Goal: Information Seeking & Learning: Learn about a topic

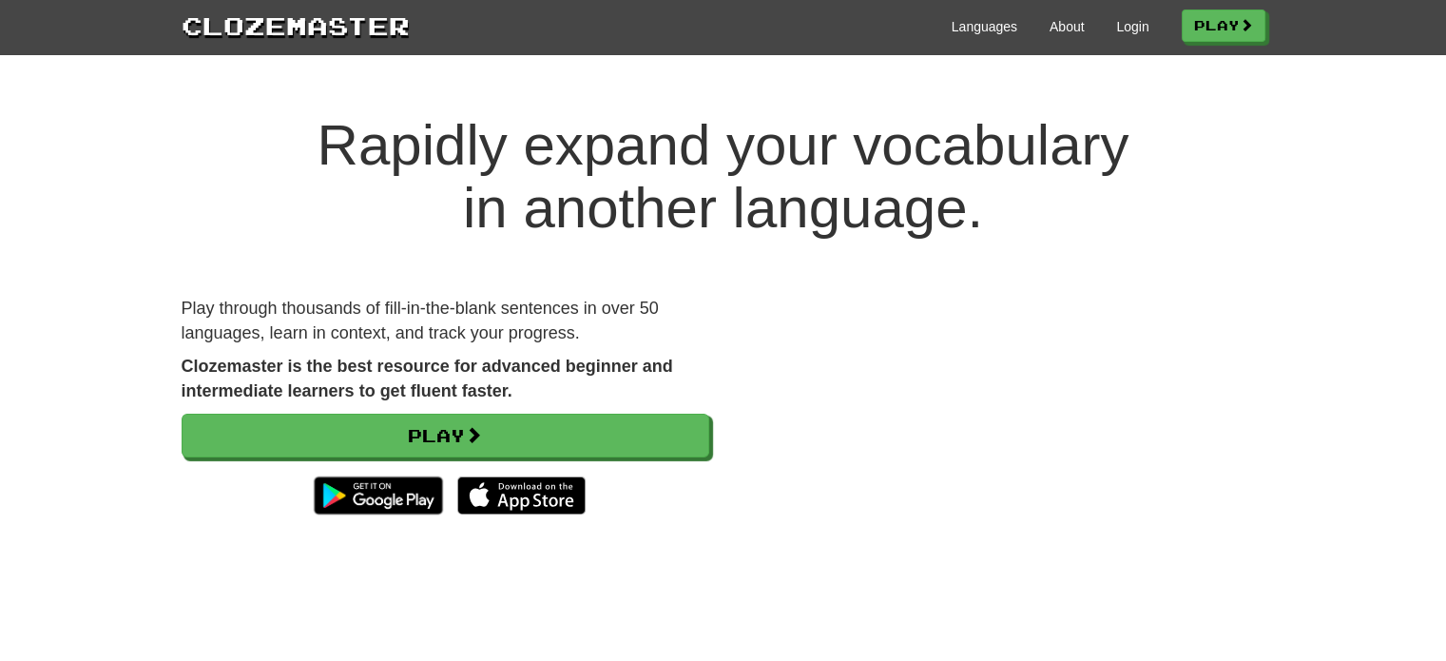
click at [1161, 38] on div "Languages About Login Play" at bounding box center [838, 25] width 856 height 35
click at [1121, 29] on link "Login" at bounding box center [1132, 26] width 32 height 19
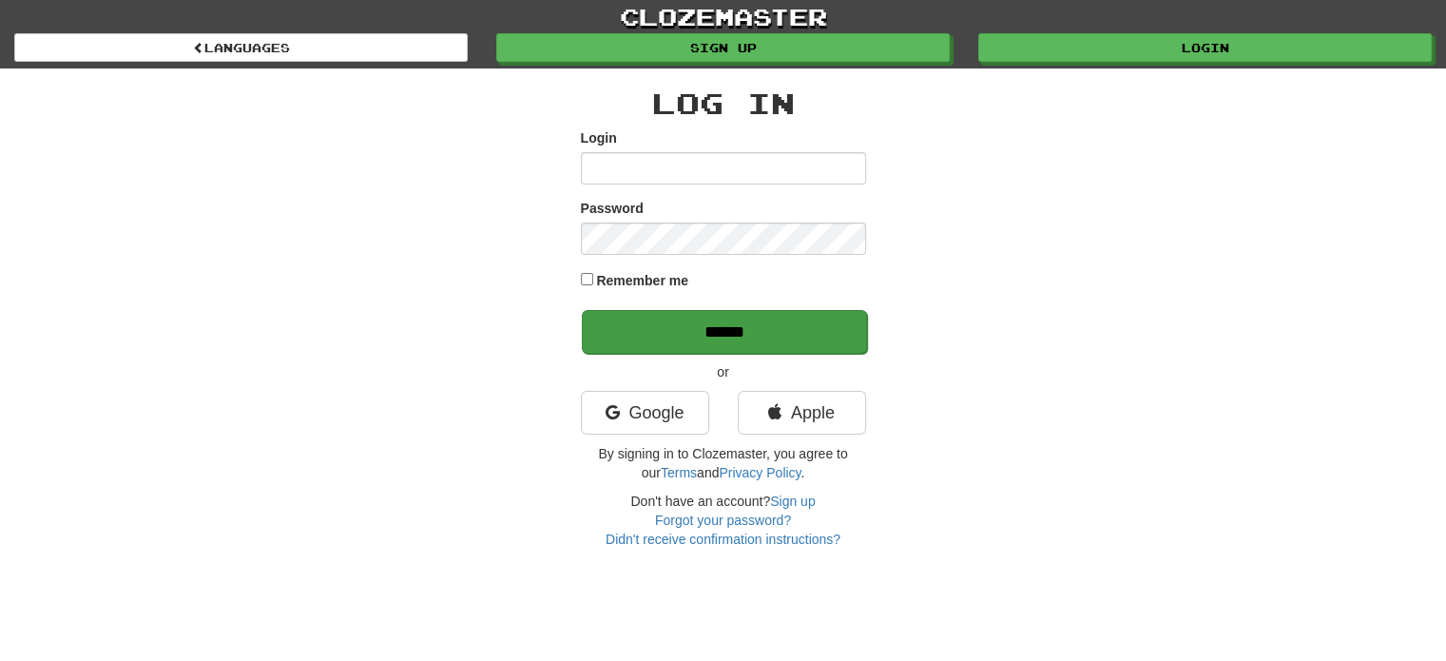
type input "*********"
click at [677, 341] on input "******" at bounding box center [724, 332] width 285 height 44
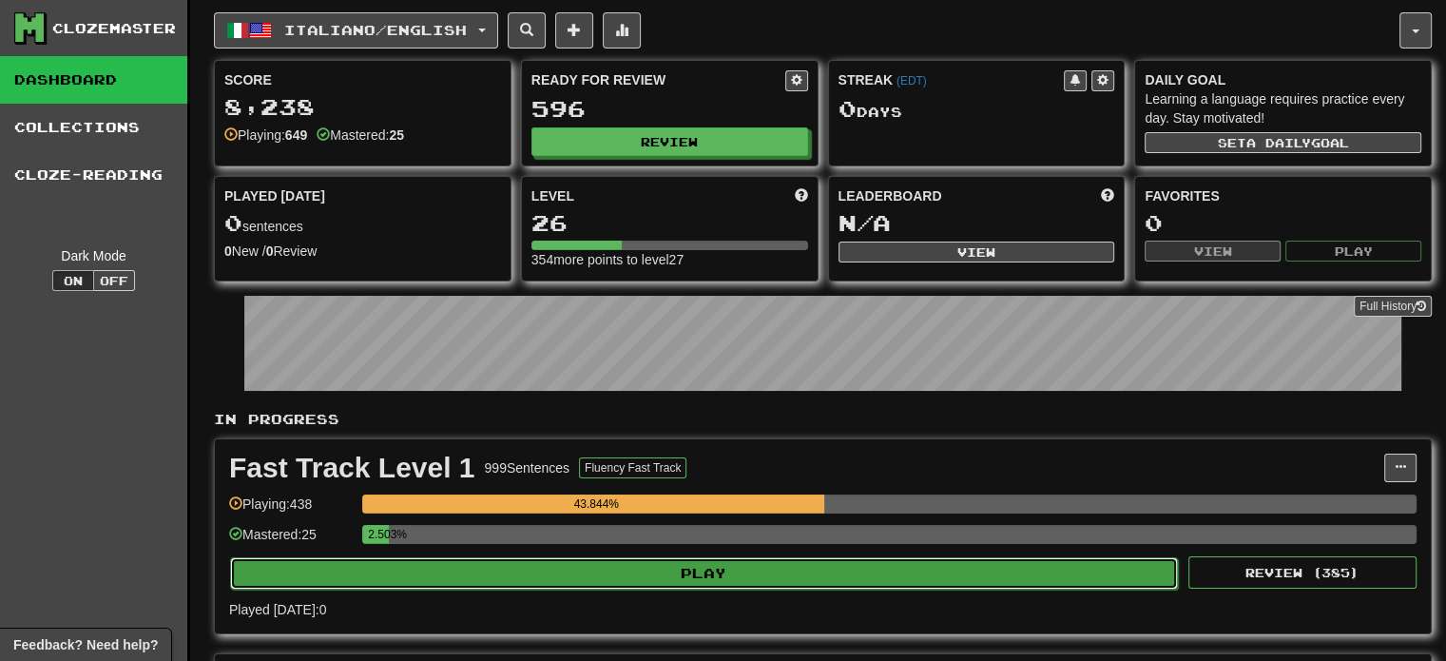
click at [733, 567] on button "Play" at bounding box center [704, 573] width 948 height 32
select select "**"
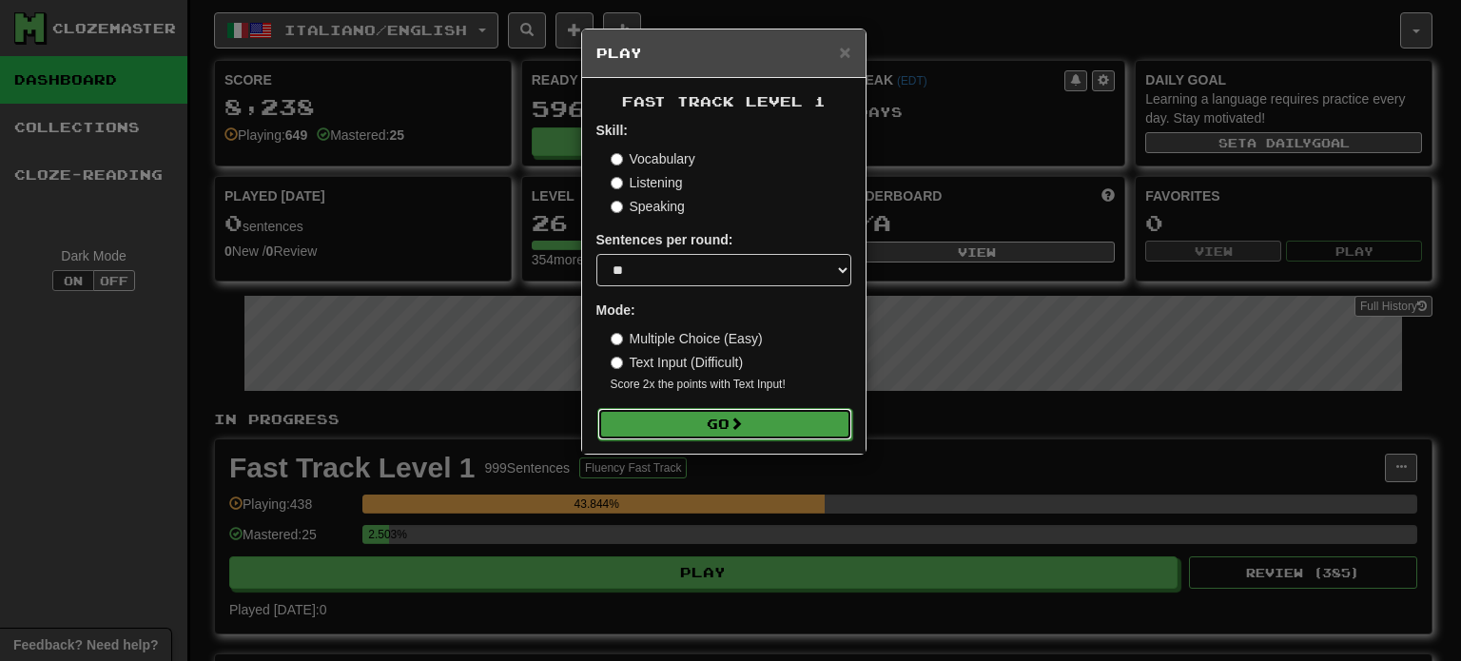
click at [743, 425] on span at bounding box center [735, 423] width 13 height 13
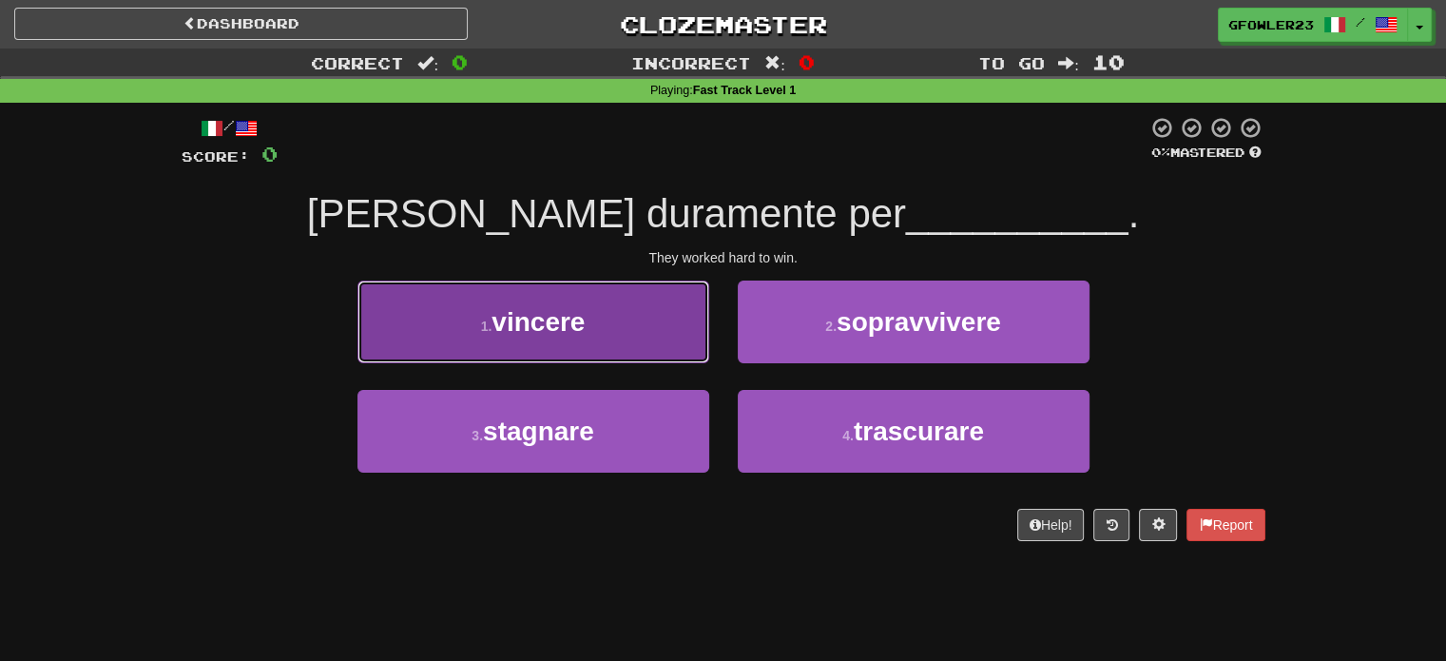
click at [635, 320] on button "1 . vincere" at bounding box center [534, 322] width 352 height 83
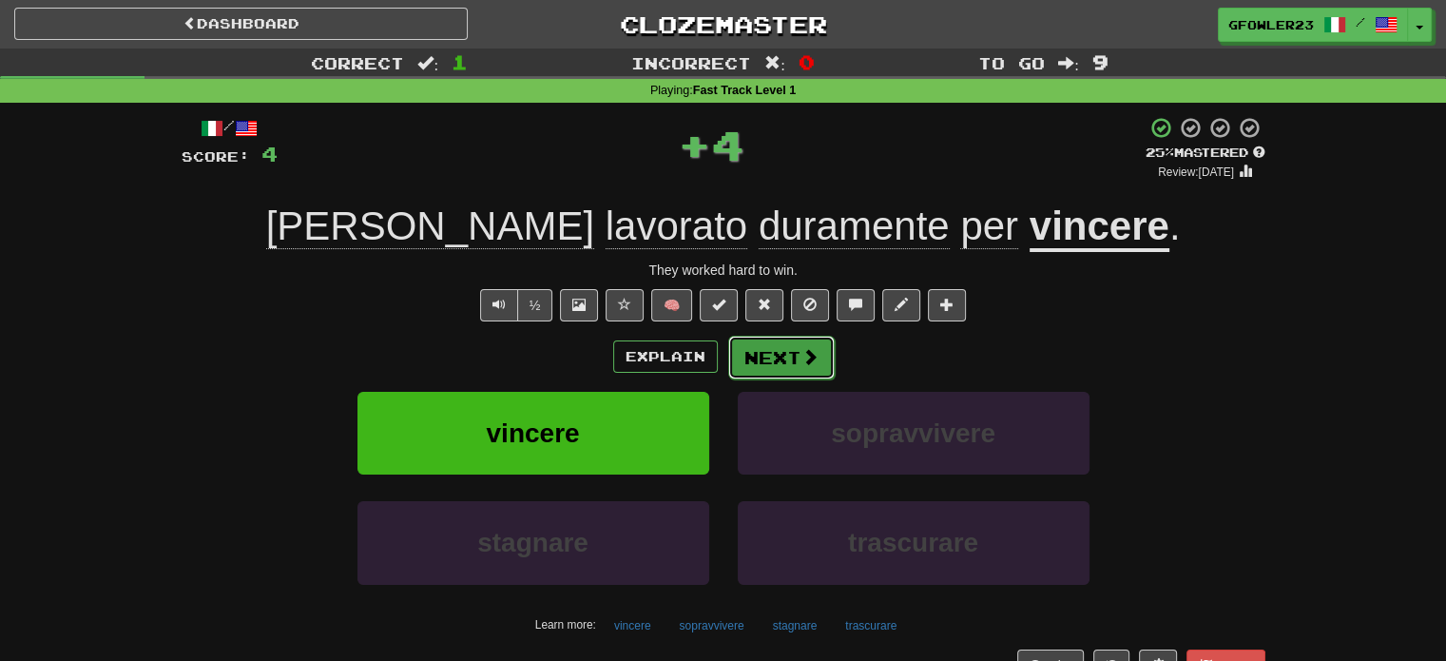
click at [791, 364] on button "Next" at bounding box center [781, 358] width 107 height 44
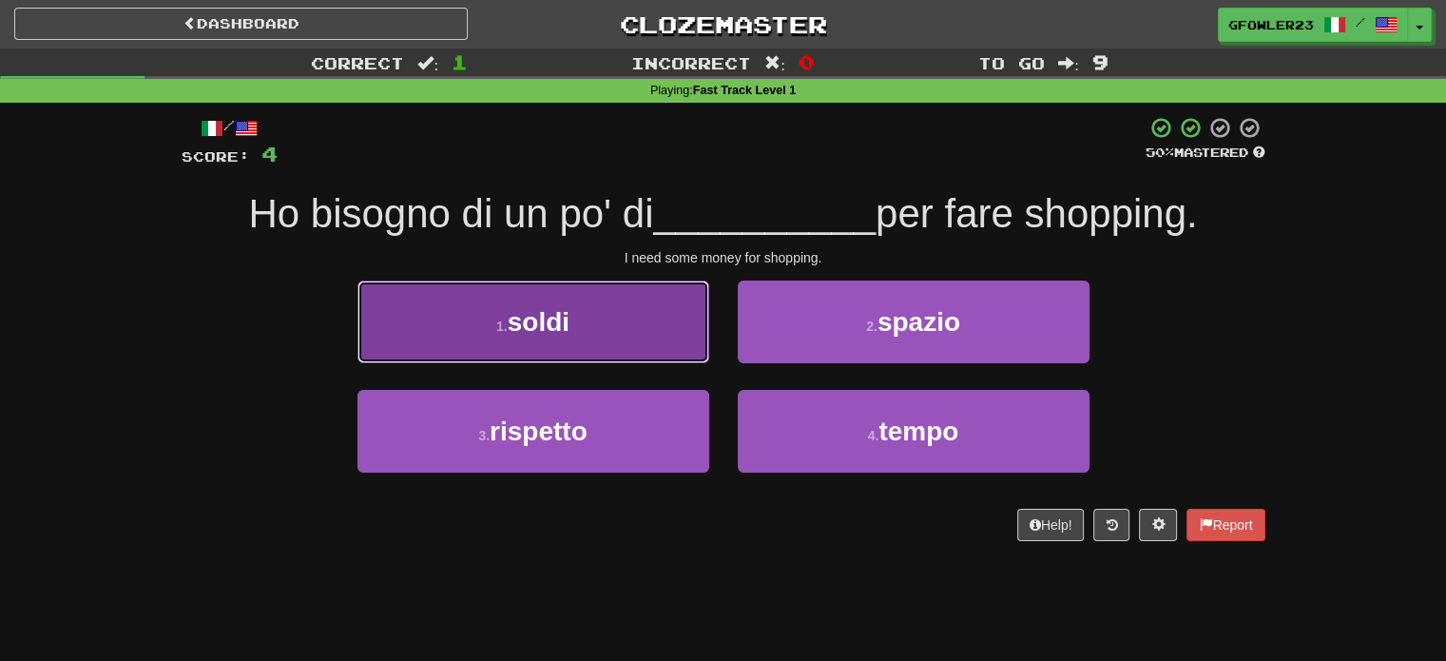
click at [631, 325] on button "1 . soldi" at bounding box center [534, 322] width 352 height 83
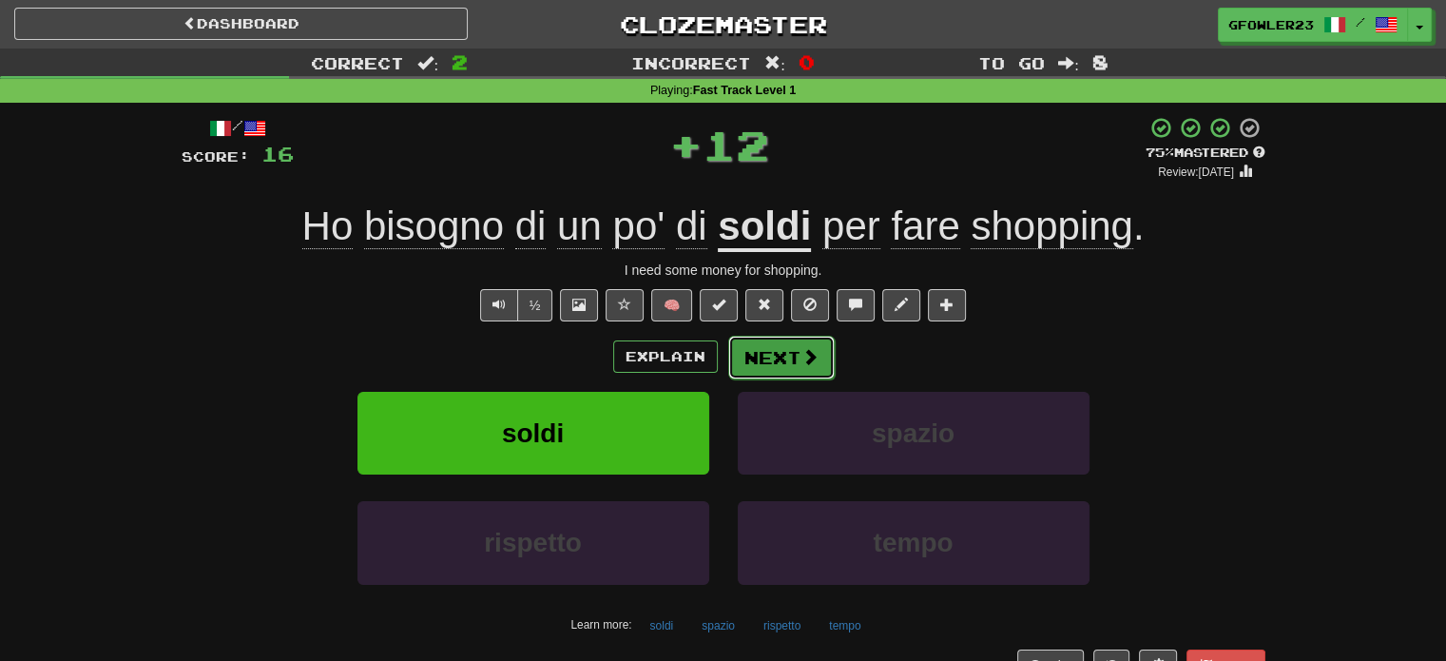
click at [794, 347] on button "Next" at bounding box center [781, 358] width 107 height 44
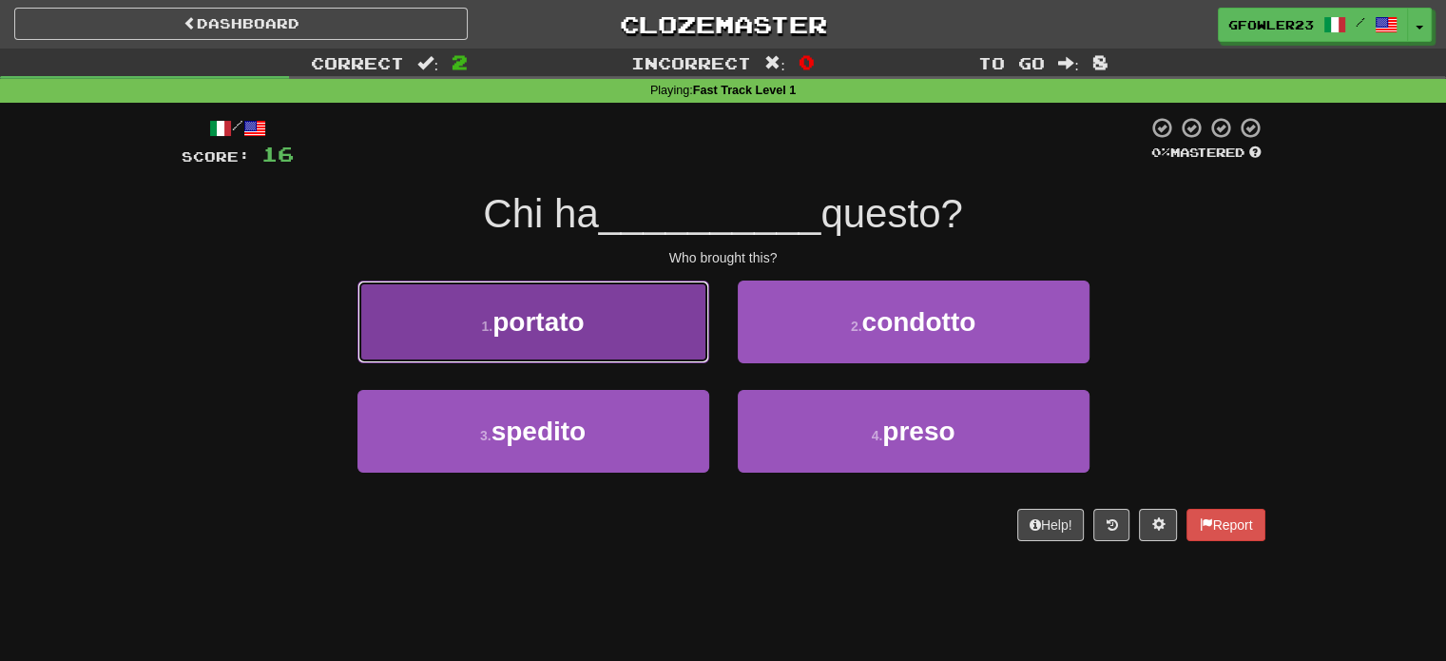
click at [649, 344] on button "1 . portato" at bounding box center [534, 322] width 352 height 83
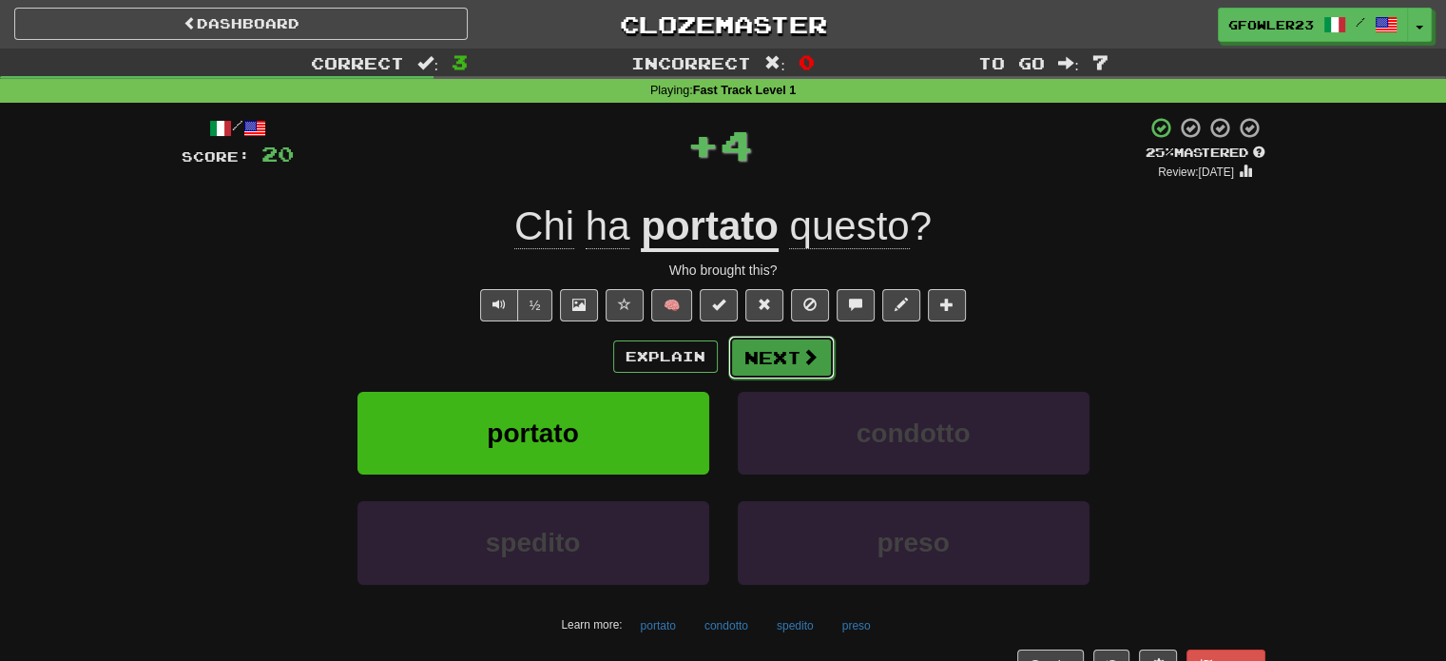
click at [756, 349] on button "Next" at bounding box center [781, 358] width 107 height 44
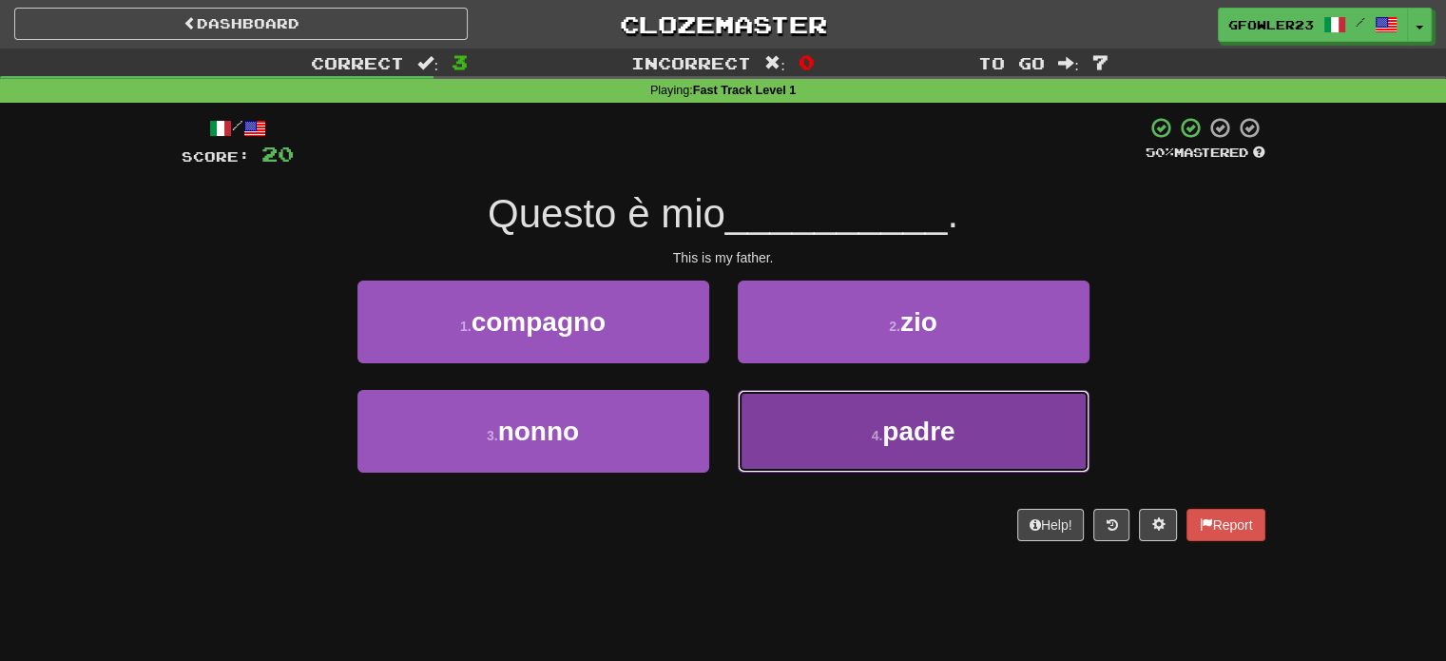
click at [794, 413] on button "4 . padre" at bounding box center [914, 431] width 352 height 83
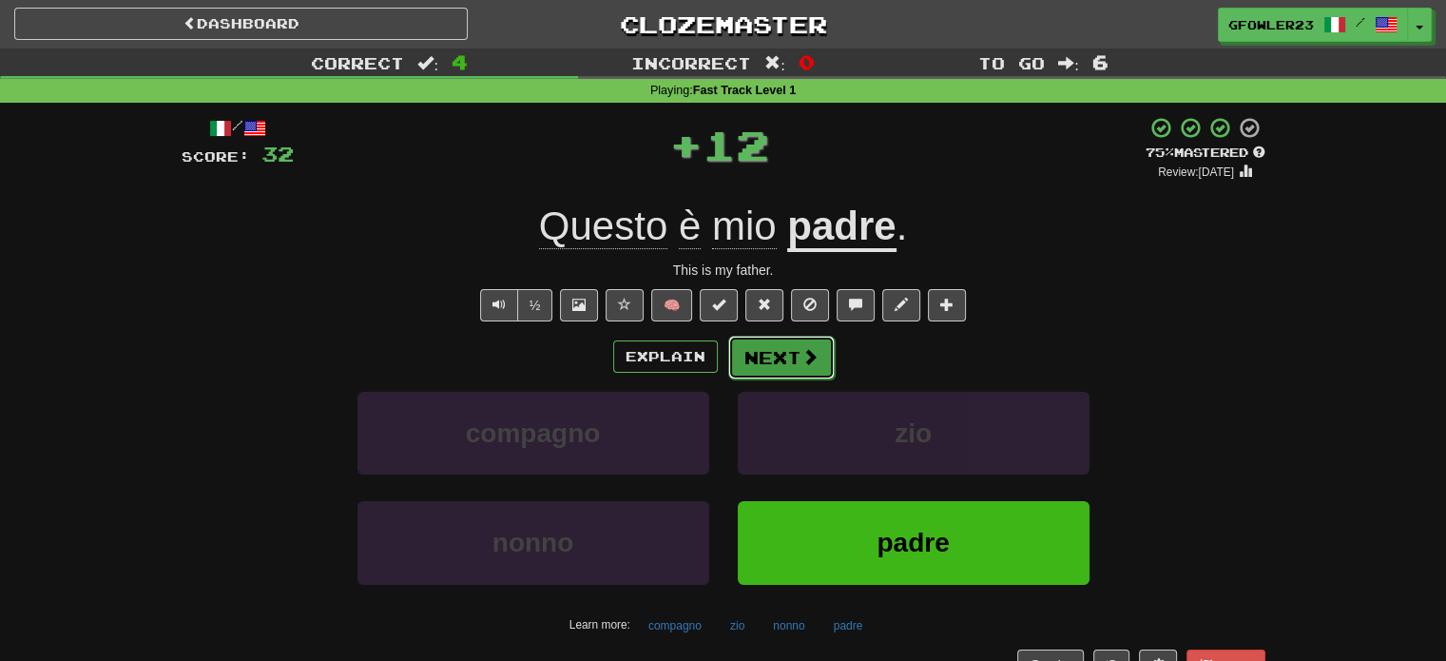
click at [768, 341] on button "Next" at bounding box center [781, 358] width 107 height 44
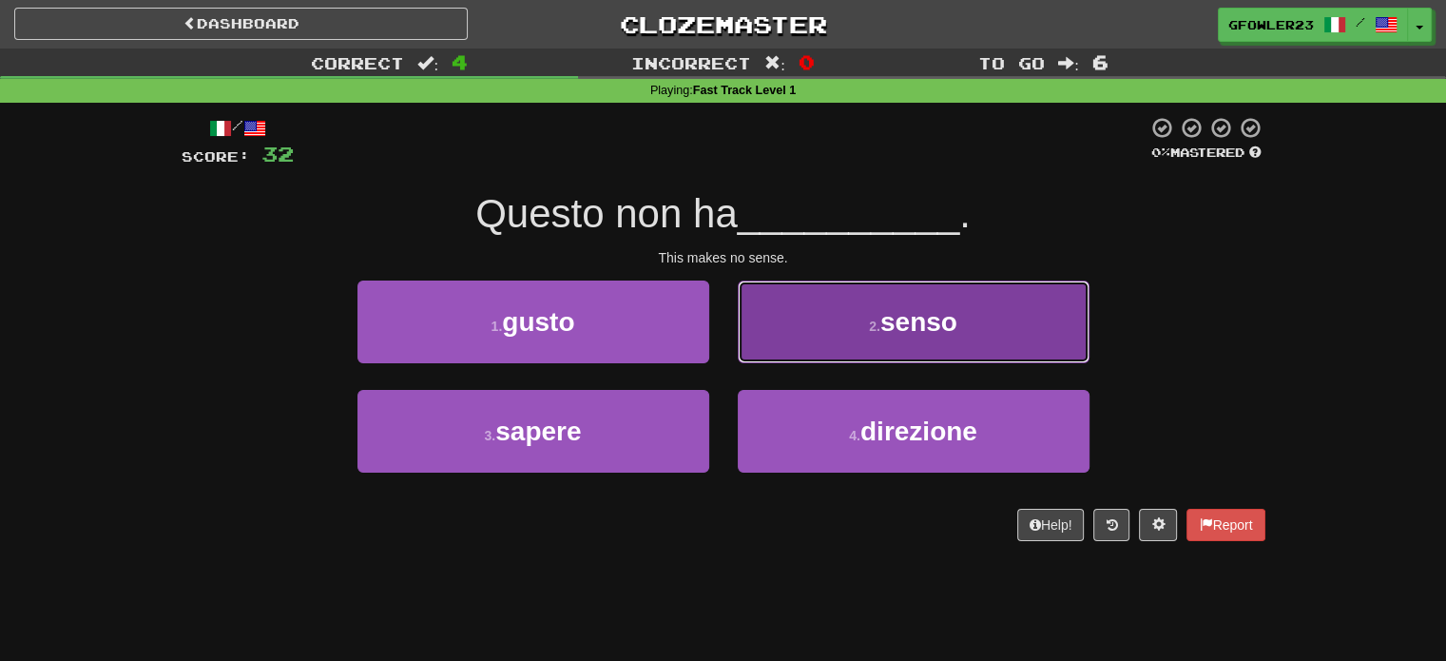
click at [814, 299] on button "2 . senso" at bounding box center [914, 322] width 352 height 83
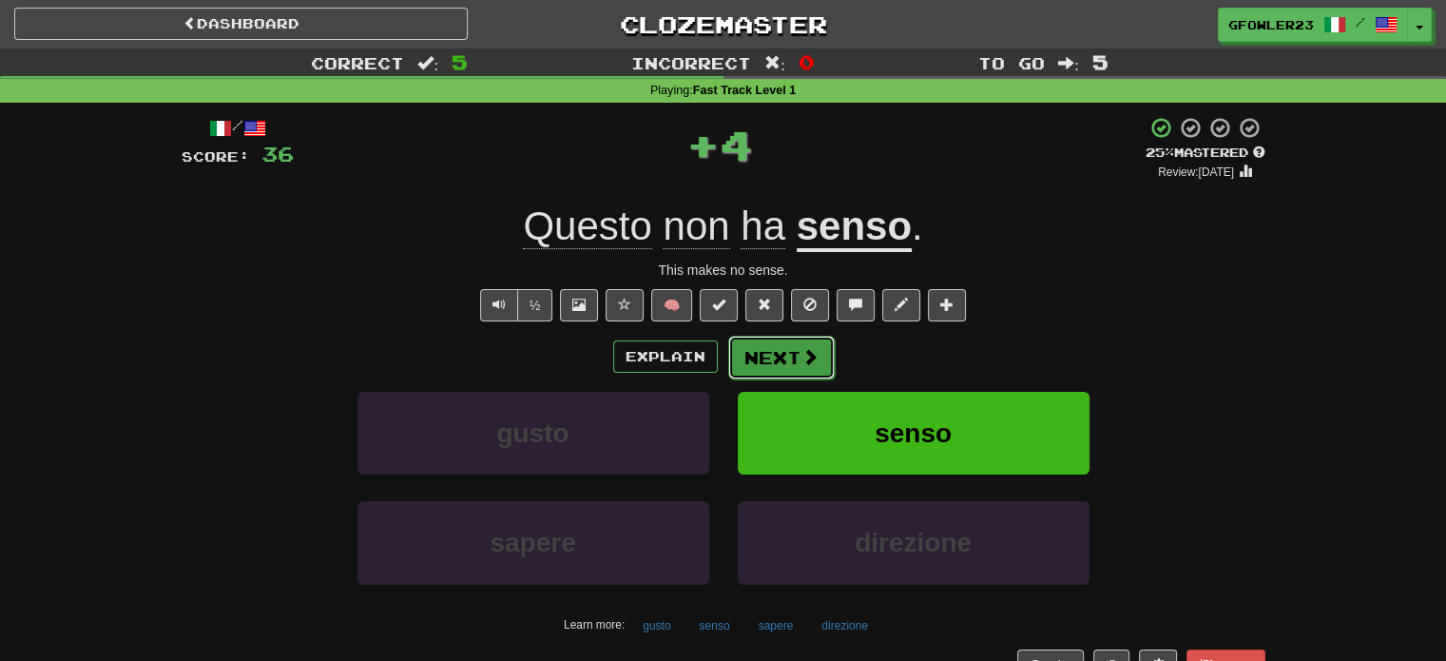
click at [765, 377] on button "Next" at bounding box center [781, 358] width 107 height 44
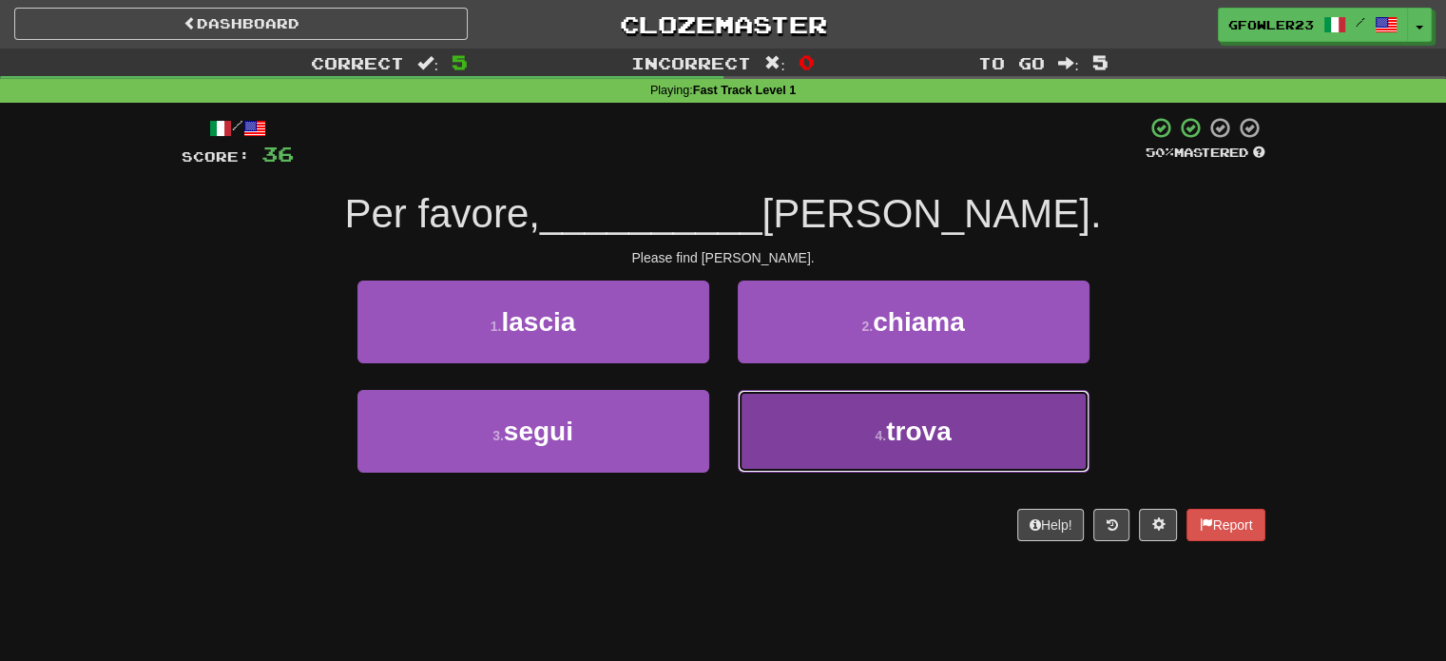
click at [800, 430] on button "4 . trova" at bounding box center [914, 431] width 352 height 83
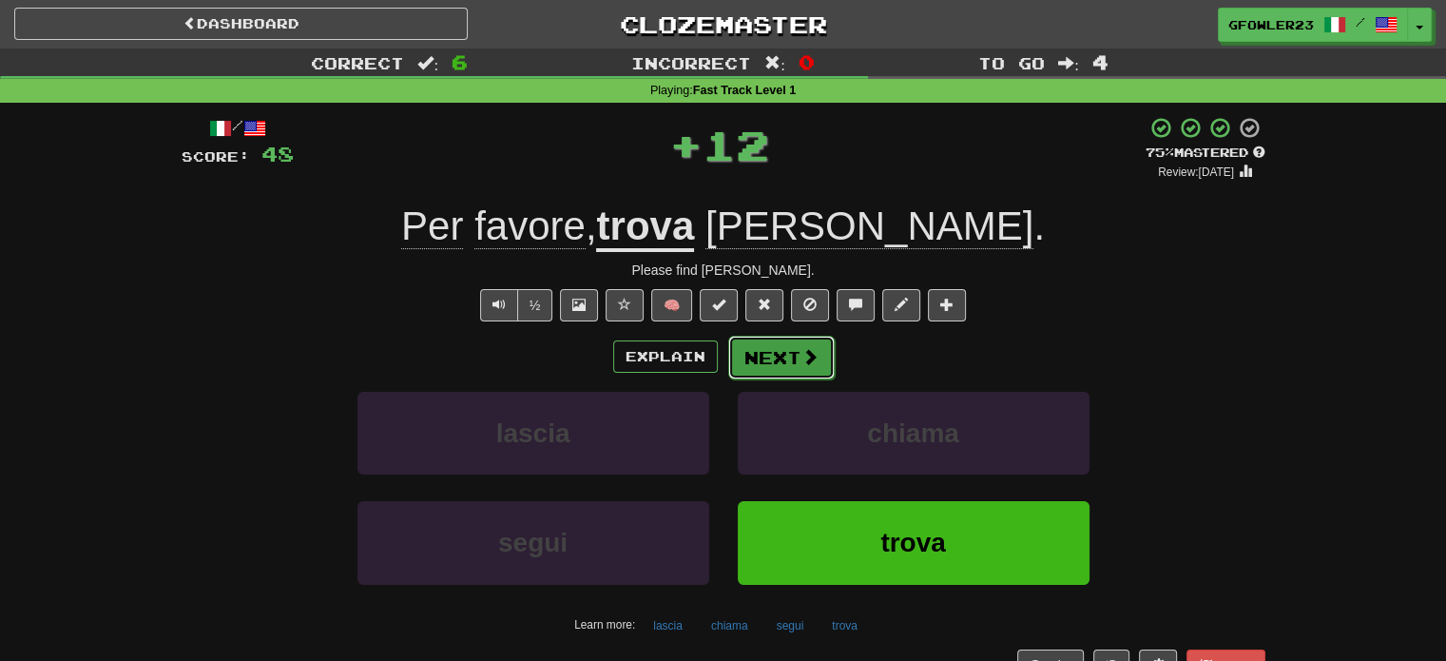
click at [797, 359] on button "Next" at bounding box center [781, 358] width 107 height 44
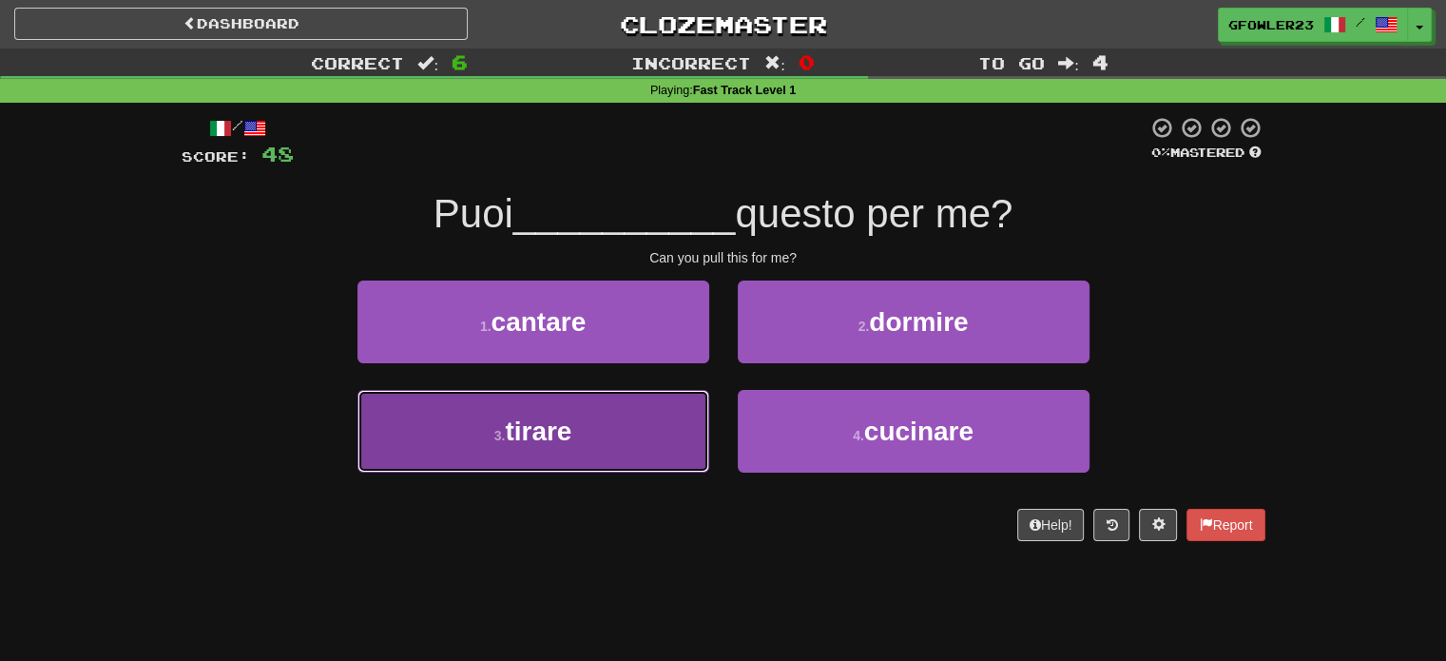
click at [625, 429] on button "3 . tirare" at bounding box center [534, 431] width 352 height 83
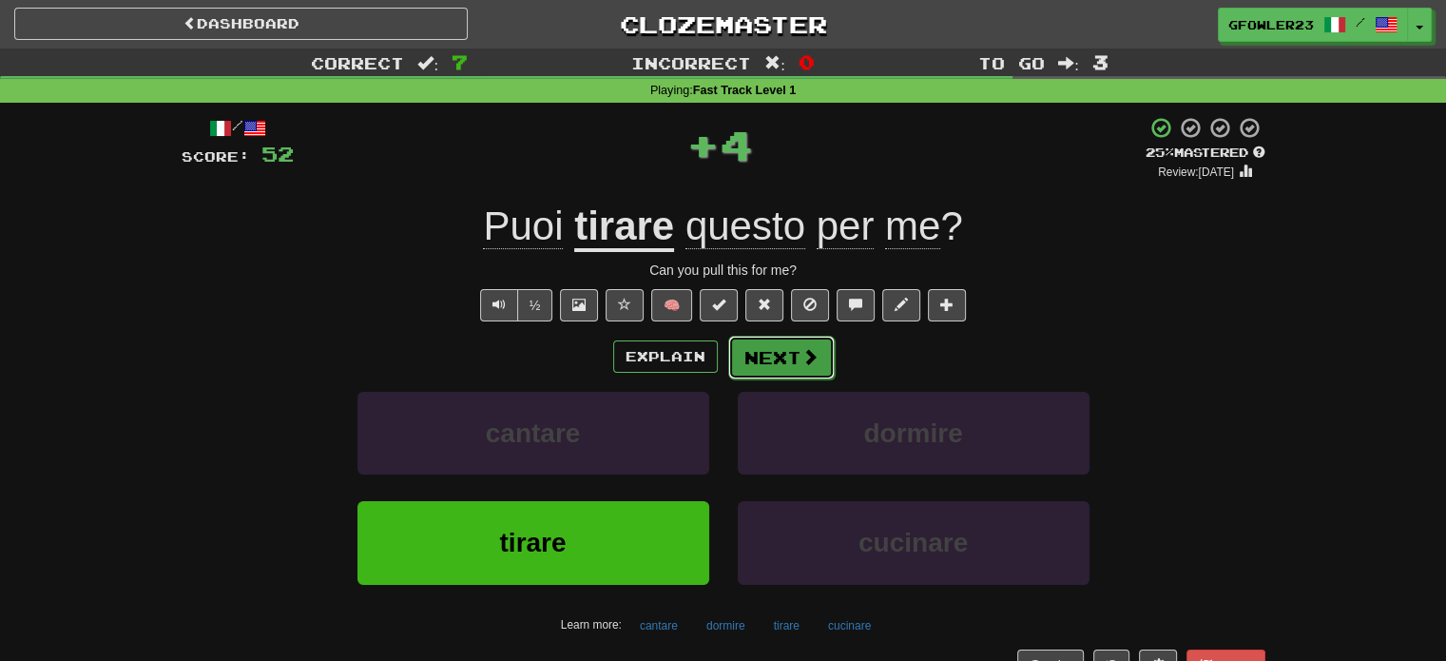
click at [783, 363] on button "Next" at bounding box center [781, 358] width 107 height 44
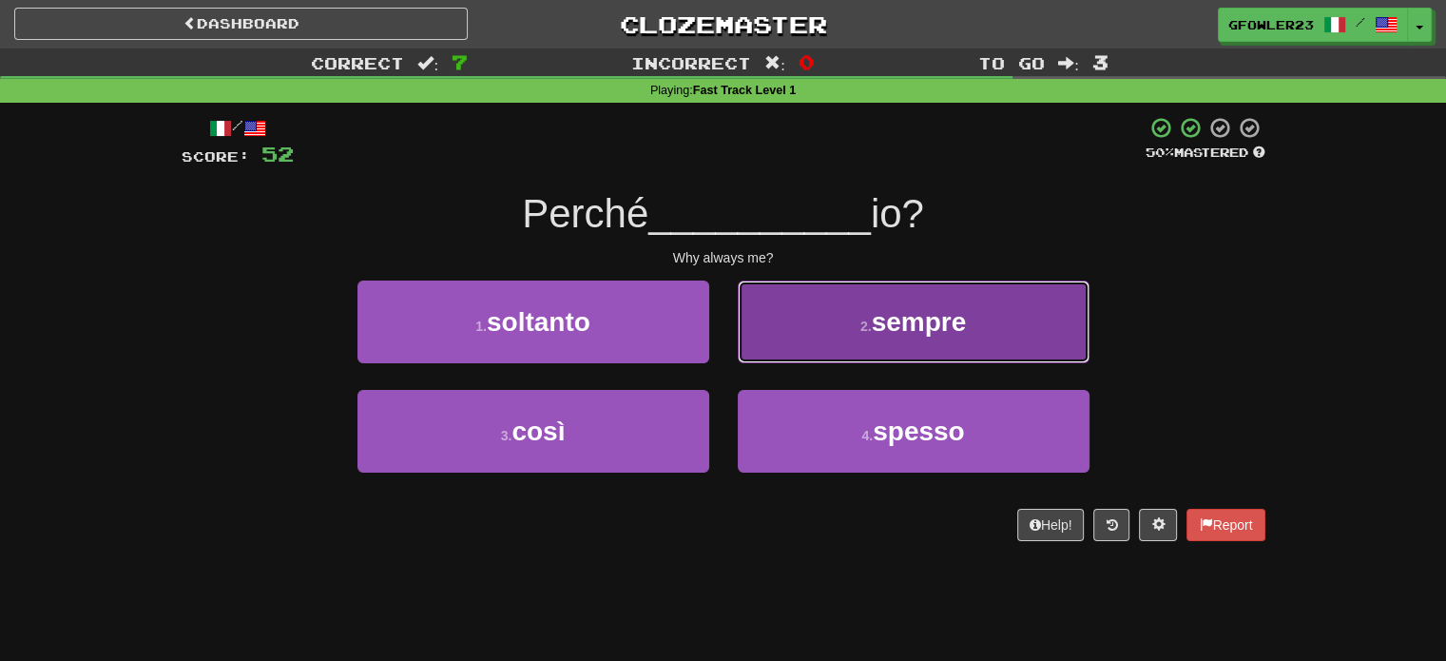
click at [833, 346] on button "2 . sempre" at bounding box center [914, 322] width 352 height 83
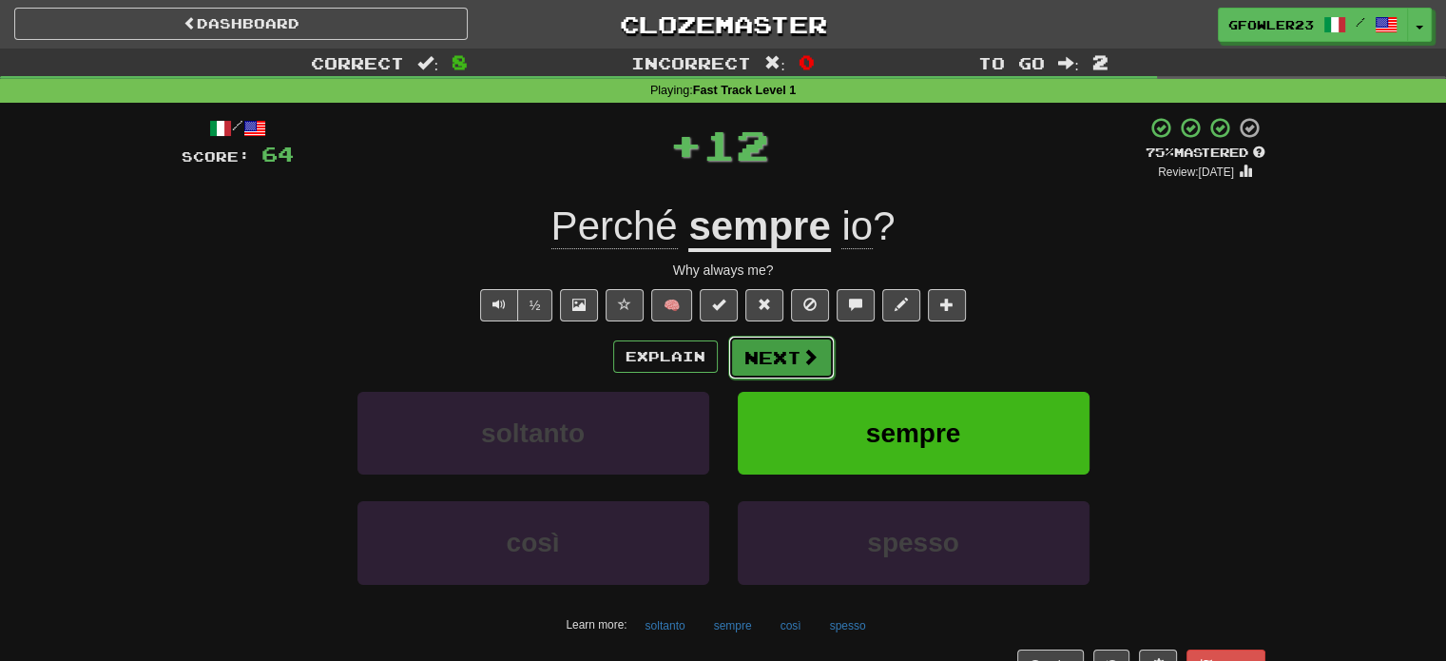
click at [795, 343] on button "Next" at bounding box center [781, 358] width 107 height 44
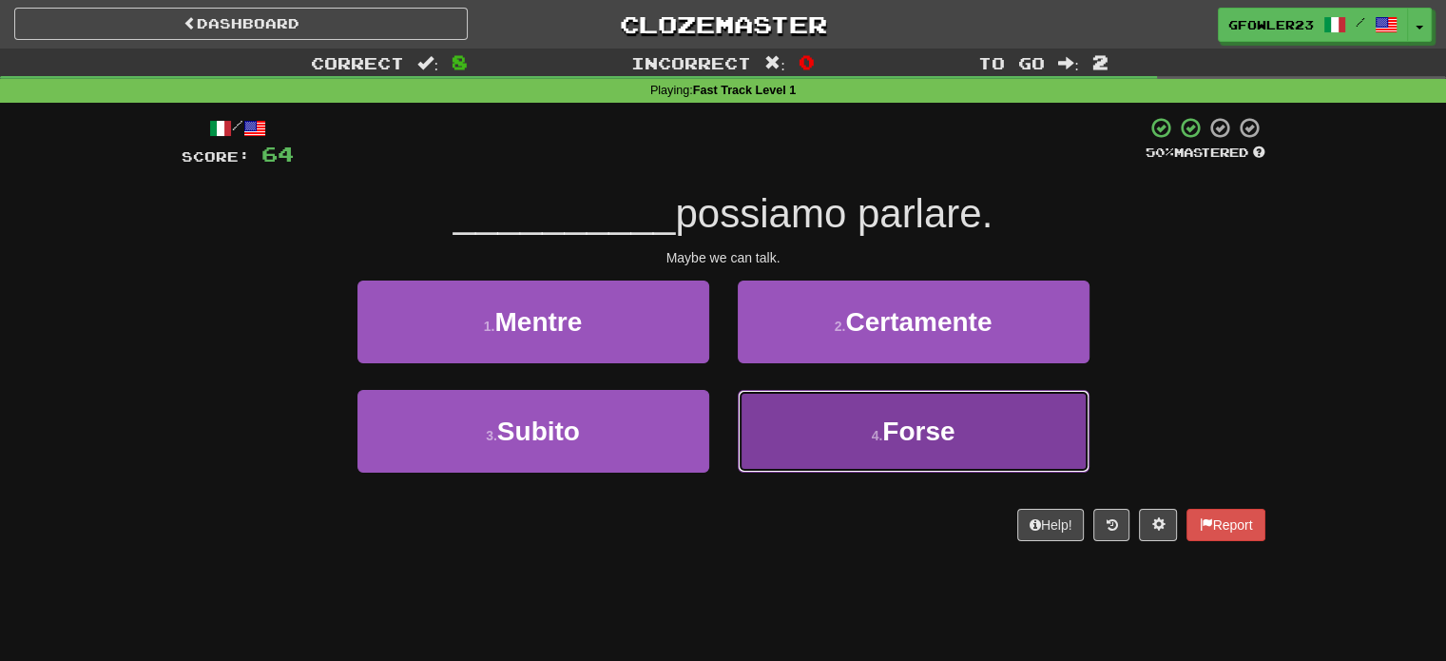
click at [827, 397] on button "4 . Forse" at bounding box center [914, 431] width 352 height 83
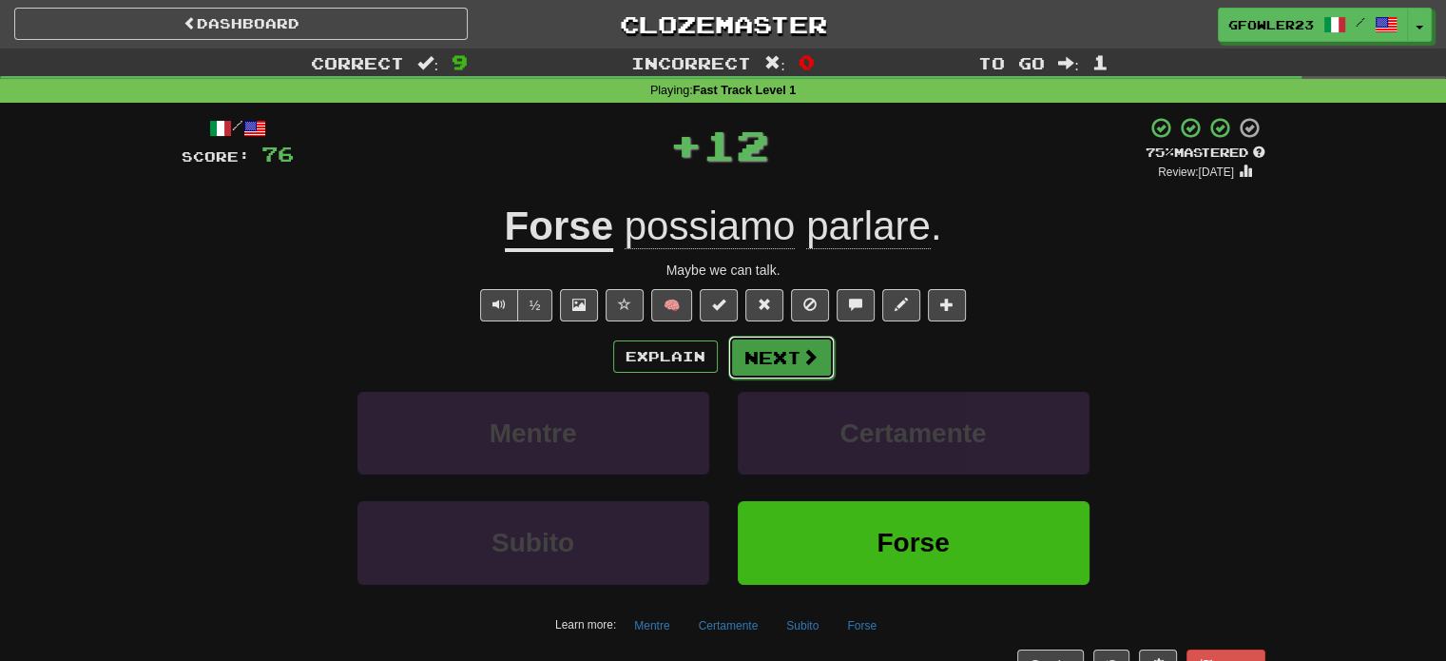
click at [794, 345] on button "Next" at bounding box center [781, 358] width 107 height 44
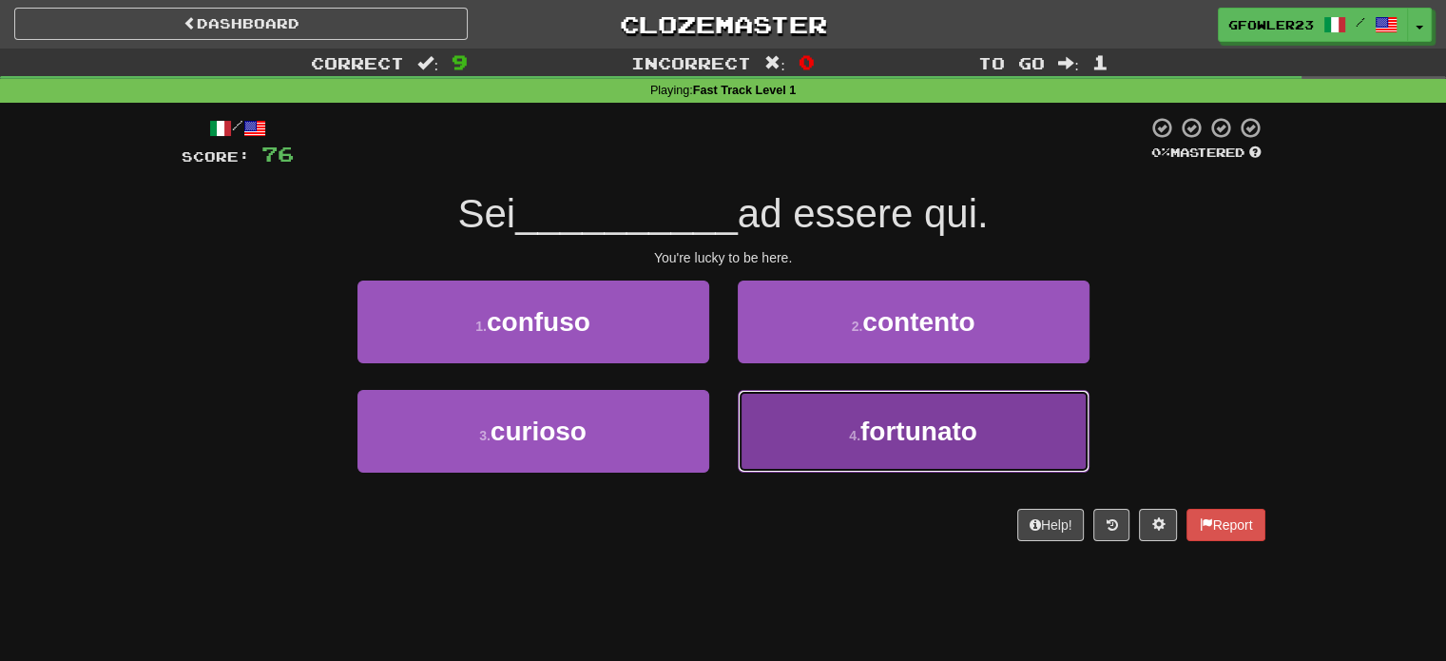
click at [808, 414] on button "4 . fortunato" at bounding box center [914, 431] width 352 height 83
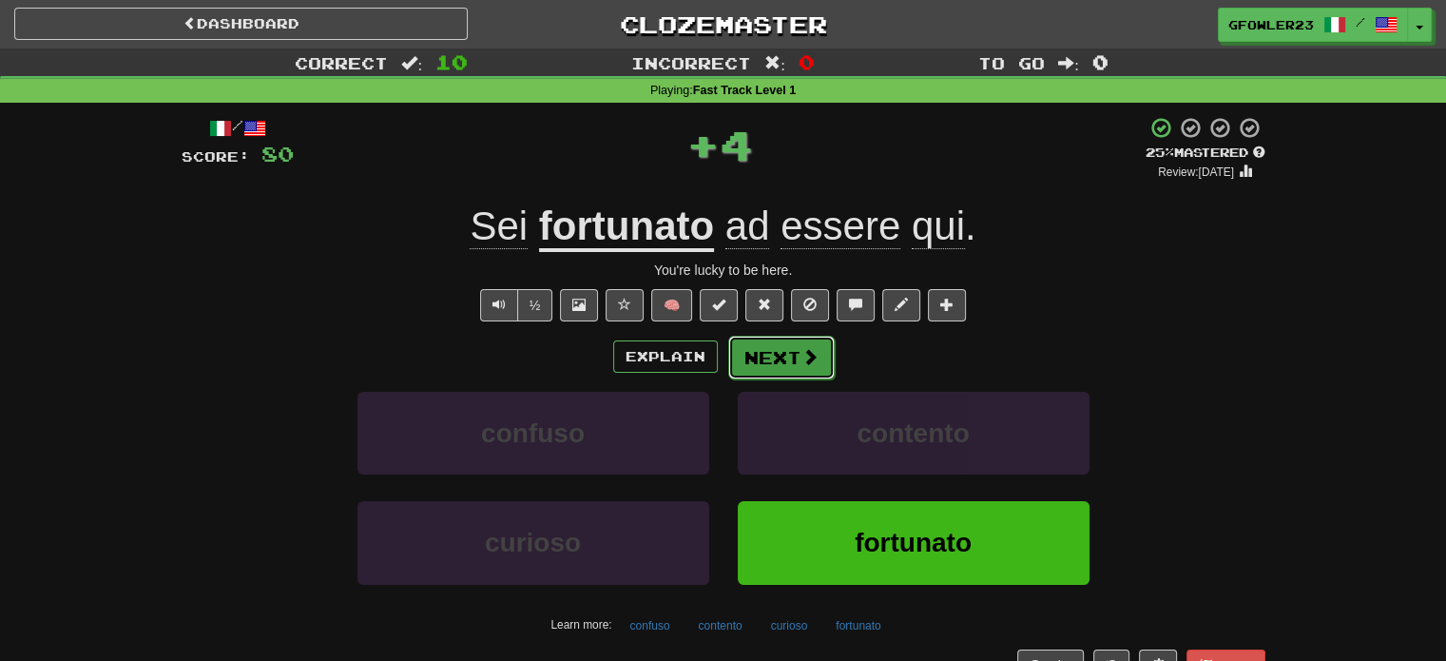
click at [771, 355] on button "Next" at bounding box center [781, 358] width 107 height 44
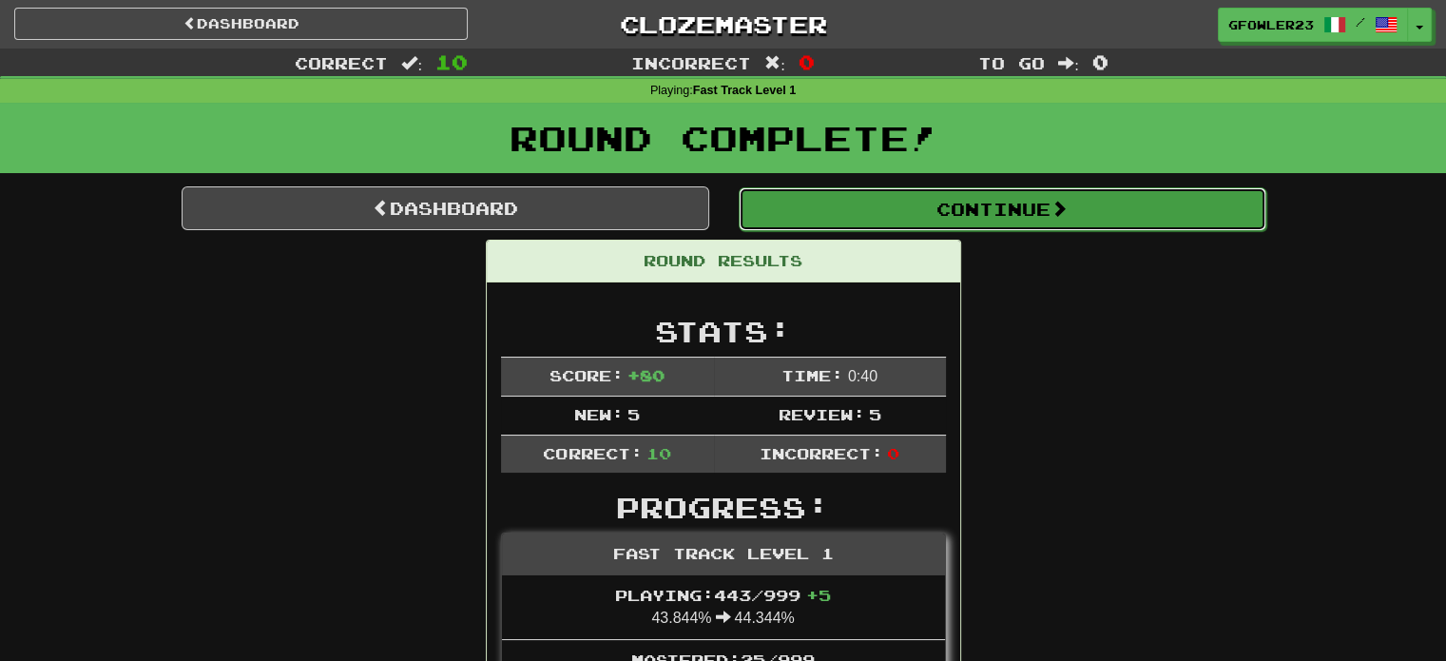
click at [1046, 218] on button "Continue" at bounding box center [1003, 209] width 528 height 44
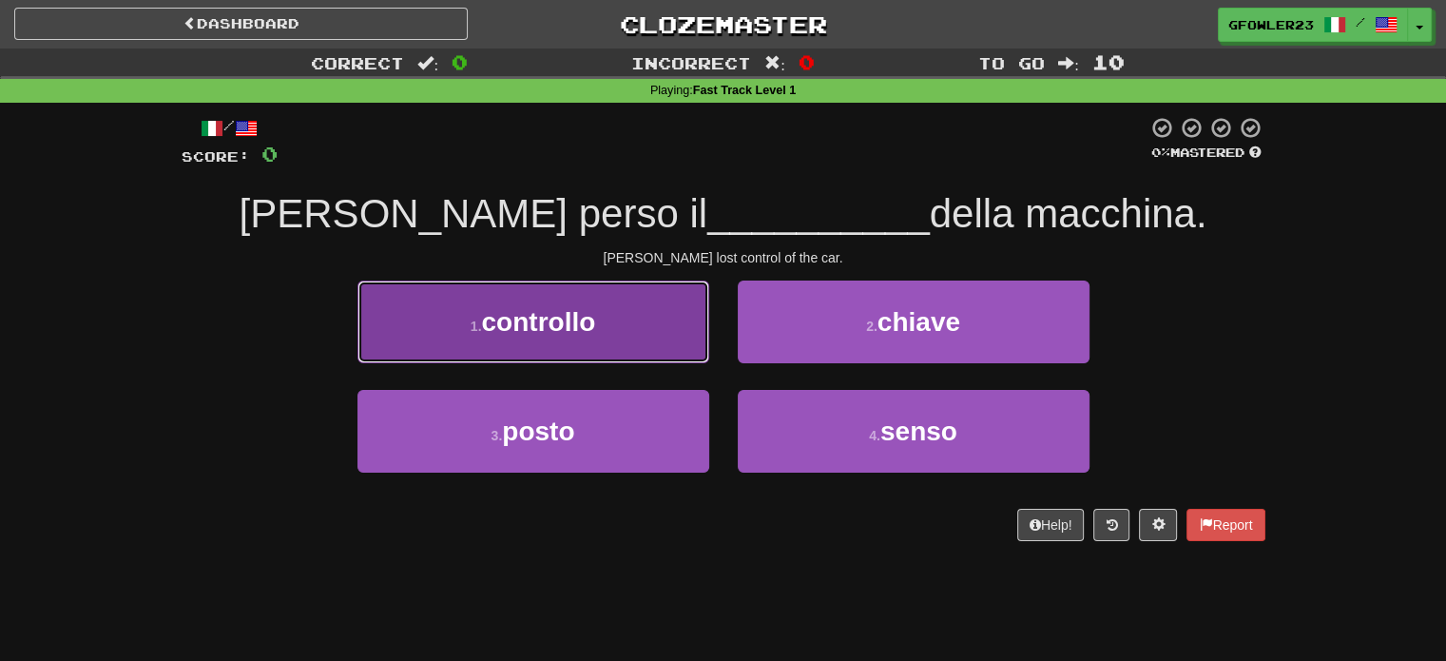
click at [659, 334] on button "1 . controllo" at bounding box center [534, 322] width 352 height 83
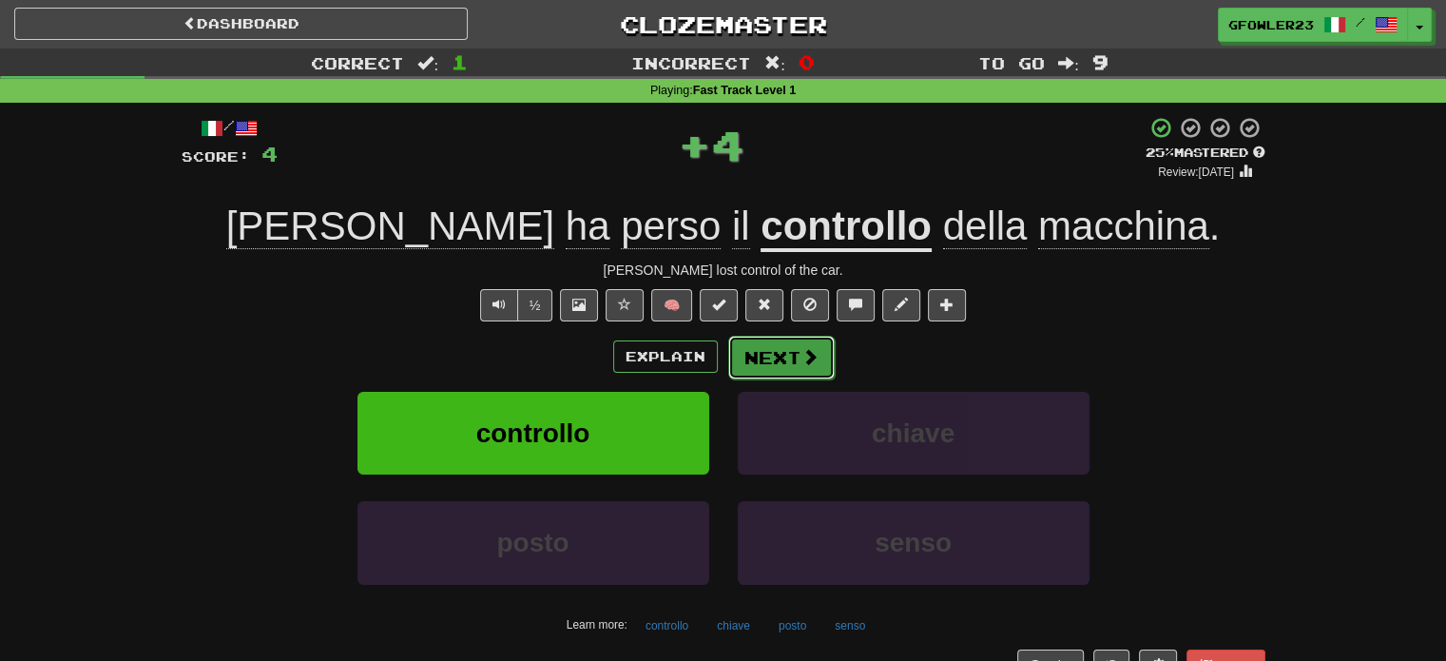
click at [798, 368] on button "Next" at bounding box center [781, 358] width 107 height 44
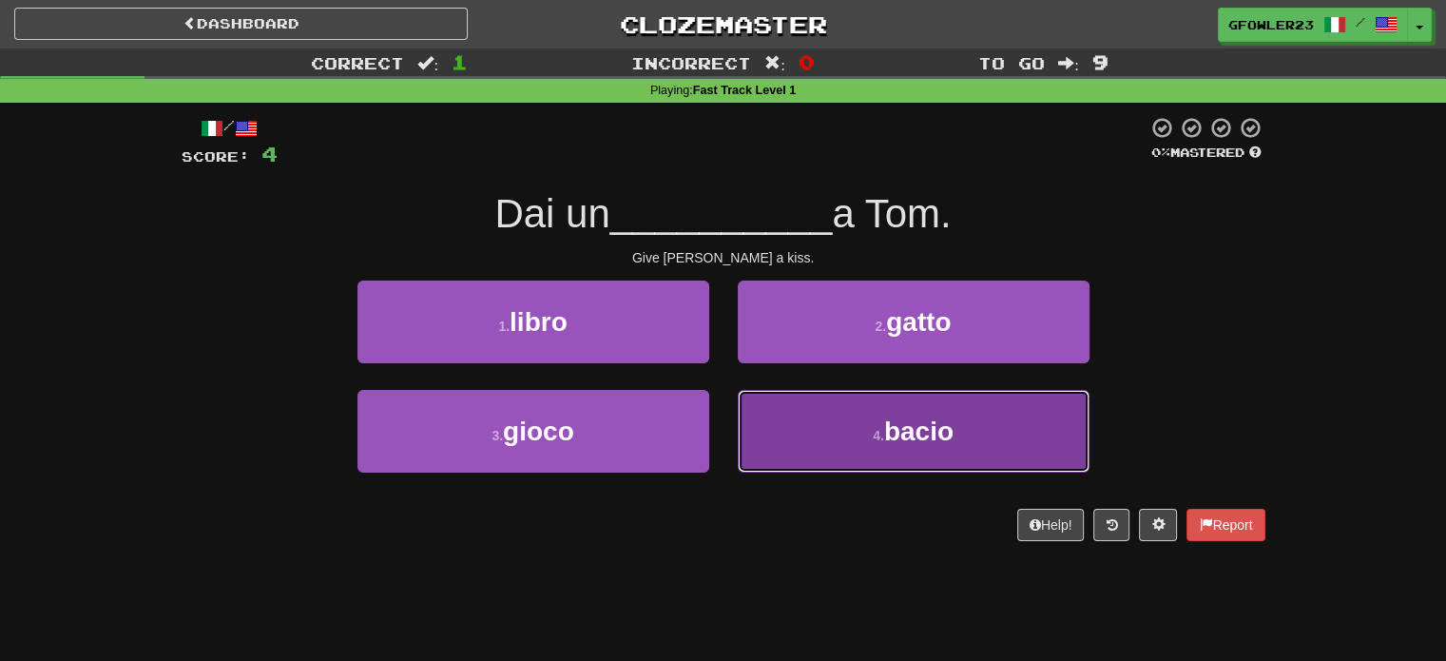
click at [828, 430] on button "4 . bacio" at bounding box center [914, 431] width 352 height 83
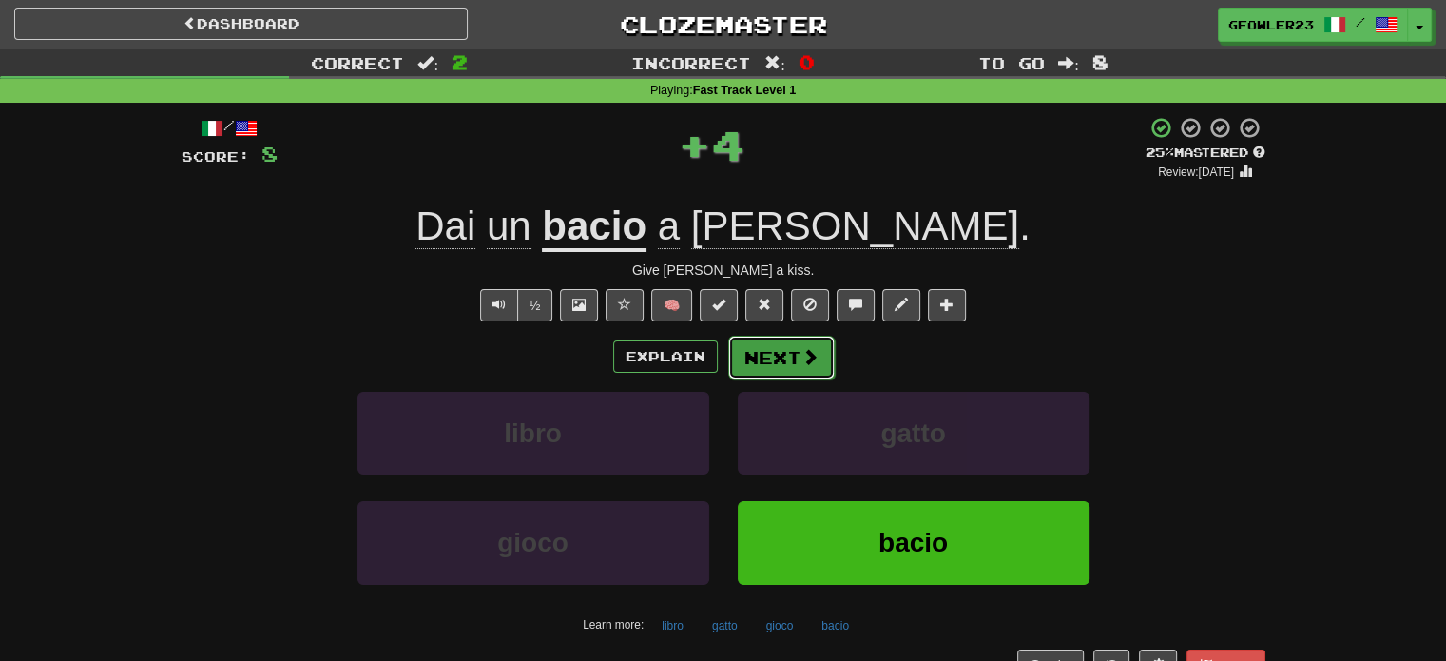
click at [784, 373] on button "Next" at bounding box center [781, 358] width 107 height 44
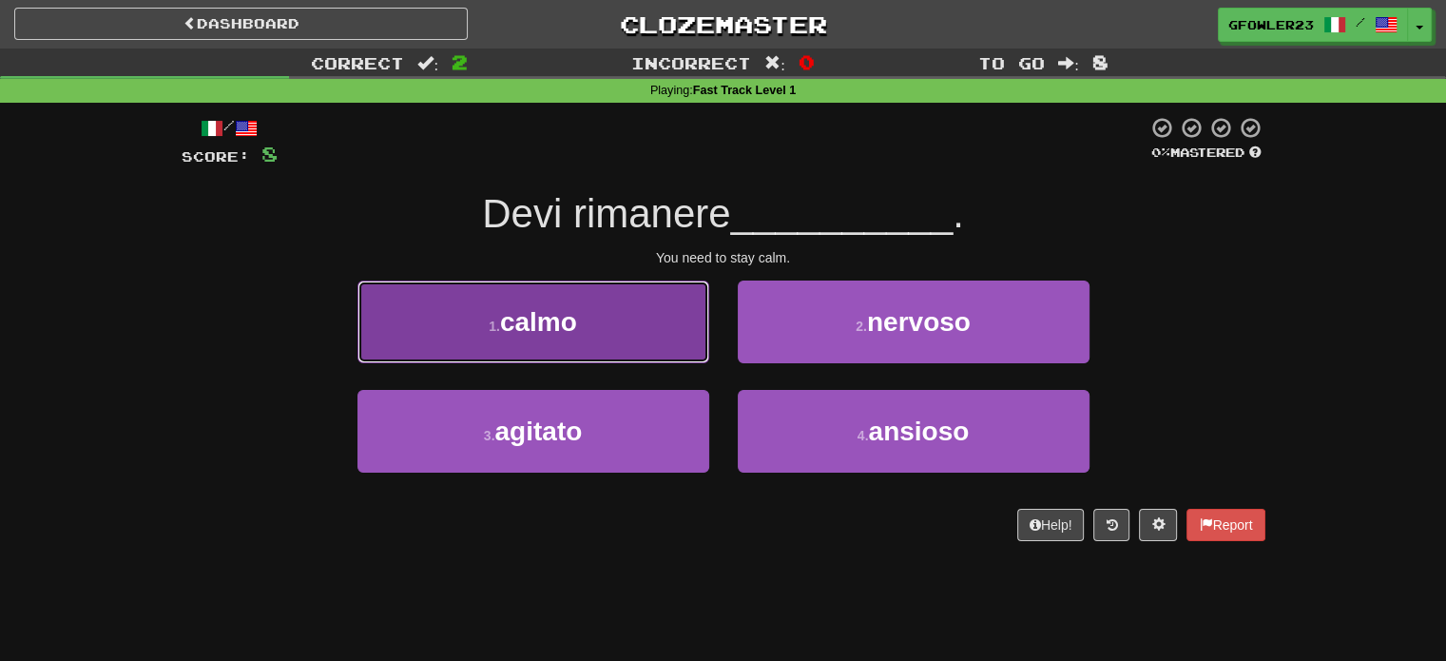
click at [681, 310] on button "1 . calmo" at bounding box center [534, 322] width 352 height 83
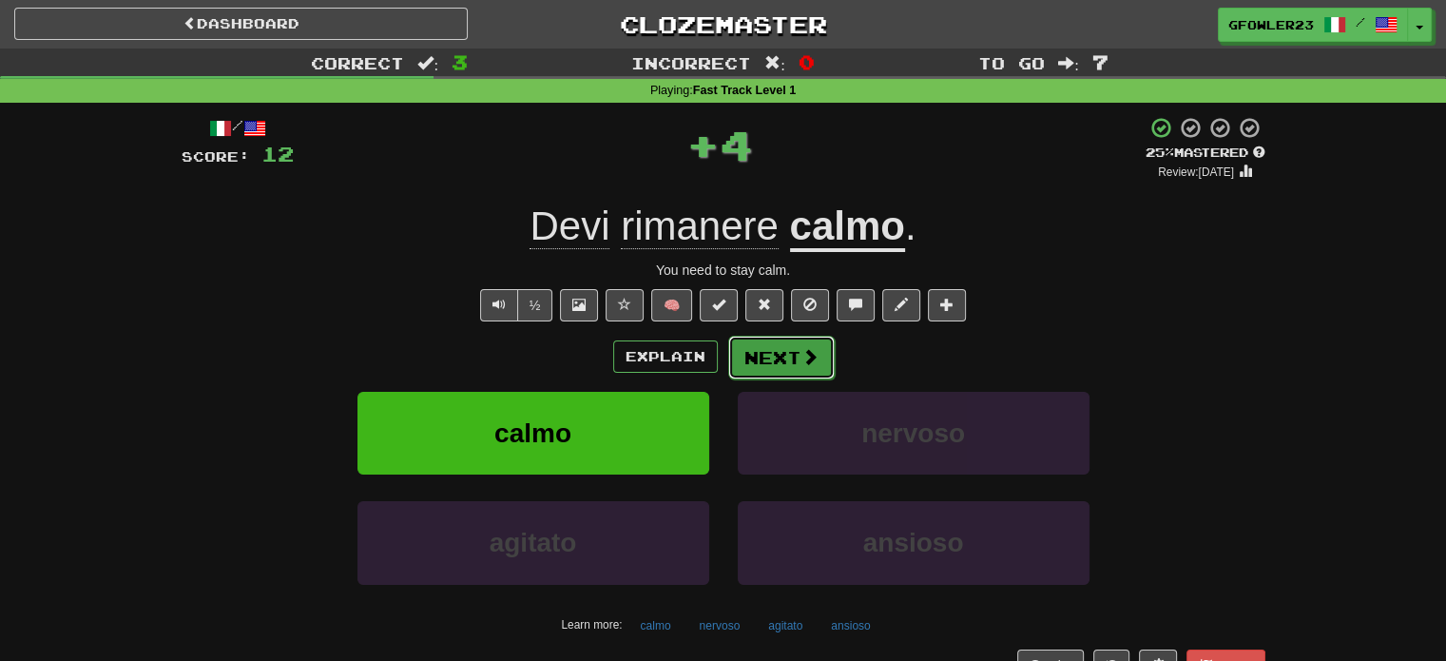
click at [783, 345] on button "Next" at bounding box center [781, 358] width 107 height 44
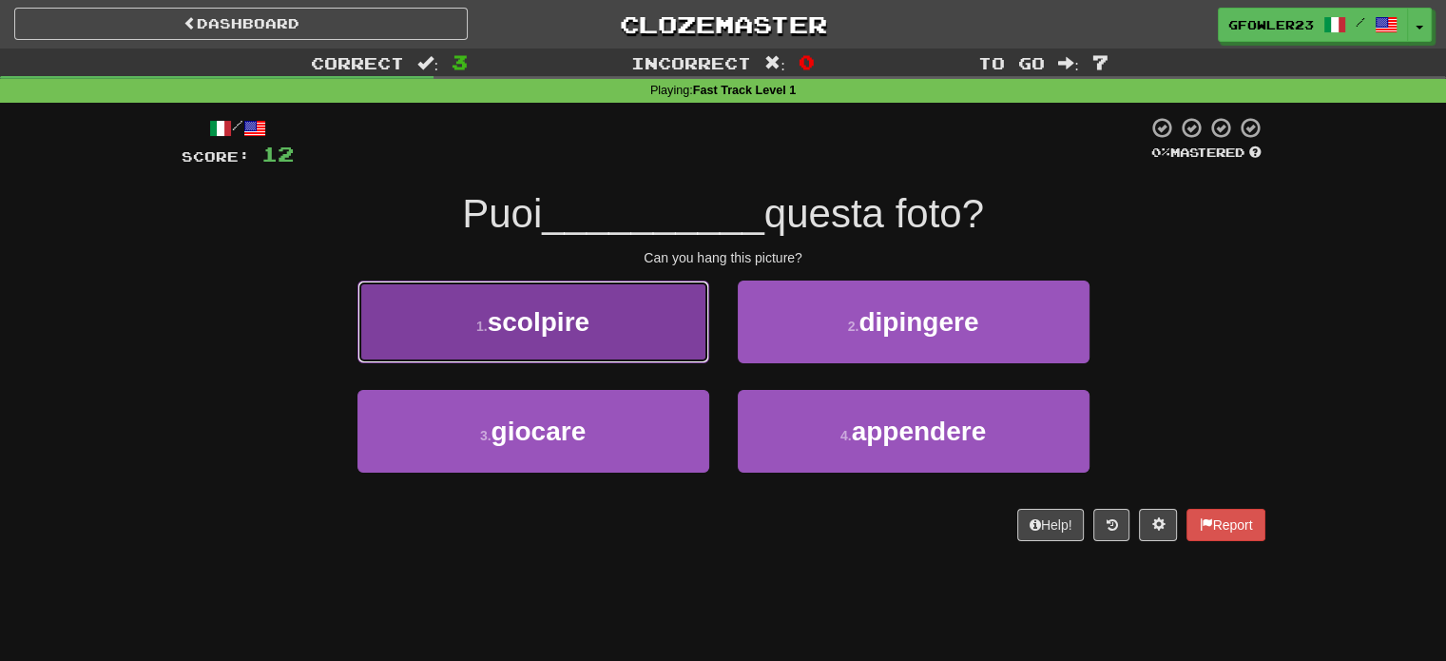
click at [669, 321] on button "1 . scolpire" at bounding box center [534, 322] width 352 height 83
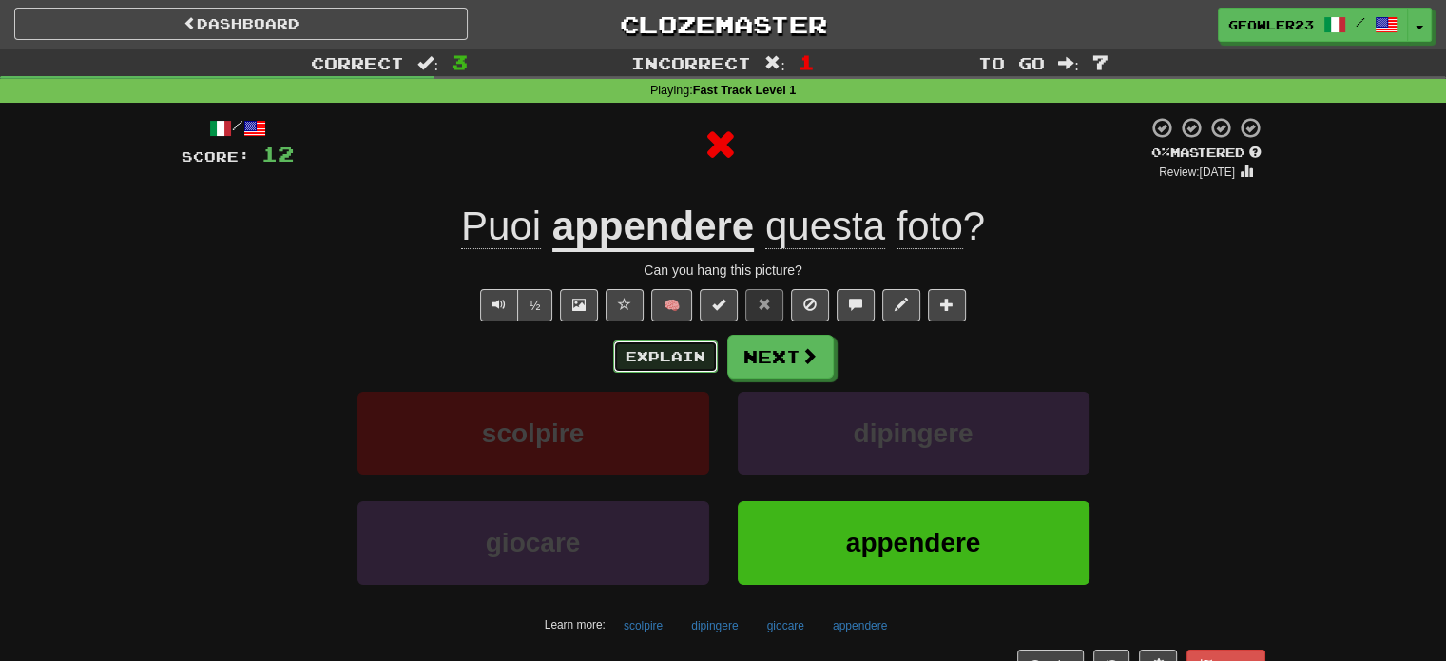
click at [698, 360] on button "Explain" at bounding box center [665, 356] width 105 height 32
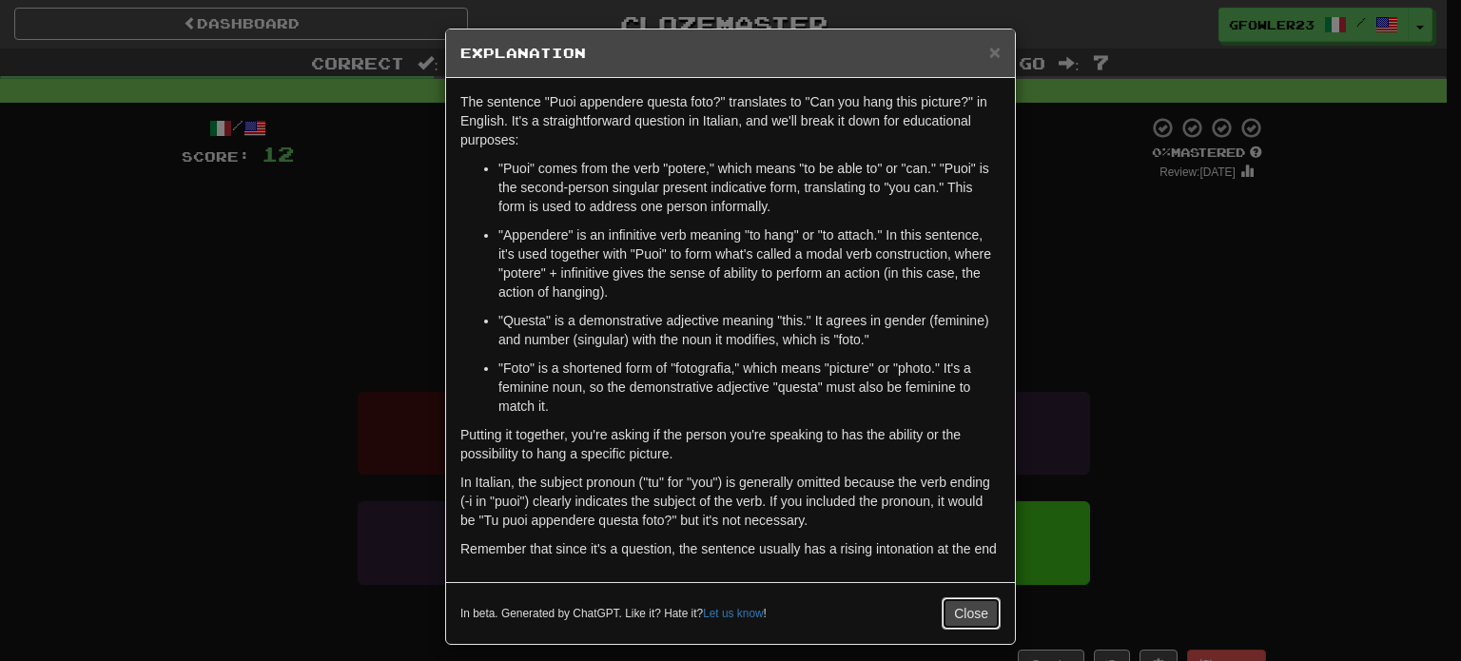
click at [953, 615] on button "Close" at bounding box center [970, 613] width 59 height 32
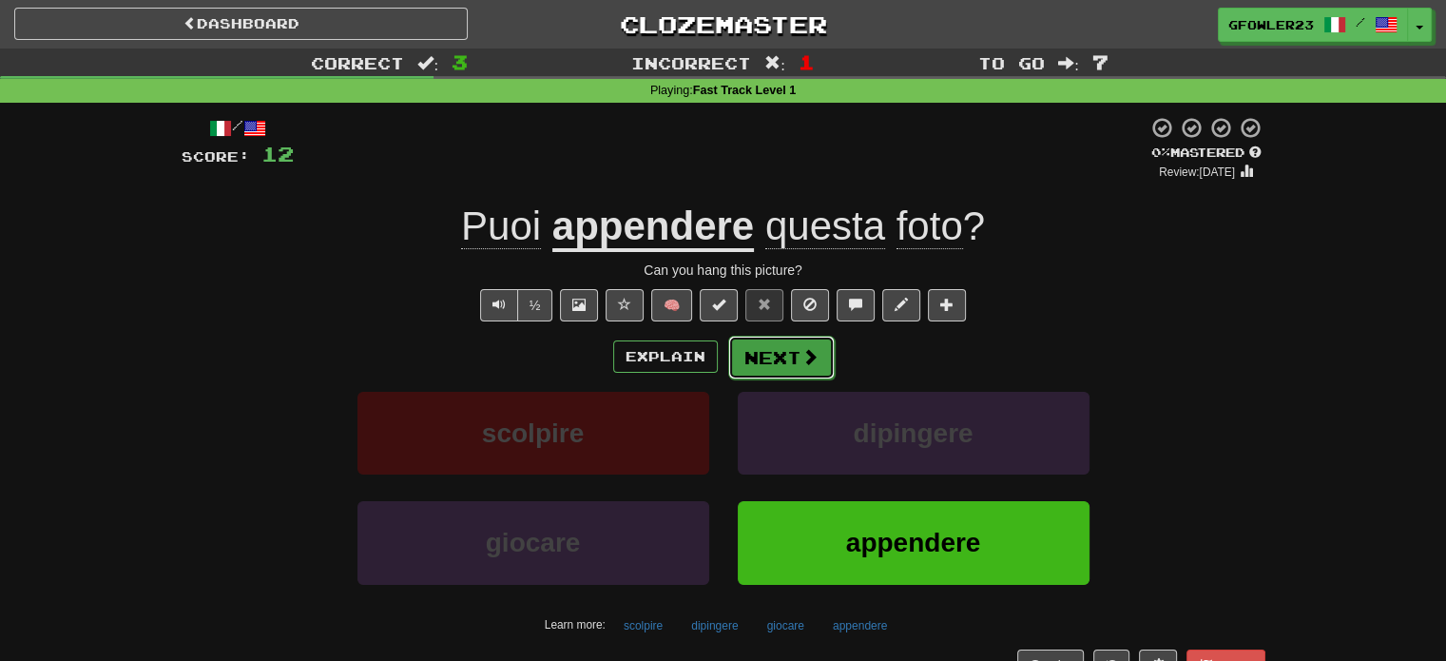
click at [783, 348] on button "Next" at bounding box center [781, 358] width 107 height 44
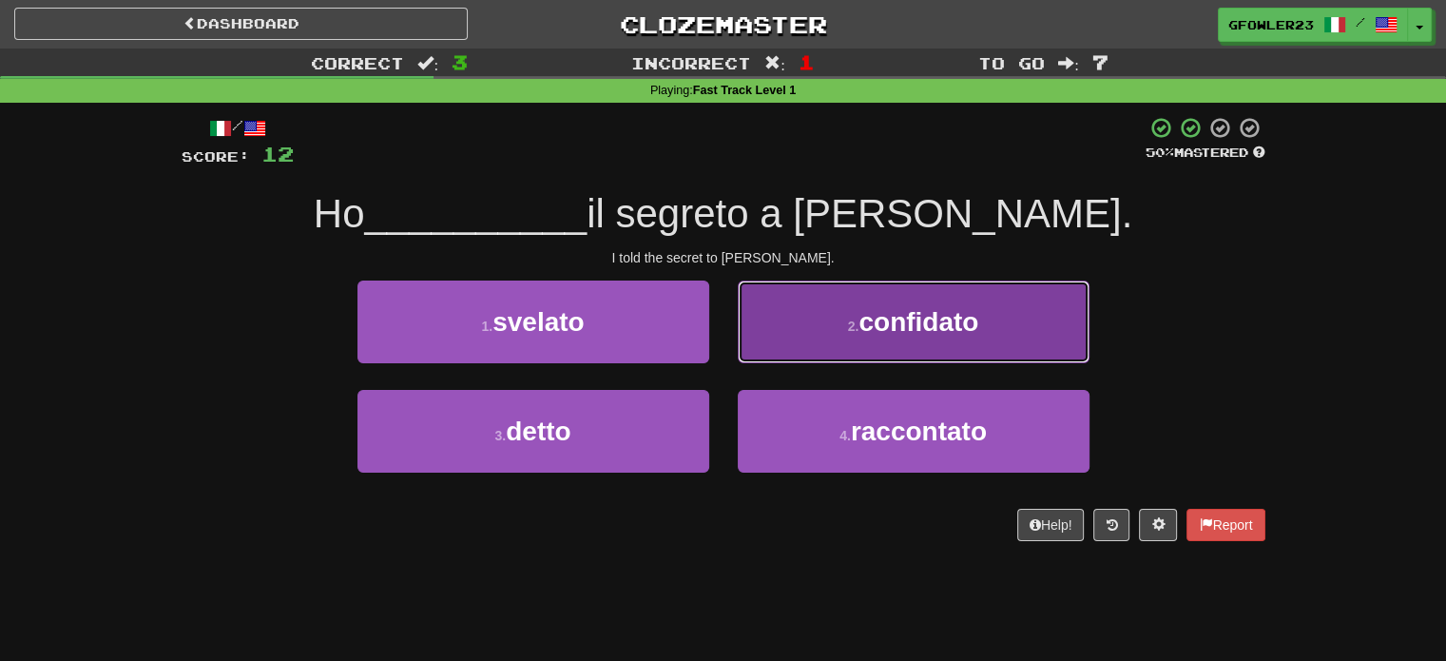
click at [821, 353] on button "2 . confidato" at bounding box center [914, 322] width 352 height 83
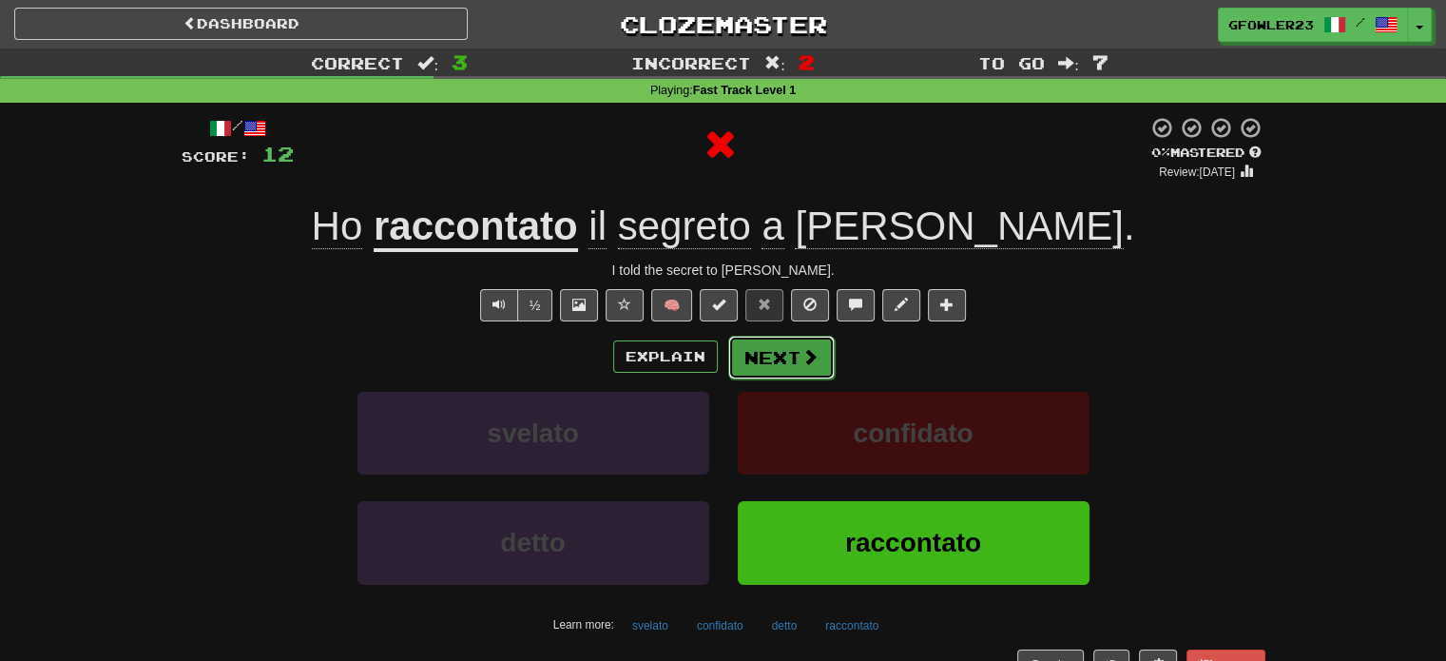
click at [785, 369] on button "Next" at bounding box center [781, 358] width 107 height 44
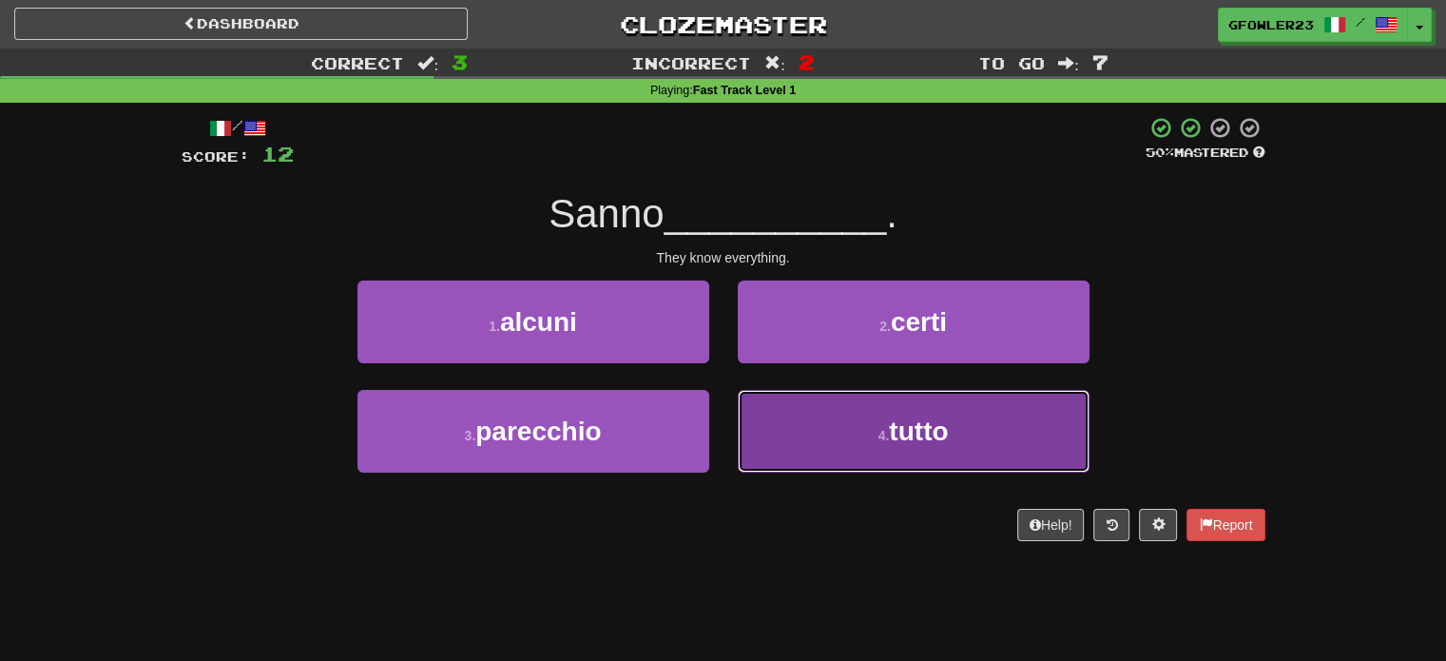
click at [761, 418] on button "4 . tutto" at bounding box center [914, 431] width 352 height 83
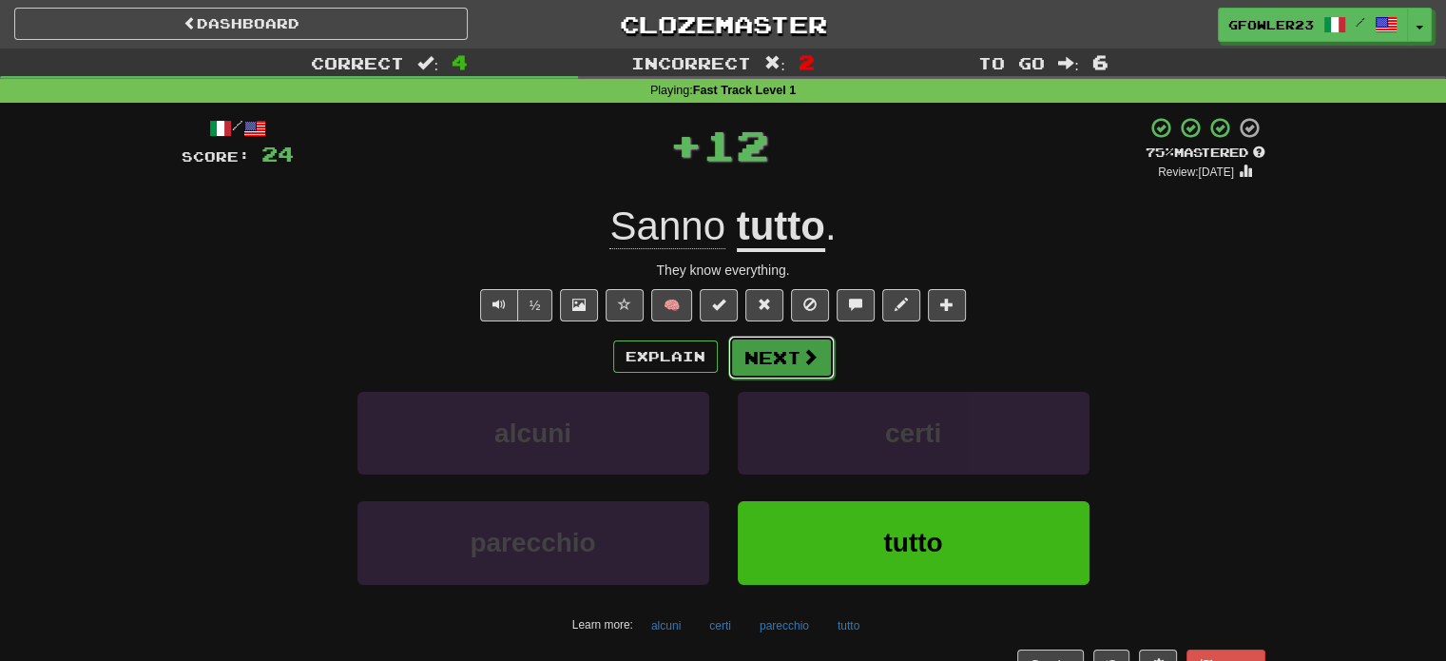
click at [788, 357] on button "Next" at bounding box center [781, 358] width 107 height 44
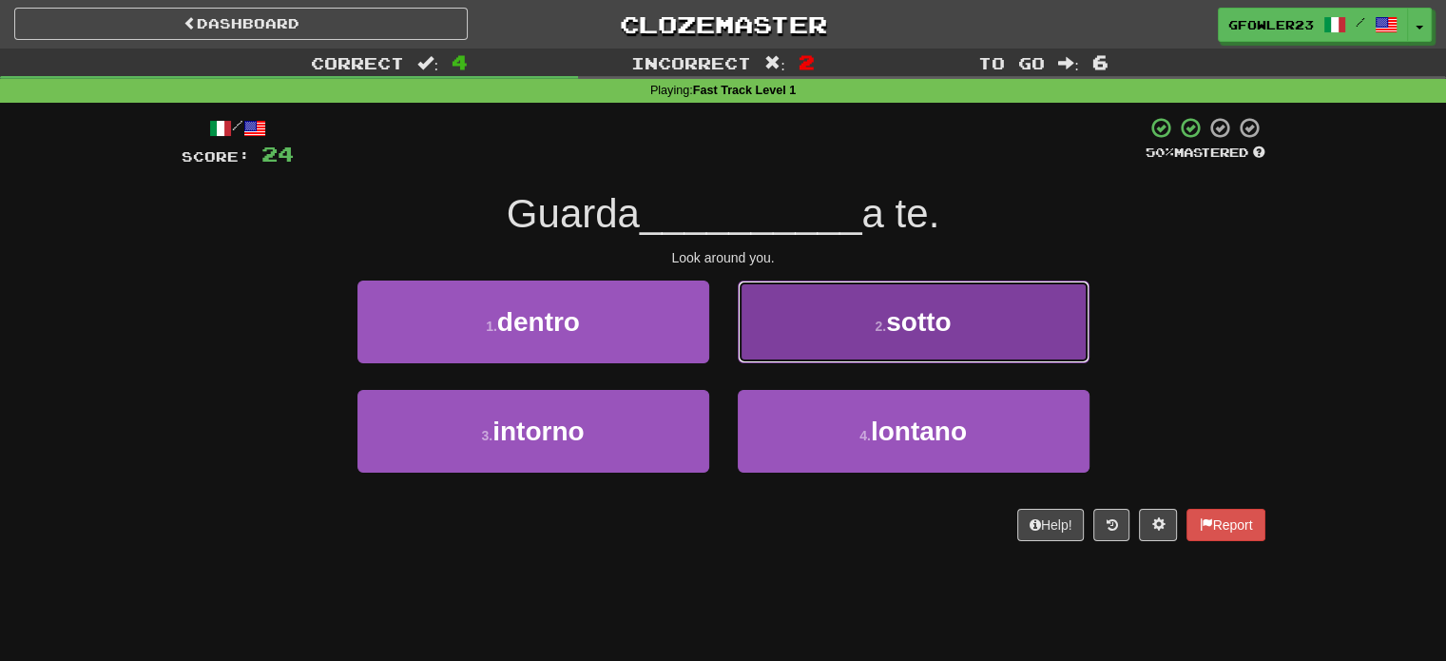
click at [833, 359] on button "2 . sotto" at bounding box center [914, 322] width 352 height 83
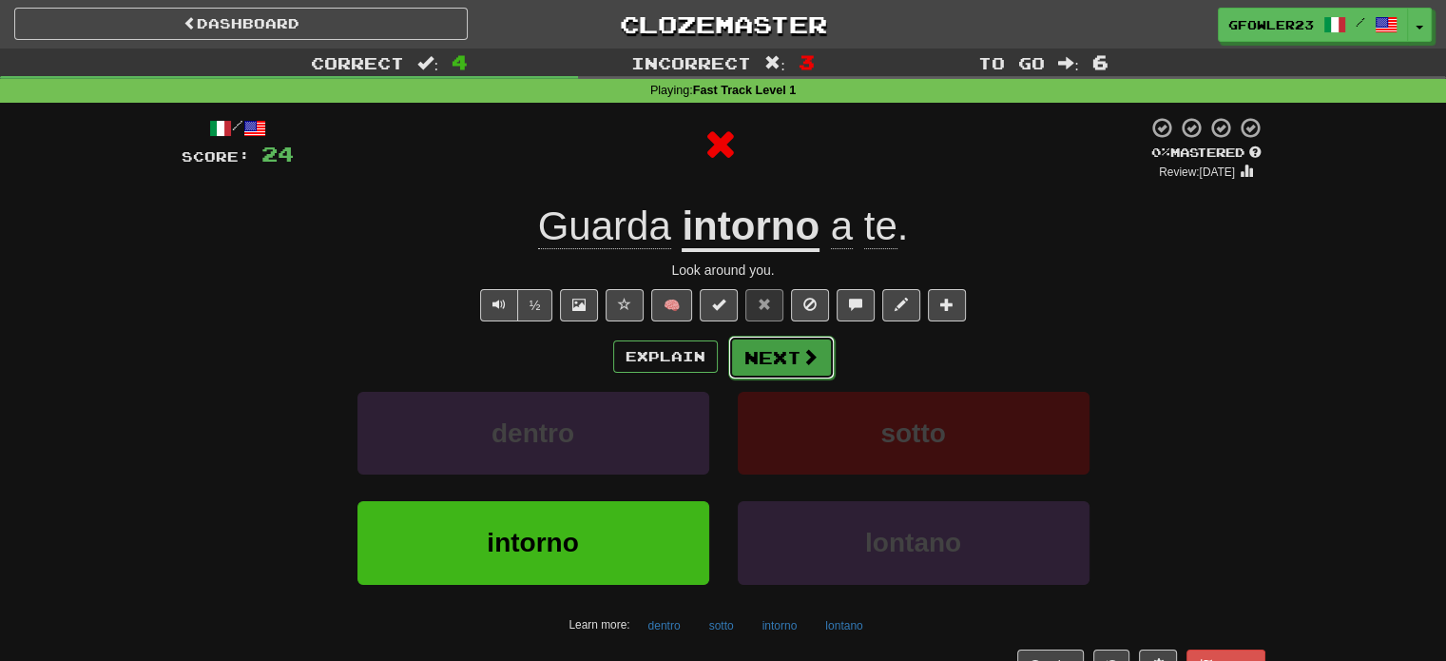
click at [774, 352] on button "Next" at bounding box center [781, 358] width 107 height 44
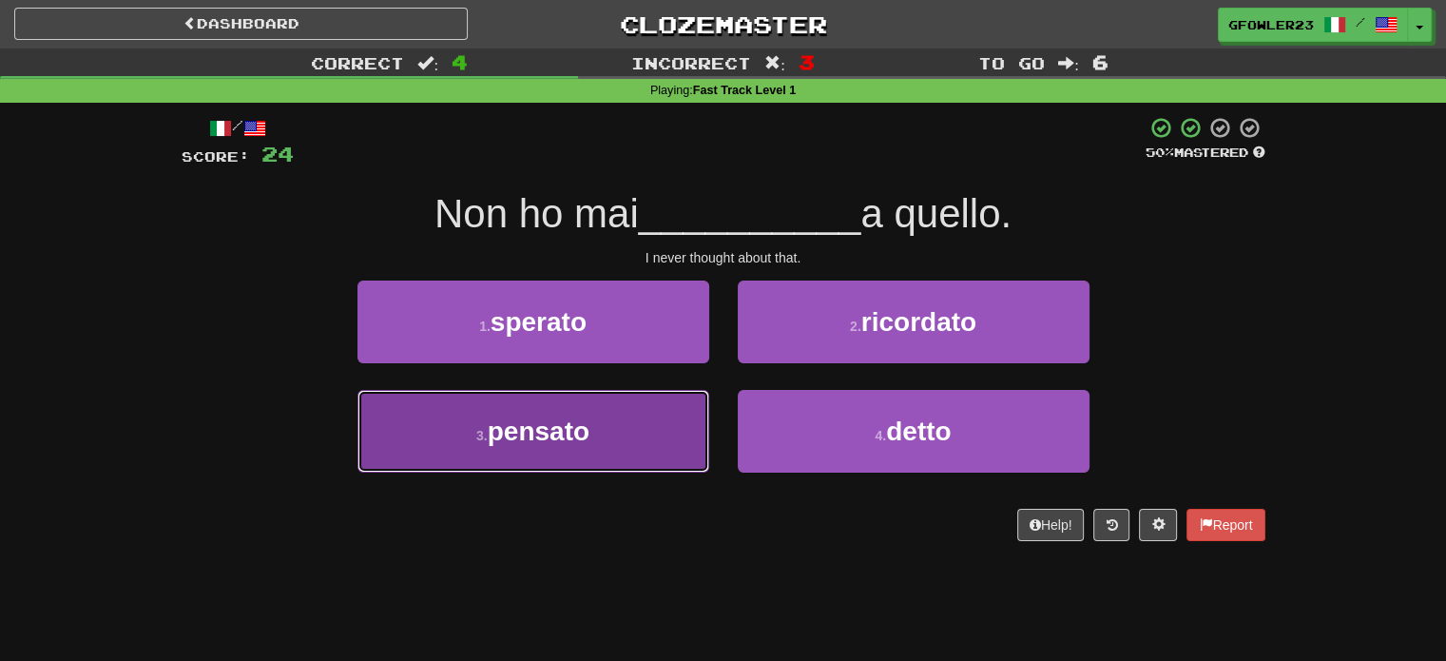
click at [664, 399] on button "3 . pensato" at bounding box center [534, 431] width 352 height 83
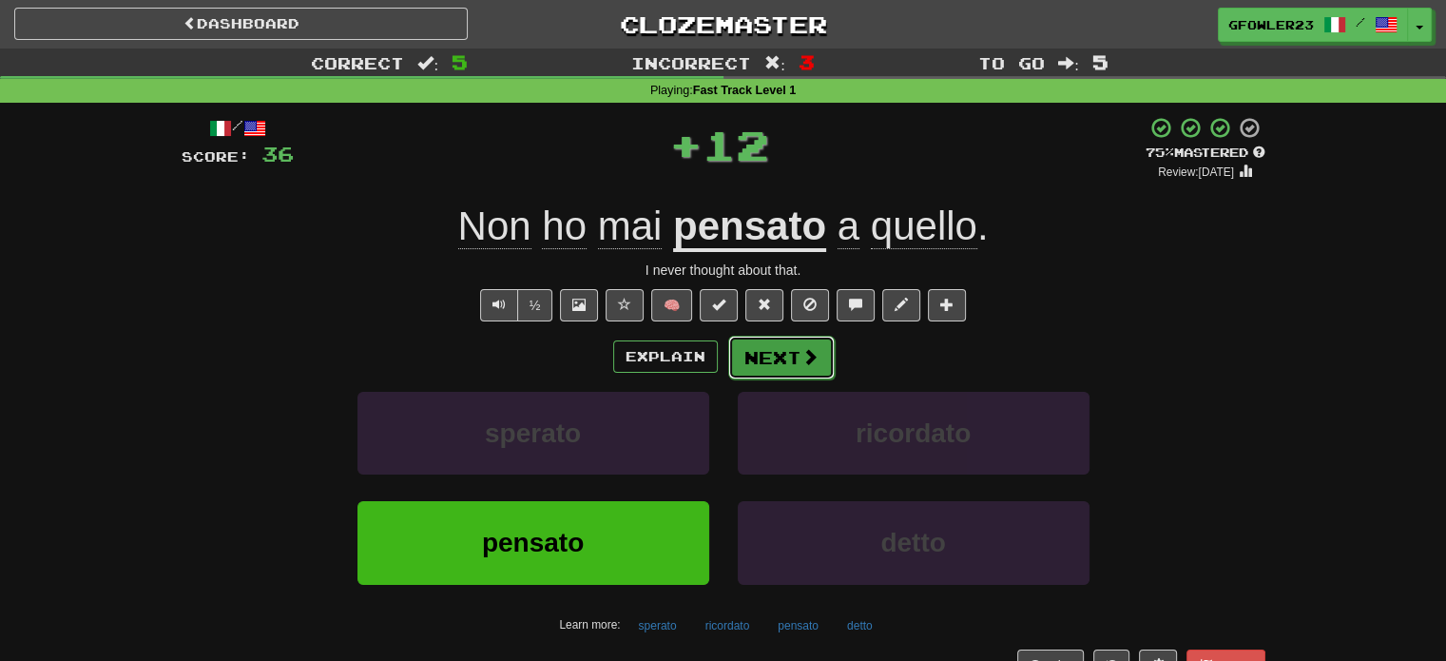
click at [788, 355] on button "Next" at bounding box center [781, 358] width 107 height 44
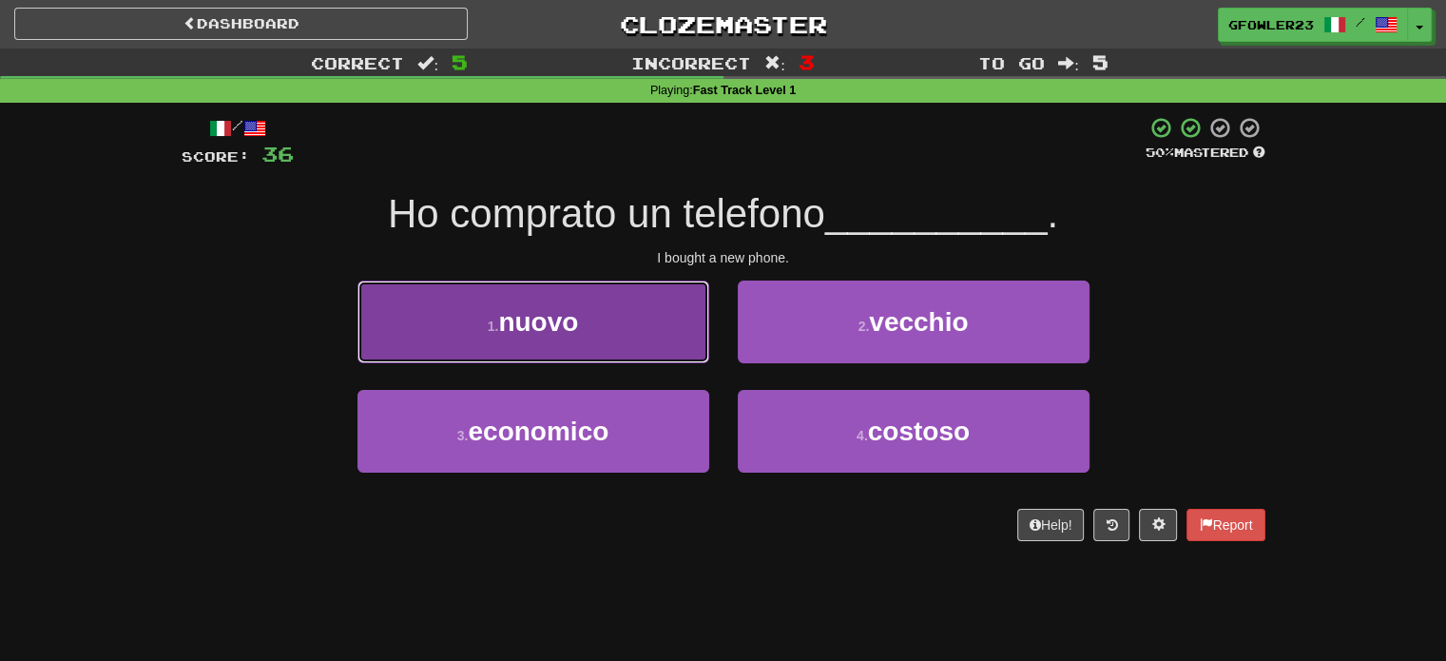
click at [676, 336] on button "1 . nuovo" at bounding box center [534, 322] width 352 height 83
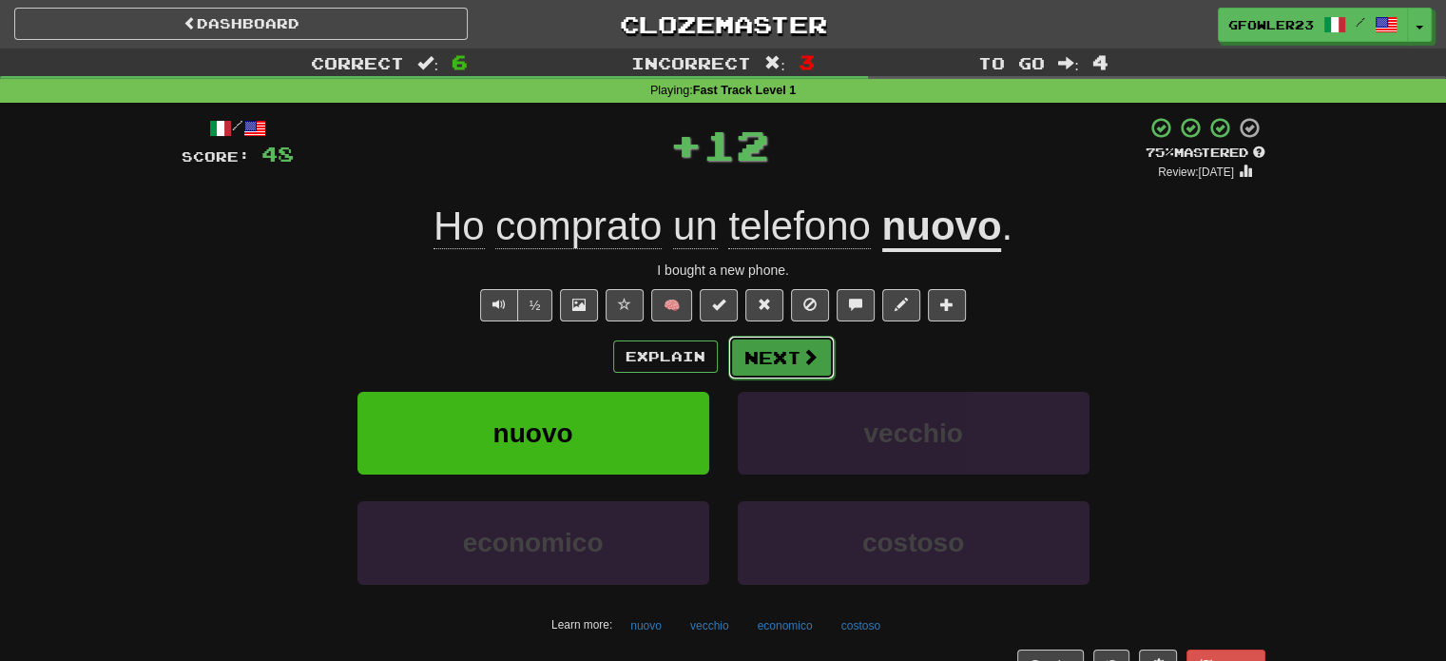
click at [772, 347] on button "Next" at bounding box center [781, 358] width 107 height 44
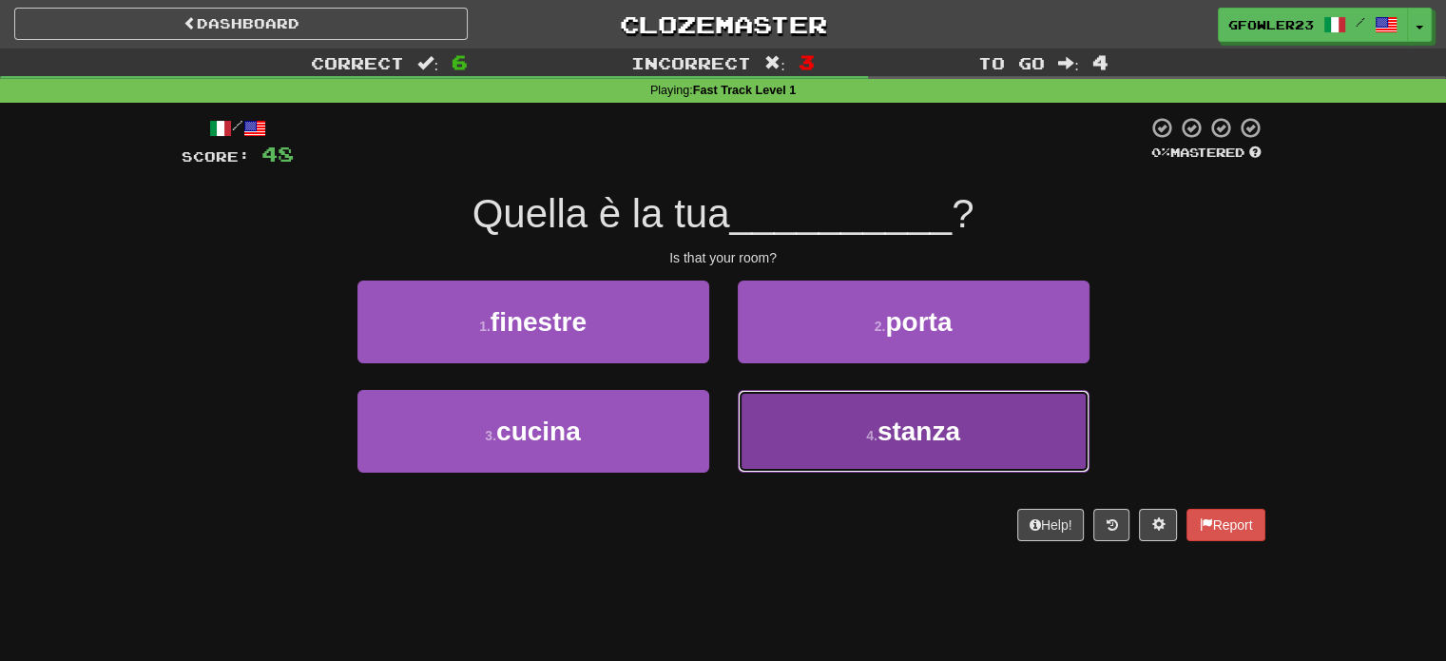
click at [844, 443] on button "4 . stanza" at bounding box center [914, 431] width 352 height 83
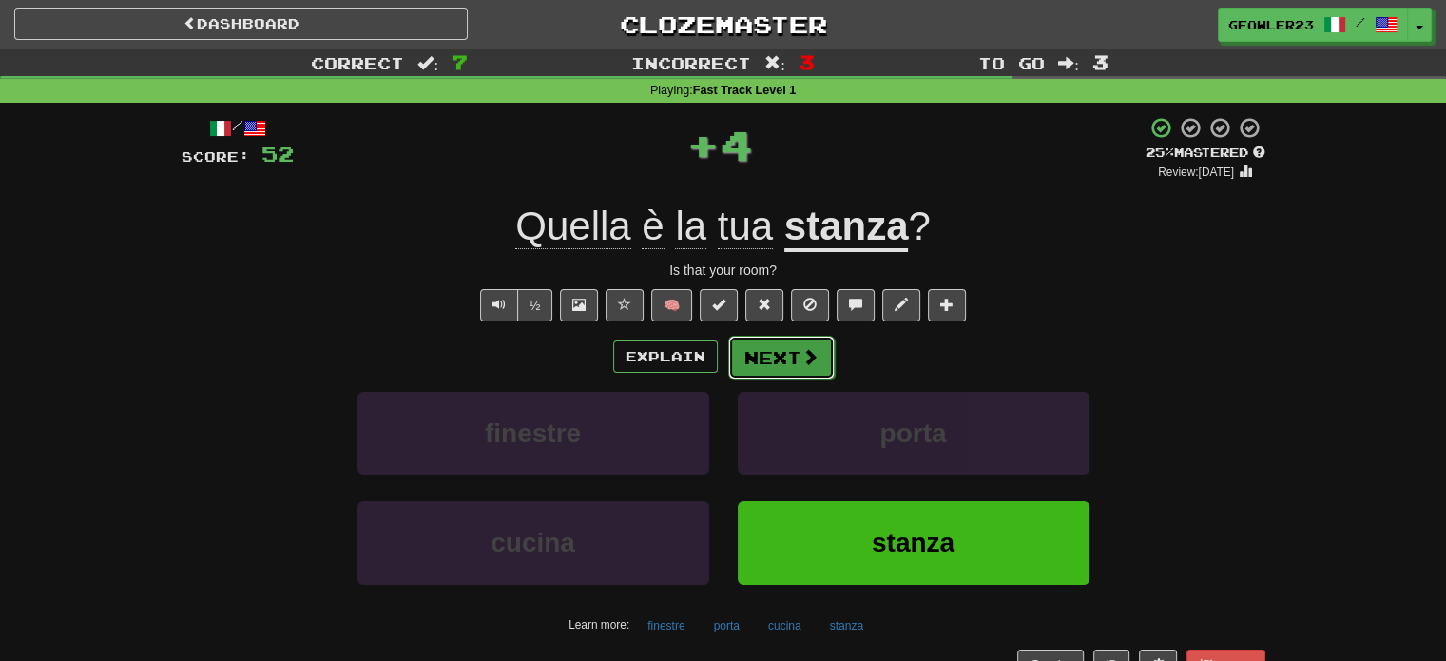
click at [790, 360] on button "Next" at bounding box center [781, 358] width 107 height 44
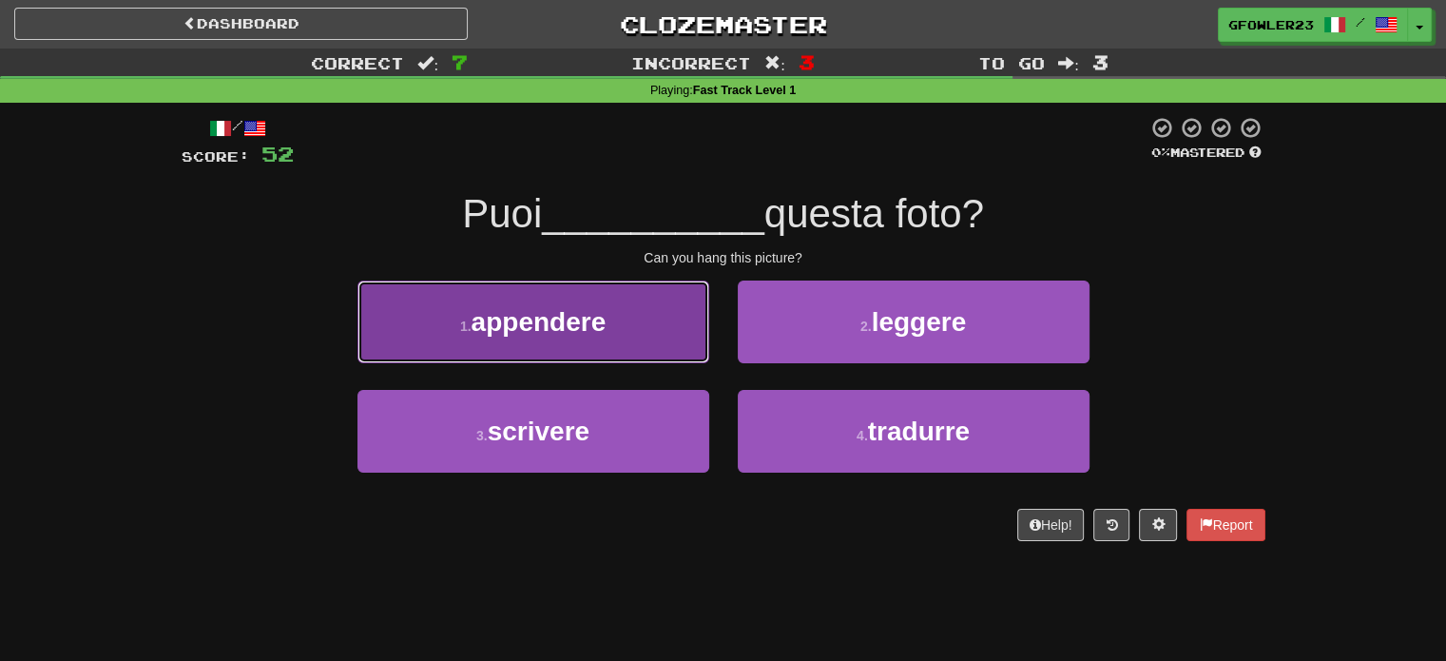
click at [702, 339] on button "1 . appendere" at bounding box center [534, 322] width 352 height 83
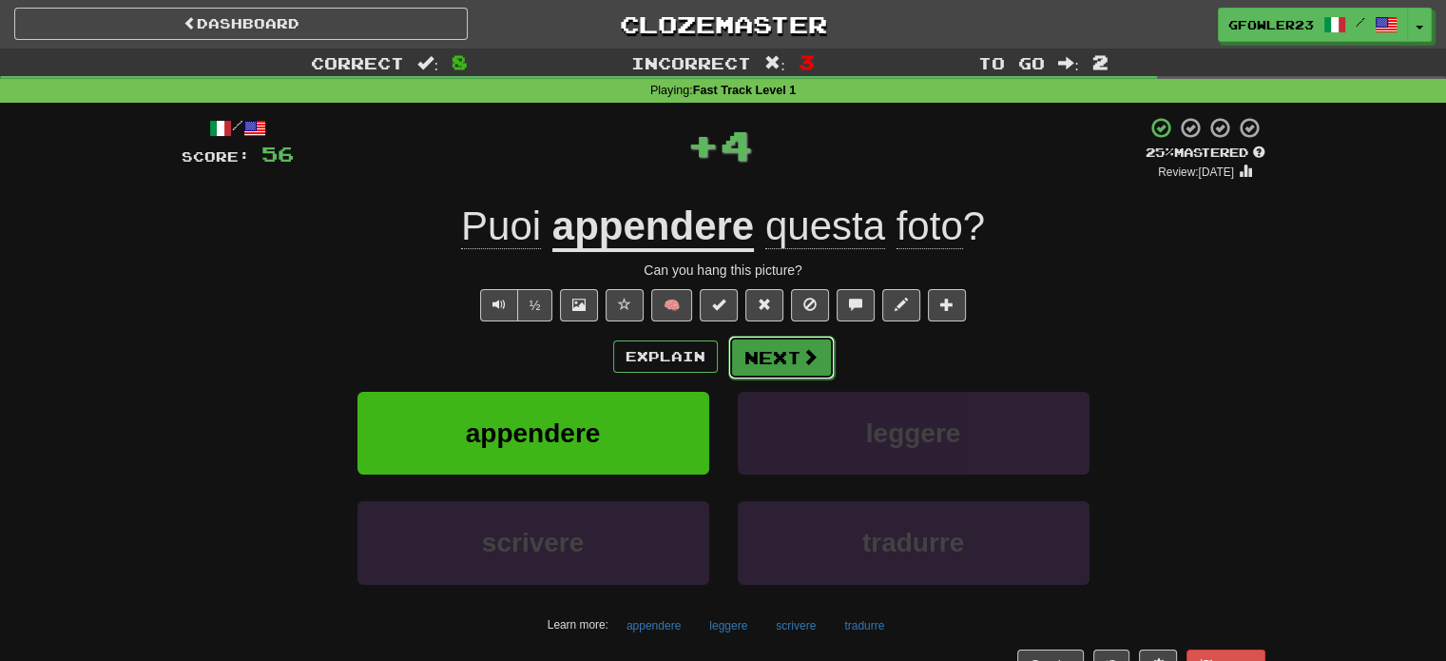
click at [750, 361] on button "Next" at bounding box center [781, 358] width 107 height 44
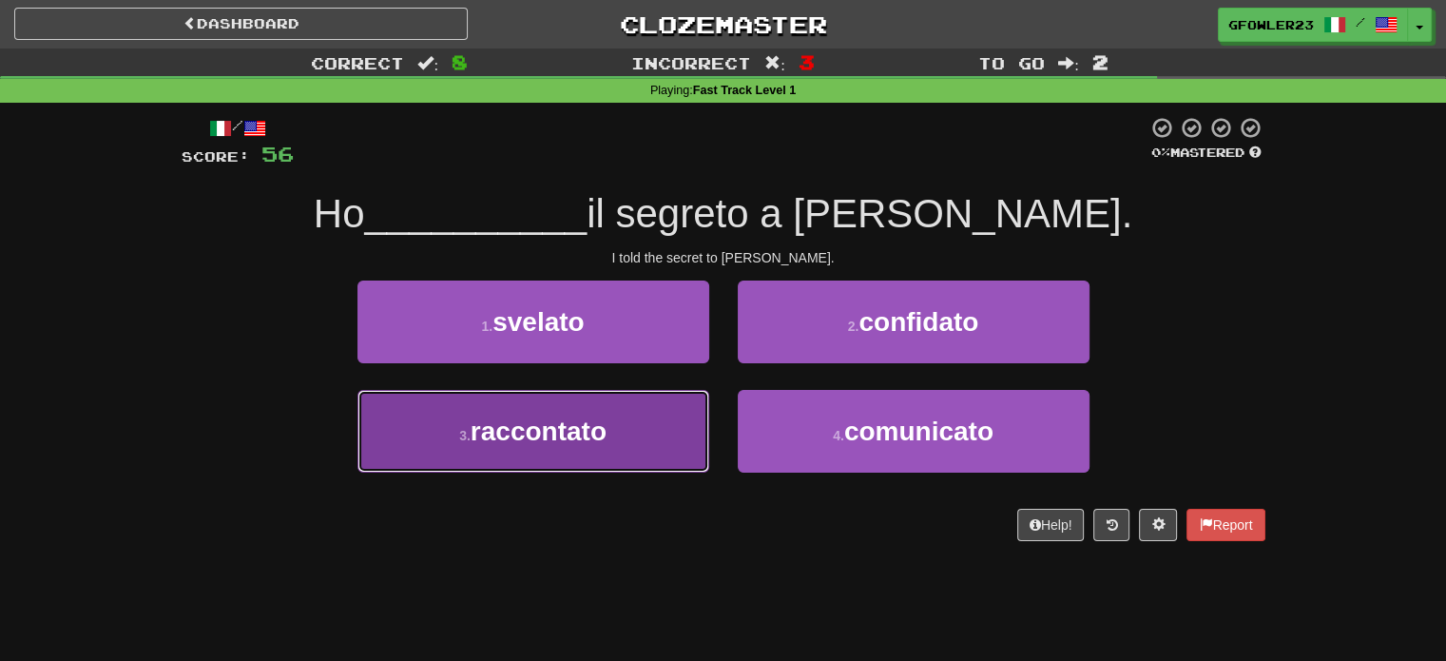
click at [639, 432] on button "3 . raccontato" at bounding box center [534, 431] width 352 height 83
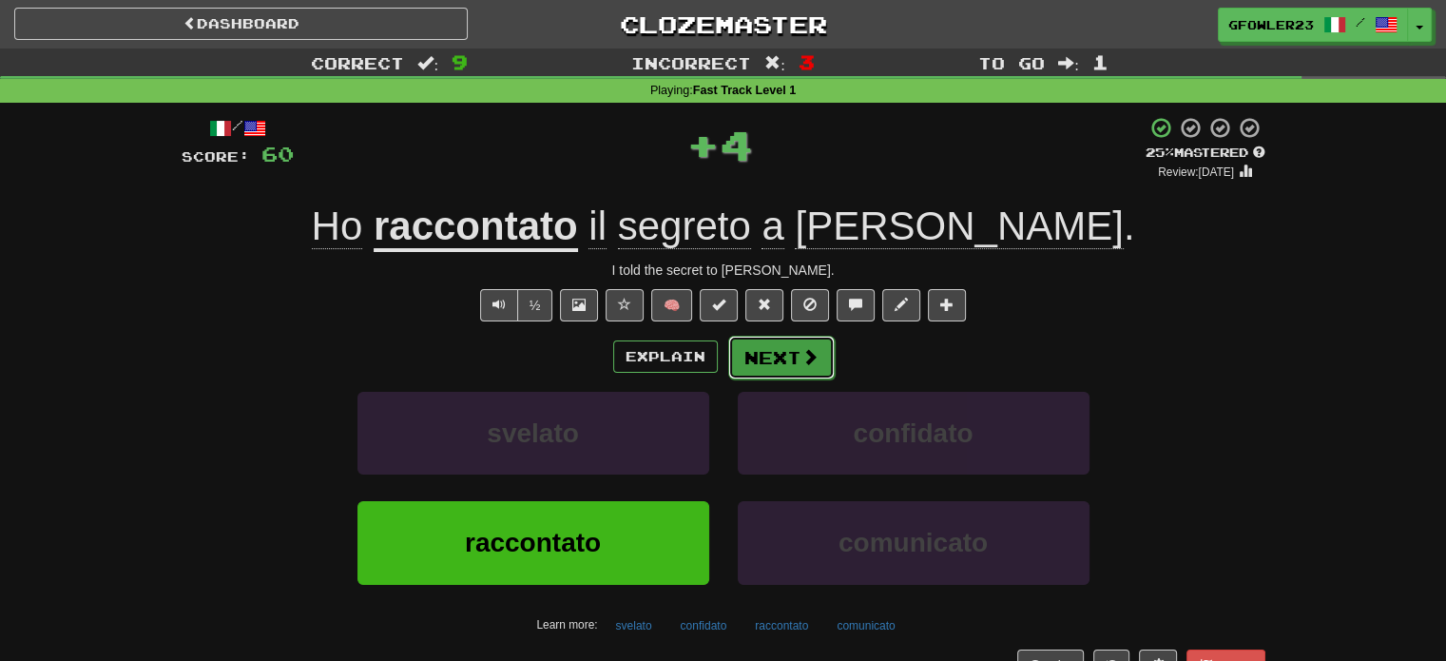
click at [775, 365] on button "Next" at bounding box center [781, 358] width 107 height 44
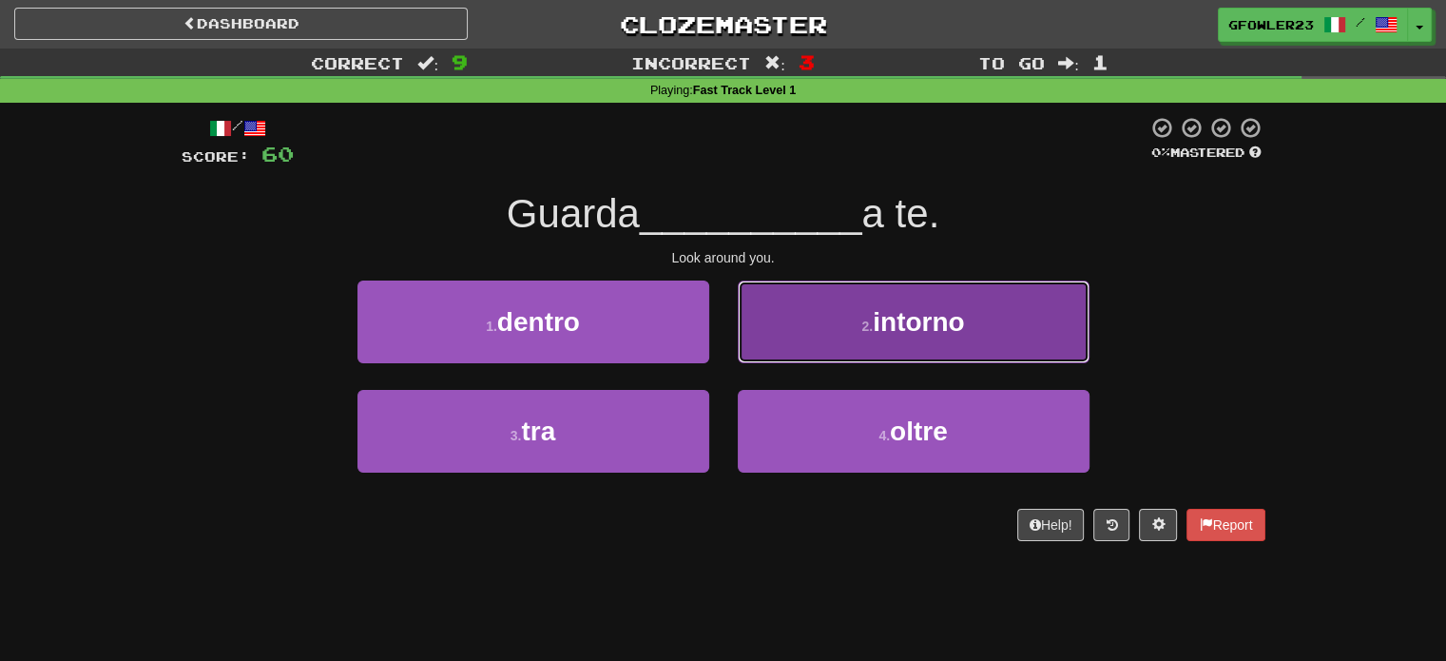
click at [787, 347] on button "2 . intorno" at bounding box center [914, 322] width 352 height 83
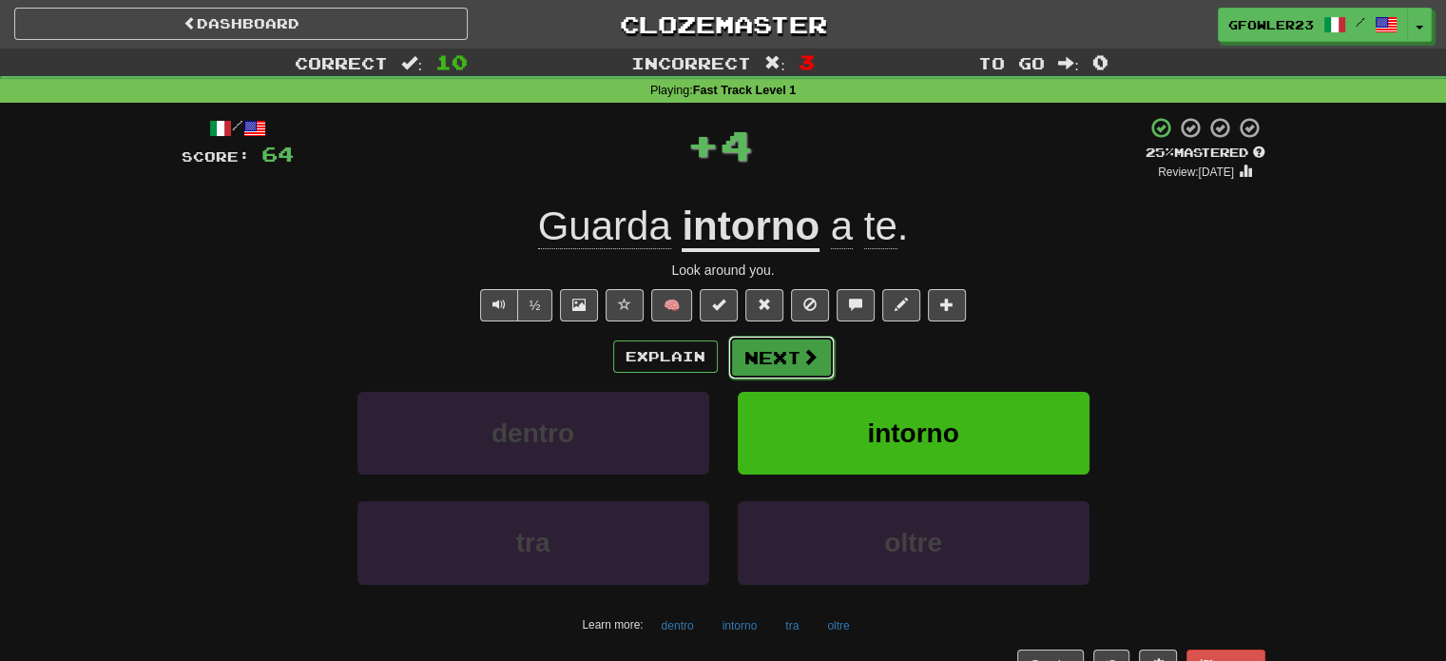
click at [761, 358] on button "Next" at bounding box center [781, 358] width 107 height 44
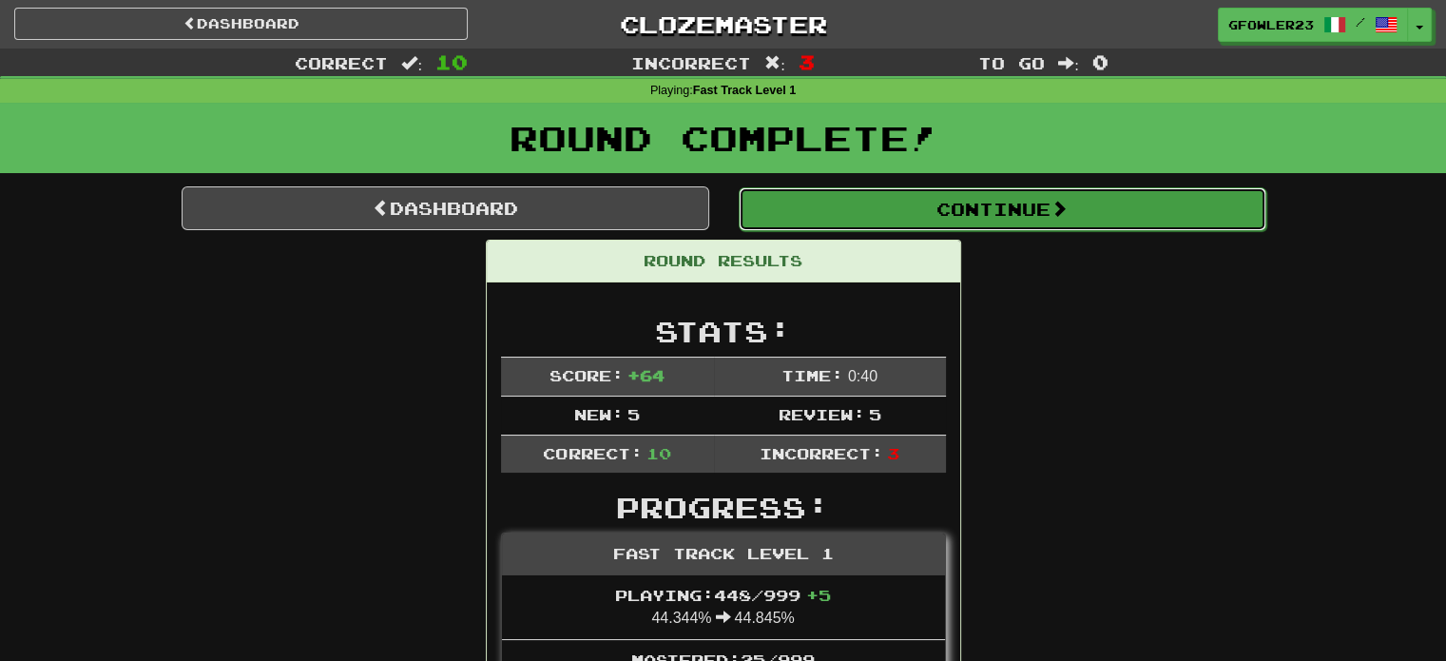
click at [1031, 223] on button "Continue" at bounding box center [1003, 209] width 528 height 44
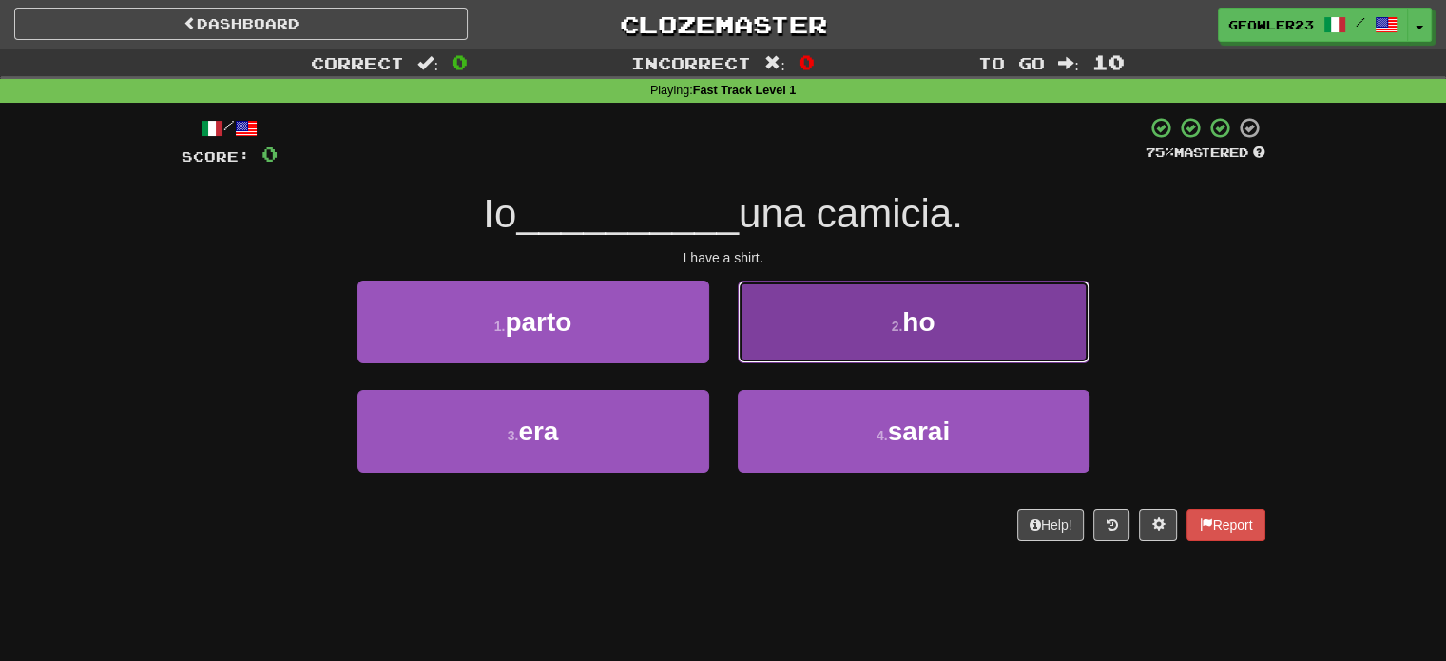
click at [890, 340] on button "2 . ho" at bounding box center [914, 322] width 352 height 83
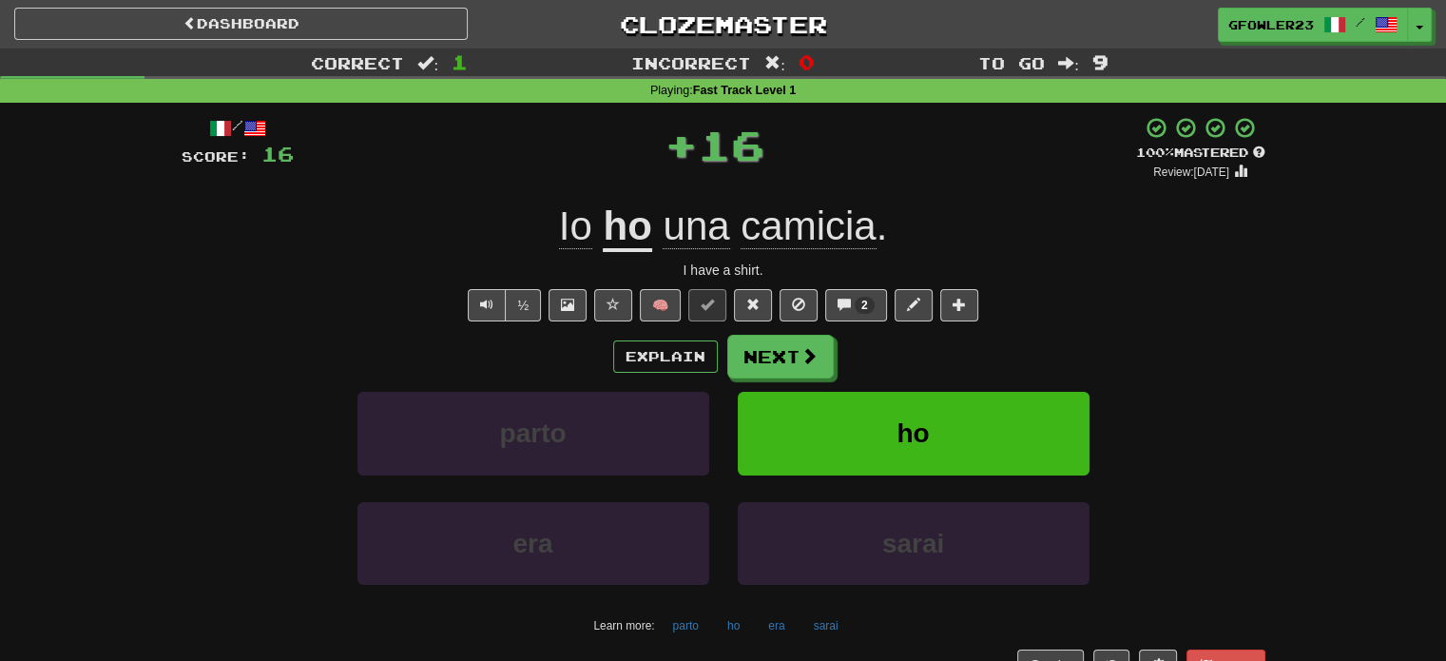
click at [807, 380] on div "Explain Next parto ho era sarai Learn more: parto ho era sarai" at bounding box center [724, 487] width 1084 height 305
click at [777, 365] on button "Next" at bounding box center [781, 358] width 107 height 44
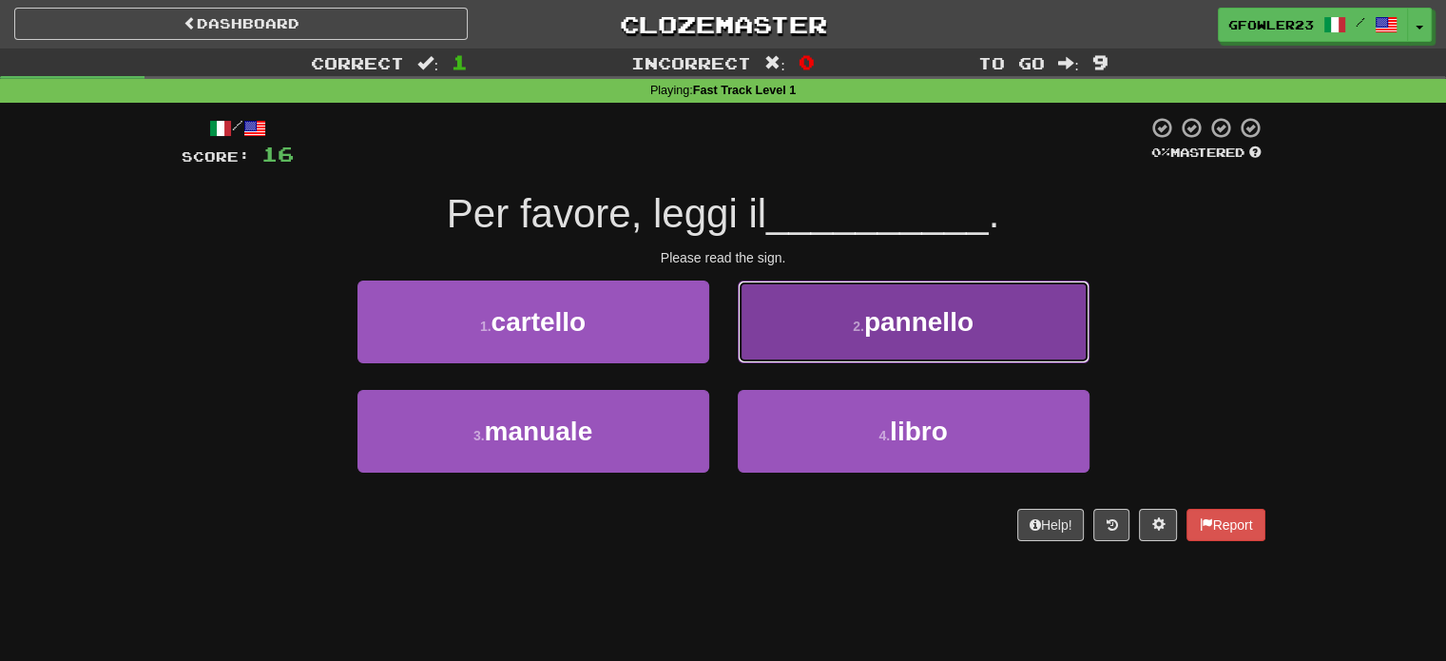
click at [860, 333] on small "2 ." at bounding box center [858, 326] width 11 height 15
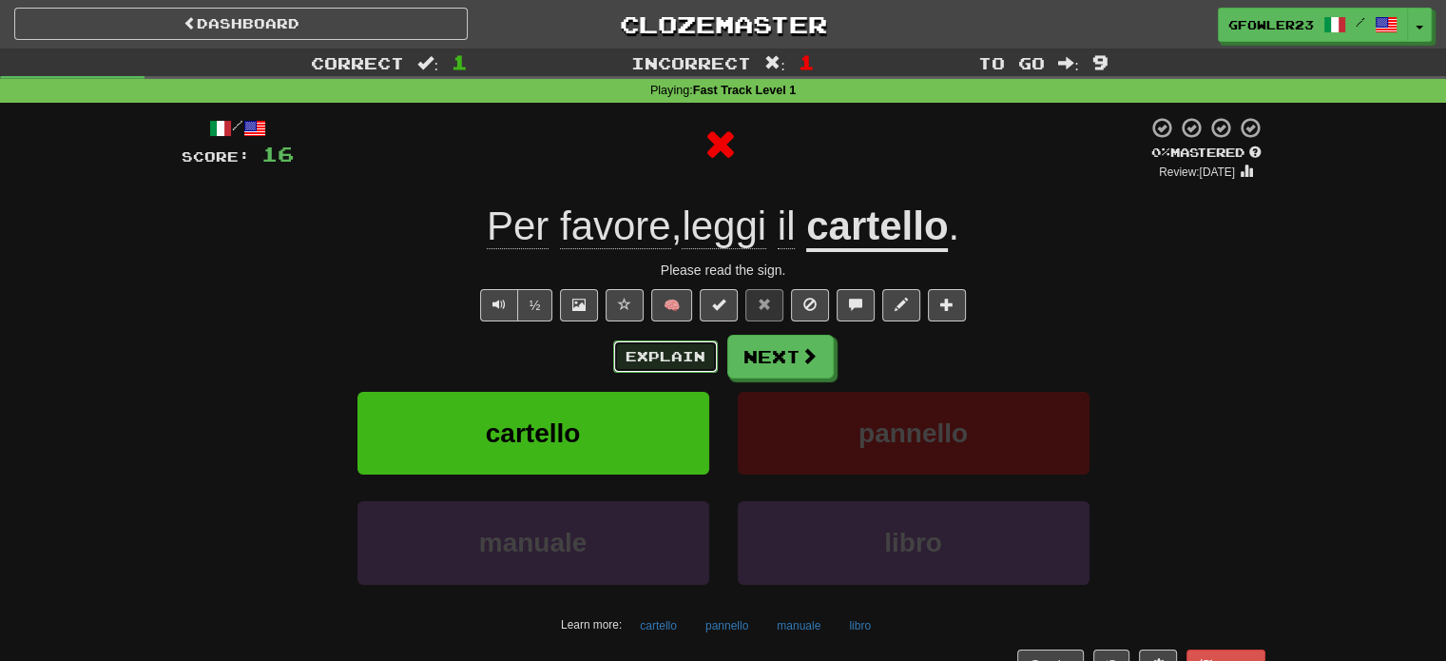
click at [671, 353] on button "Explain" at bounding box center [665, 356] width 105 height 32
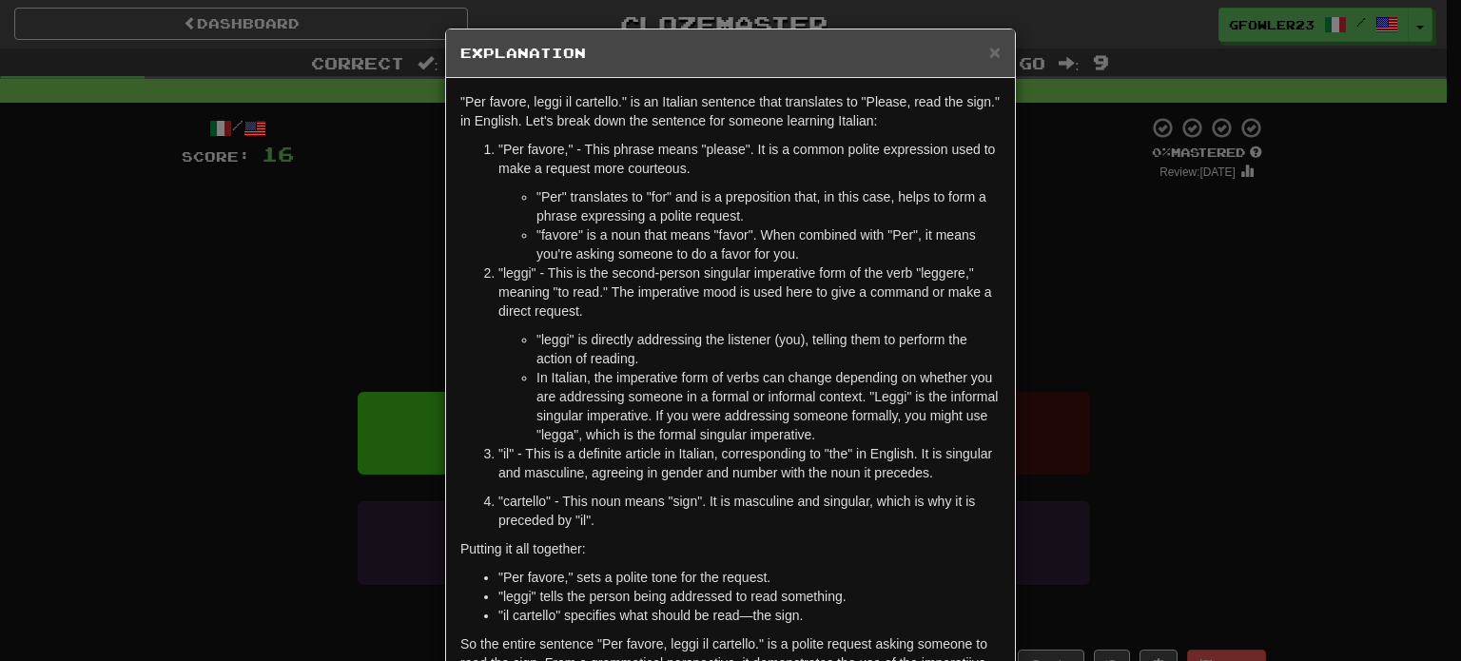
click at [1166, 334] on div "× Explanation "Per favore, leggi il cartello." is an Italian sentence that tran…" at bounding box center [730, 330] width 1461 height 661
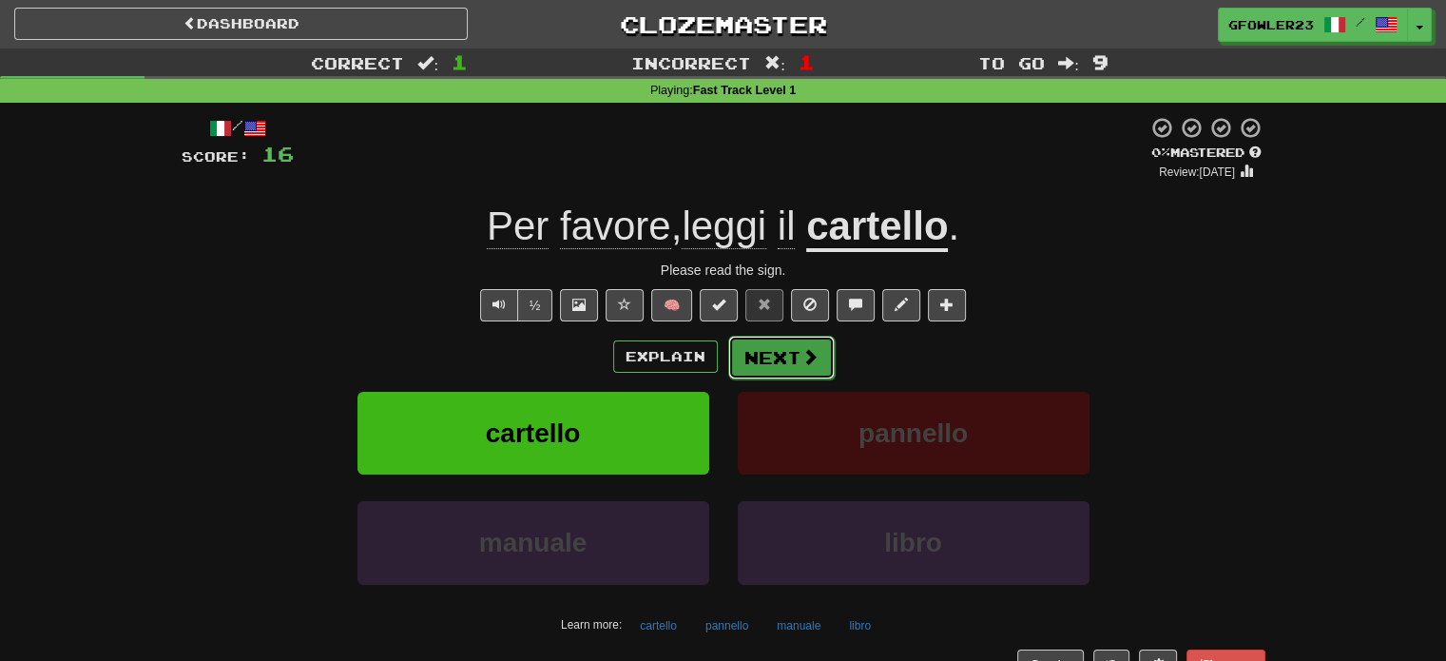
click at [774, 355] on button "Next" at bounding box center [781, 358] width 107 height 44
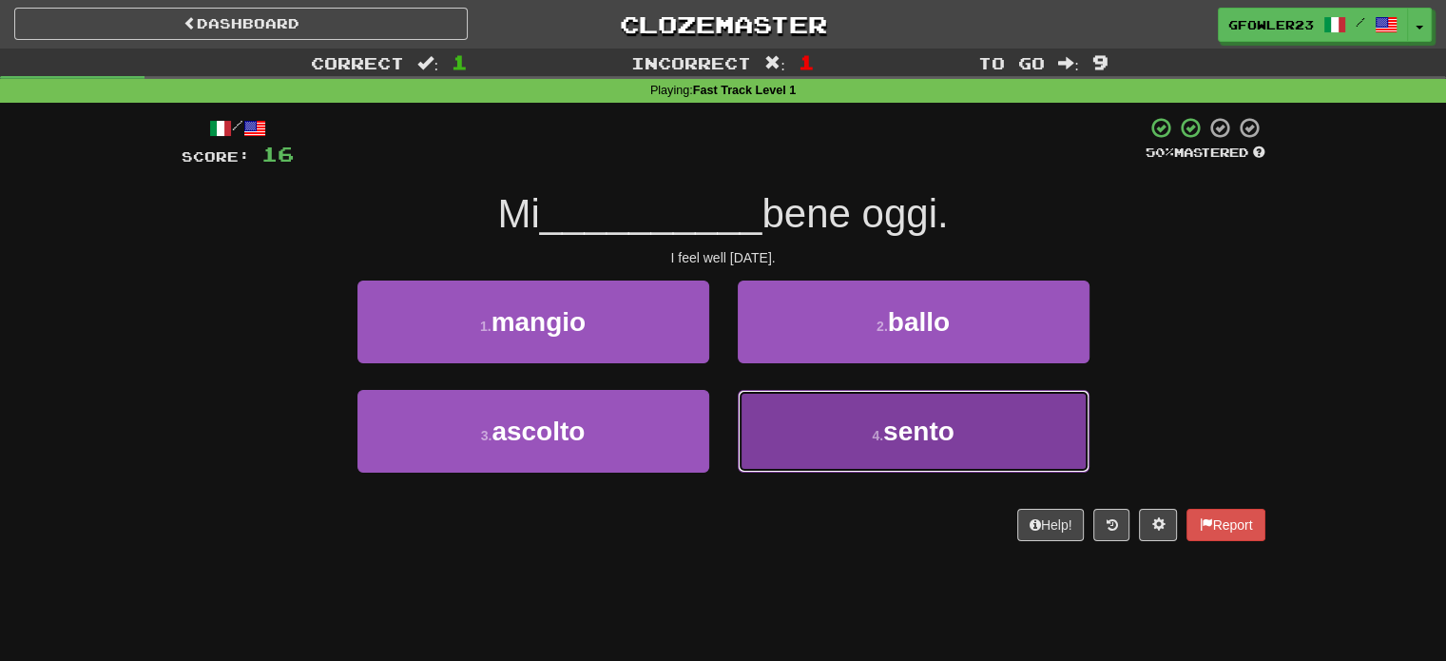
click at [796, 393] on button "4 . sento" at bounding box center [914, 431] width 352 height 83
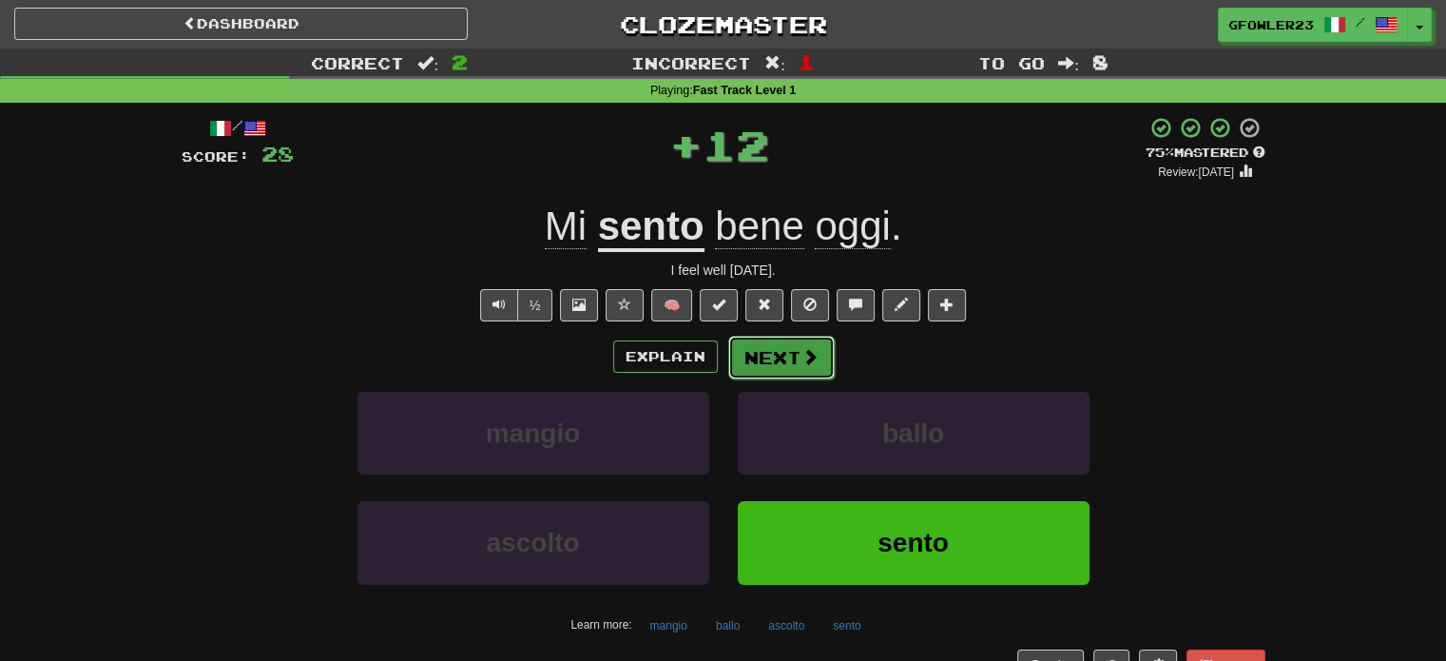
click at [765, 362] on button "Next" at bounding box center [781, 358] width 107 height 44
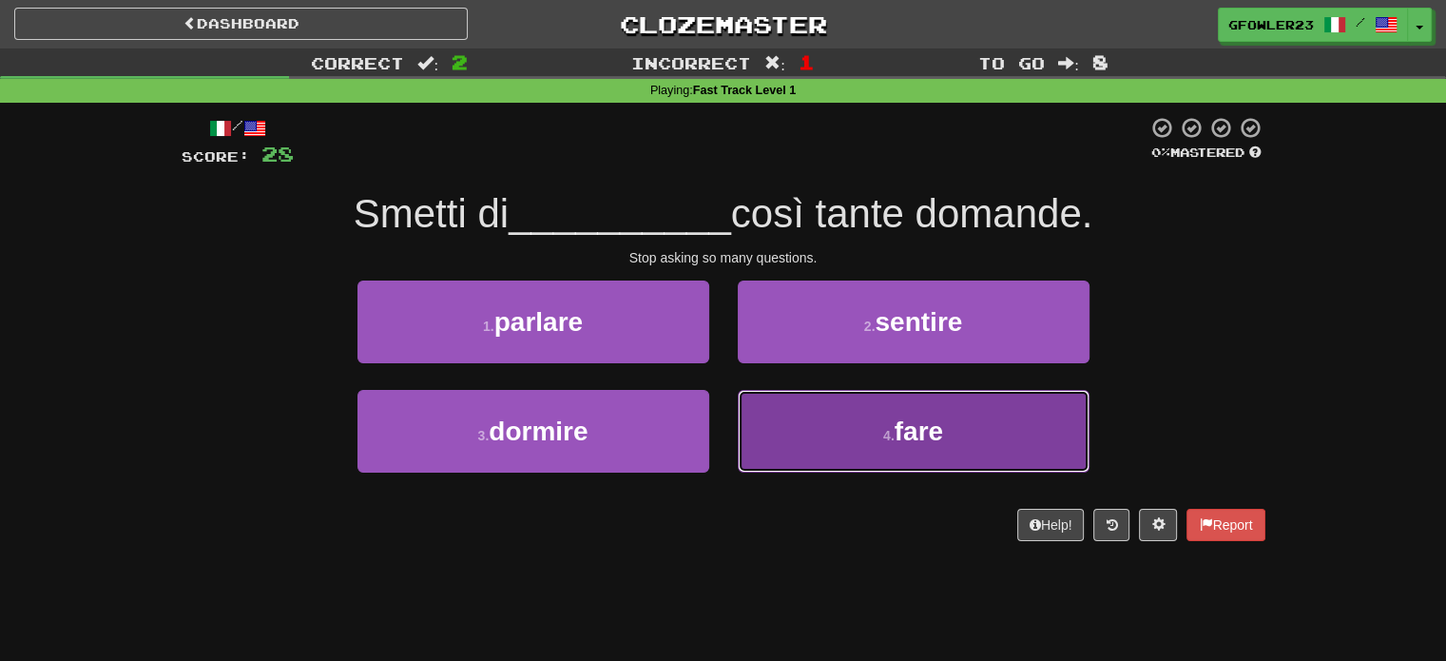
click at [837, 418] on button "4 . fare" at bounding box center [914, 431] width 352 height 83
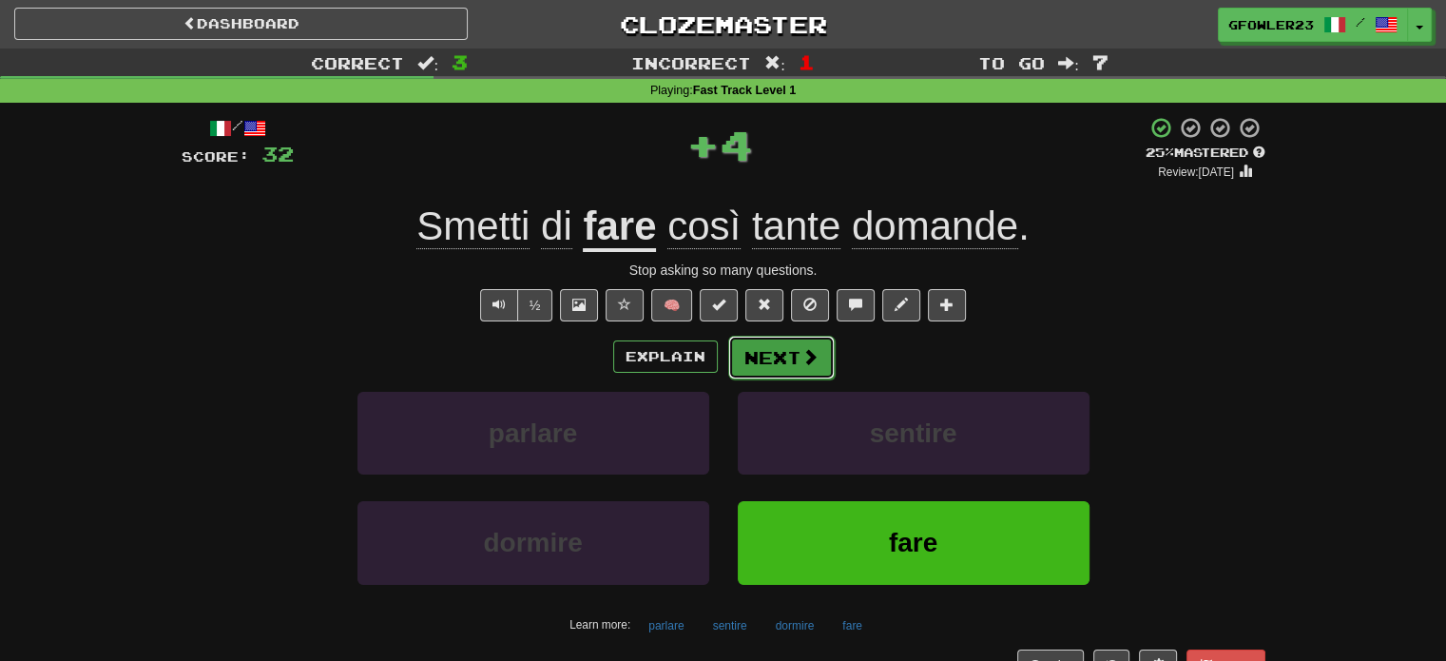
click at [793, 348] on button "Next" at bounding box center [781, 358] width 107 height 44
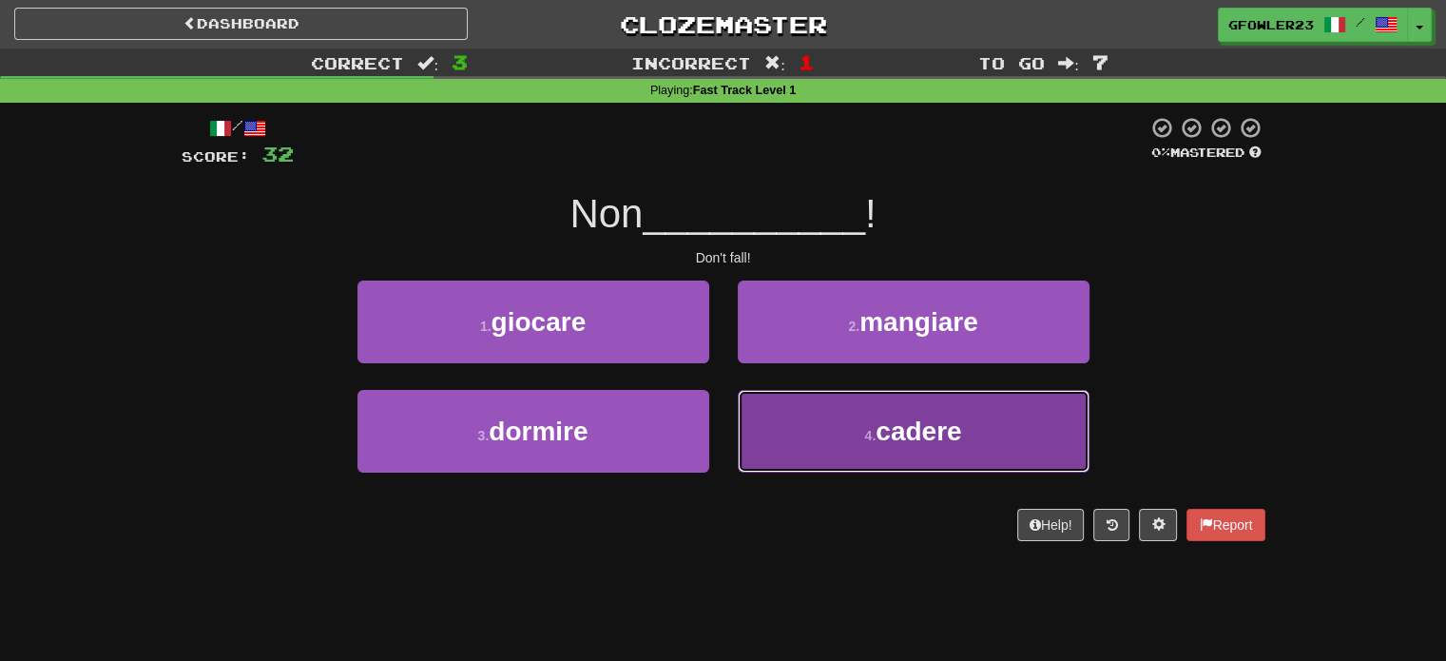
click at [807, 414] on button "4 . cadere" at bounding box center [914, 431] width 352 height 83
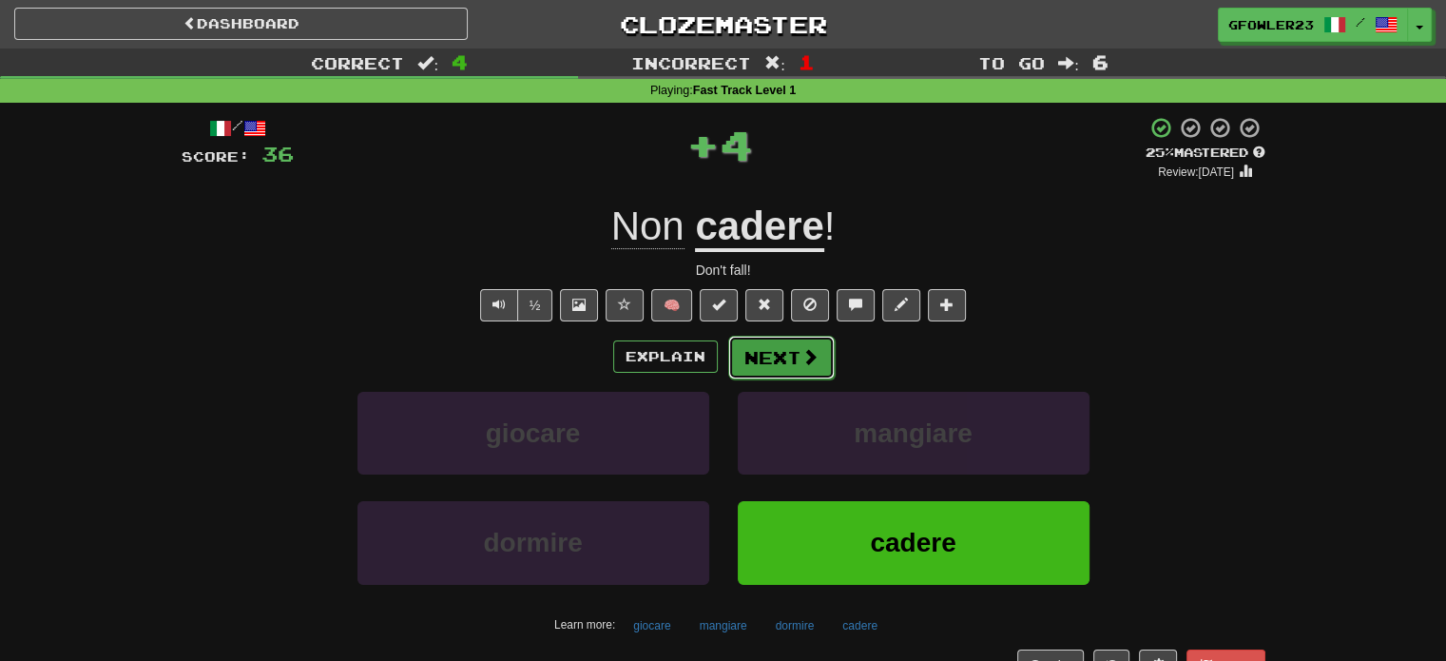
click at [780, 349] on button "Next" at bounding box center [781, 358] width 107 height 44
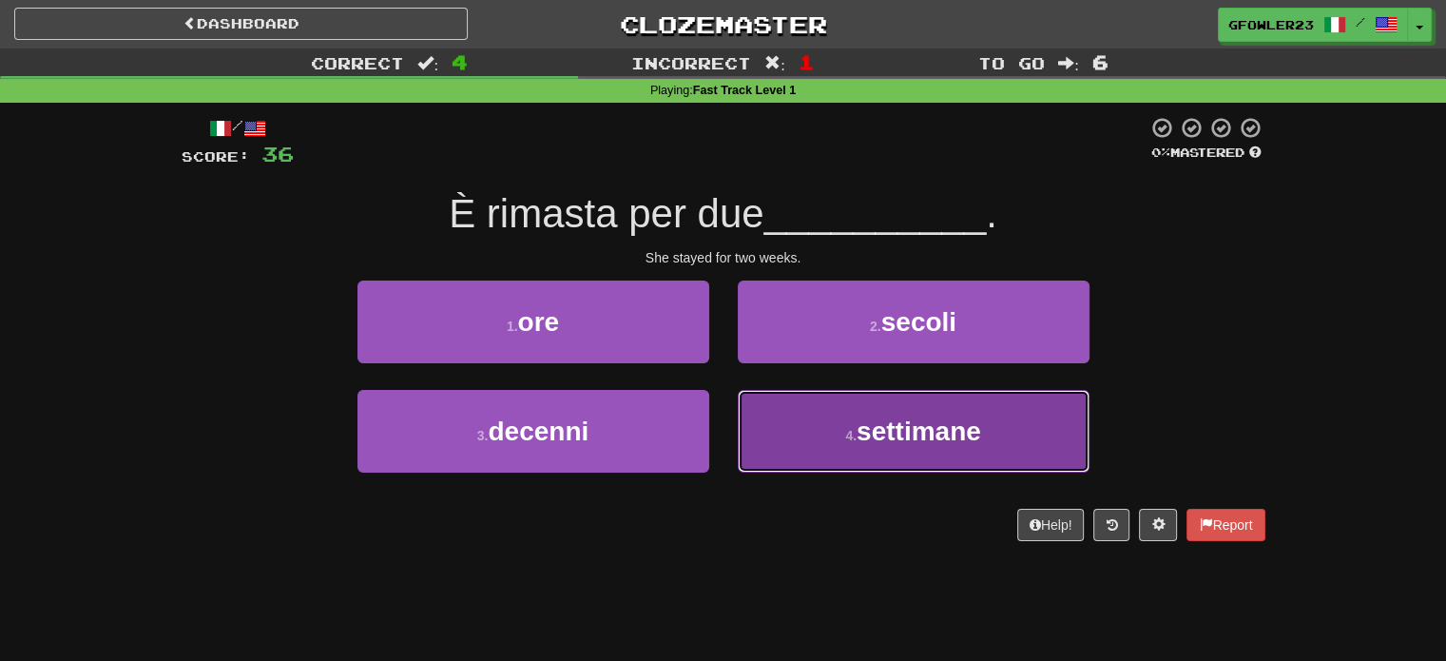
click at [778, 422] on button "4 . settimane" at bounding box center [914, 431] width 352 height 83
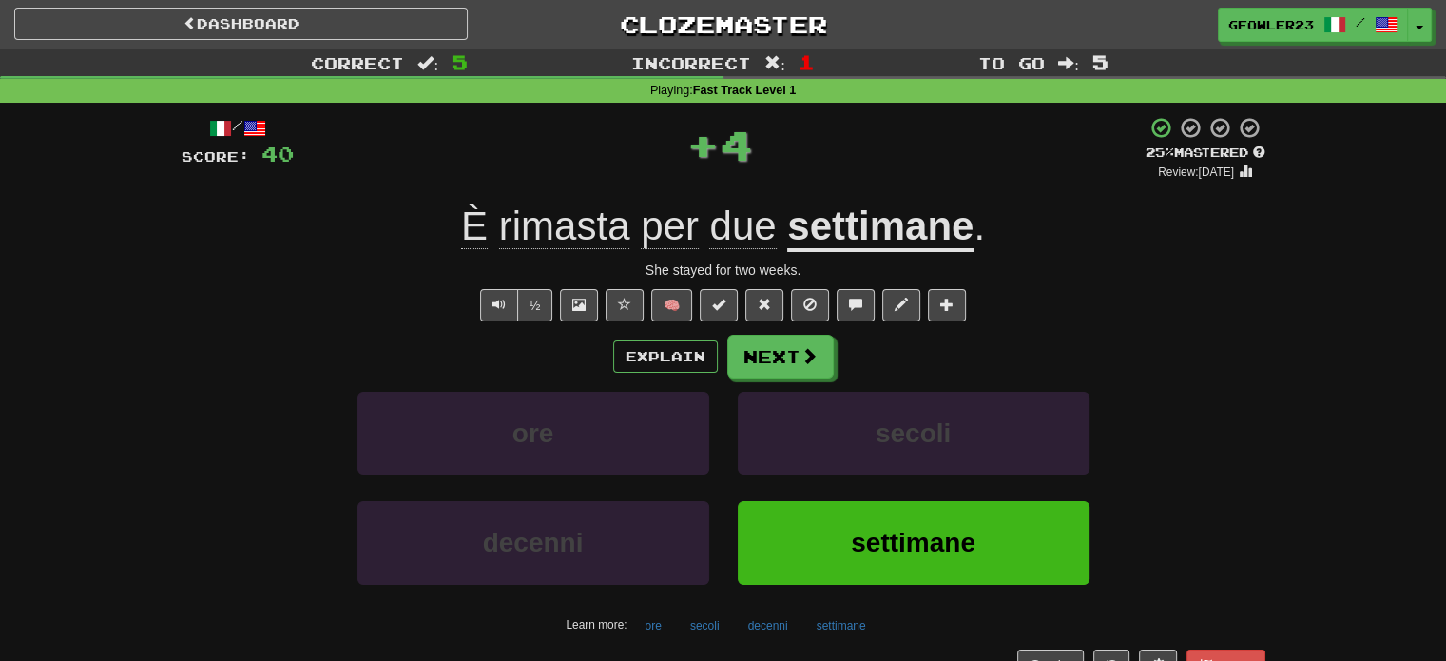
click at [760, 378] on div "Explain Next ore secoli decenni settimane Learn more: ore secoli decenni settim…" at bounding box center [724, 487] width 1084 height 305
click at [756, 359] on button "Next" at bounding box center [781, 358] width 107 height 44
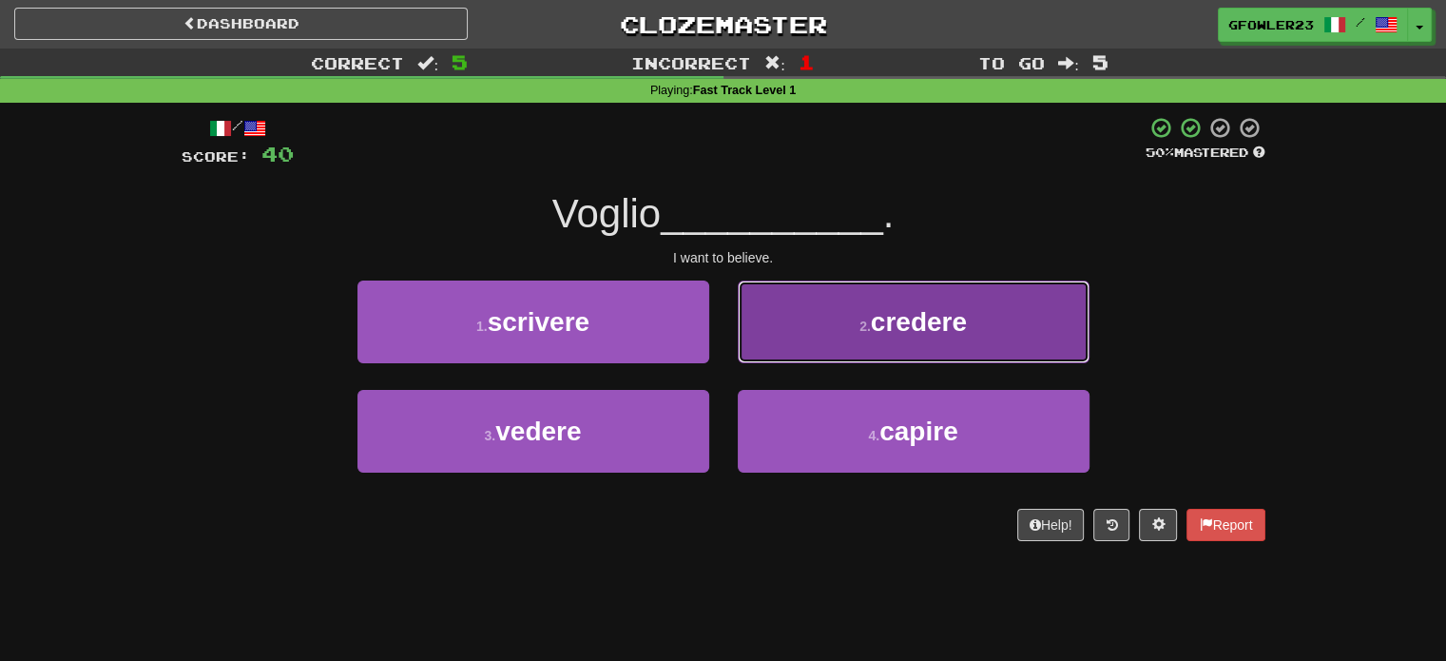
click at [837, 349] on button "2 . credere" at bounding box center [914, 322] width 352 height 83
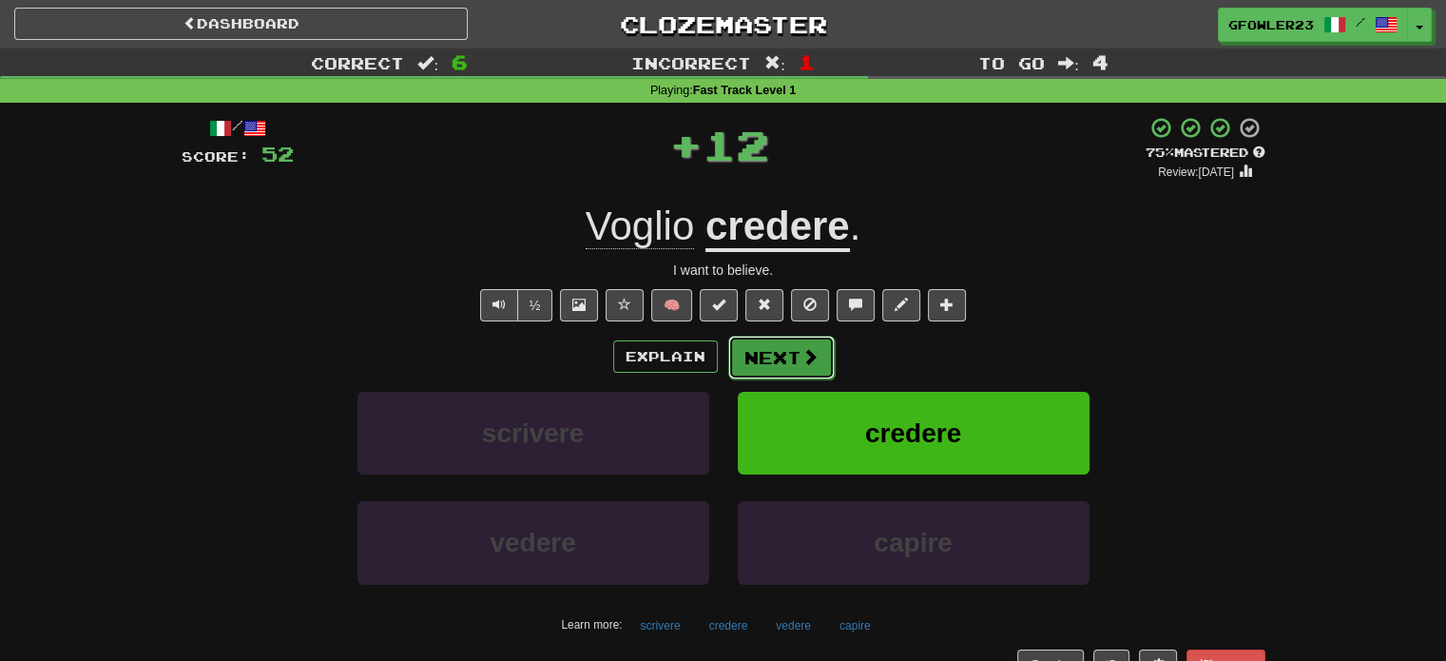
click at [746, 359] on button "Next" at bounding box center [781, 358] width 107 height 44
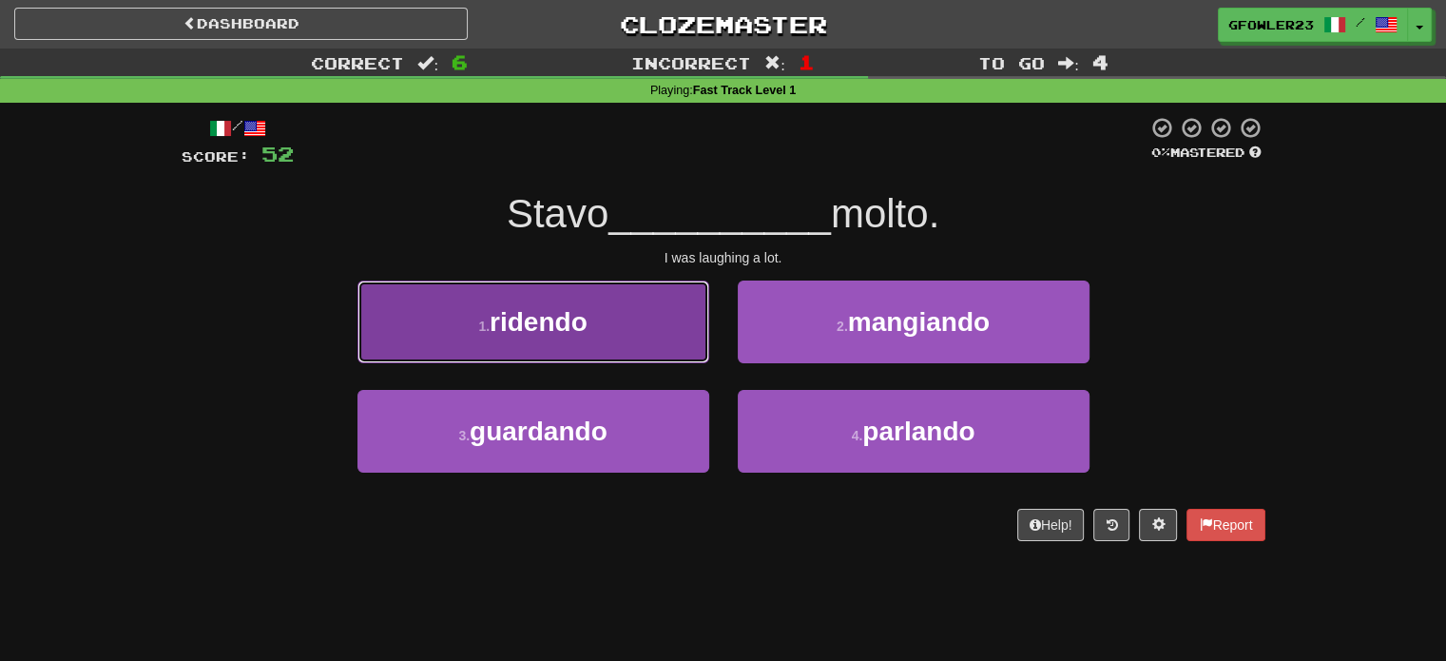
click at [667, 336] on button "1 . ridendo" at bounding box center [534, 322] width 352 height 83
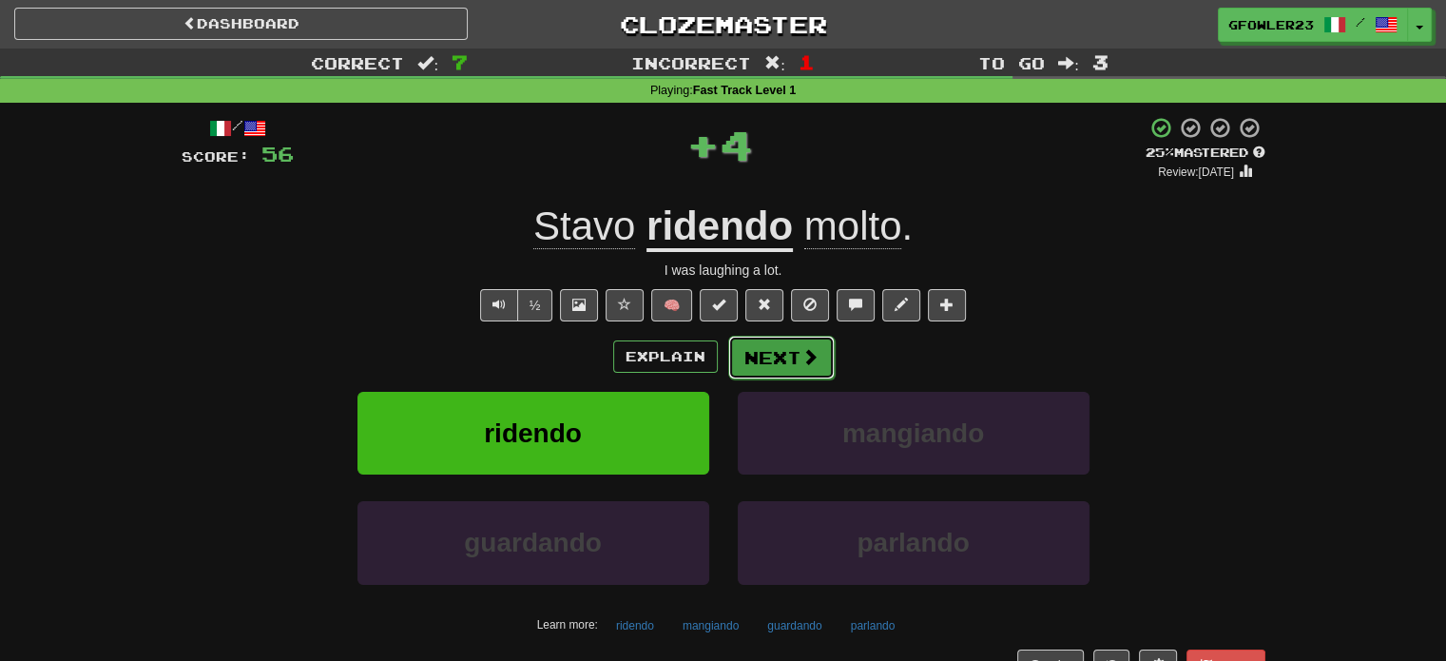
click at [791, 371] on button "Next" at bounding box center [781, 358] width 107 height 44
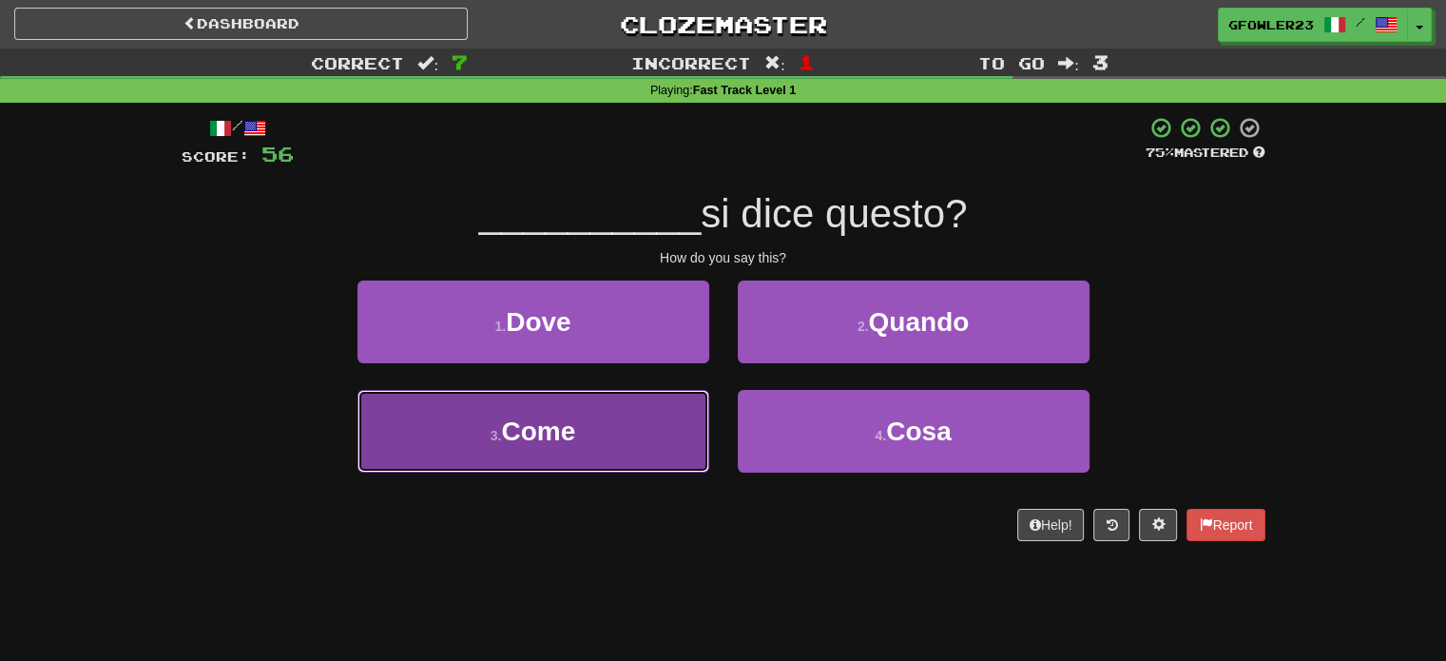
click at [669, 410] on button "3 . Come" at bounding box center [534, 431] width 352 height 83
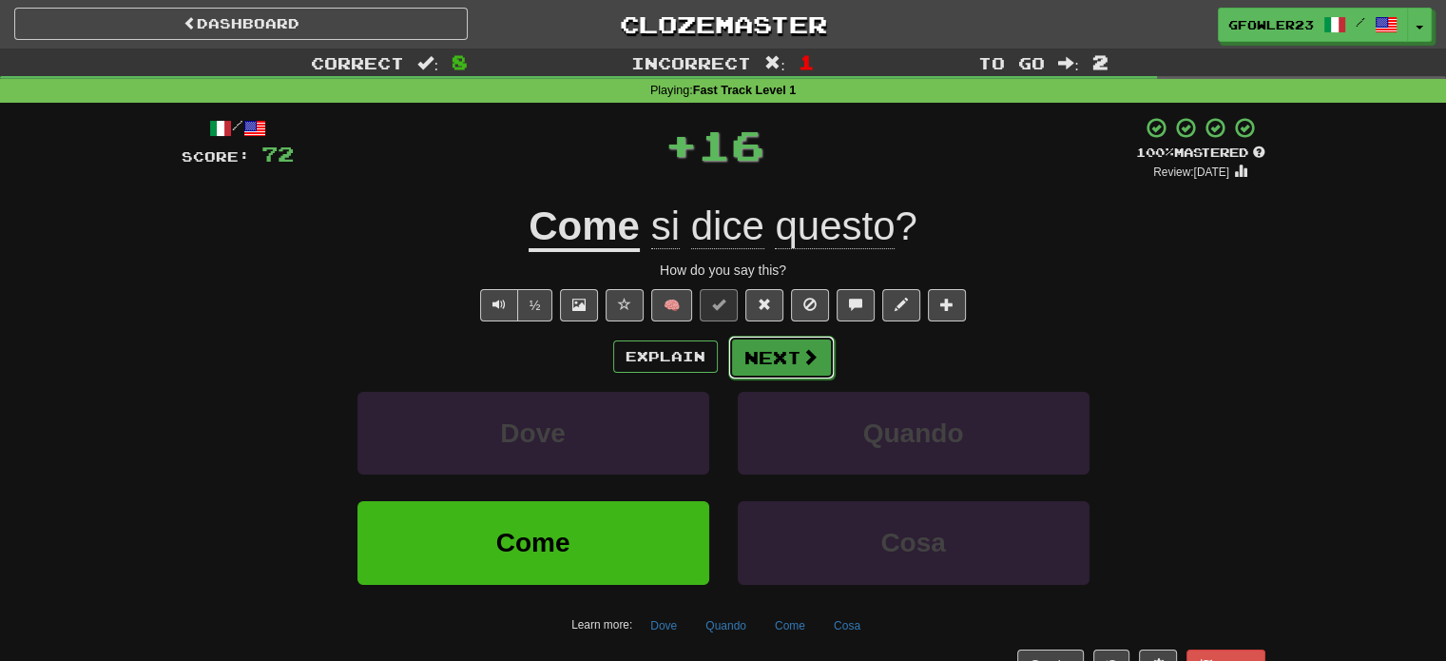
click at [803, 349] on span at bounding box center [810, 356] width 17 height 17
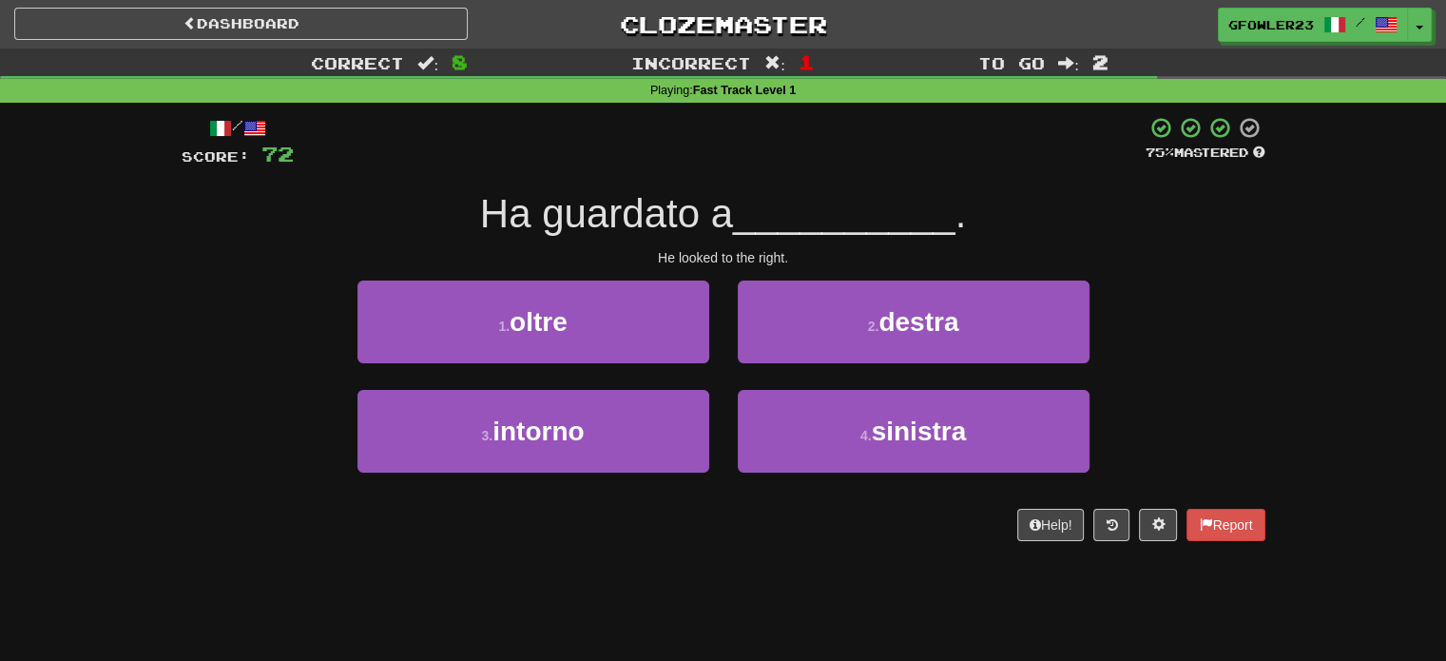
click at [729, 255] on div "He looked to the right." at bounding box center [724, 257] width 1084 height 19
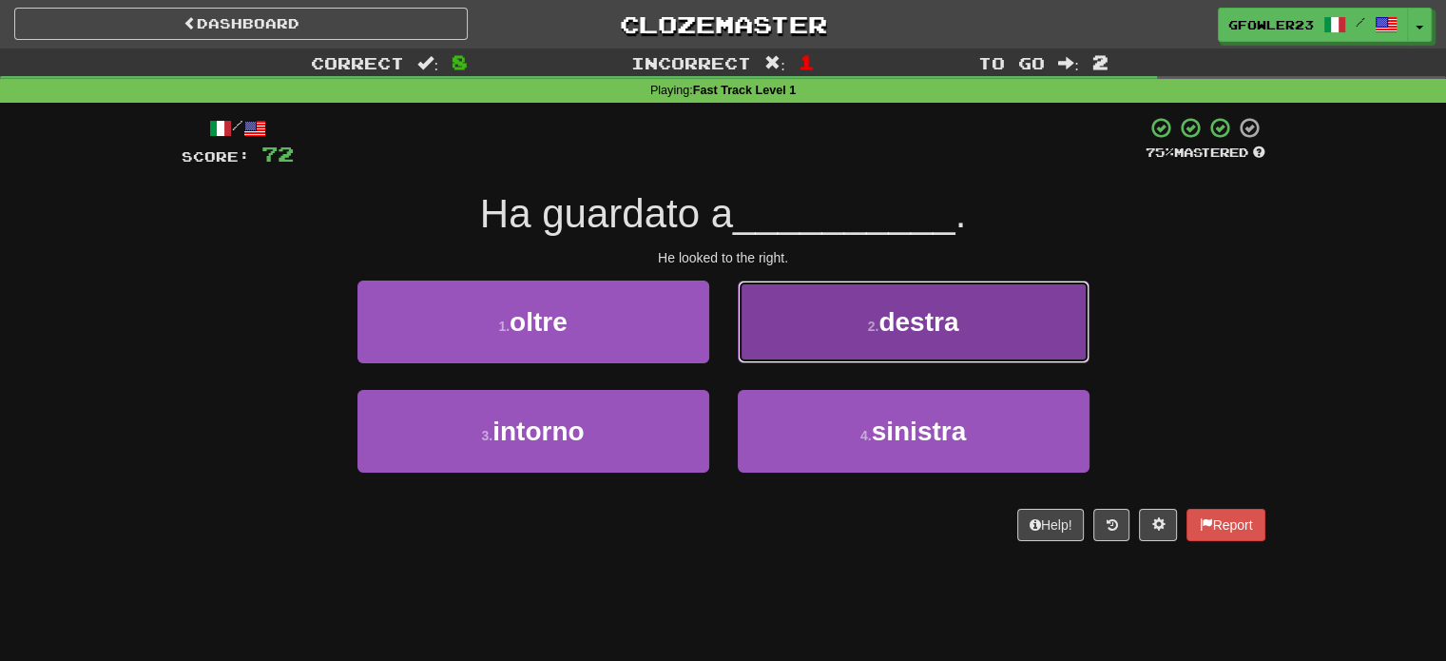
click at [793, 303] on button "2 . destra" at bounding box center [914, 322] width 352 height 83
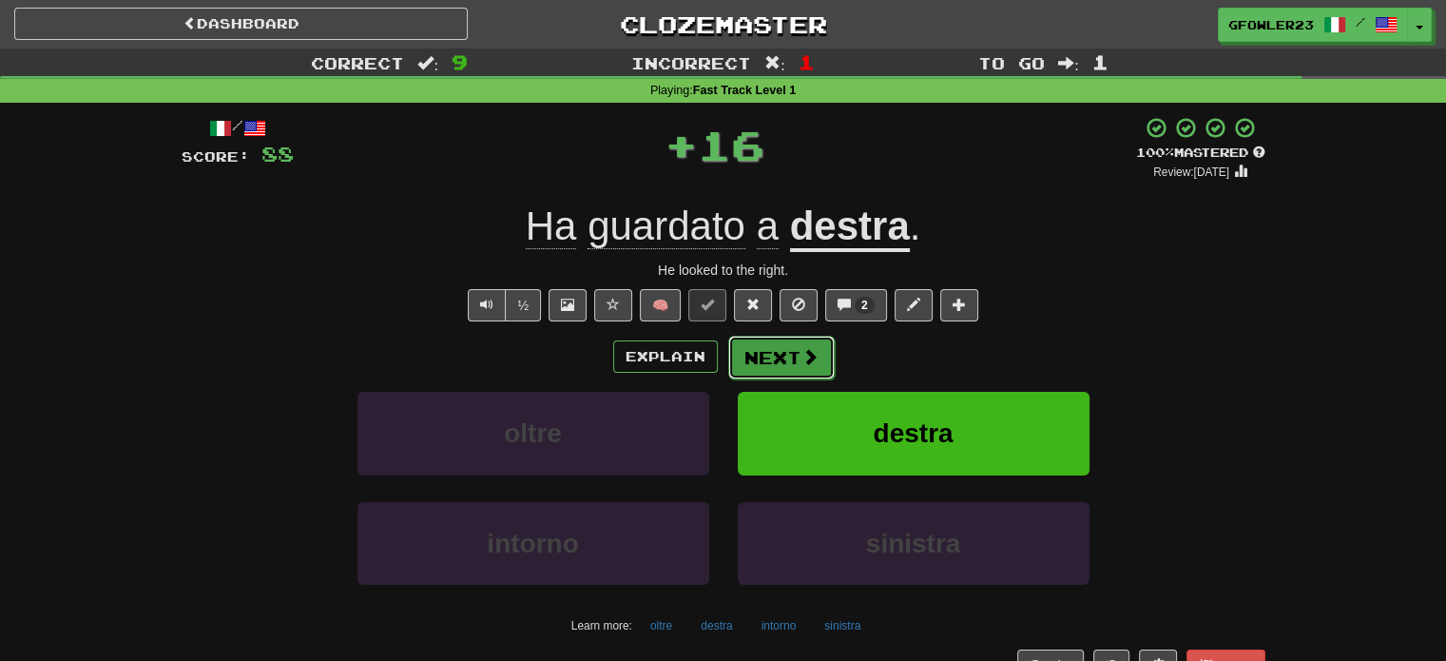
click at [786, 355] on button "Next" at bounding box center [781, 358] width 107 height 44
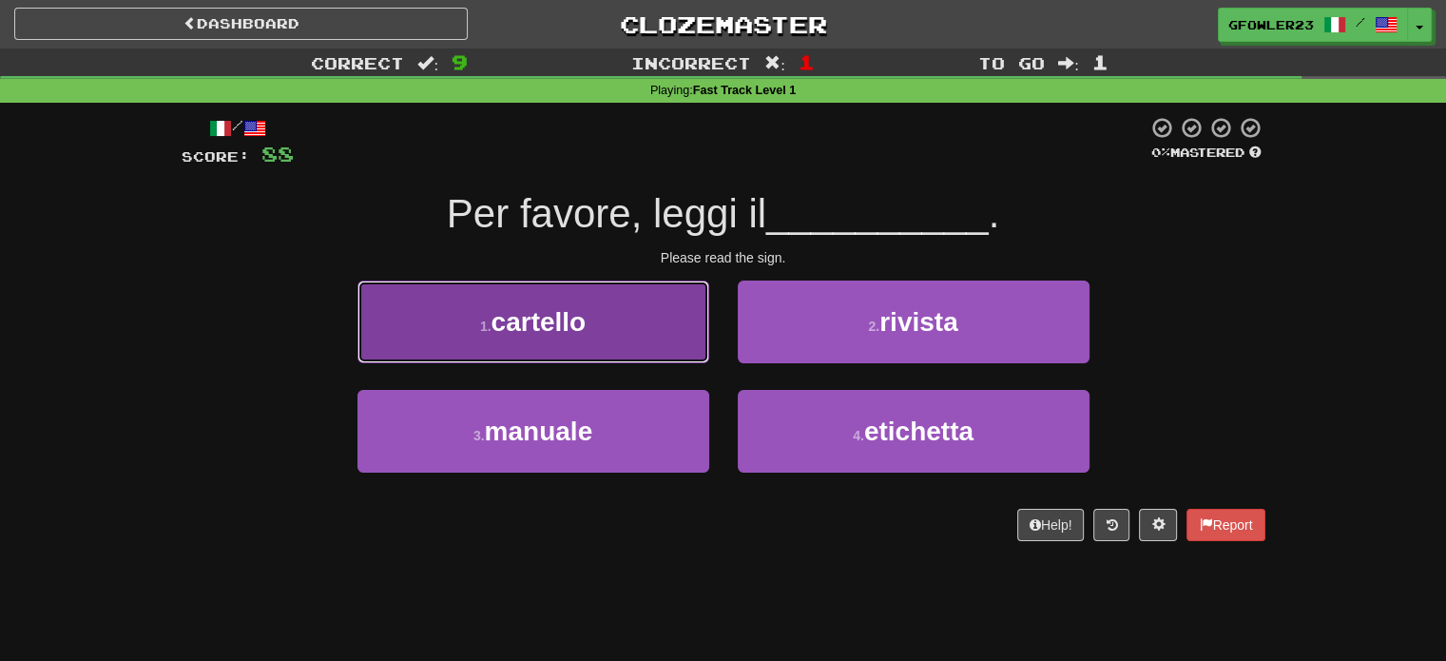
click at [687, 355] on button "1 . cartello" at bounding box center [534, 322] width 352 height 83
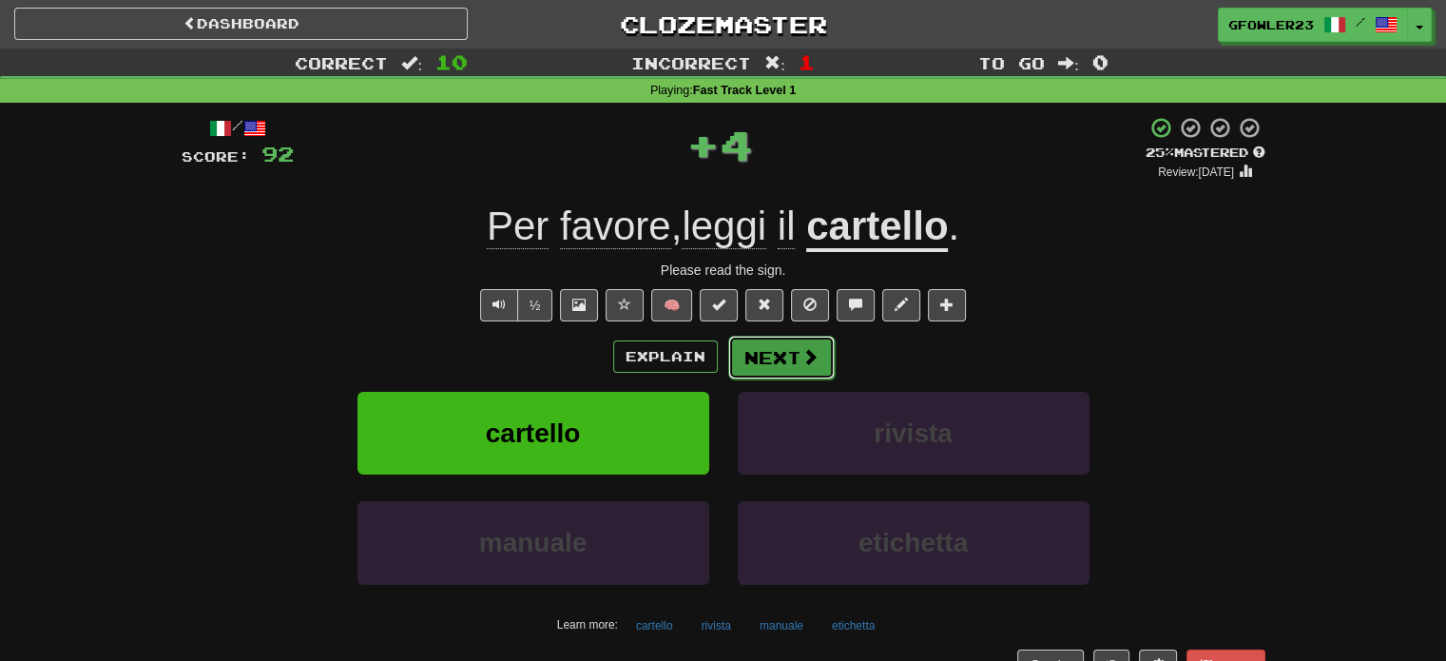
click at [801, 340] on button "Next" at bounding box center [781, 358] width 107 height 44
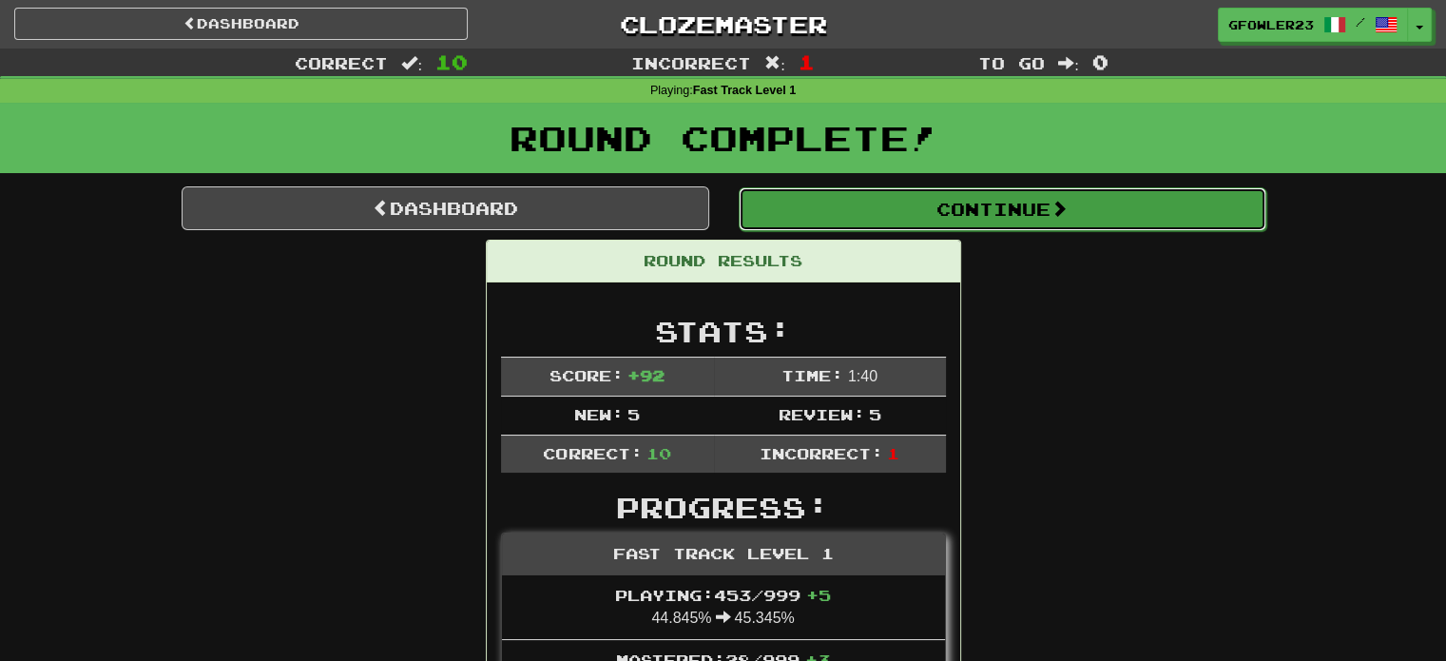
click at [1003, 190] on button "Continue" at bounding box center [1003, 209] width 528 height 44
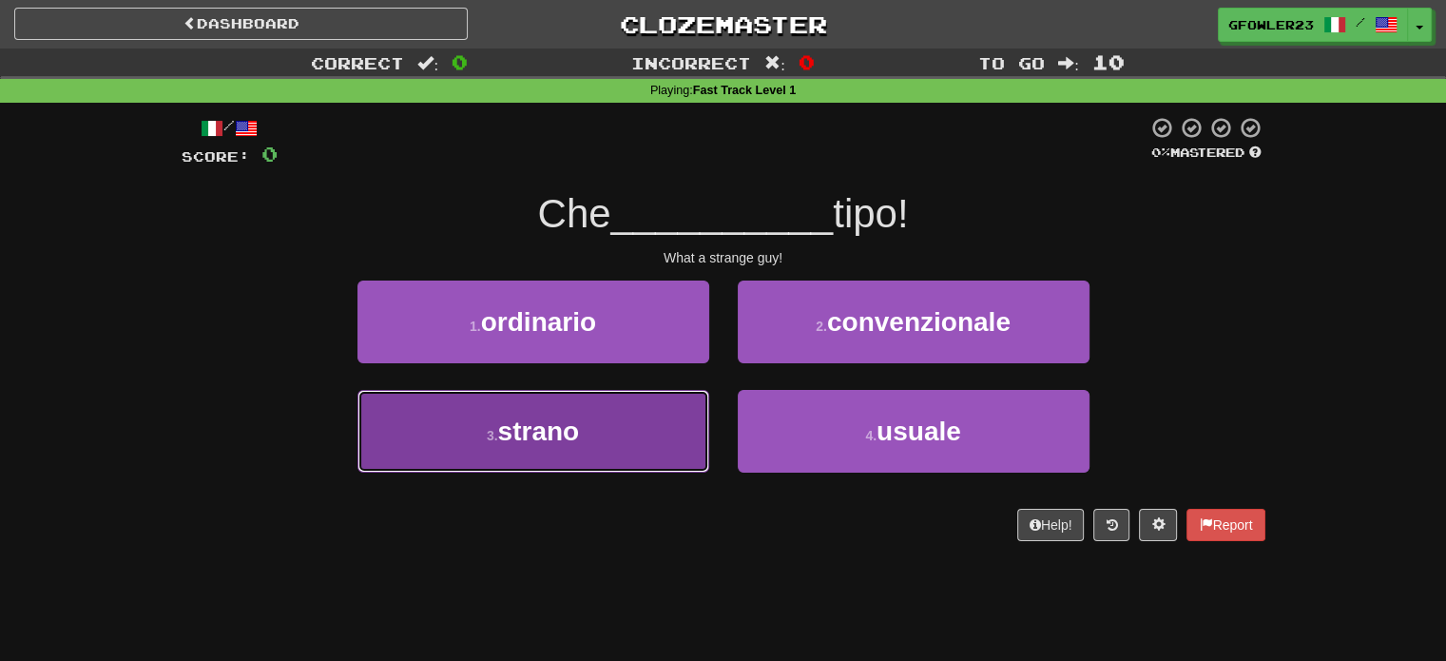
click at [641, 406] on button "3 . strano" at bounding box center [534, 431] width 352 height 83
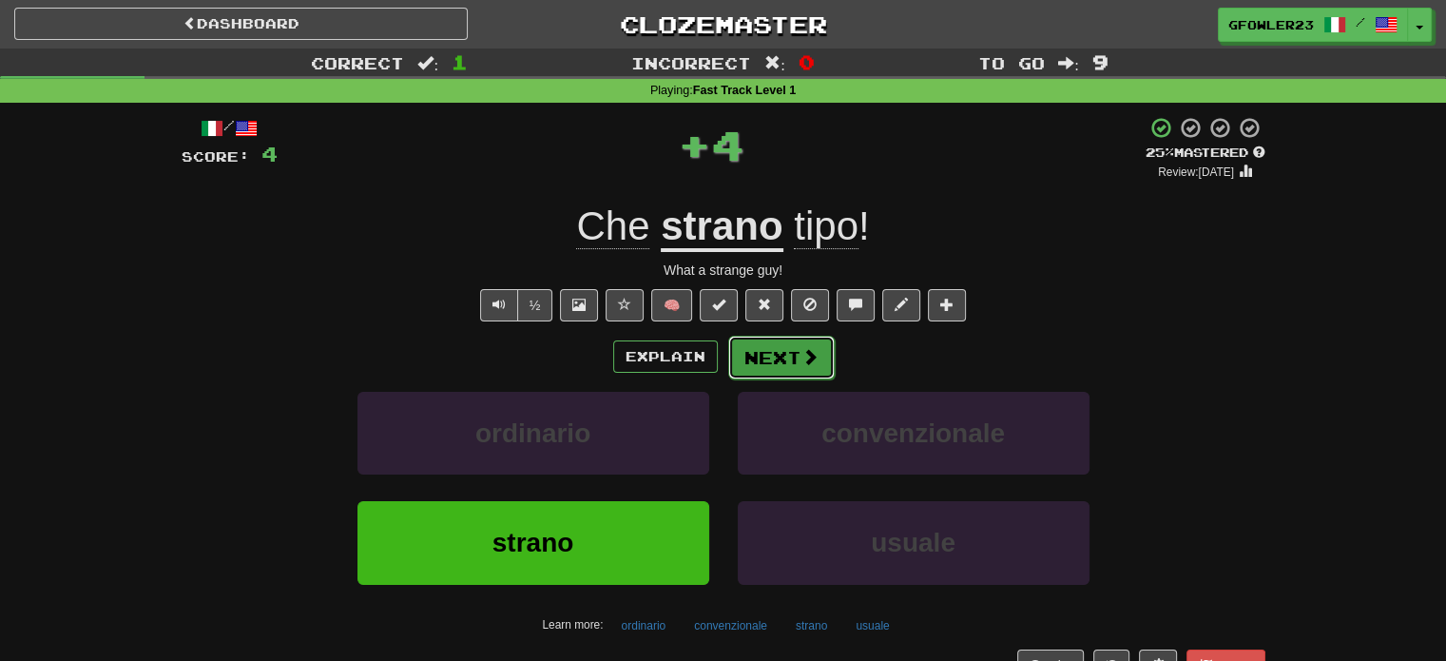
click at [768, 368] on button "Next" at bounding box center [781, 358] width 107 height 44
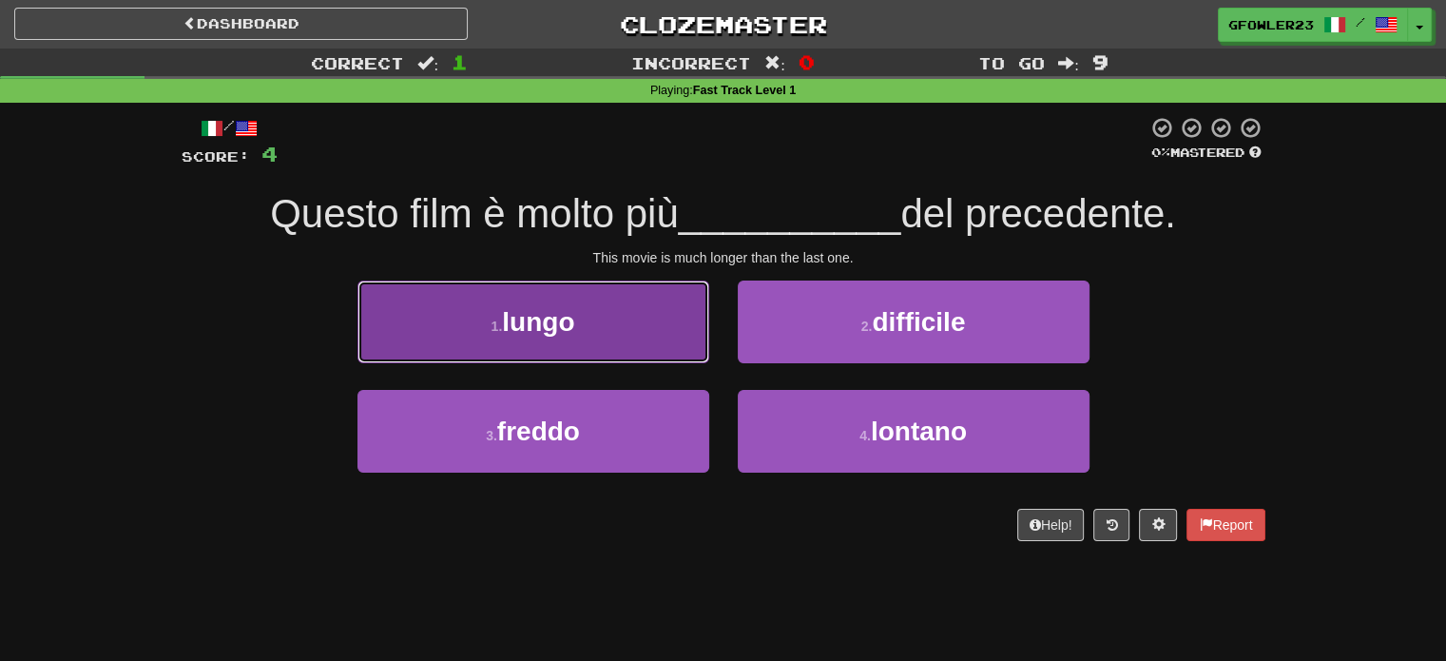
click at [669, 335] on button "1 . lungo" at bounding box center [534, 322] width 352 height 83
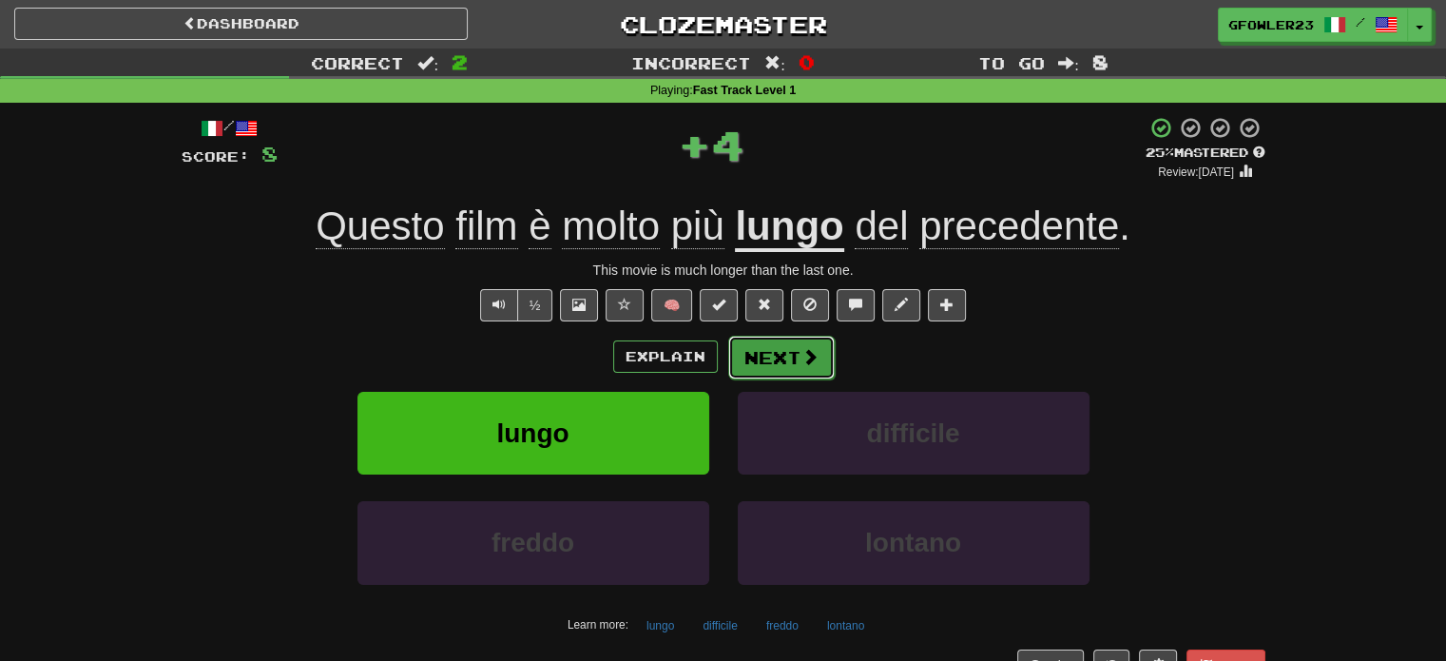
click at [789, 354] on button "Next" at bounding box center [781, 358] width 107 height 44
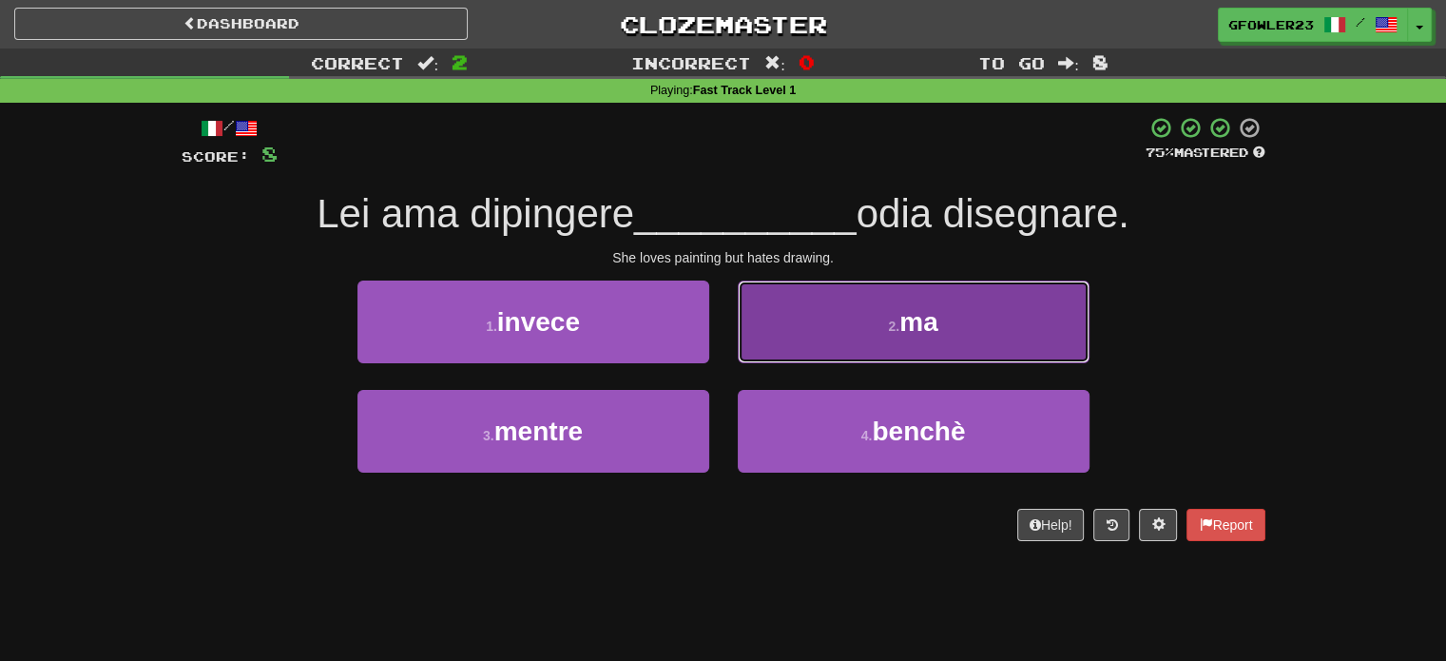
click at [825, 334] on button "2 . ma" at bounding box center [914, 322] width 352 height 83
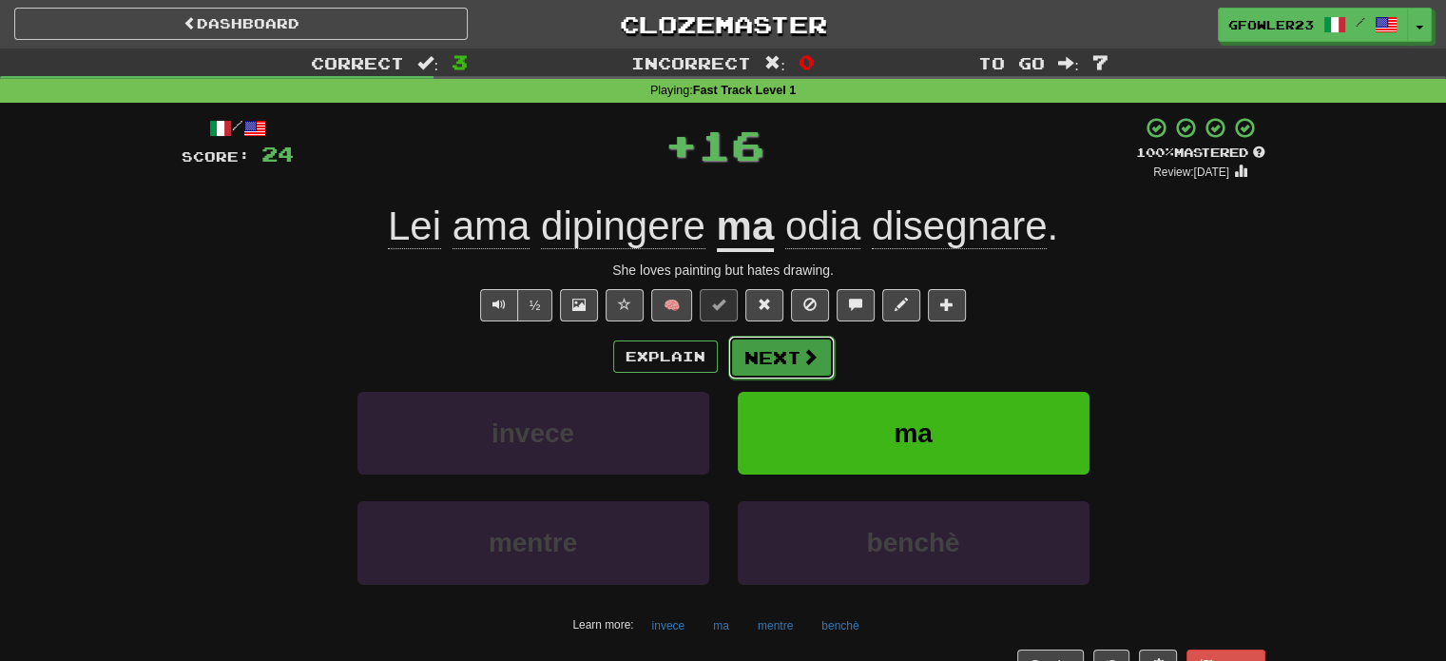
click at [765, 353] on button "Next" at bounding box center [781, 358] width 107 height 44
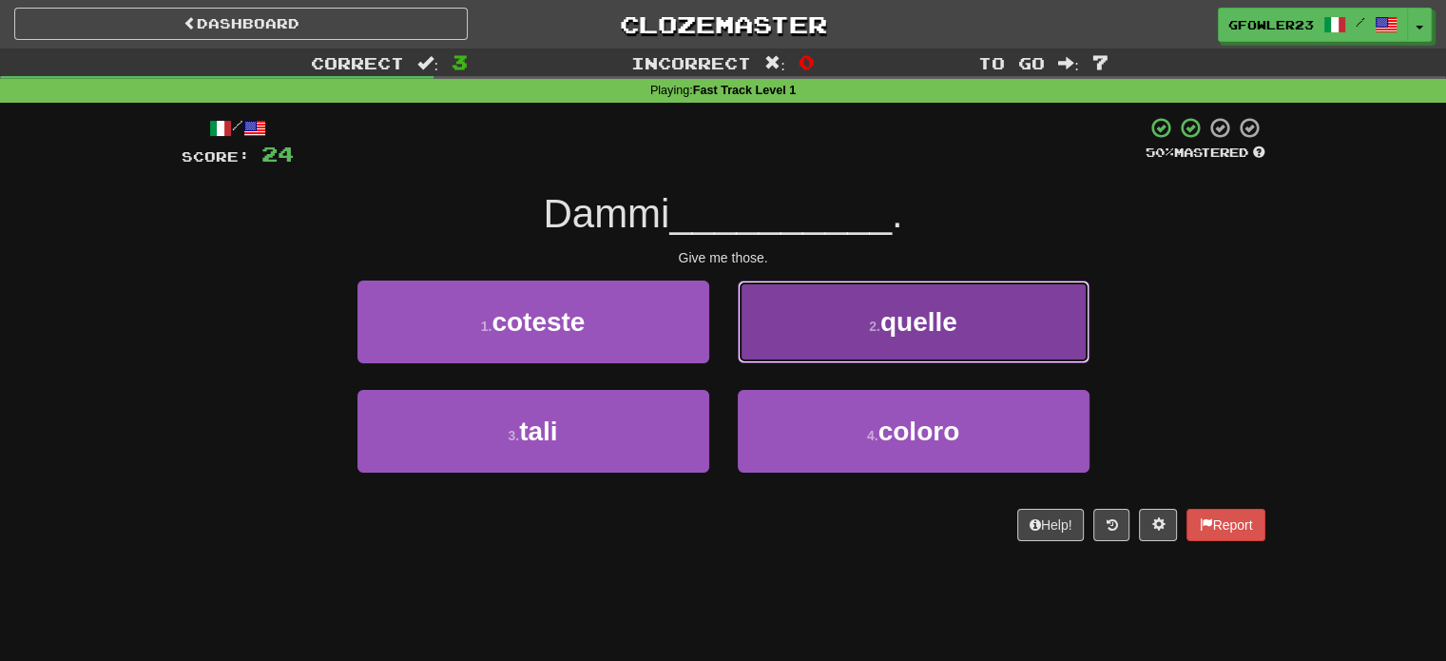
click at [825, 342] on button "2 . quelle" at bounding box center [914, 322] width 352 height 83
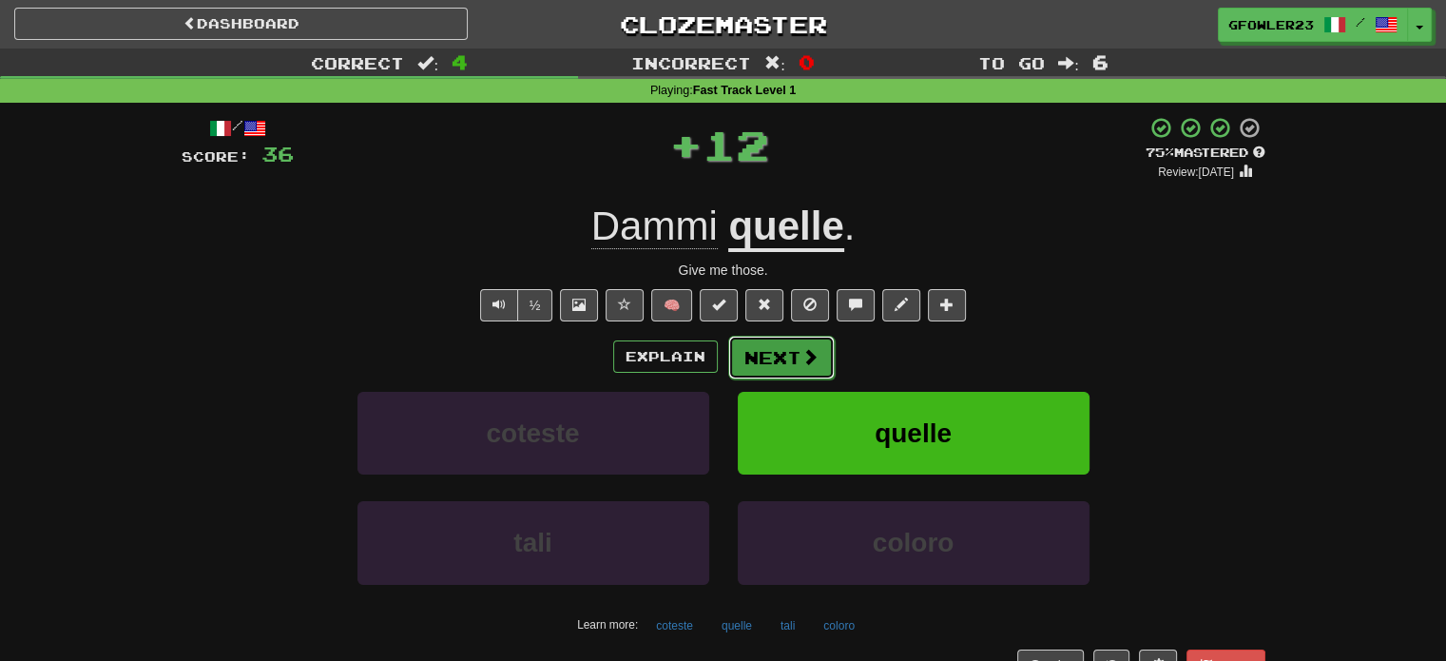
click at [814, 342] on button "Next" at bounding box center [781, 358] width 107 height 44
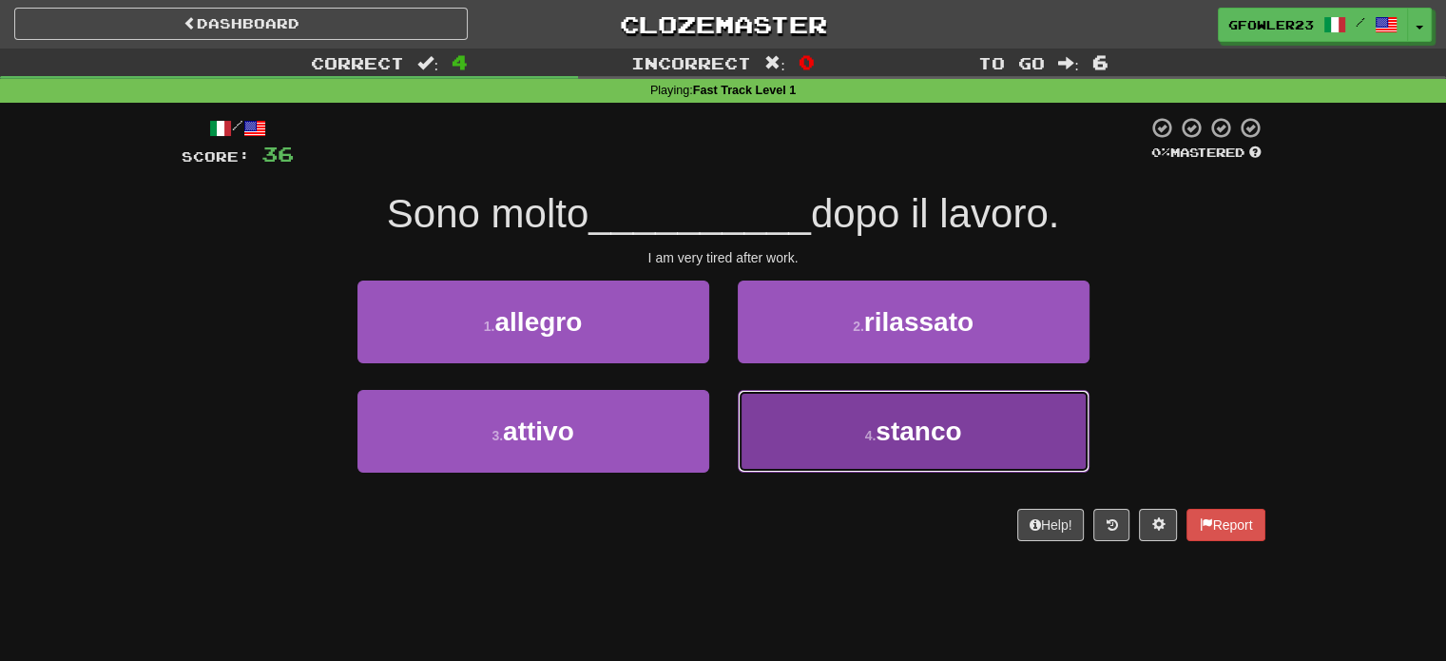
click at [800, 418] on button "4 . stanco" at bounding box center [914, 431] width 352 height 83
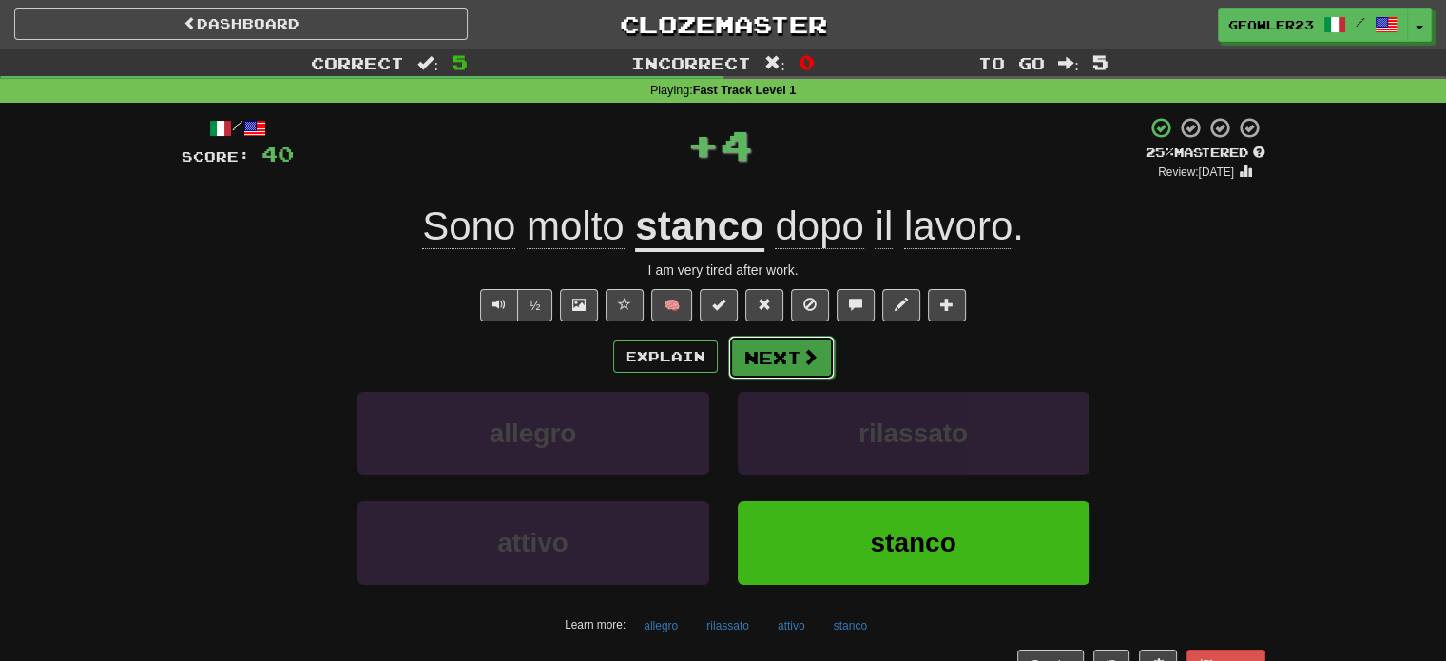
click at [772, 371] on button "Next" at bounding box center [781, 358] width 107 height 44
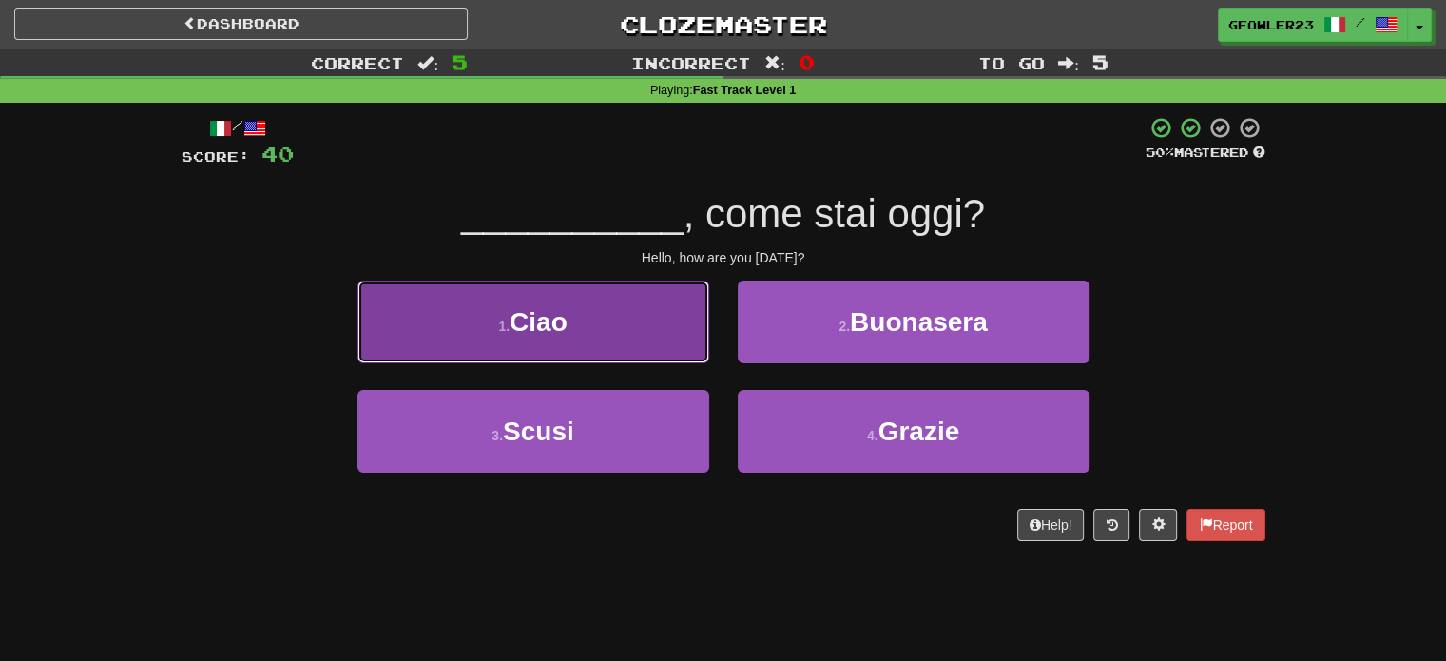
click at [673, 339] on button "1 . Ciao" at bounding box center [534, 322] width 352 height 83
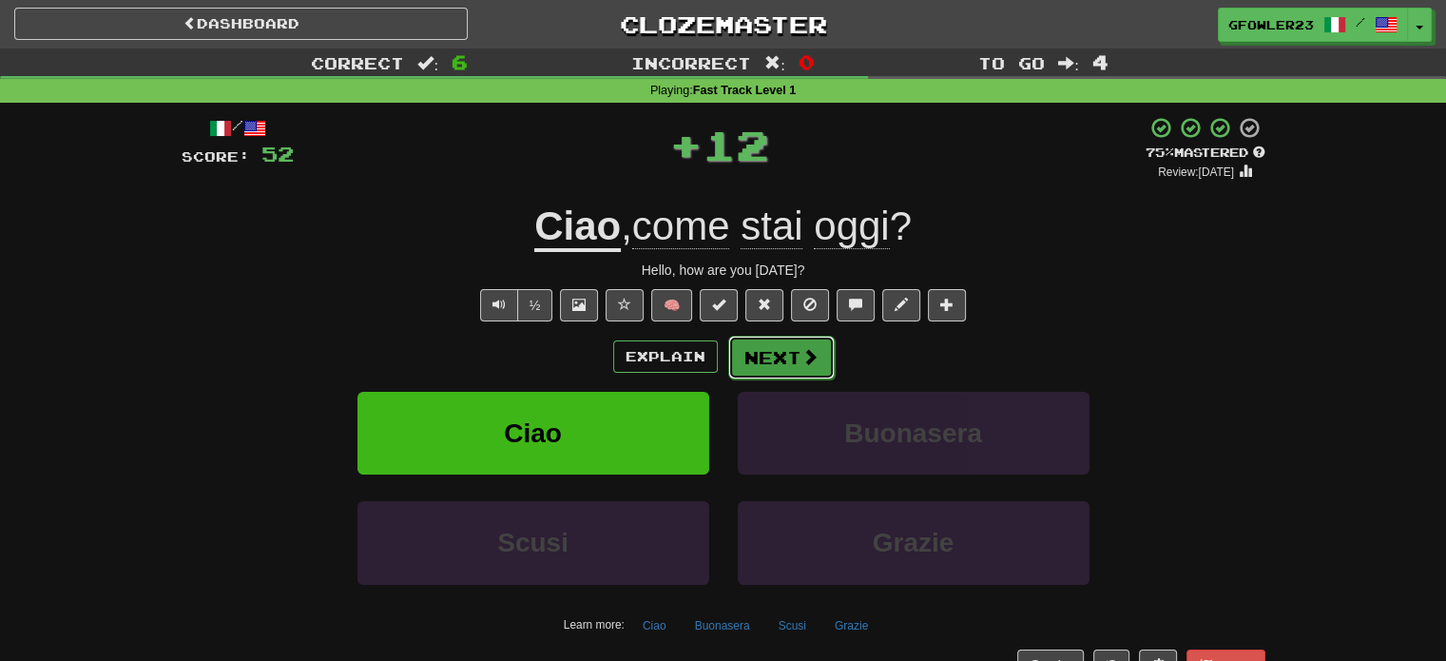
click at [769, 361] on button "Next" at bounding box center [781, 358] width 107 height 44
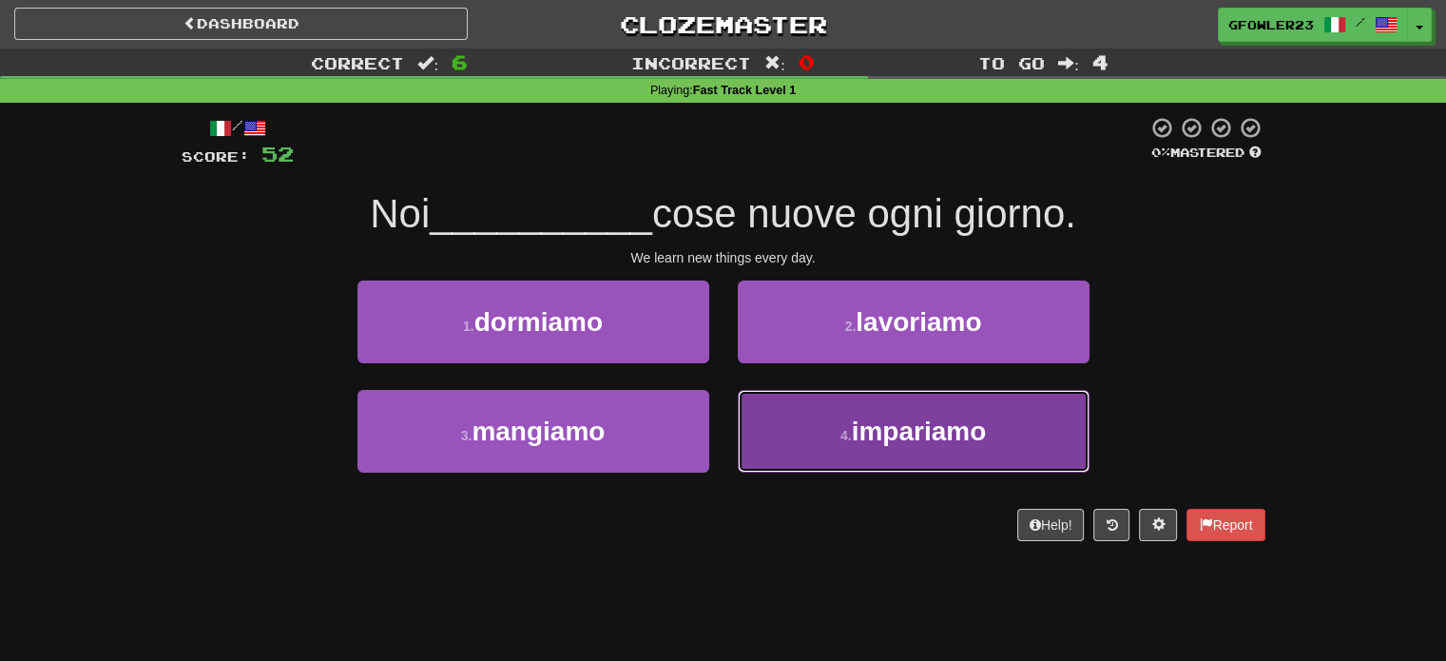
click at [804, 430] on button "4 . impariamo" at bounding box center [914, 431] width 352 height 83
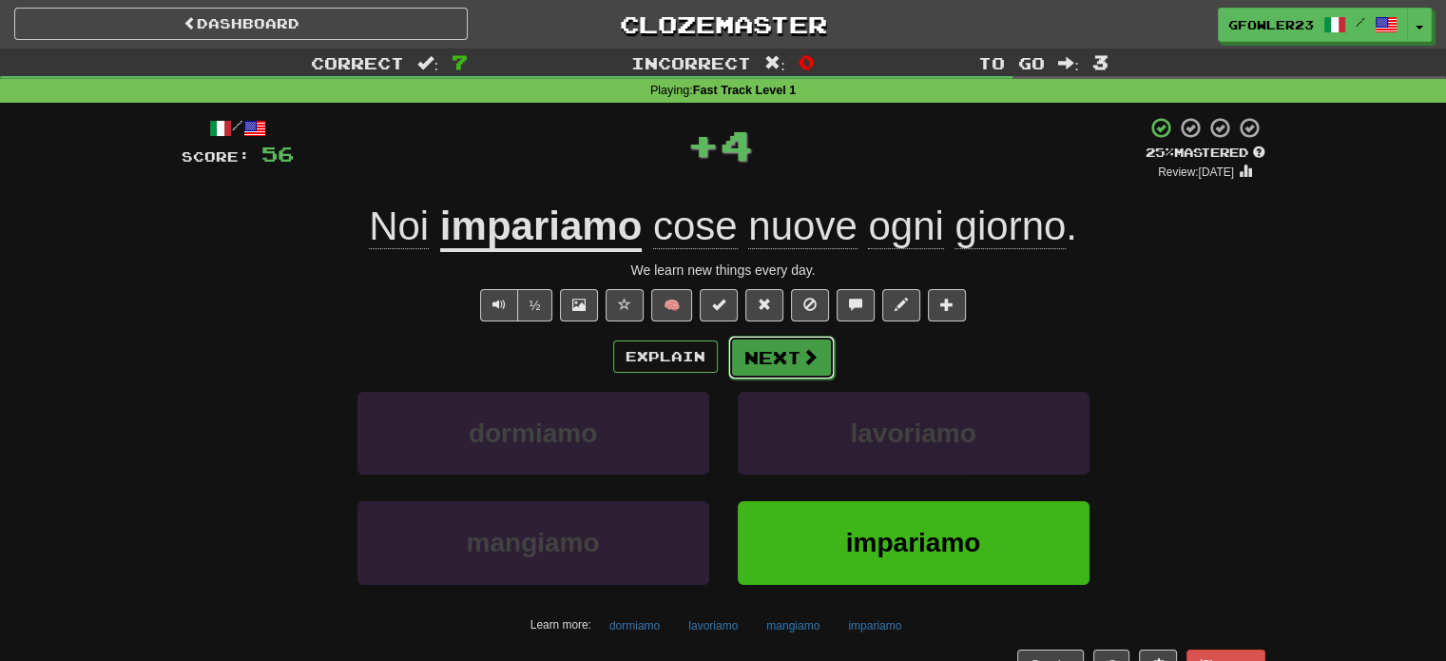
click at [807, 375] on button "Next" at bounding box center [781, 358] width 107 height 44
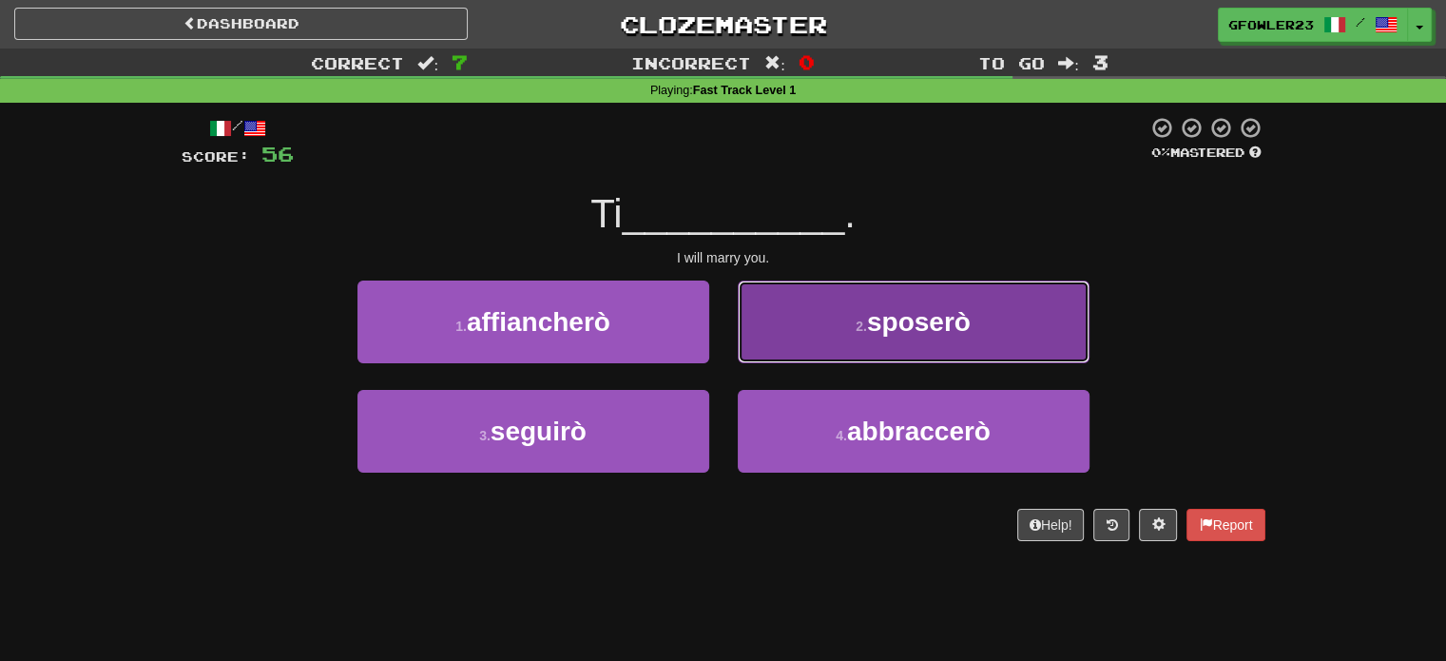
click at [834, 337] on button "2 . sposerò" at bounding box center [914, 322] width 352 height 83
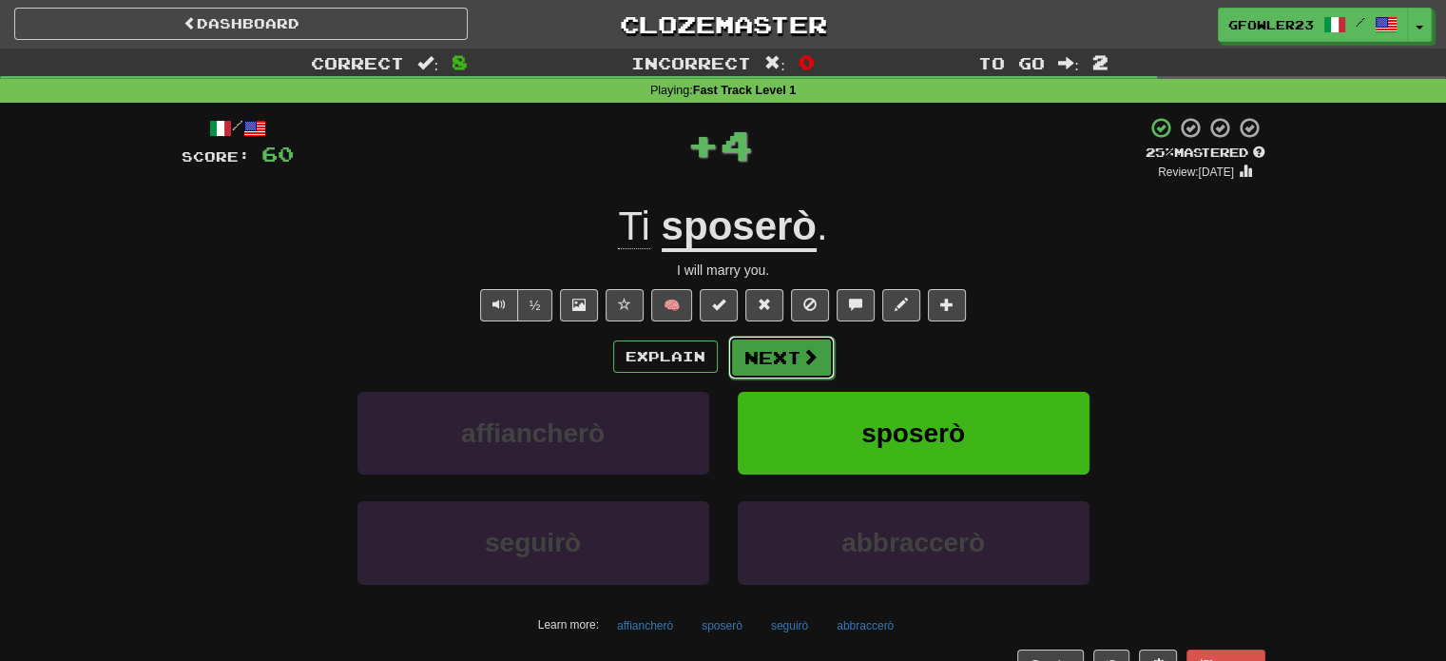
click at [768, 341] on button "Next" at bounding box center [781, 358] width 107 height 44
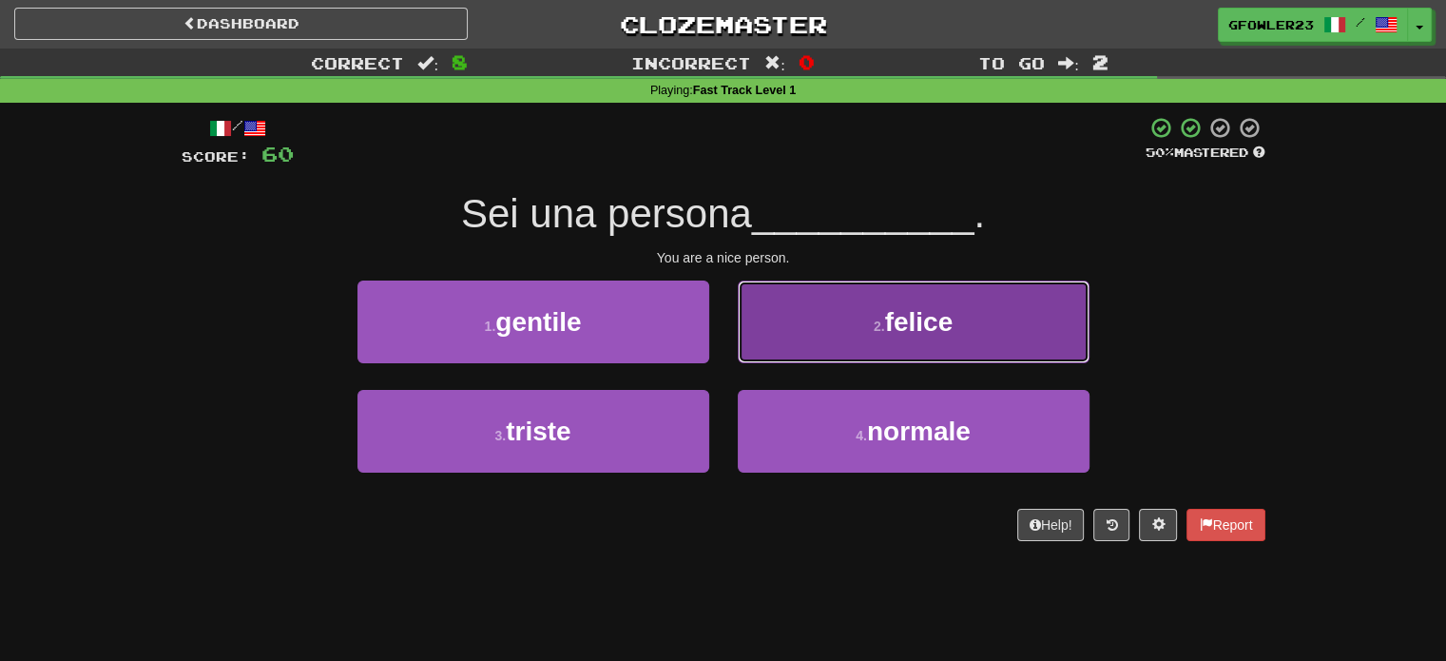
click at [838, 339] on button "2 . felice" at bounding box center [914, 322] width 352 height 83
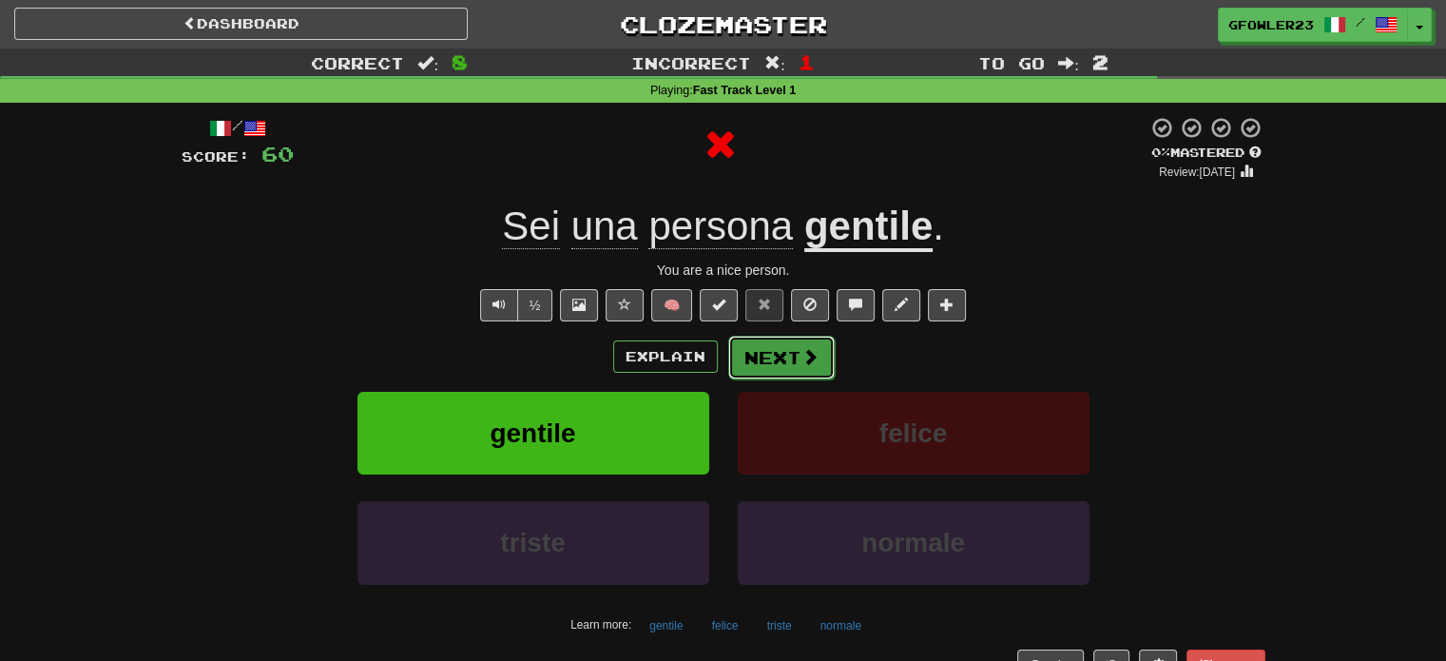
click at [757, 359] on button "Next" at bounding box center [781, 358] width 107 height 44
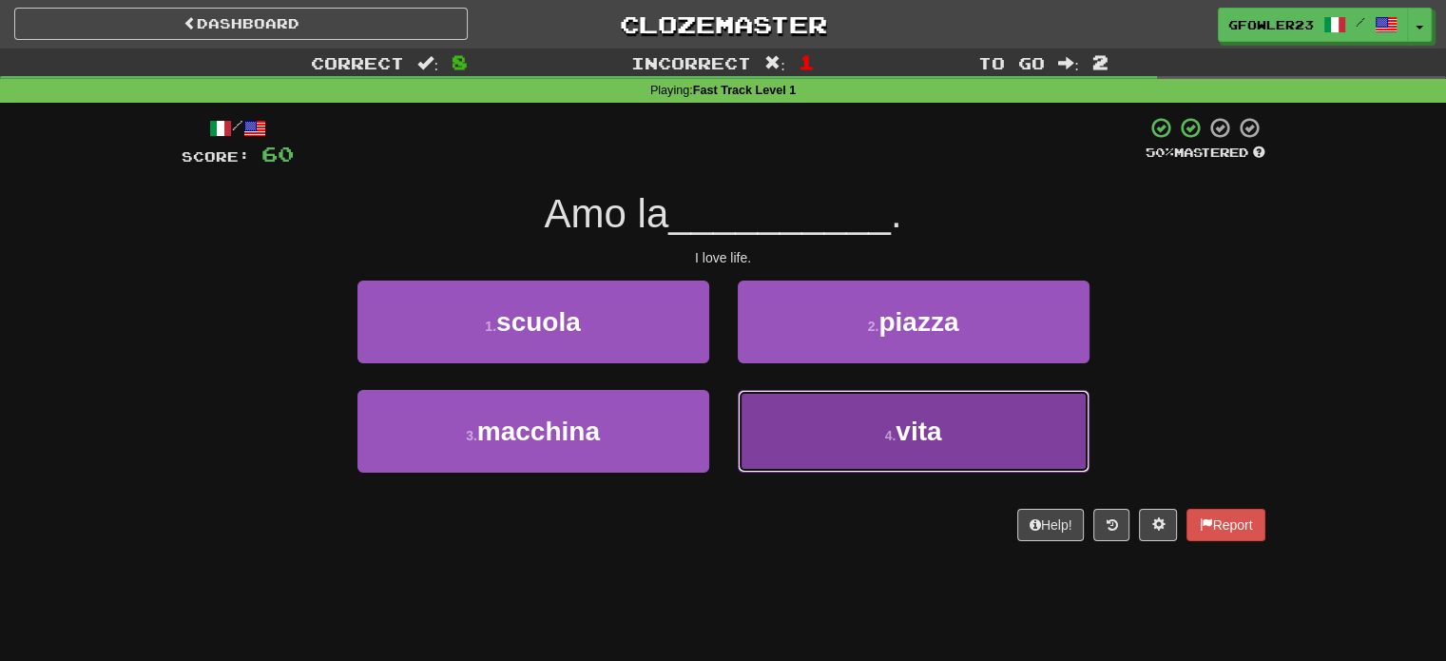
click at [828, 419] on button "4 . vita" at bounding box center [914, 431] width 352 height 83
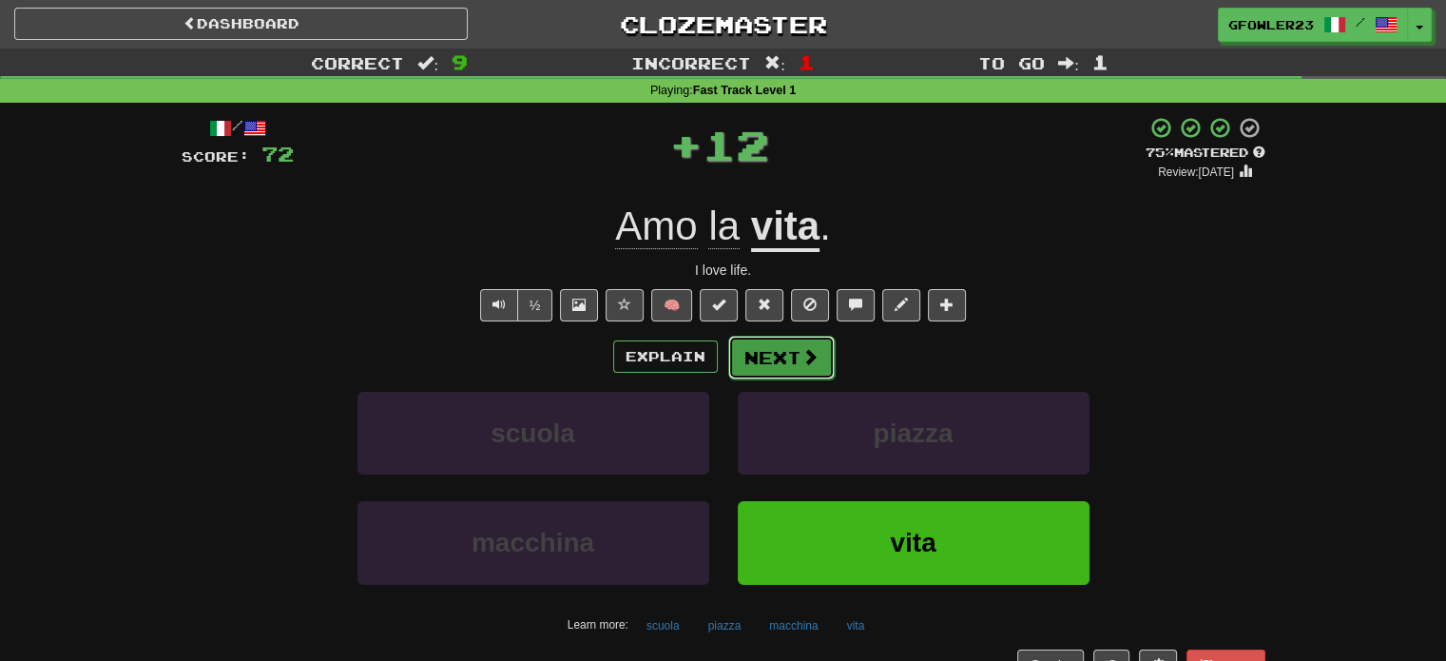
click at [771, 359] on button "Next" at bounding box center [781, 358] width 107 height 44
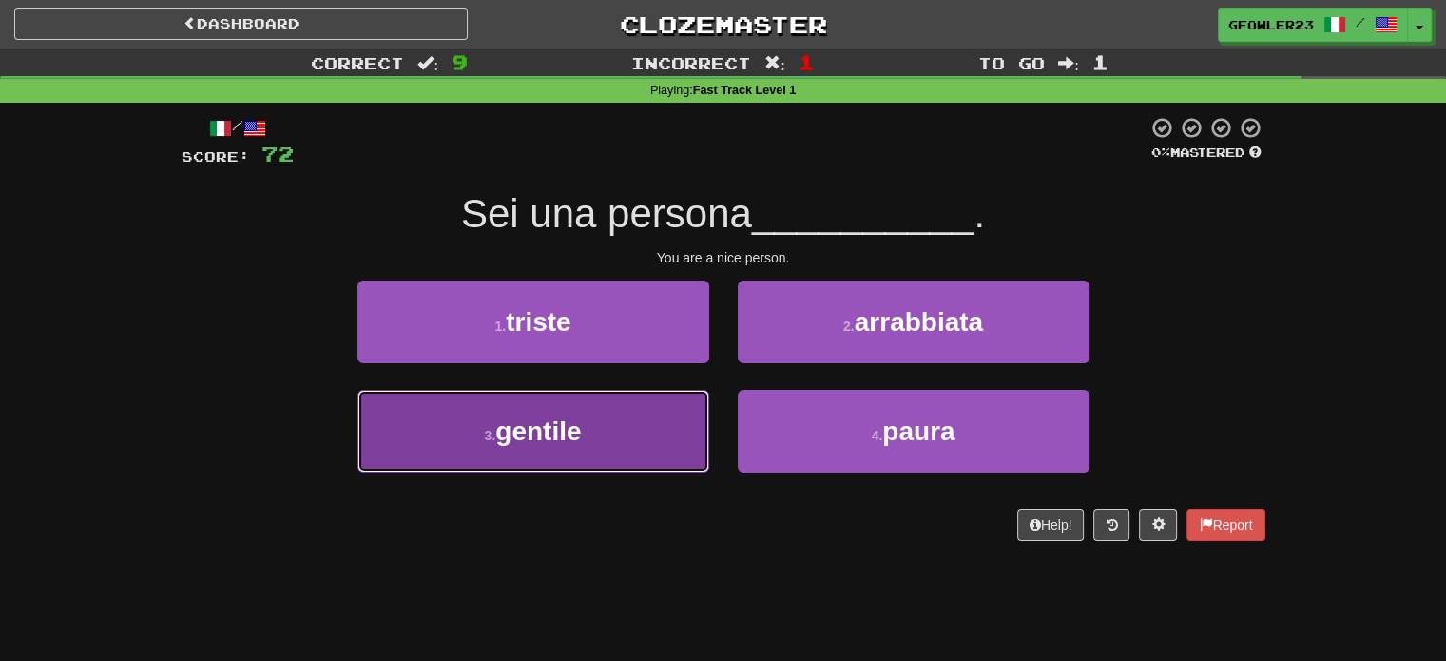
click at [657, 436] on button "3 . gentile" at bounding box center [534, 431] width 352 height 83
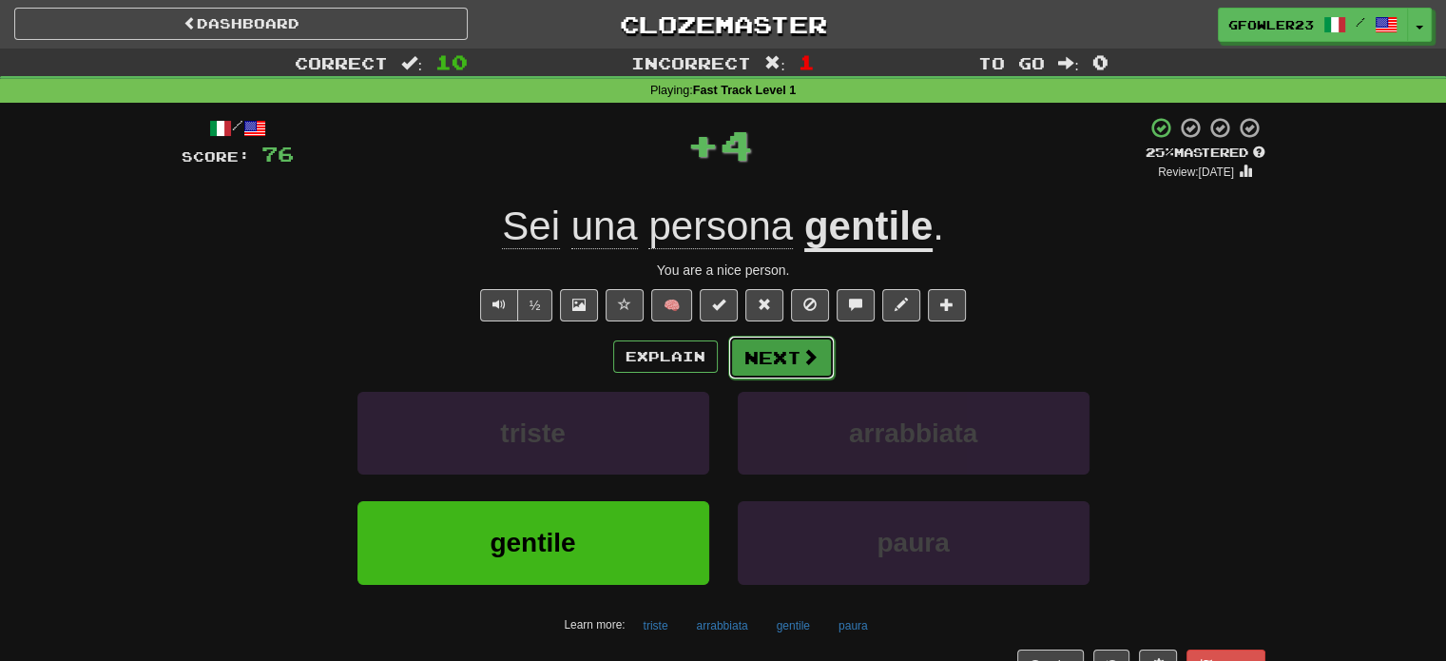
click at [810, 344] on button "Next" at bounding box center [781, 358] width 107 height 44
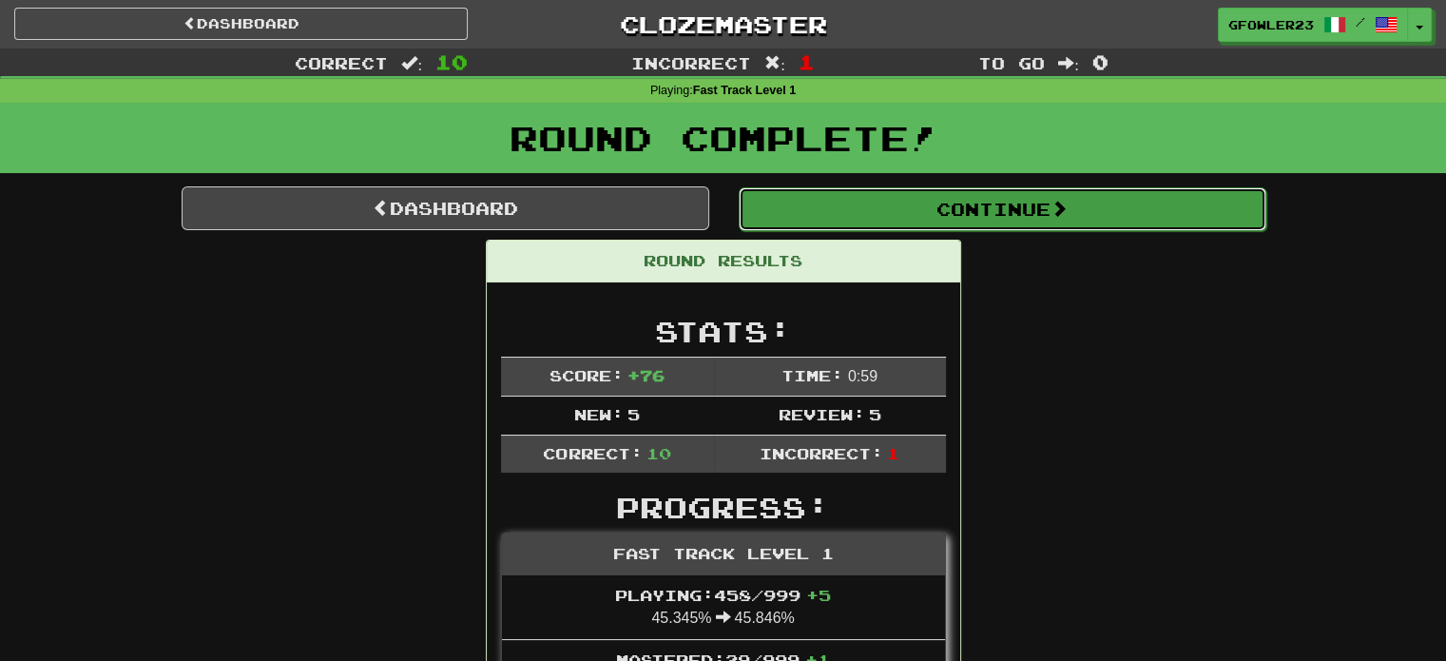
click at [924, 214] on button "Continue" at bounding box center [1003, 209] width 528 height 44
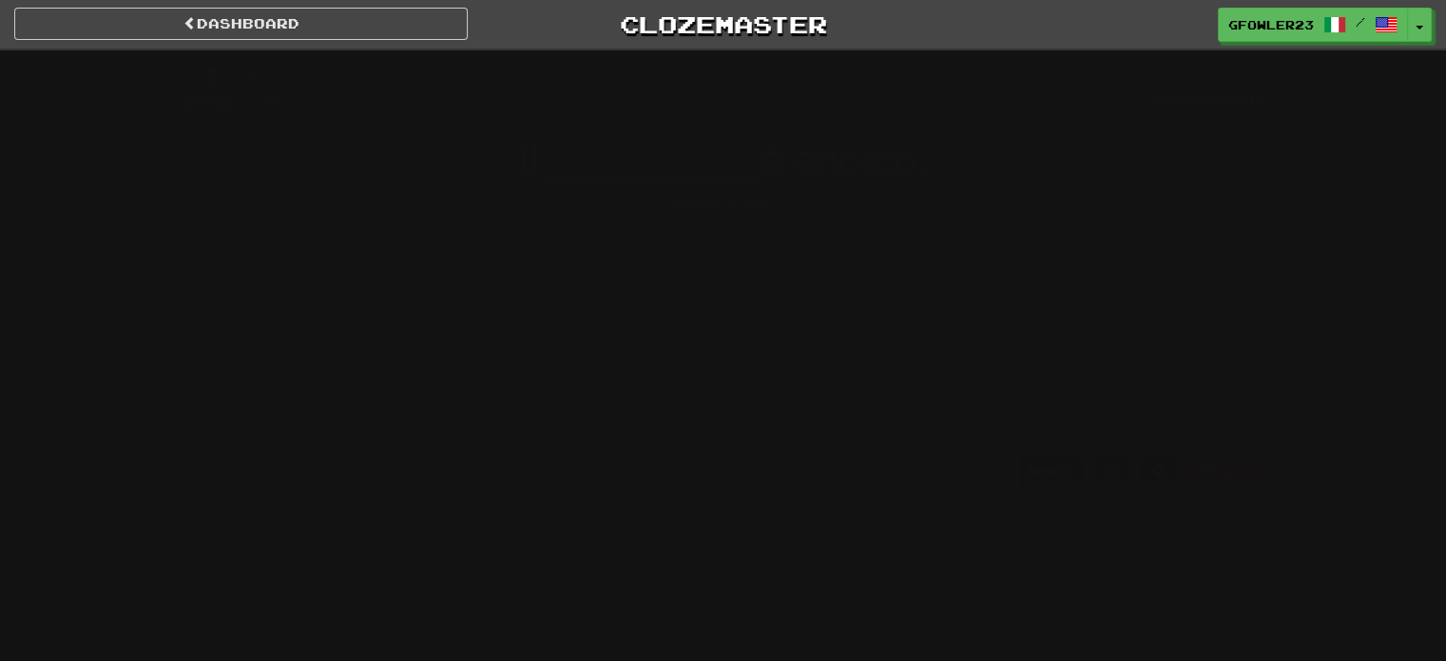
click at [924, 214] on div "Dashboard Clozemaster gfowler23 / Toggle Dropdown Dashboard Leaderboard Activit…" at bounding box center [723, 330] width 1446 height 661
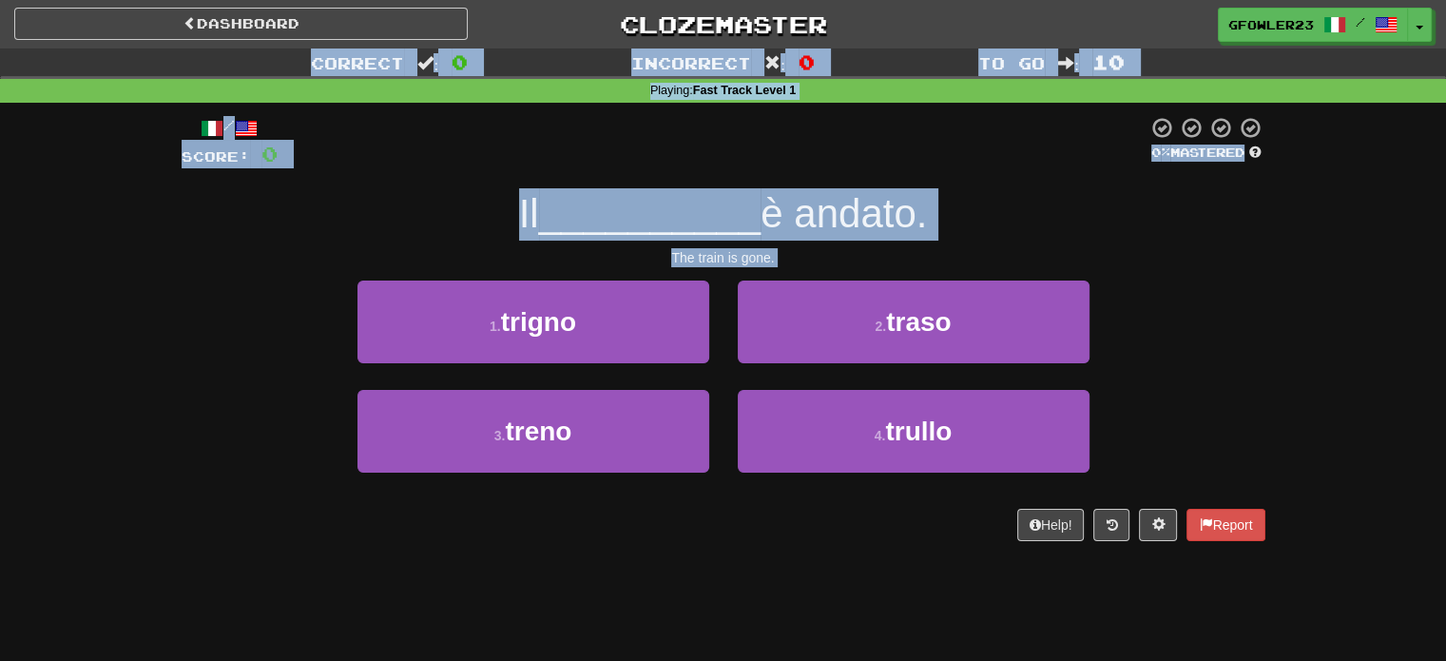
click at [924, 214] on span "è andato." at bounding box center [844, 213] width 166 height 45
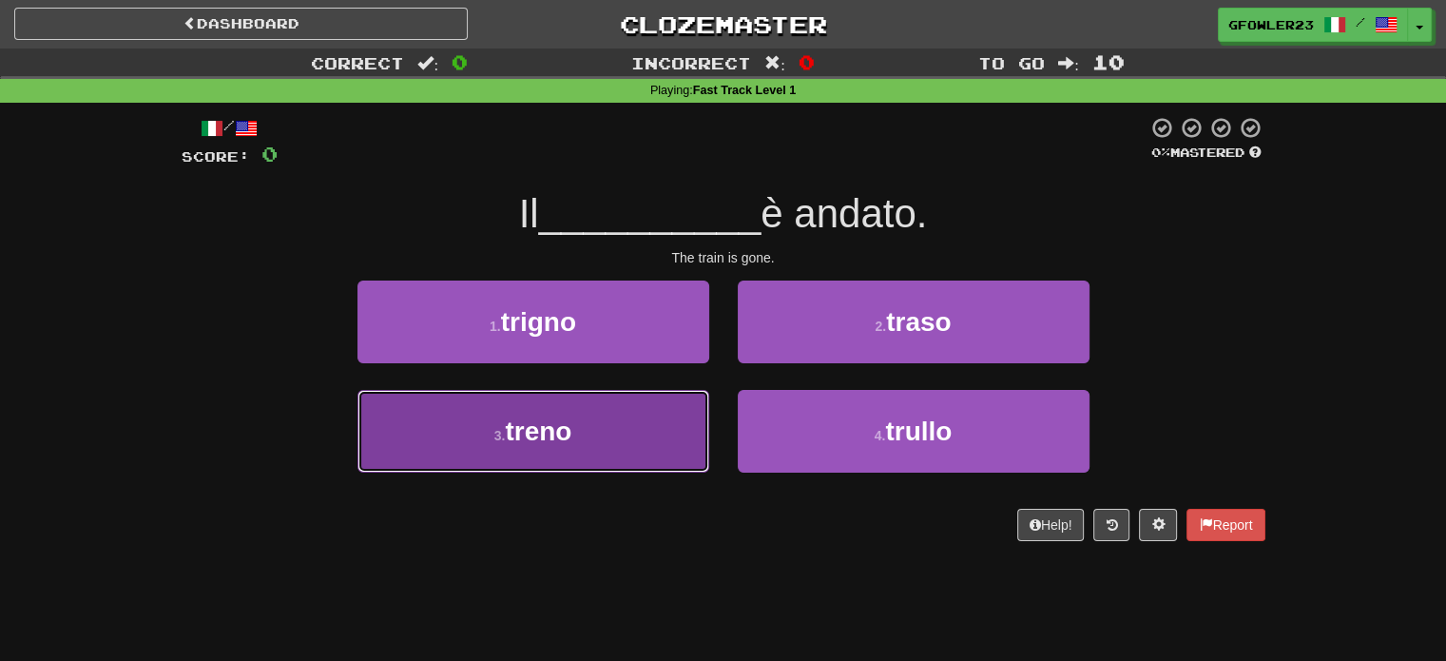
click at [614, 429] on button "3 . treno" at bounding box center [534, 431] width 352 height 83
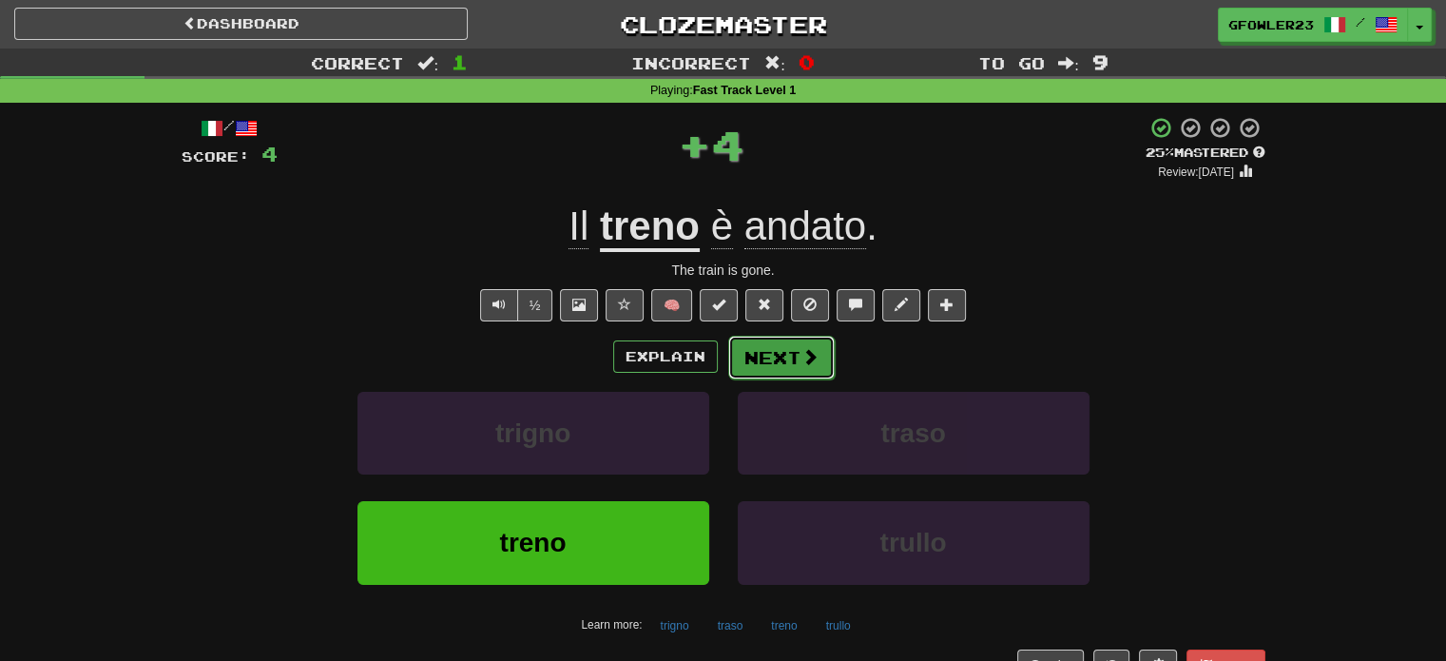
click at [791, 340] on button "Next" at bounding box center [781, 358] width 107 height 44
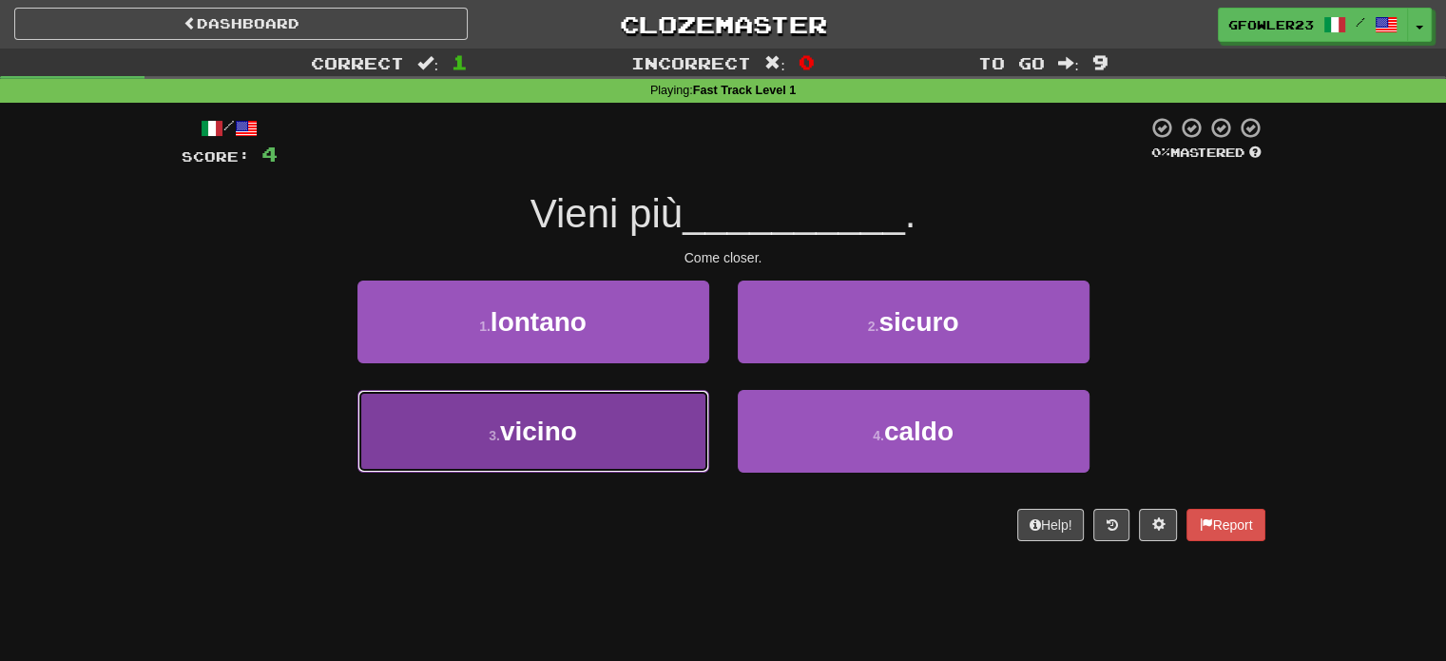
click at [619, 438] on button "3 . vicino" at bounding box center [534, 431] width 352 height 83
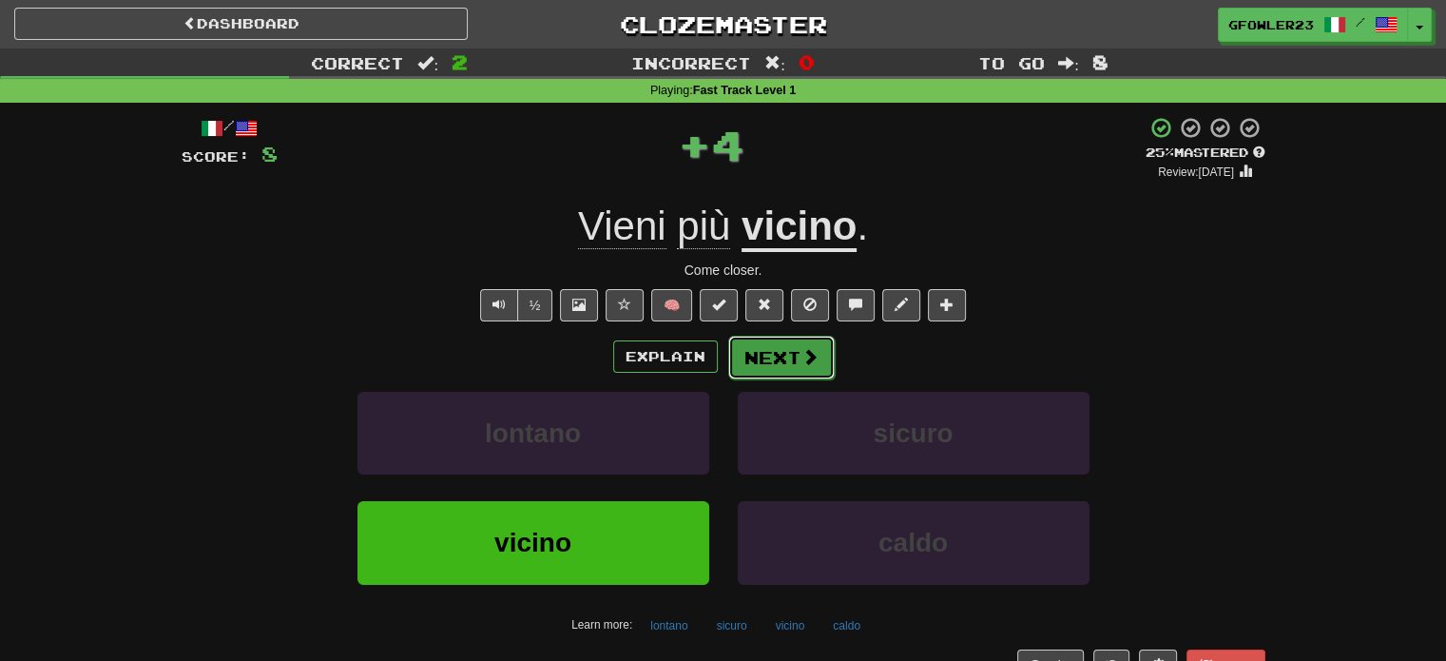
click at [746, 376] on button "Next" at bounding box center [781, 358] width 107 height 44
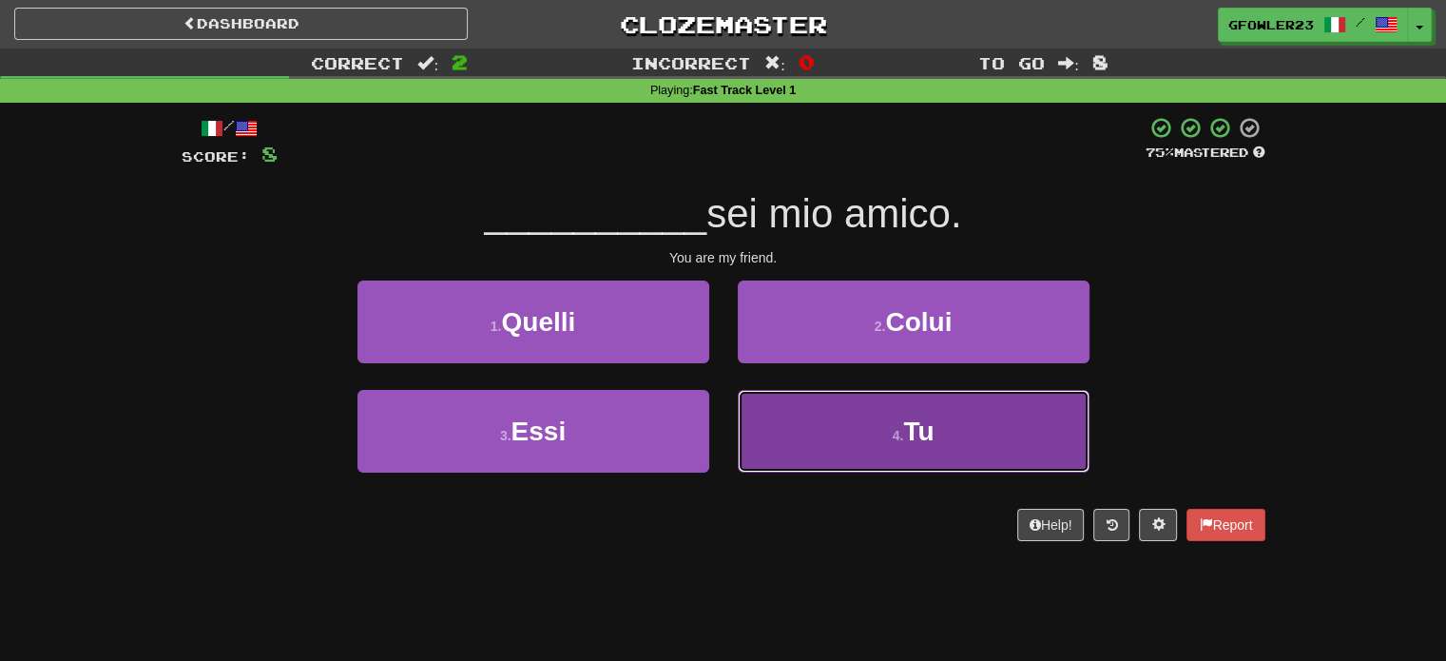
click at [787, 443] on button "4 . Tu" at bounding box center [914, 431] width 352 height 83
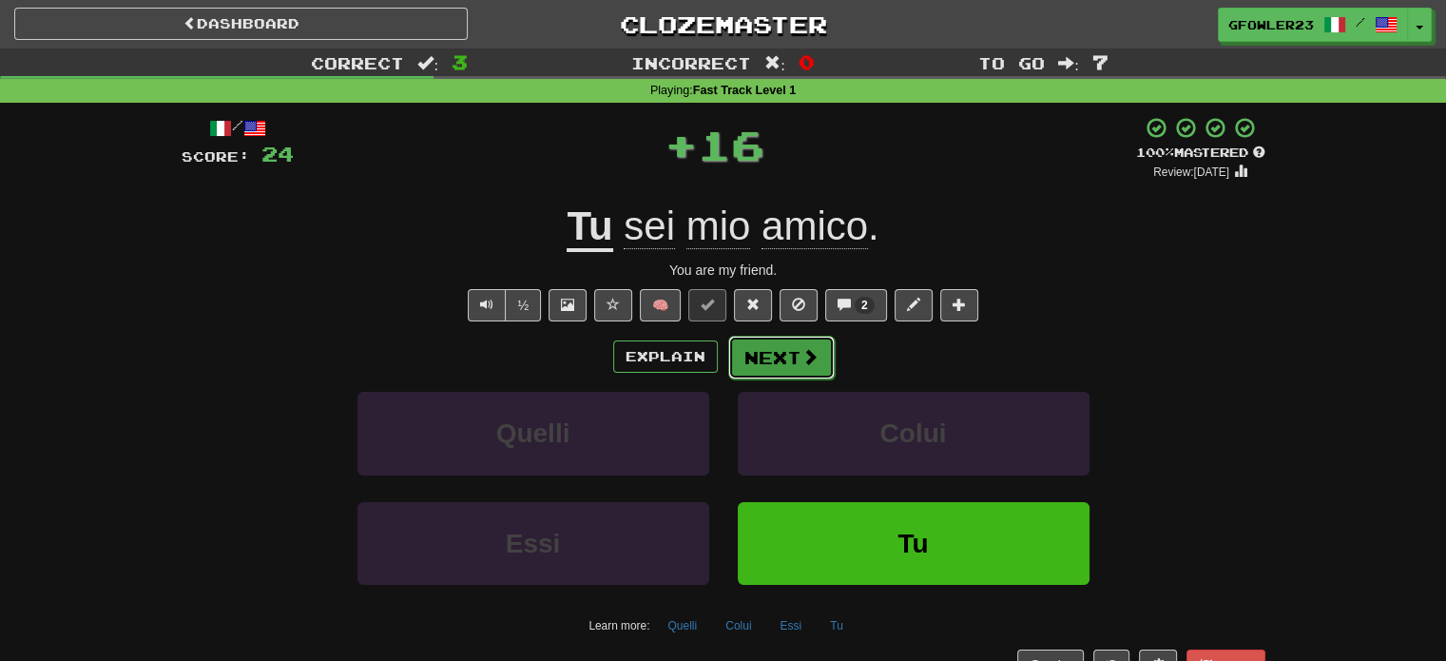
click at [769, 345] on button "Next" at bounding box center [781, 358] width 107 height 44
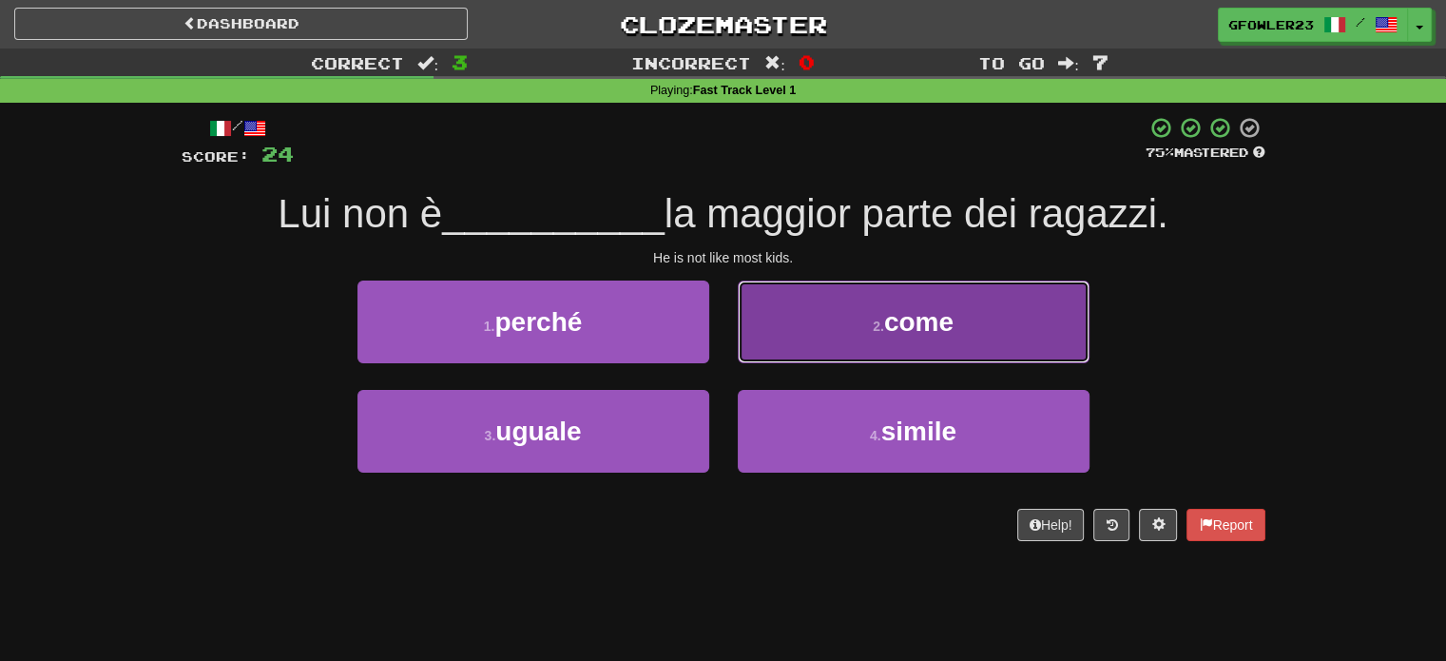
click at [818, 345] on button "2 . come" at bounding box center [914, 322] width 352 height 83
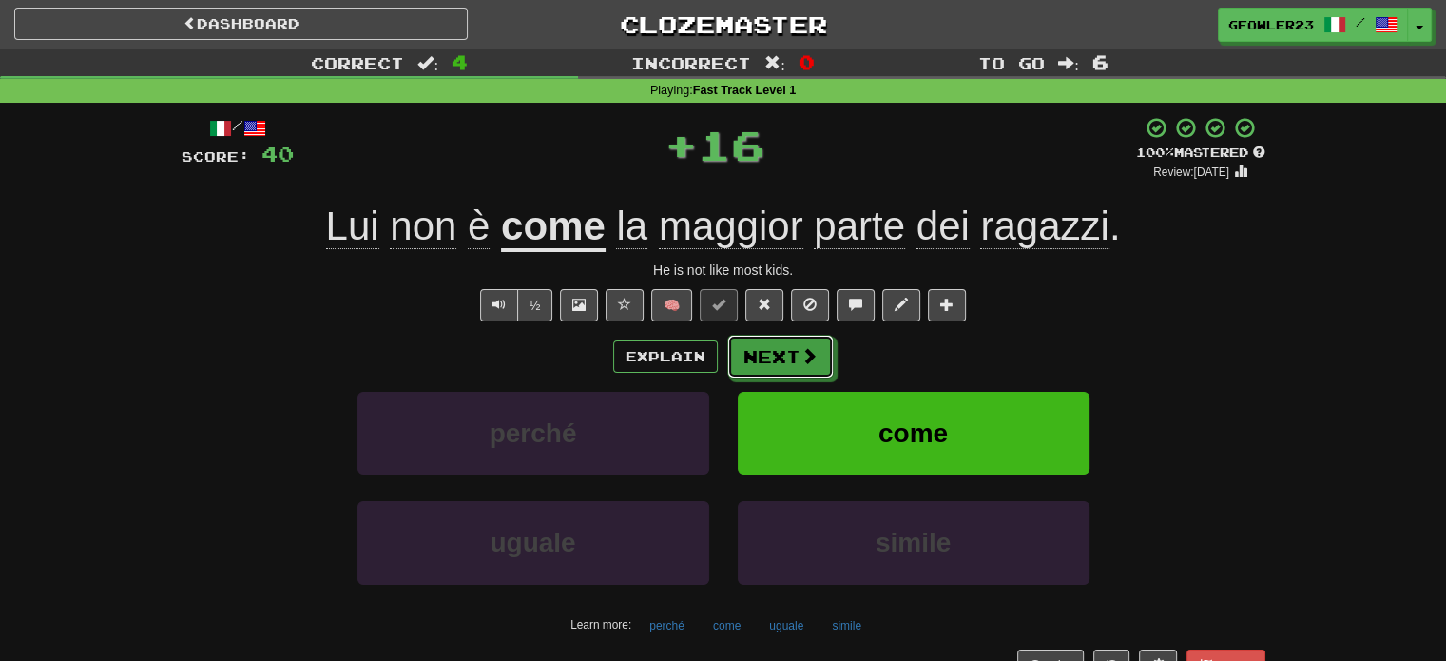
click at [785, 335] on div "Explain Next" at bounding box center [724, 357] width 1084 height 44
click at [790, 360] on button "Next" at bounding box center [781, 358] width 107 height 44
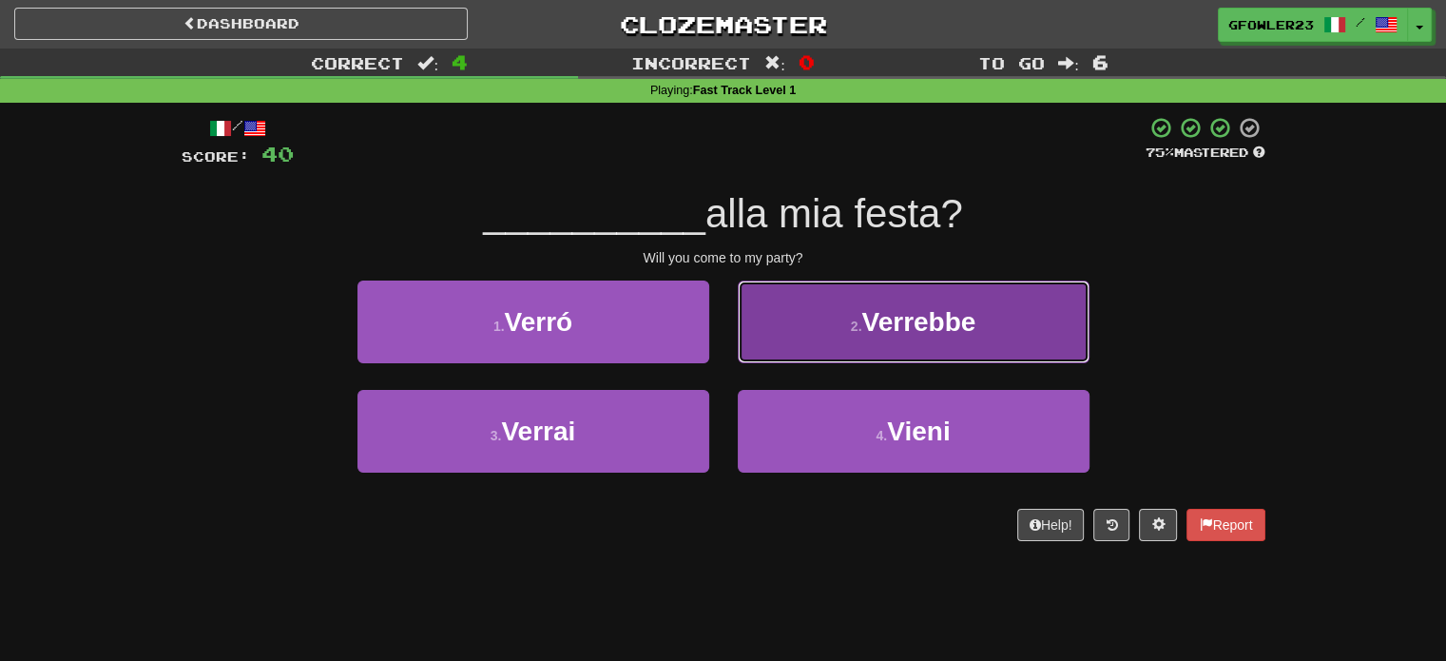
click at [867, 345] on button "2 . Verrebbe" at bounding box center [914, 322] width 352 height 83
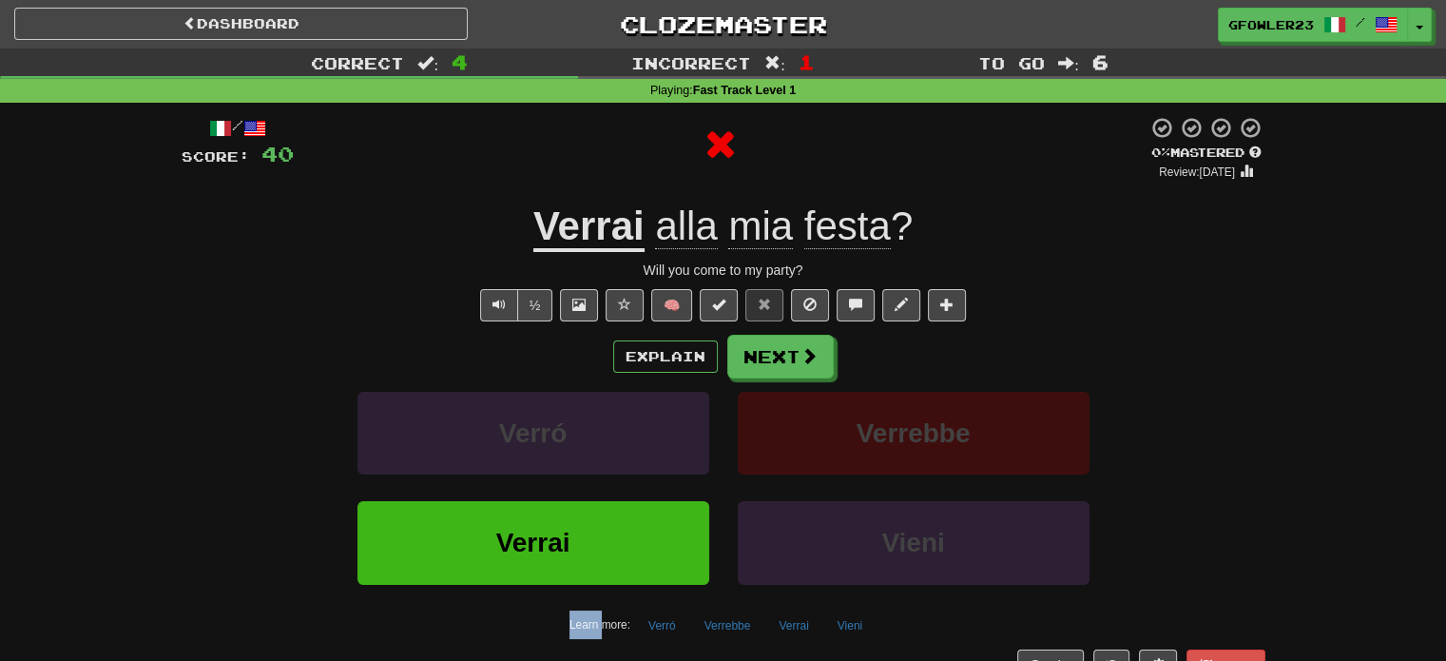
click at [867, 345] on div "Explain Next" at bounding box center [724, 357] width 1084 height 44
click at [818, 339] on button "Next" at bounding box center [781, 358] width 107 height 44
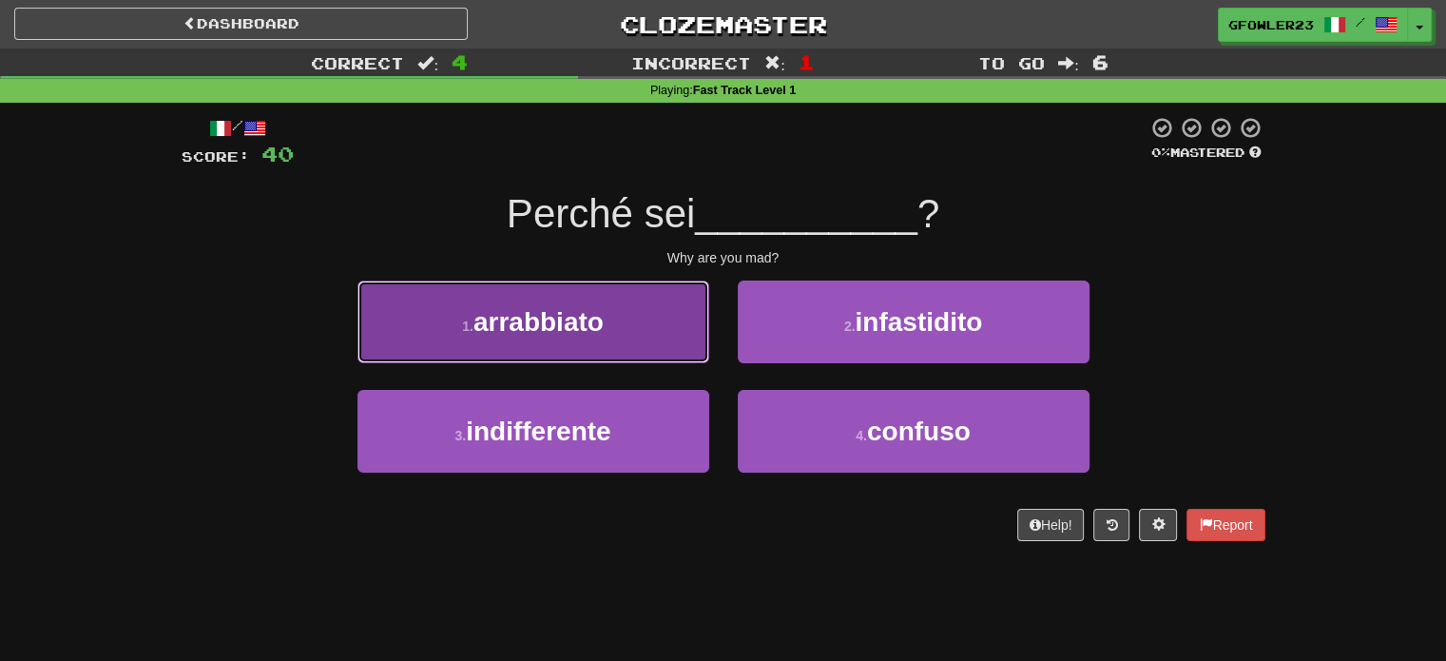
click at [683, 341] on button "1 . arrabbiato" at bounding box center [534, 322] width 352 height 83
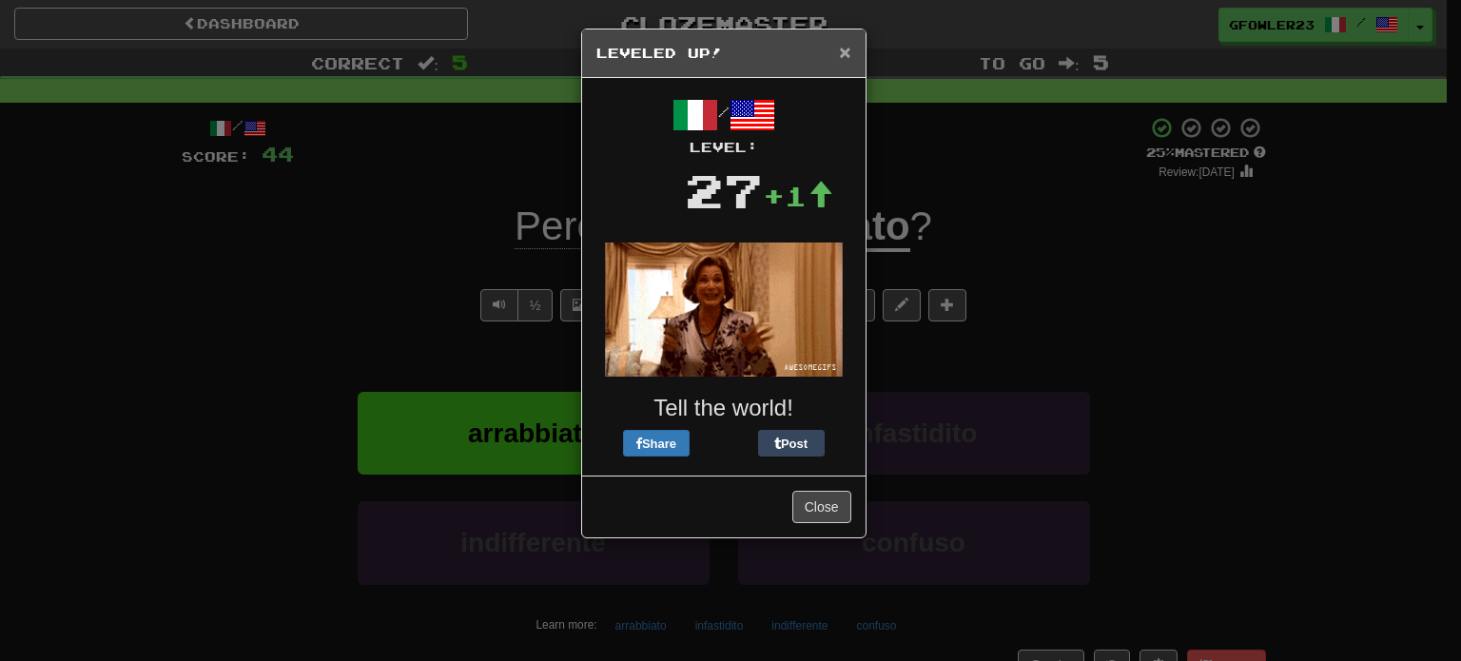
click at [841, 52] on span "×" at bounding box center [844, 52] width 11 height 22
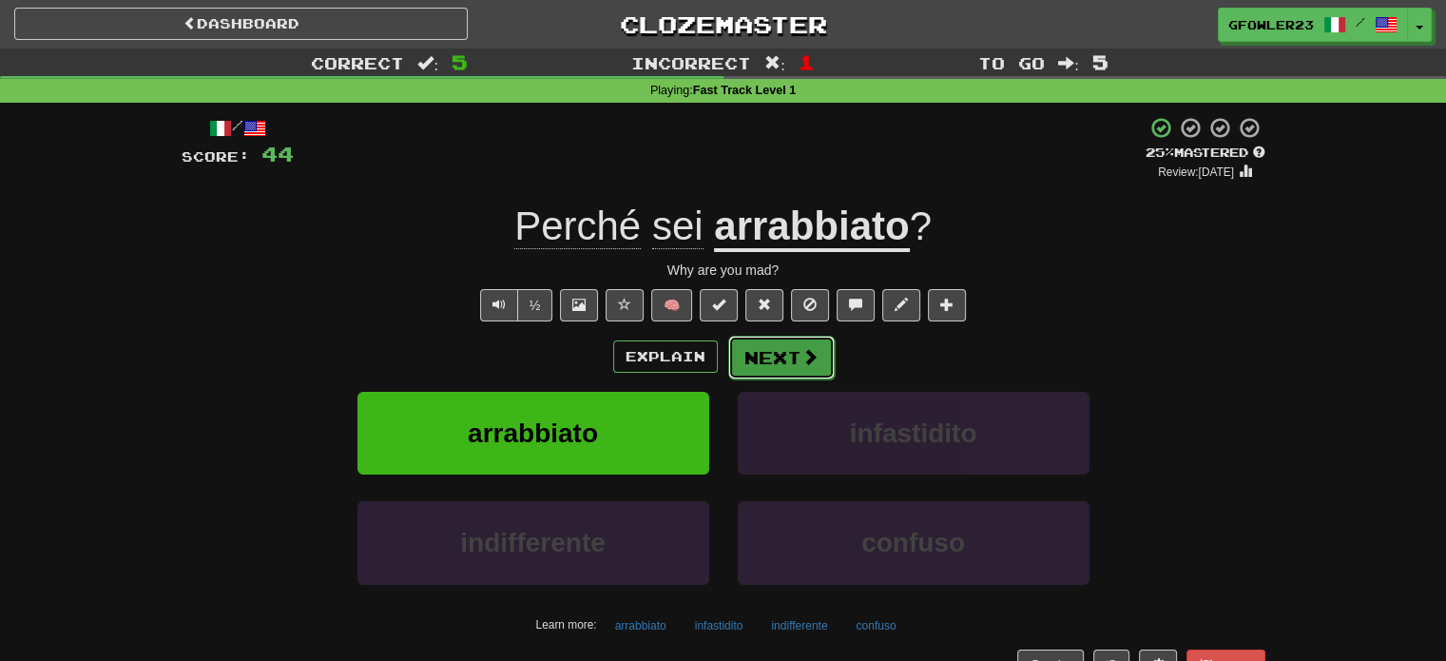
click at [784, 357] on button "Next" at bounding box center [781, 358] width 107 height 44
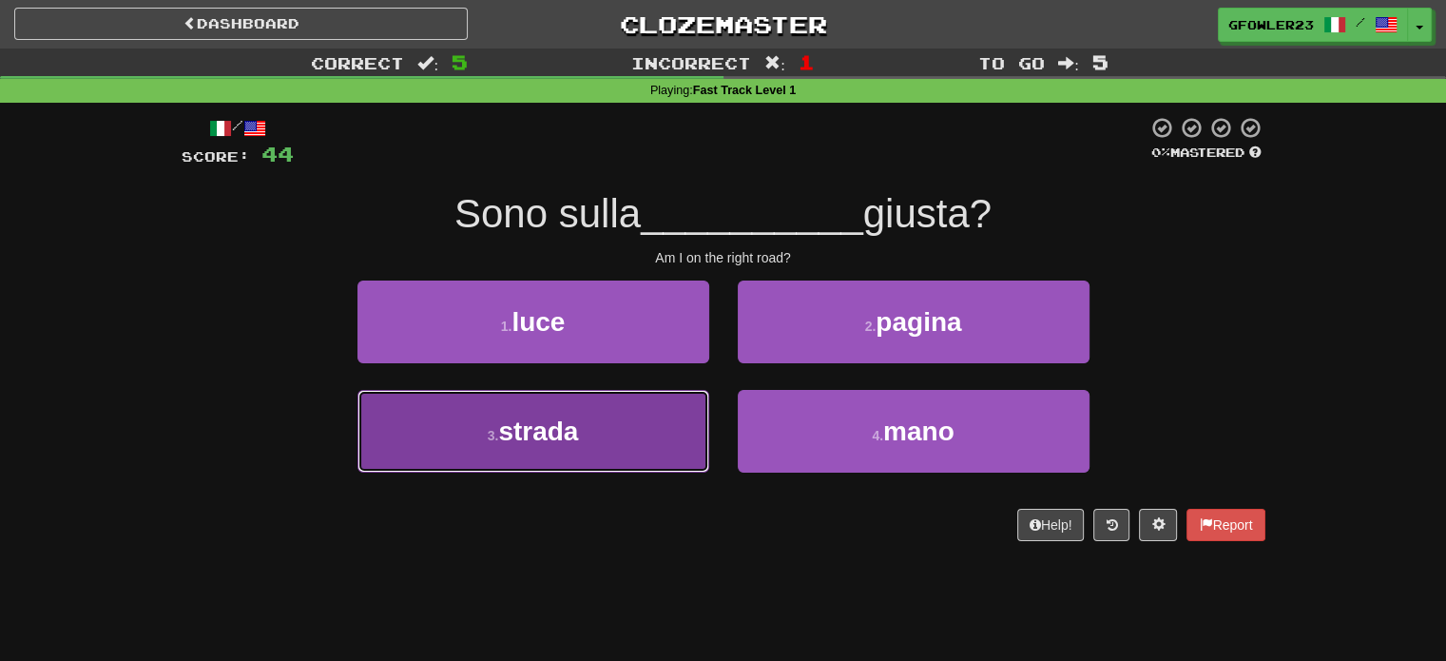
click at [656, 425] on button "3 . strada" at bounding box center [534, 431] width 352 height 83
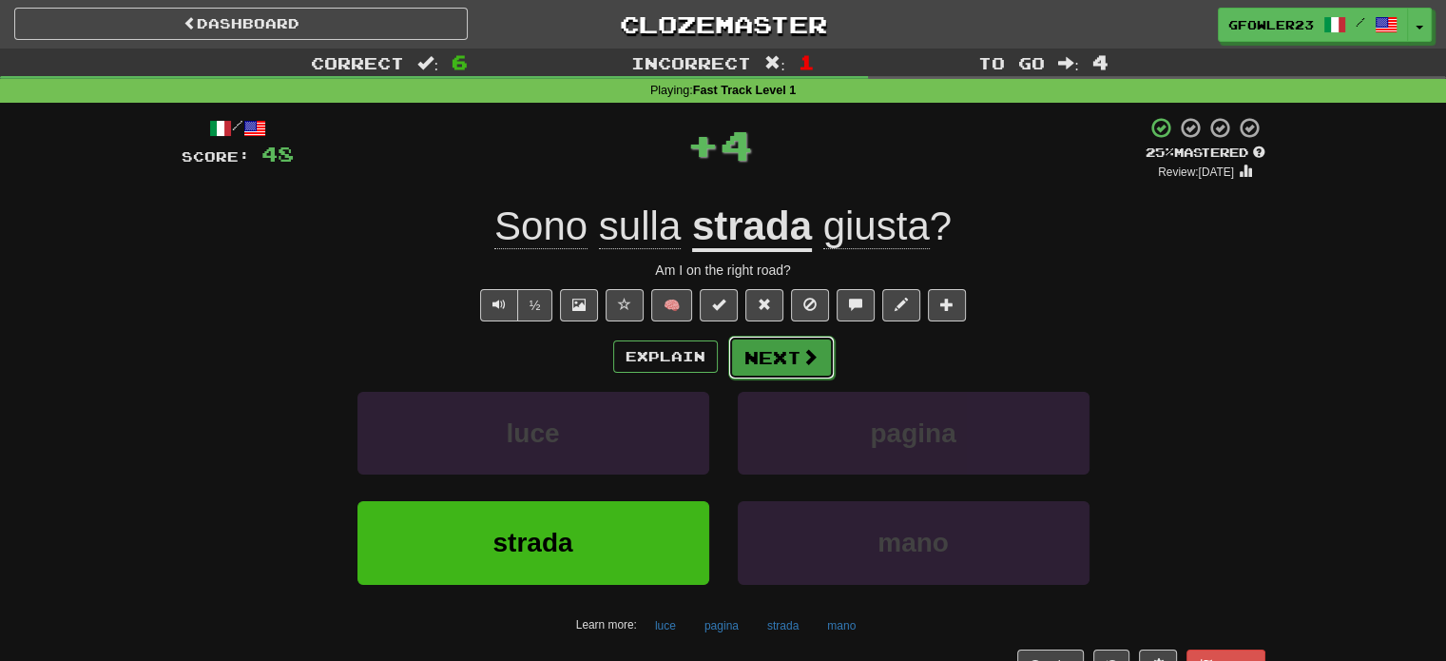
click at [785, 360] on button "Next" at bounding box center [781, 358] width 107 height 44
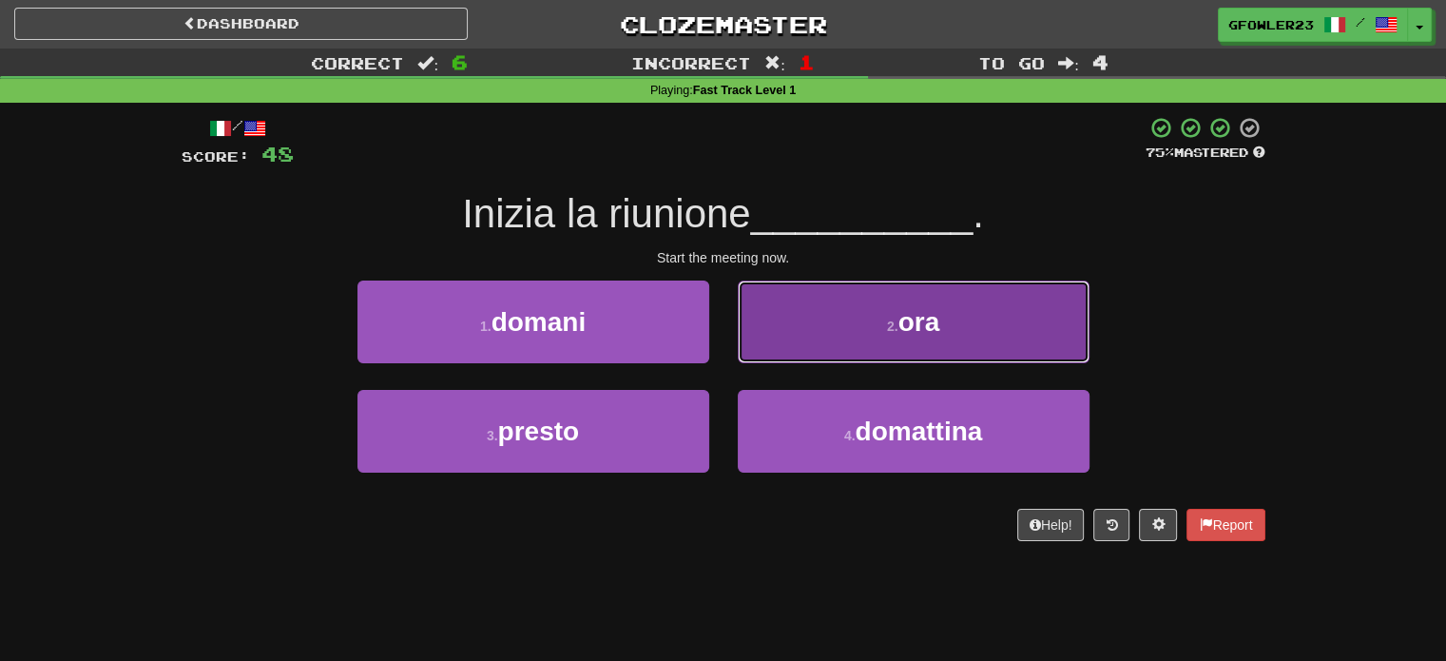
click at [790, 356] on button "2 . ora" at bounding box center [914, 322] width 352 height 83
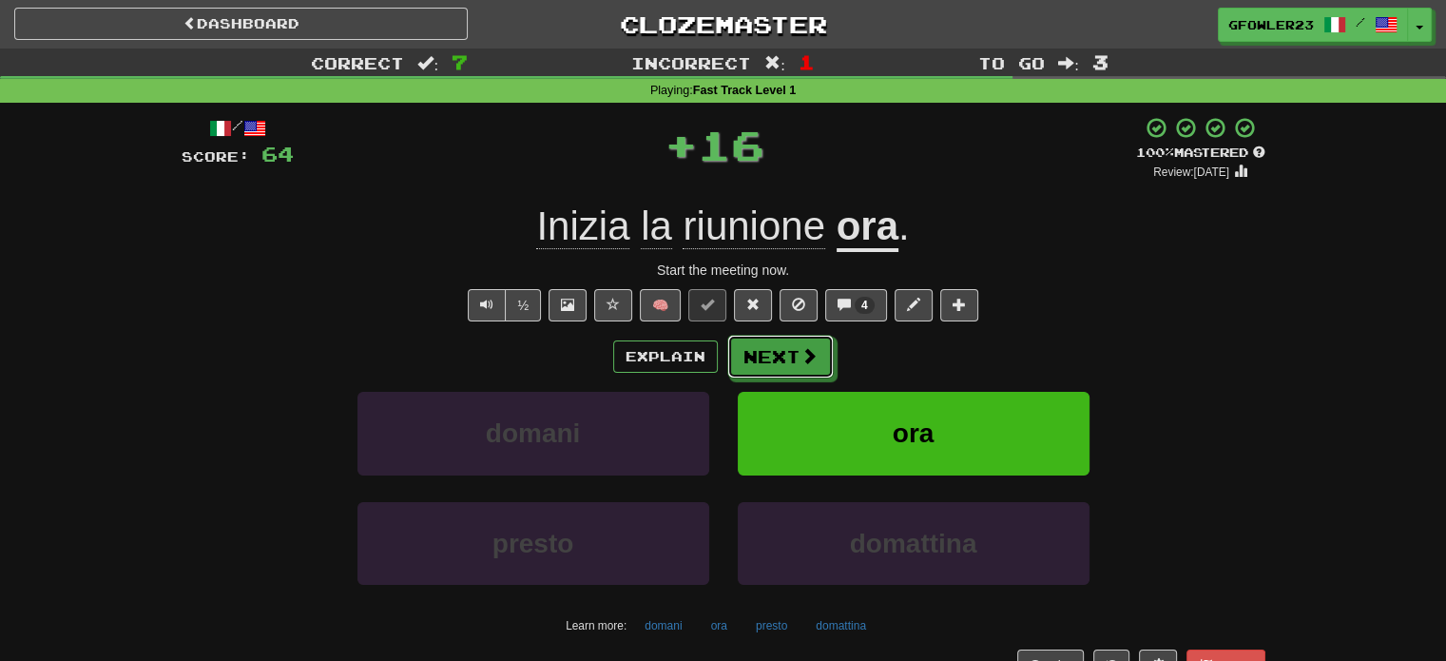
click at [790, 356] on button "Next" at bounding box center [780, 357] width 107 height 44
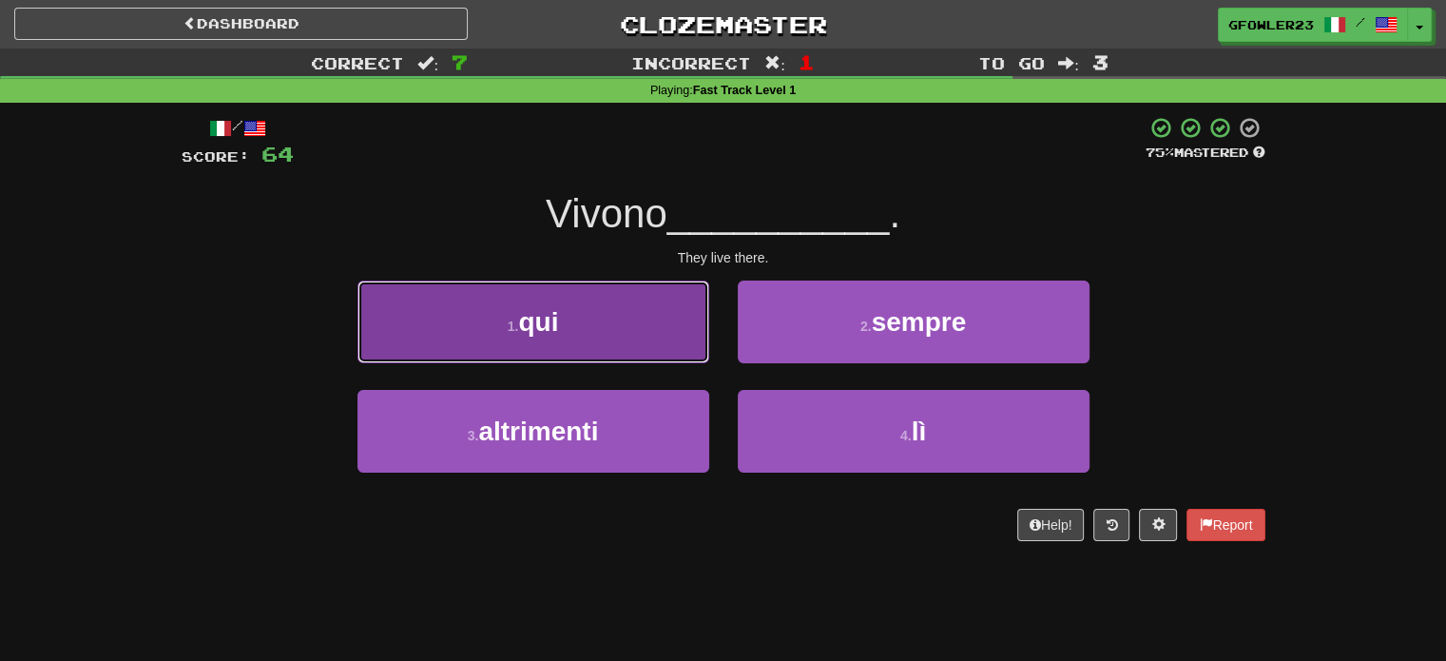
click at [693, 338] on button "1 . qui" at bounding box center [534, 322] width 352 height 83
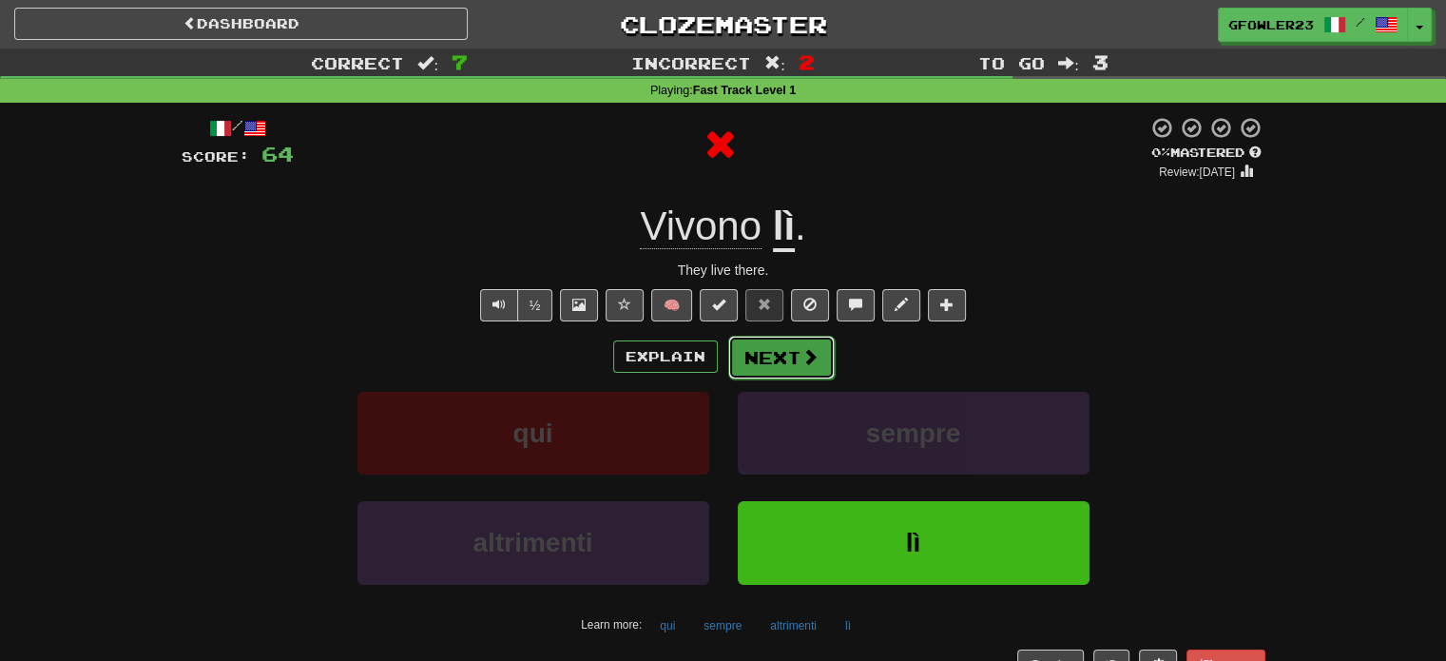
click at [791, 345] on button "Next" at bounding box center [781, 358] width 107 height 44
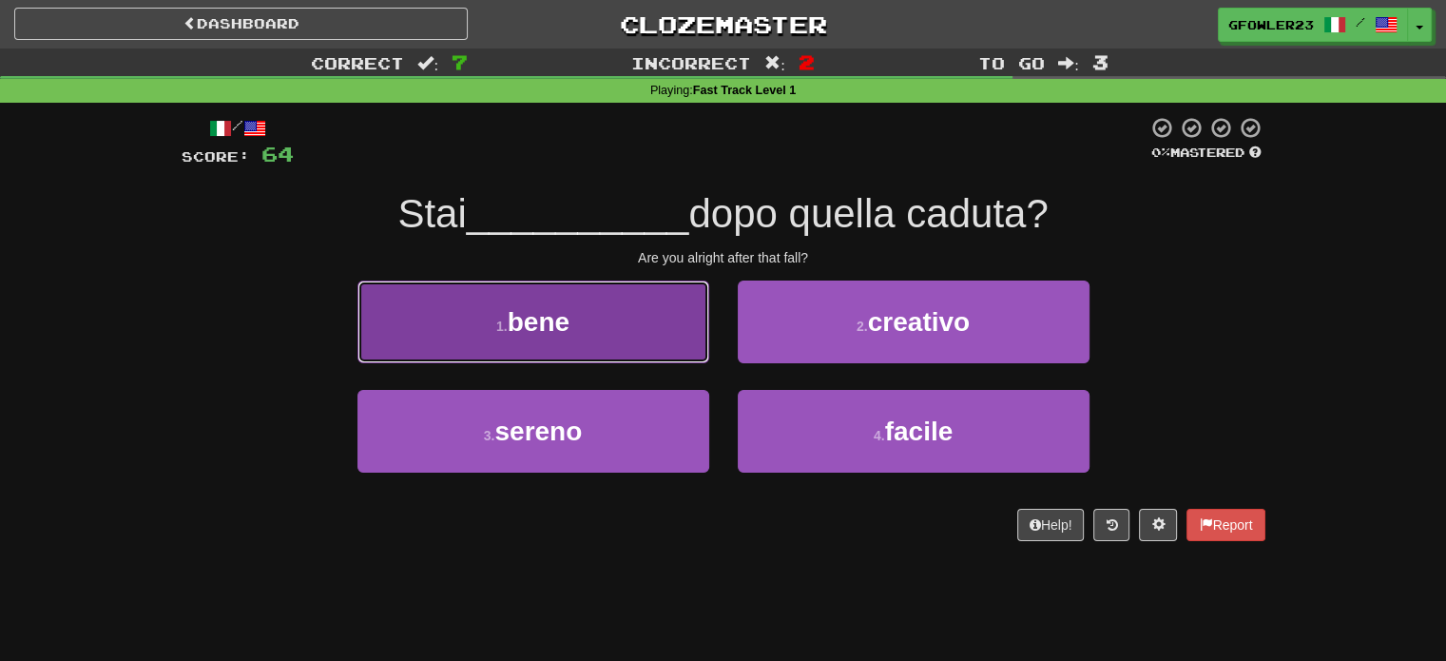
click at [679, 325] on button "1 . bene" at bounding box center [534, 322] width 352 height 83
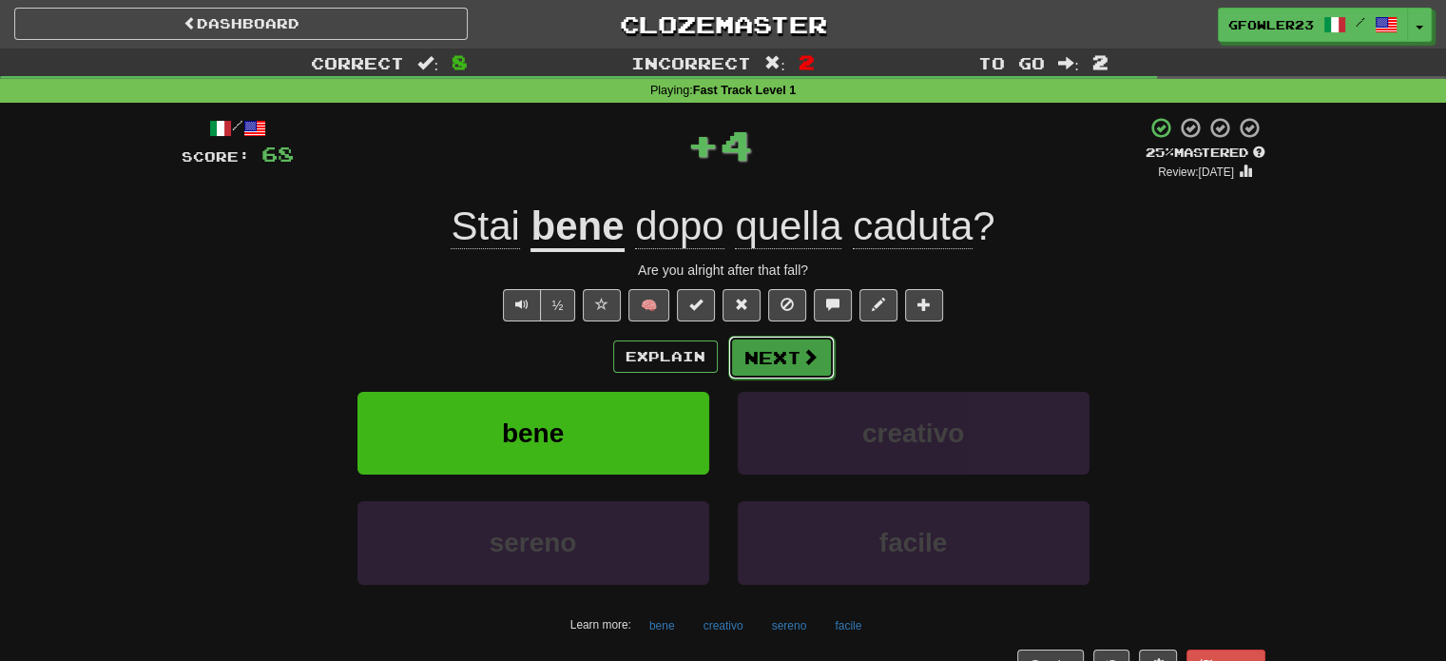
click at [776, 352] on button "Next" at bounding box center [781, 358] width 107 height 44
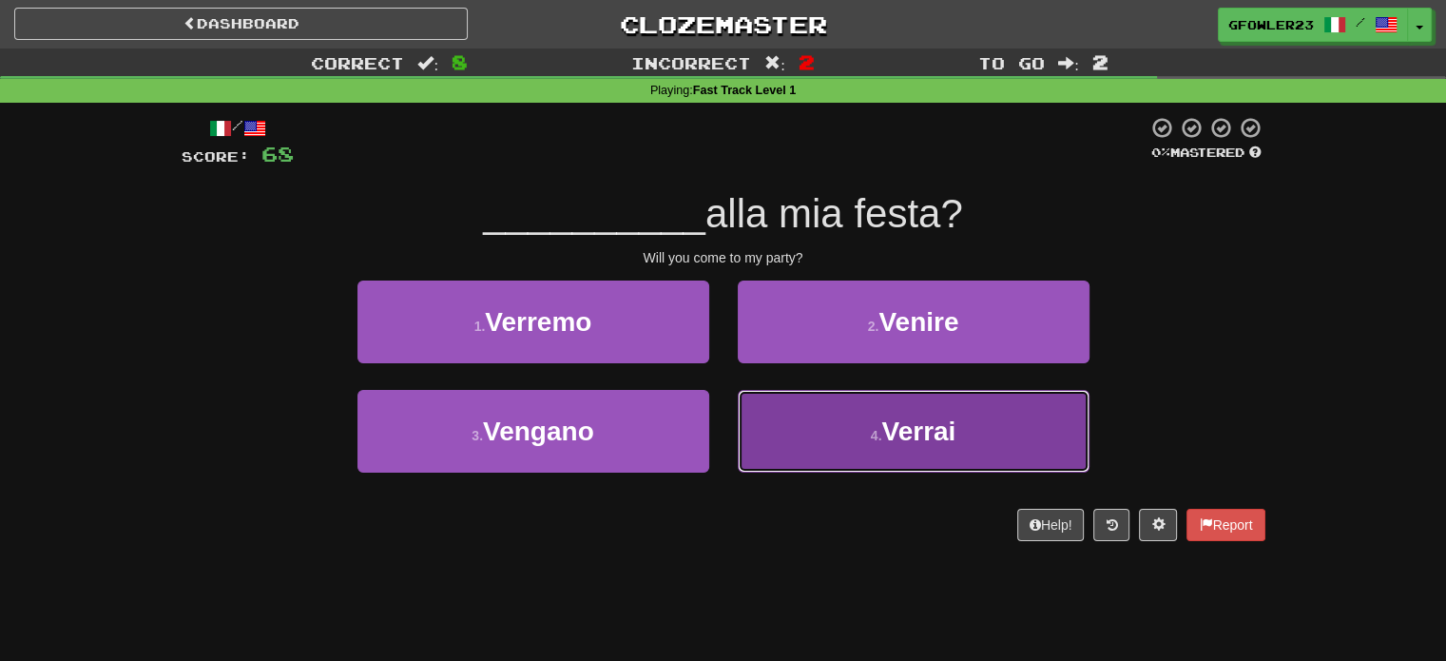
click at [806, 397] on button "4 . Verrai" at bounding box center [914, 431] width 352 height 83
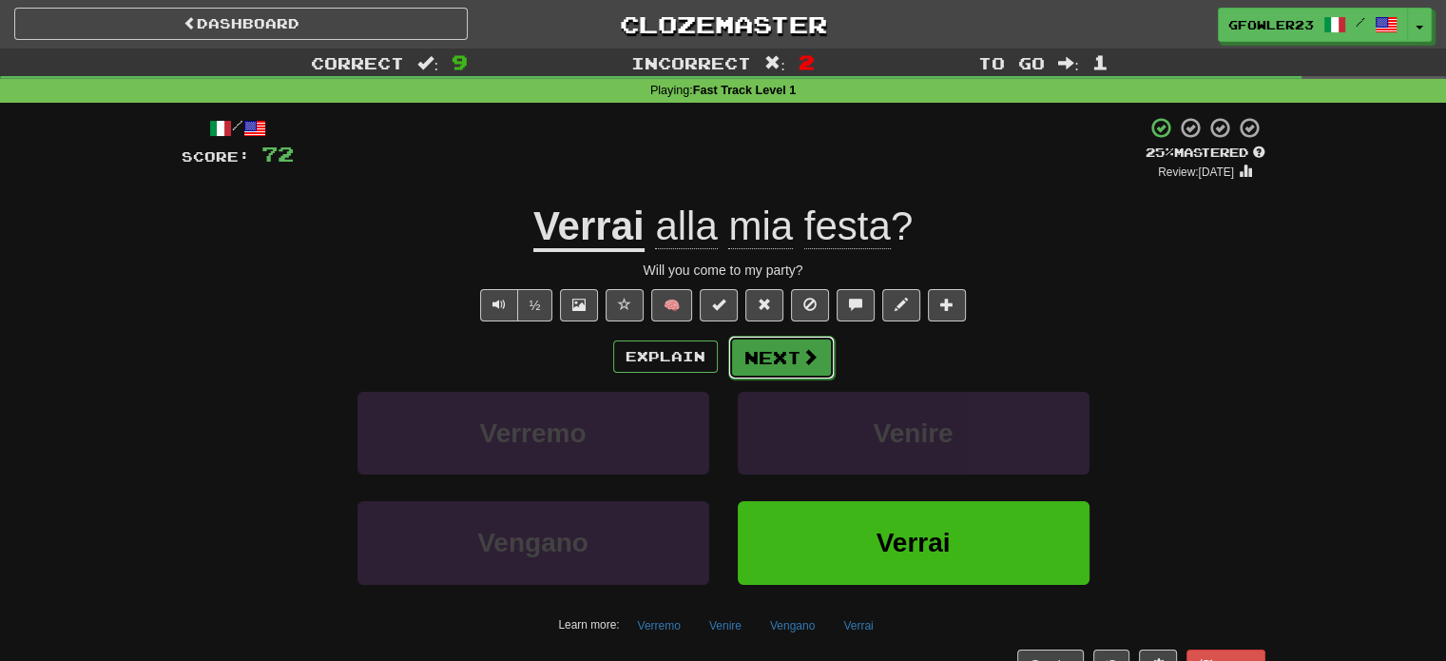
click at [767, 366] on button "Next" at bounding box center [781, 358] width 107 height 44
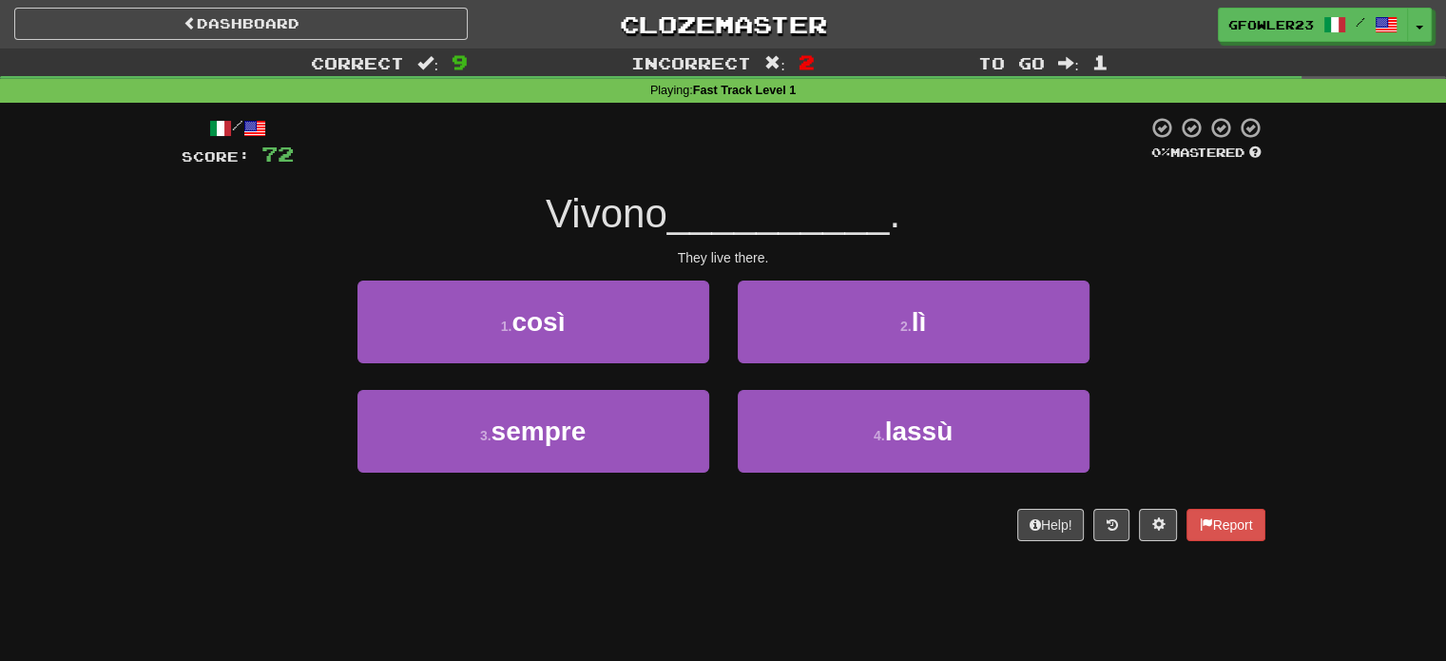
click at [767, 366] on div "2 . lì" at bounding box center [914, 335] width 380 height 109
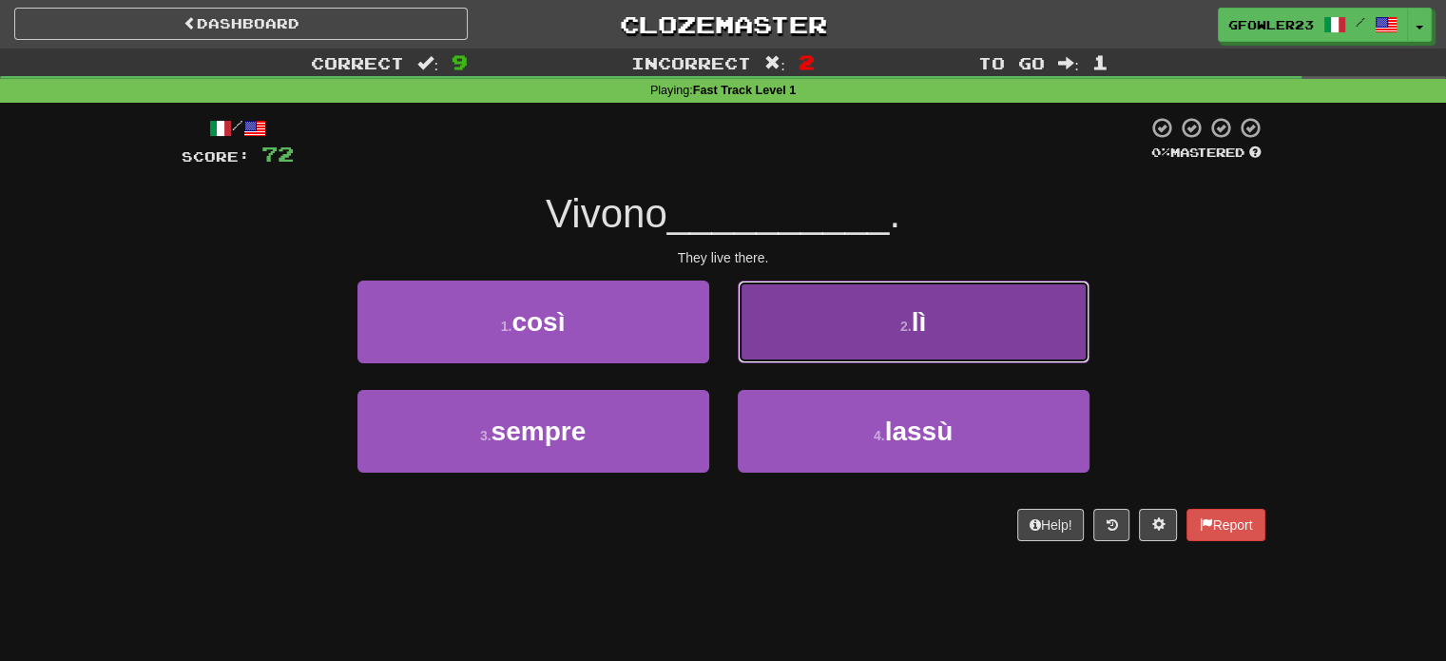
click at [821, 322] on button "2 . lì" at bounding box center [914, 322] width 352 height 83
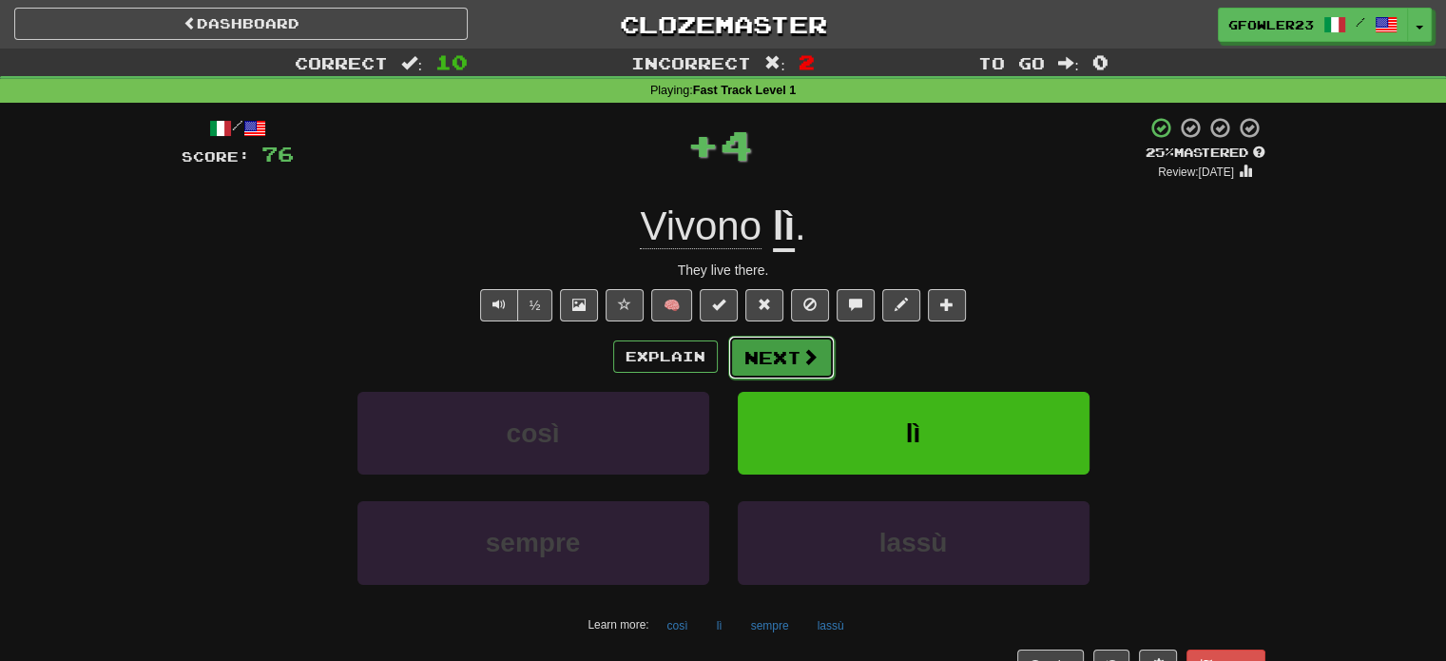
click at [773, 363] on button "Next" at bounding box center [781, 358] width 107 height 44
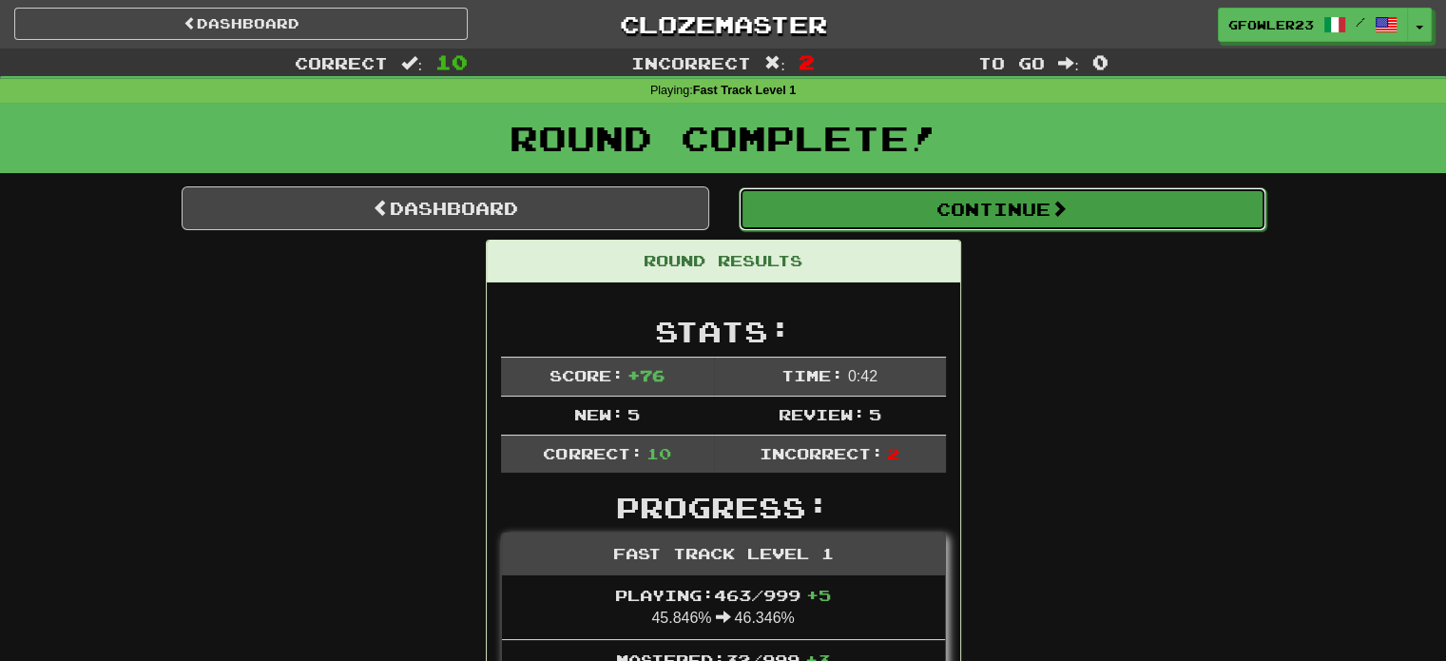
click at [858, 210] on button "Continue" at bounding box center [1003, 209] width 528 height 44
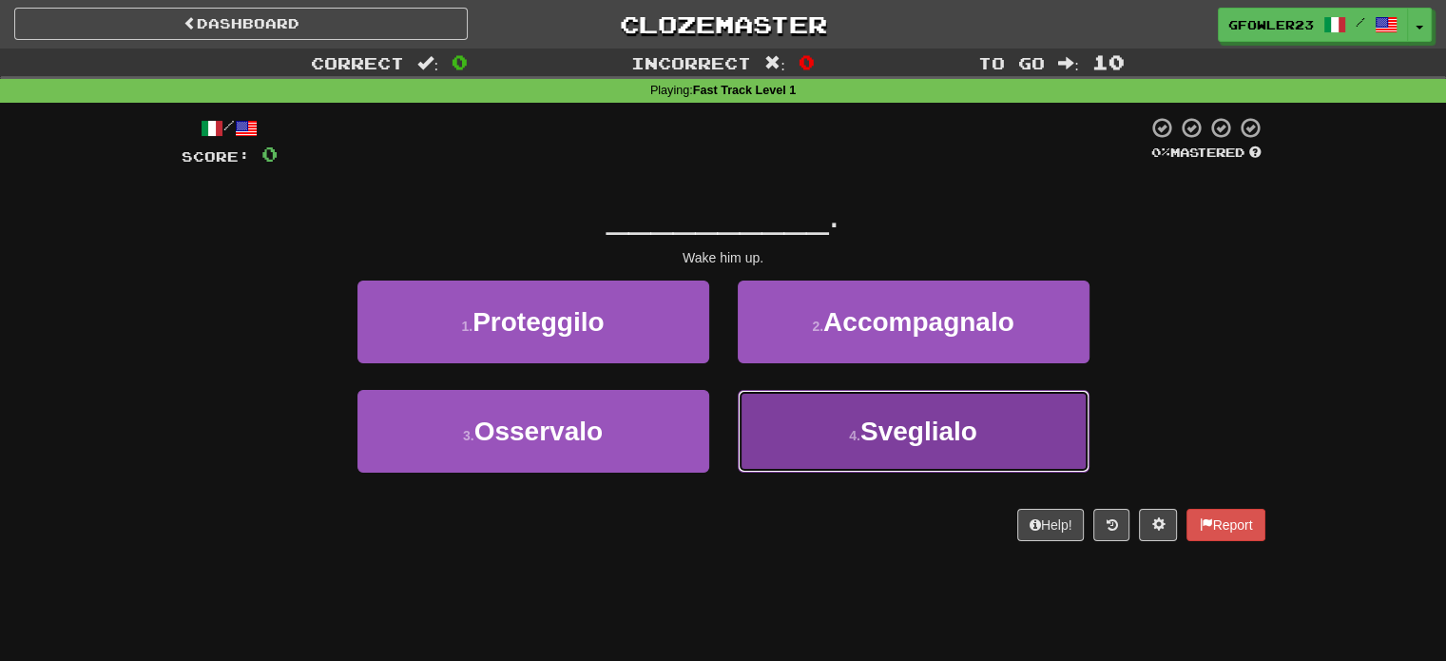
click at [867, 421] on span "Sveglialo" at bounding box center [919, 431] width 117 height 29
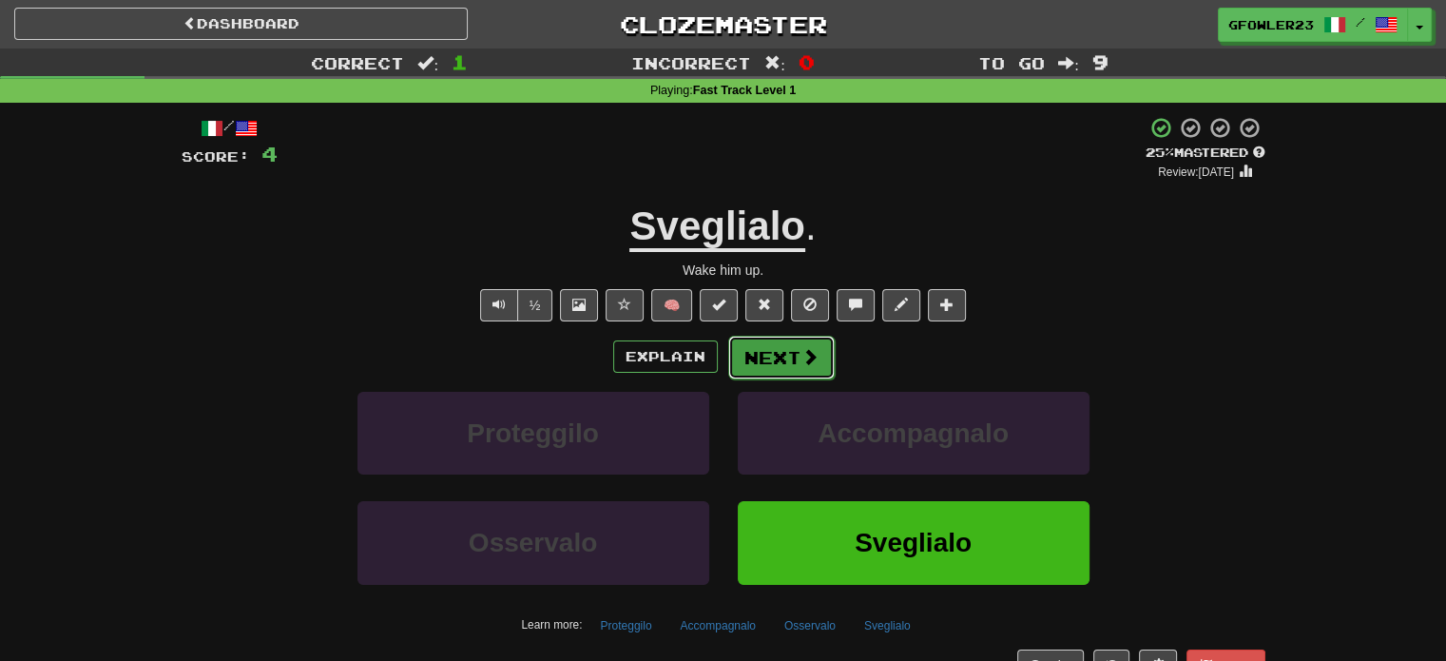
click at [794, 344] on button "Next" at bounding box center [781, 358] width 107 height 44
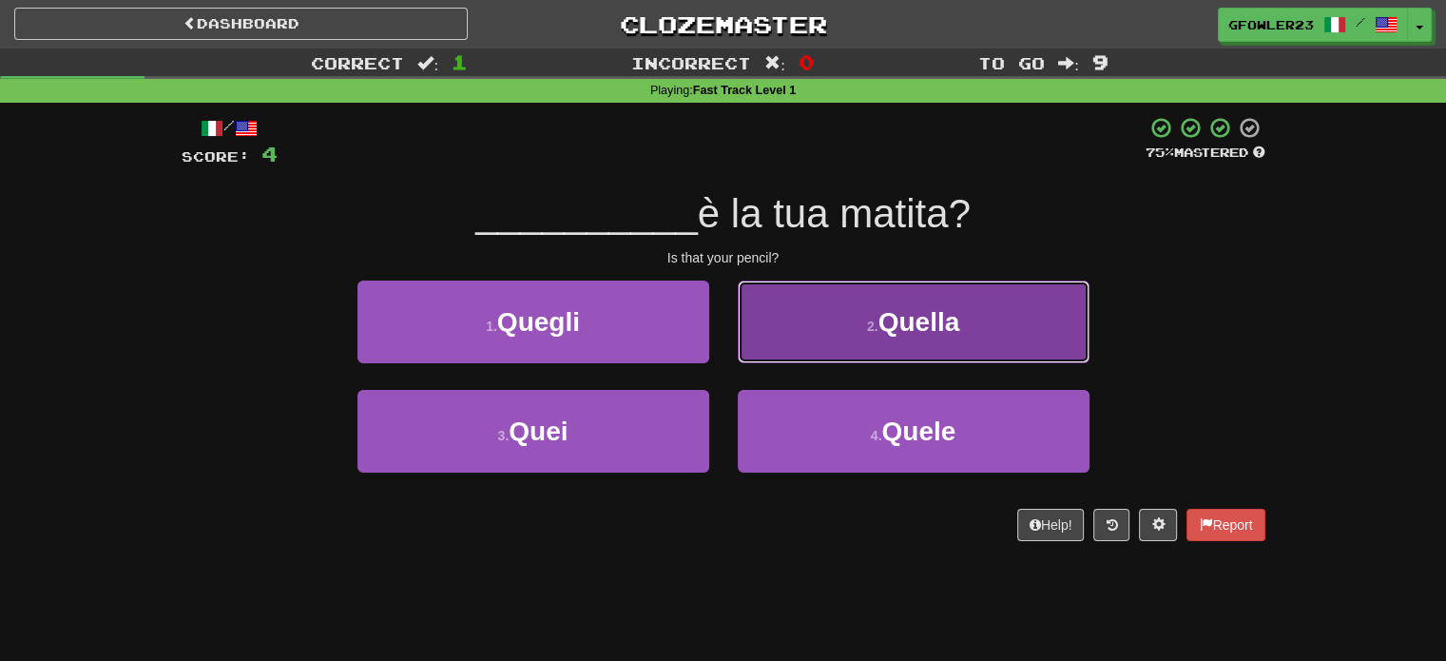
click at [841, 334] on button "2 . Quella" at bounding box center [914, 322] width 352 height 83
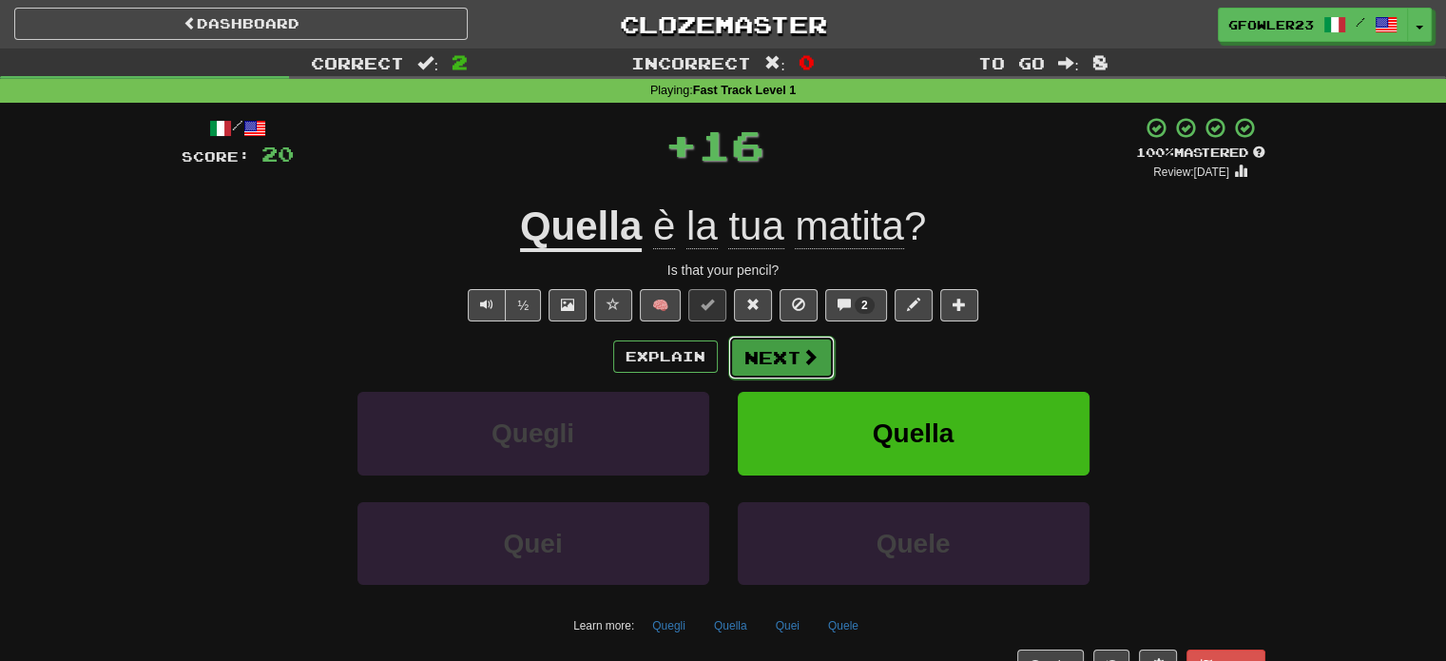
click at [755, 343] on button "Next" at bounding box center [781, 358] width 107 height 44
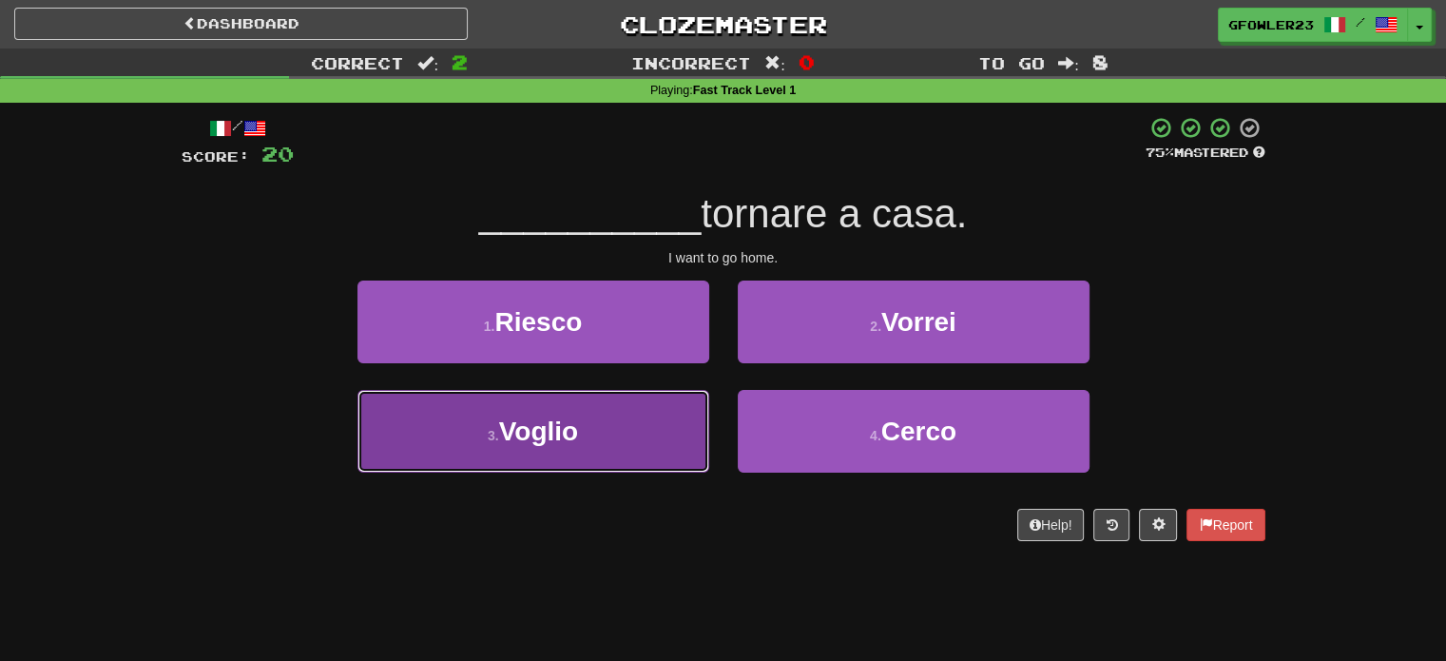
click at [619, 414] on button "3 . Voglio" at bounding box center [534, 431] width 352 height 83
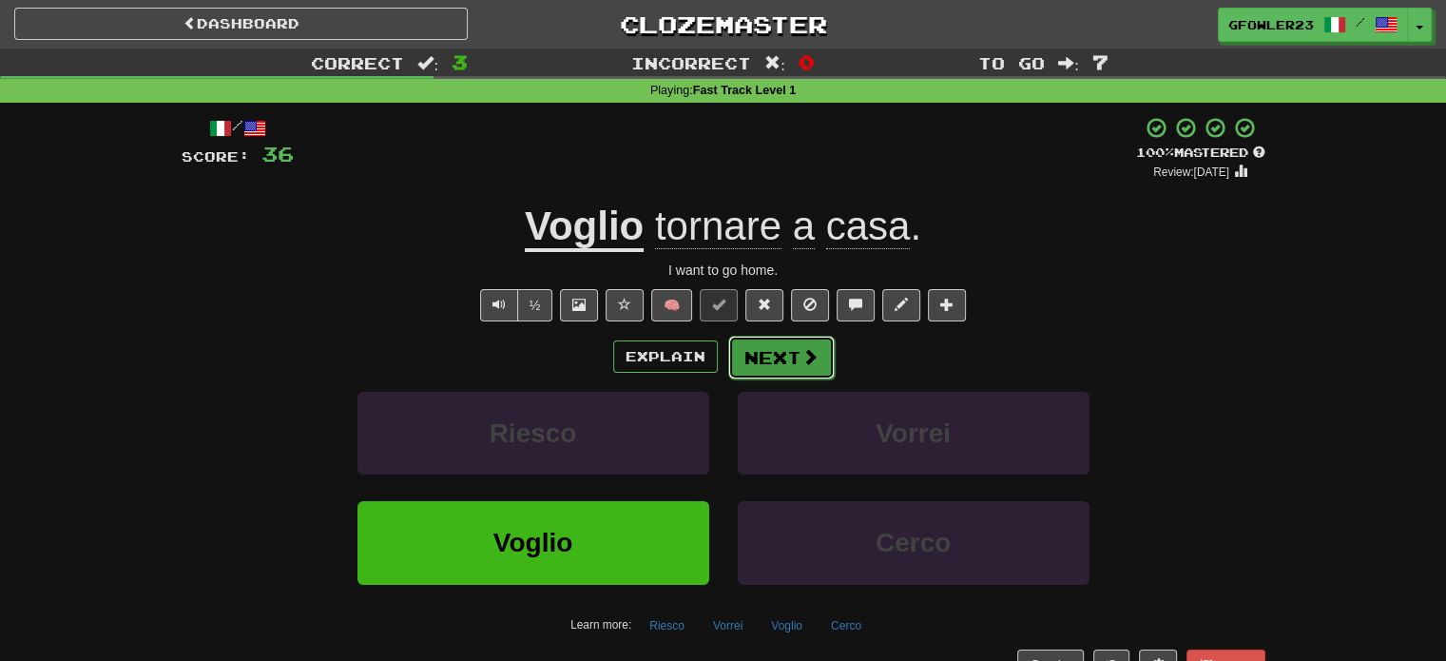
click at [787, 353] on button "Next" at bounding box center [781, 358] width 107 height 44
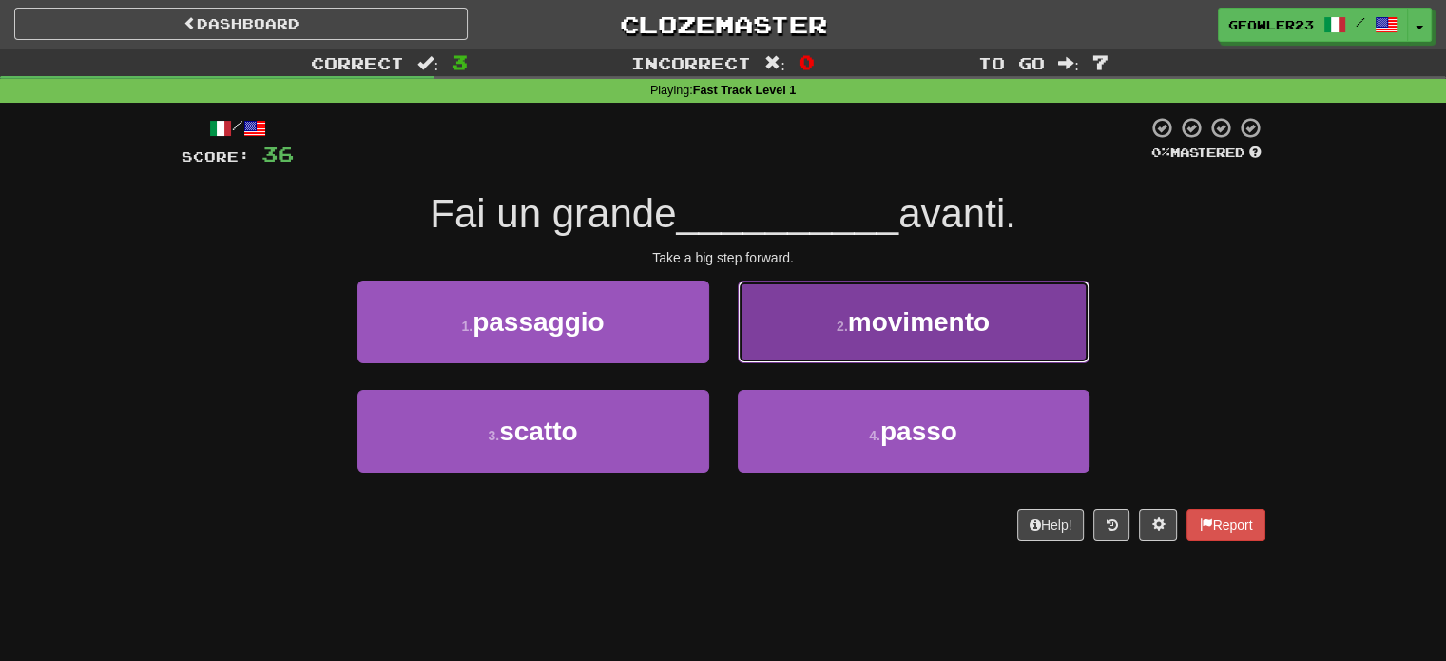
click at [851, 304] on button "2 . movimento" at bounding box center [914, 322] width 352 height 83
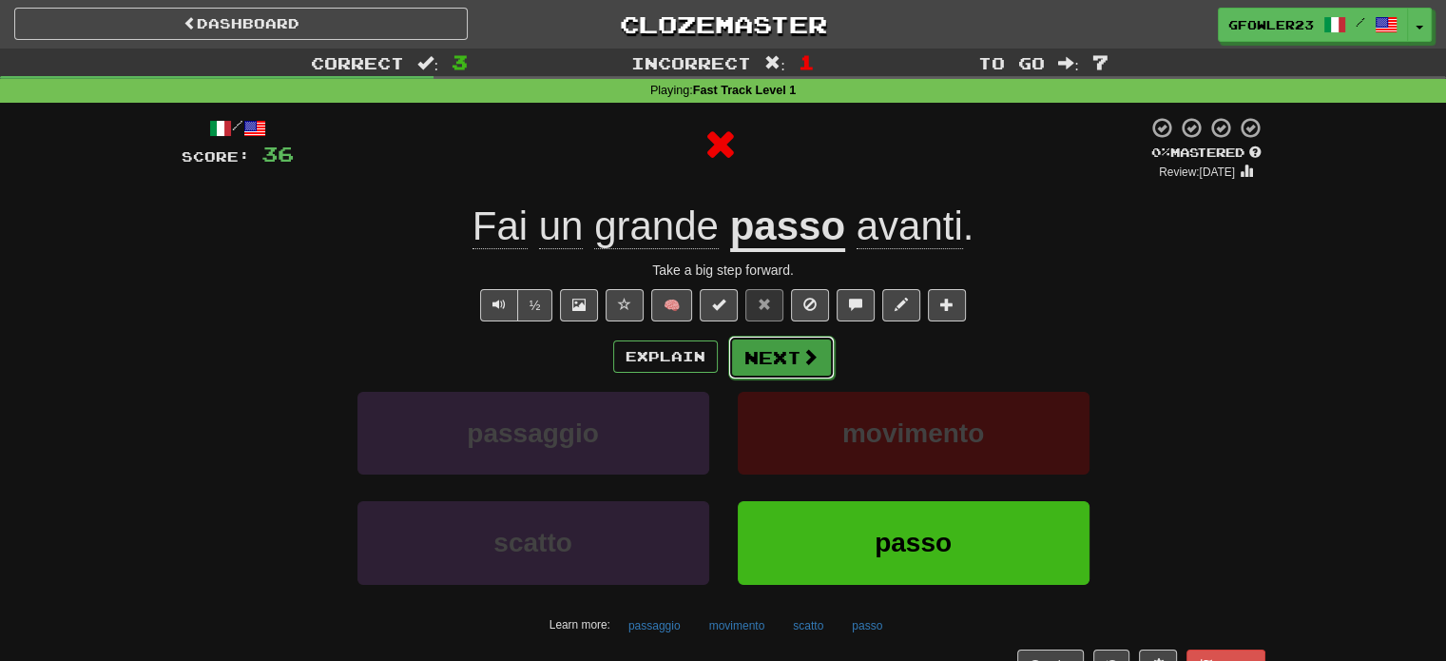
click at [781, 357] on button "Next" at bounding box center [781, 358] width 107 height 44
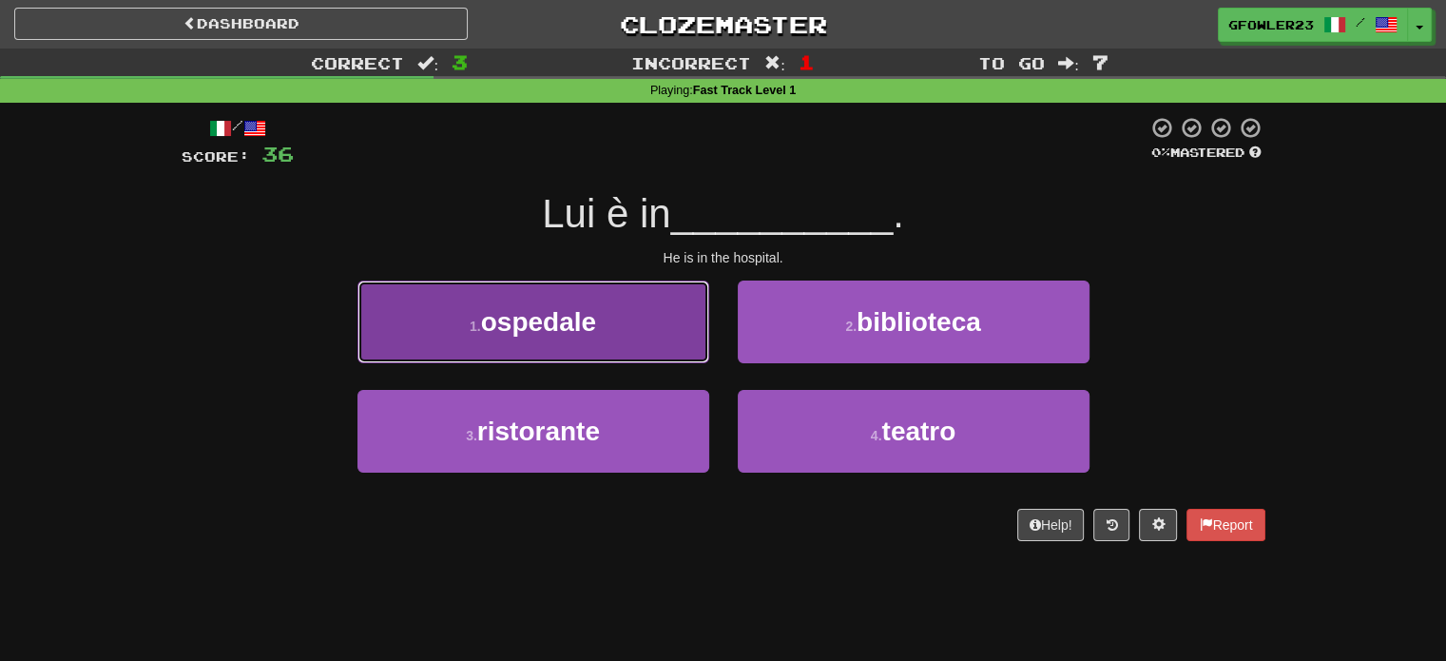
click at [626, 353] on button "1 . ospedale" at bounding box center [534, 322] width 352 height 83
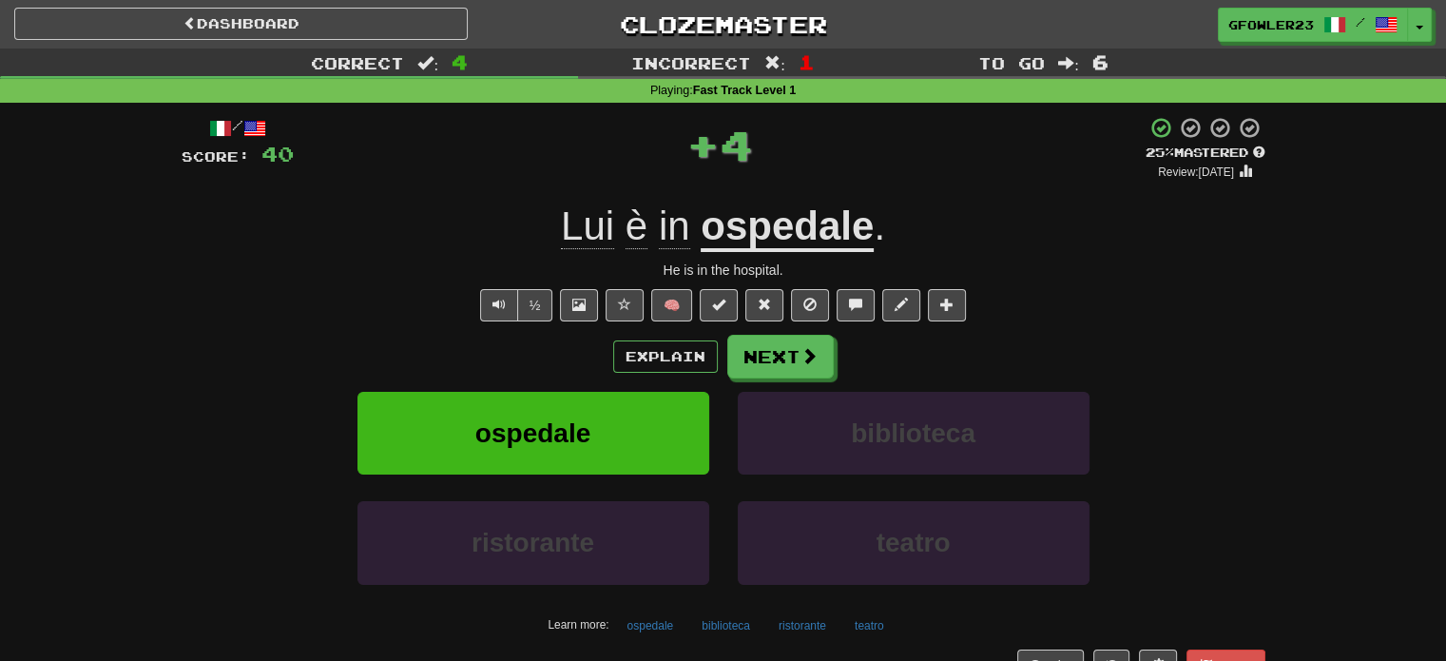
click at [724, 345] on div "Explain Next" at bounding box center [724, 357] width 1084 height 44
click at [767, 347] on button "Next" at bounding box center [781, 358] width 107 height 44
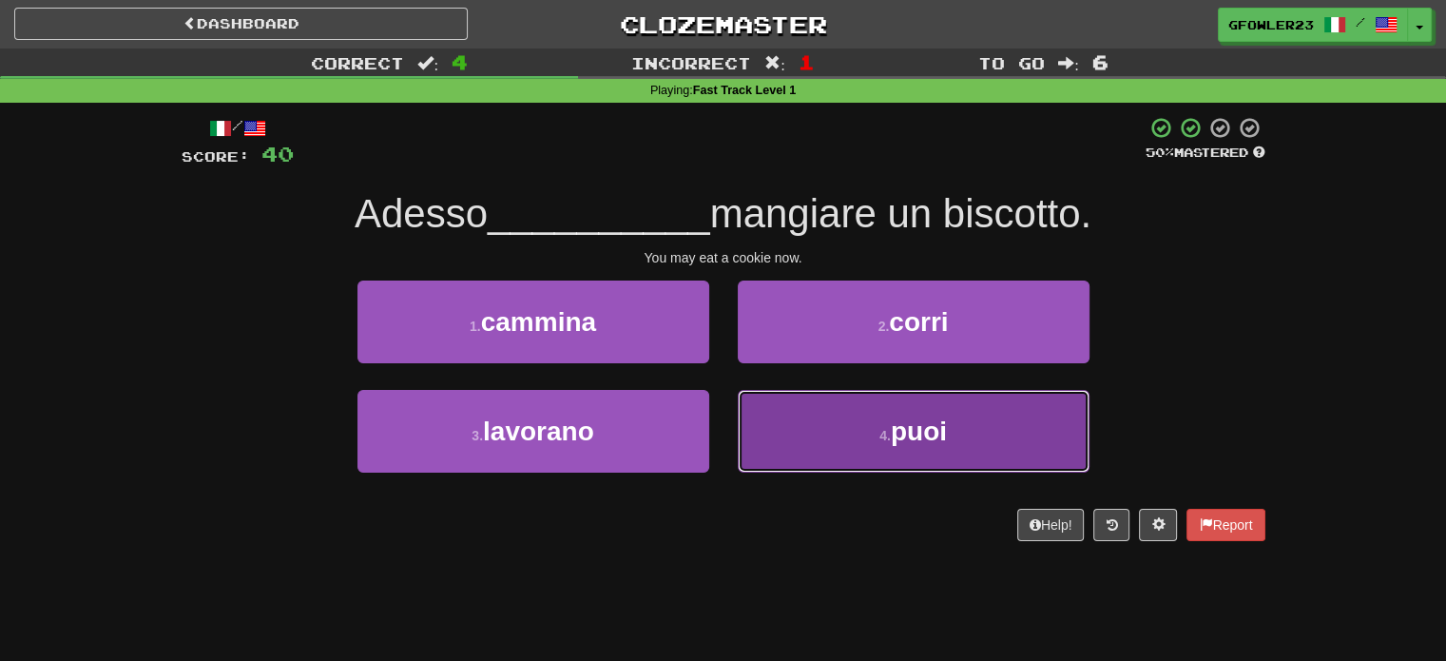
click at [799, 436] on button "4 . puoi" at bounding box center [914, 431] width 352 height 83
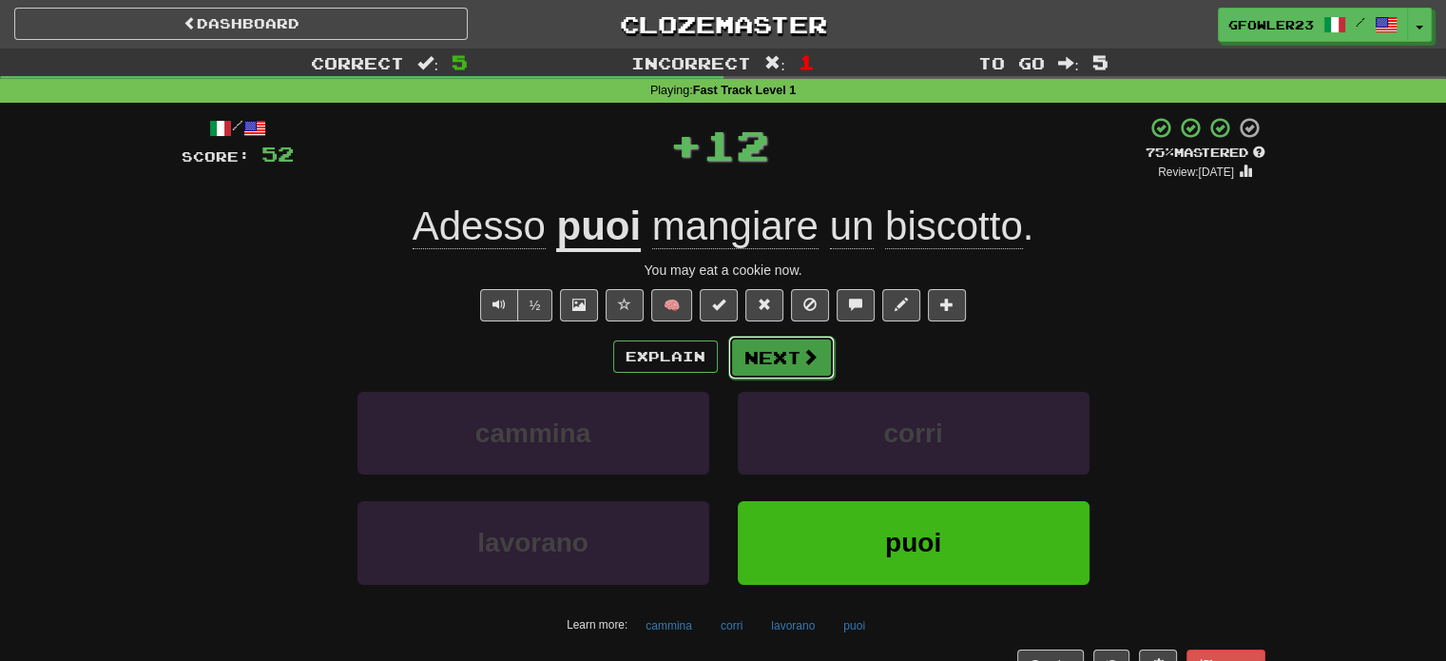
click at [772, 356] on button "Next" at bounding box center [781, 358] width 107 height 44
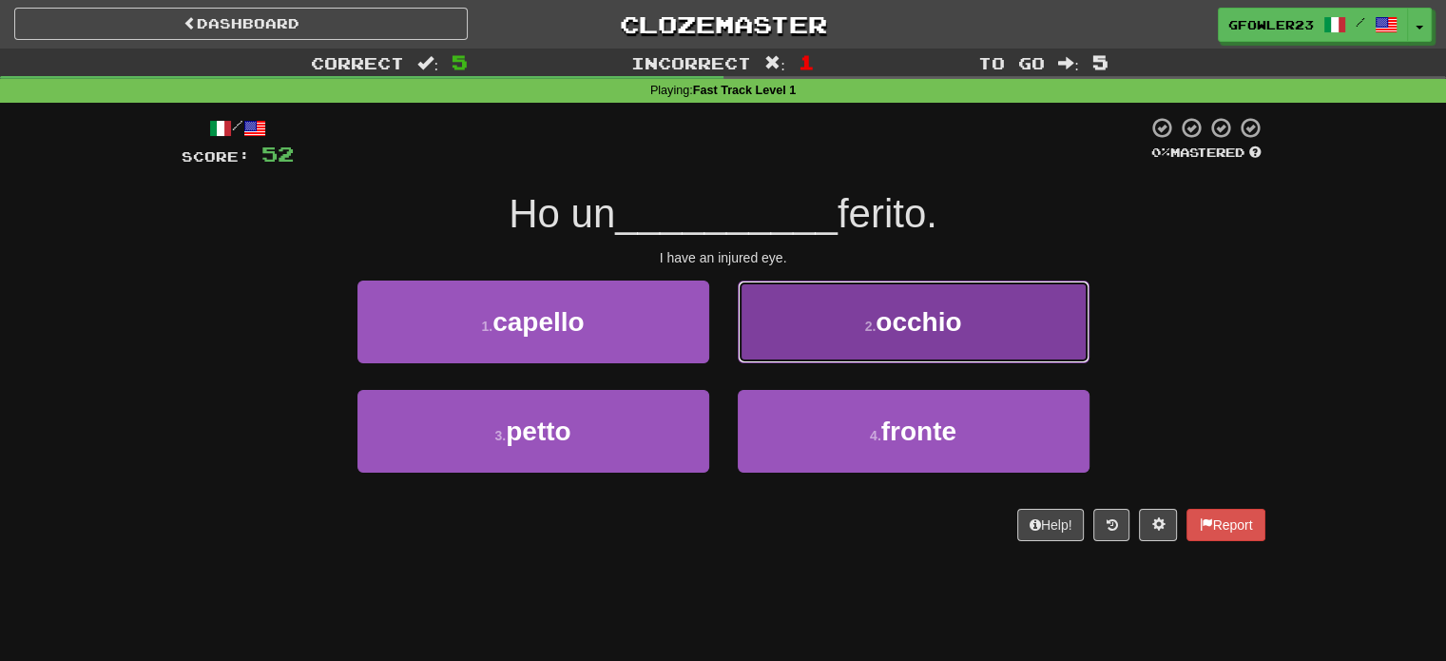
click at [882, 337] on button "2 . occhio" at bounding box center [914, 322] width 352 height 83
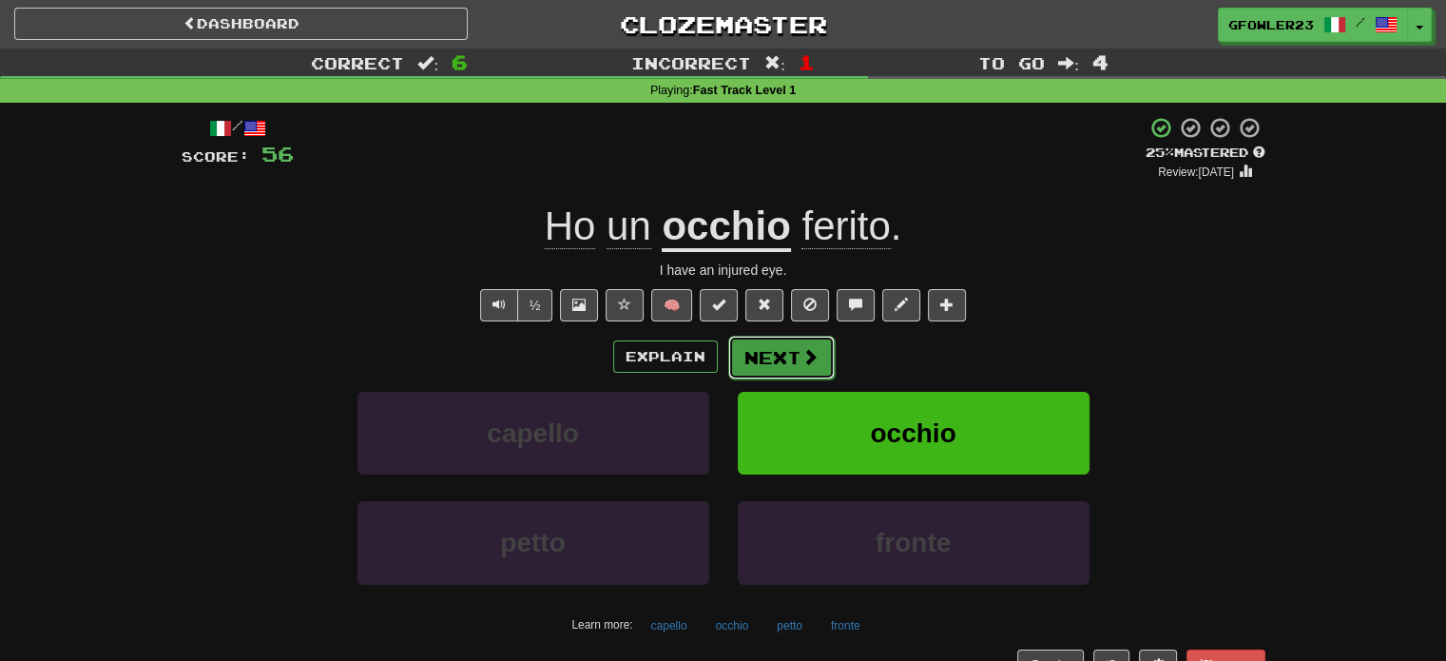
click at [794, 358] on button "Next" at bounding box center [781, 358] width 107 height 44
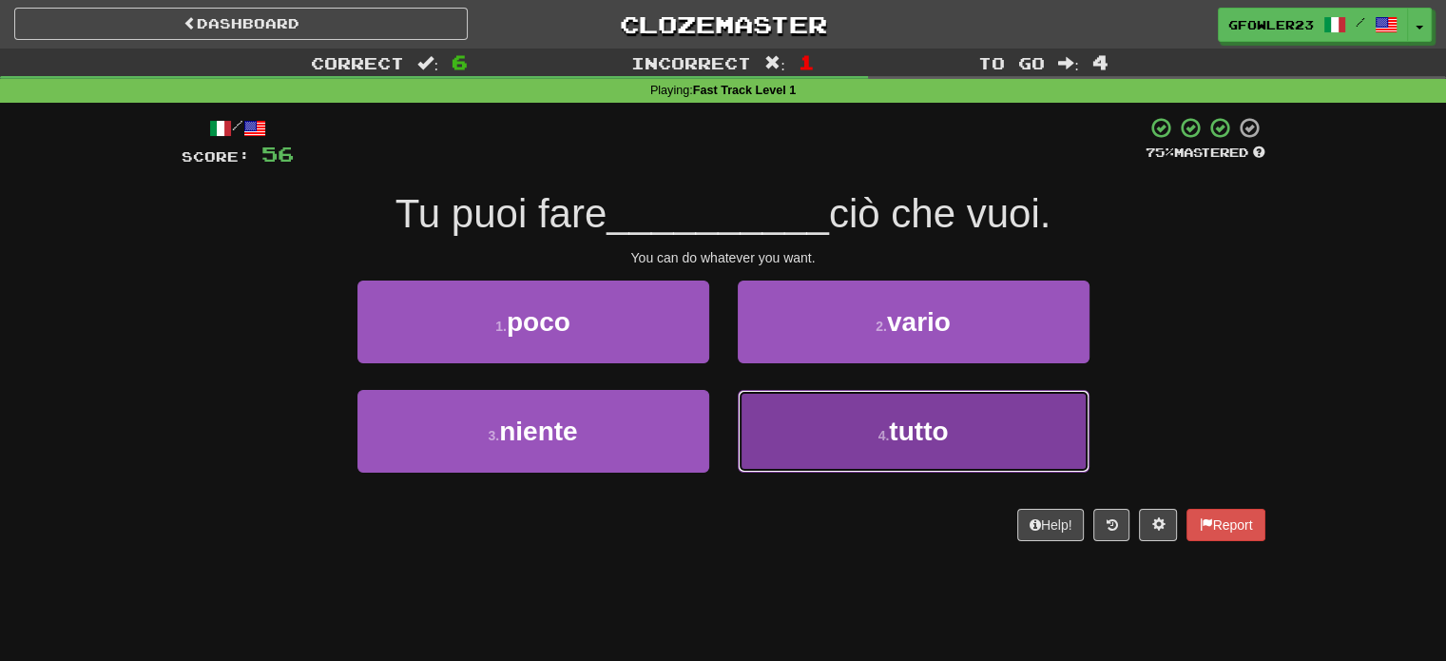
click at [767, 425] on button "4 . tutto" at bounding box center [914, 431] width 352 height 83
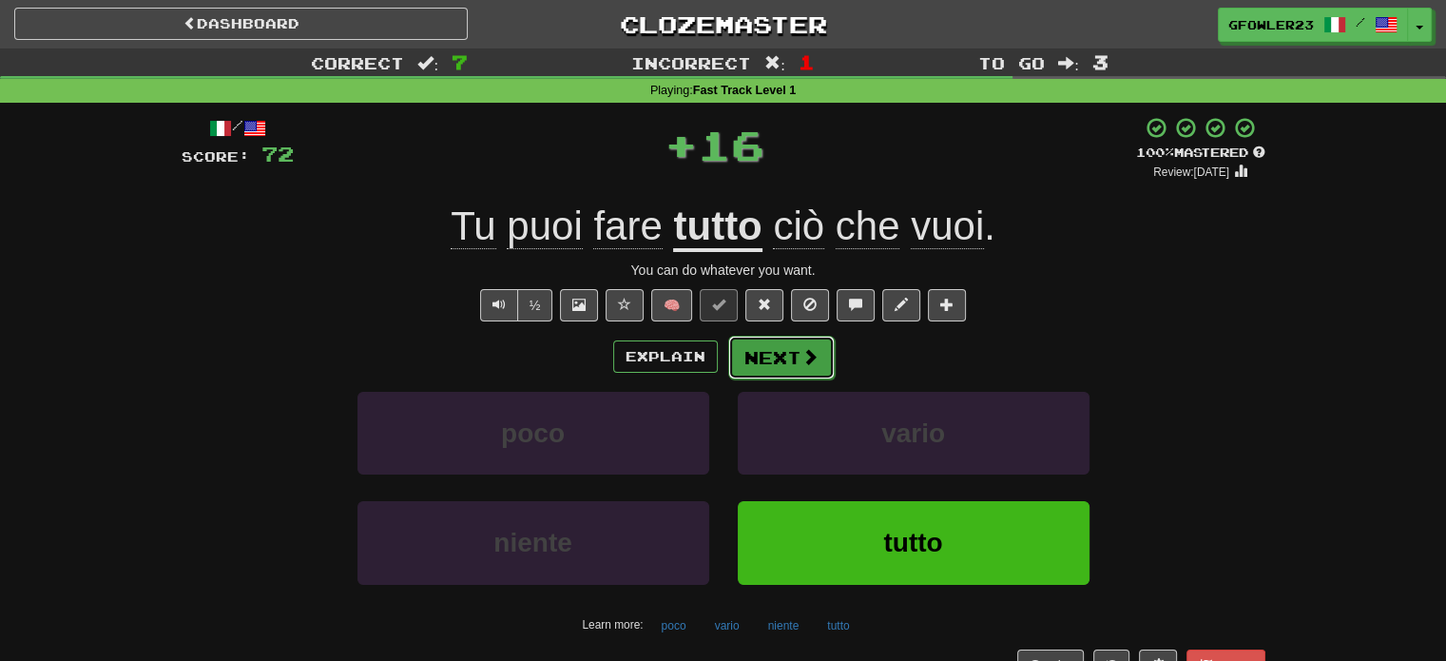
click at [782, 372] on button "Next" at bounding box center [781, 358] width 107 height 44
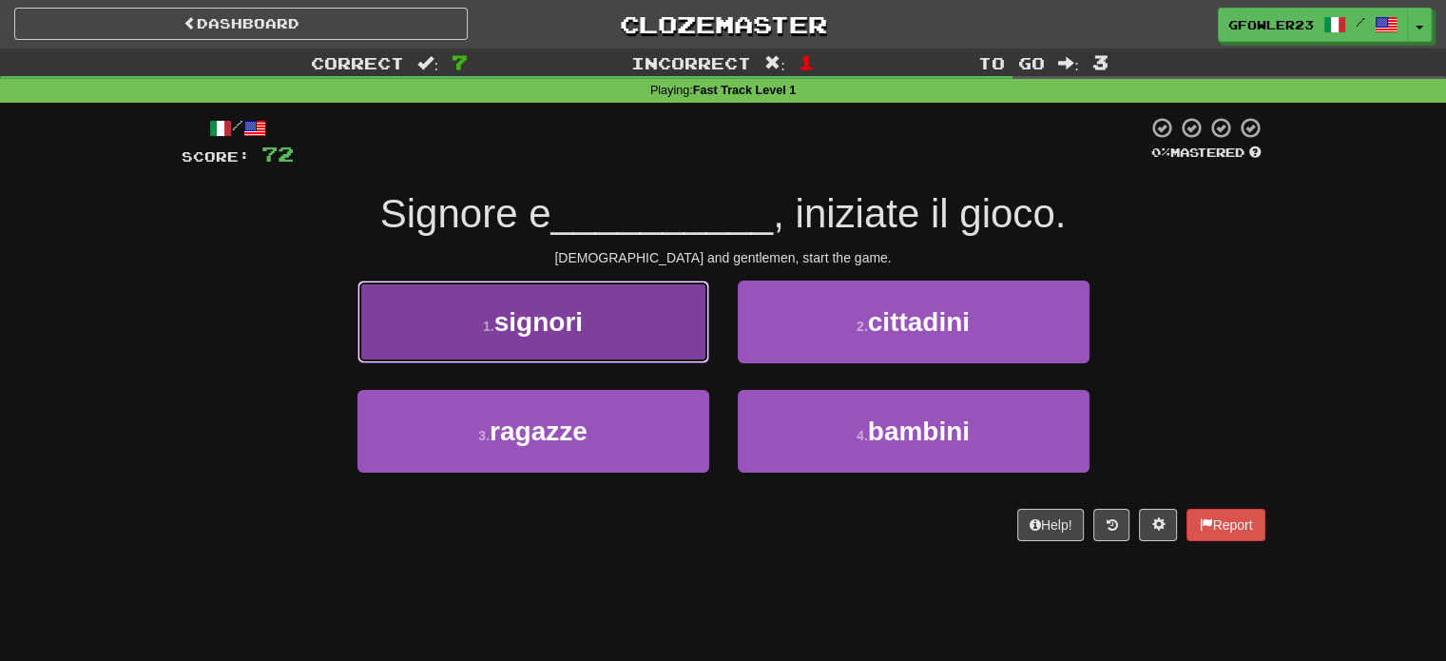
click at [624, 334] on button "1 . signori" at bounding box center [534, 322] width 352 height 83
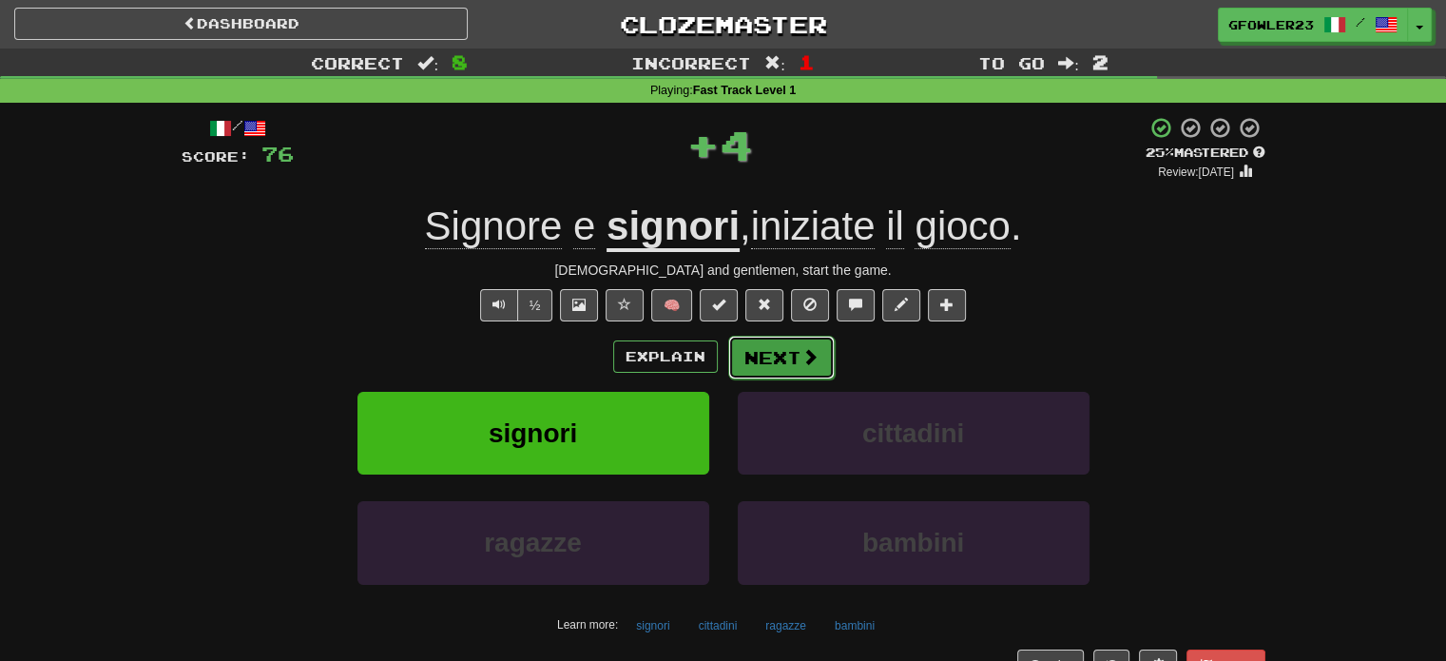
click at [746, 370] on button "Next" at bounding box center [781, 358] width 107 height 44
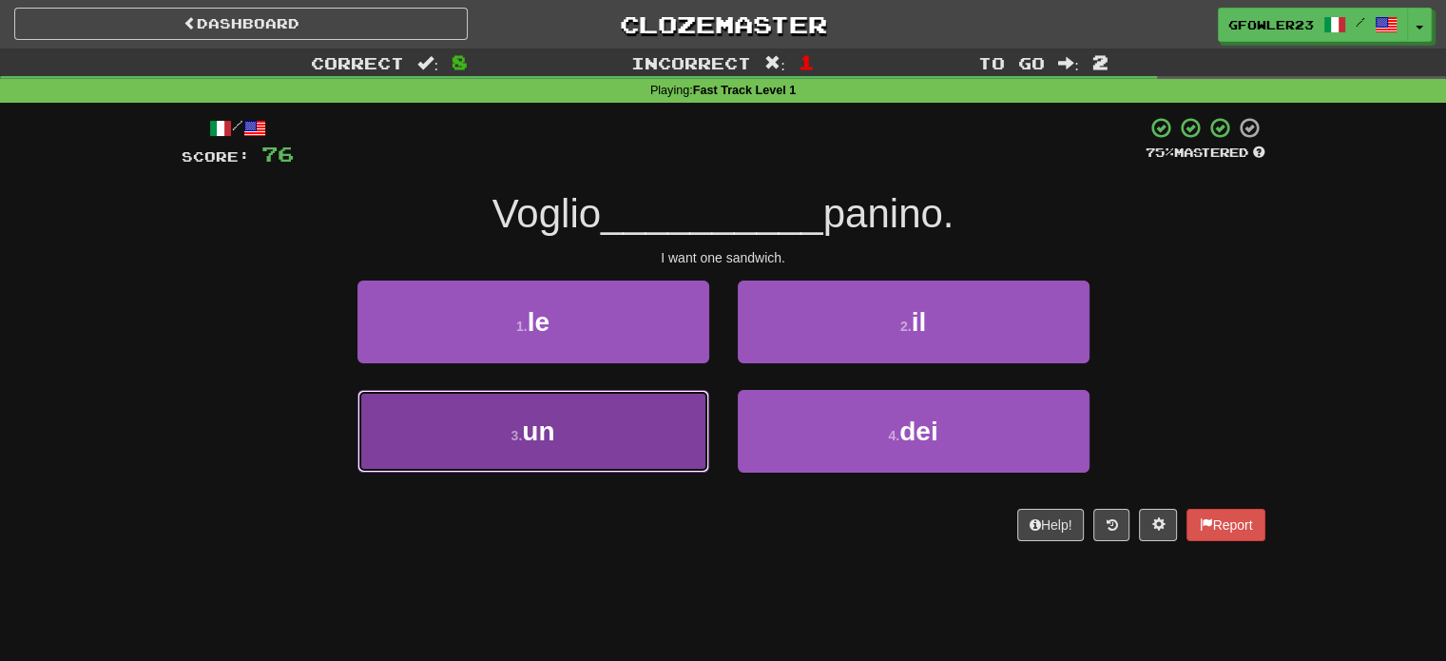
click at [624, 423] on button "3 . un" at bounding box center [534, 431] width 352 height 83
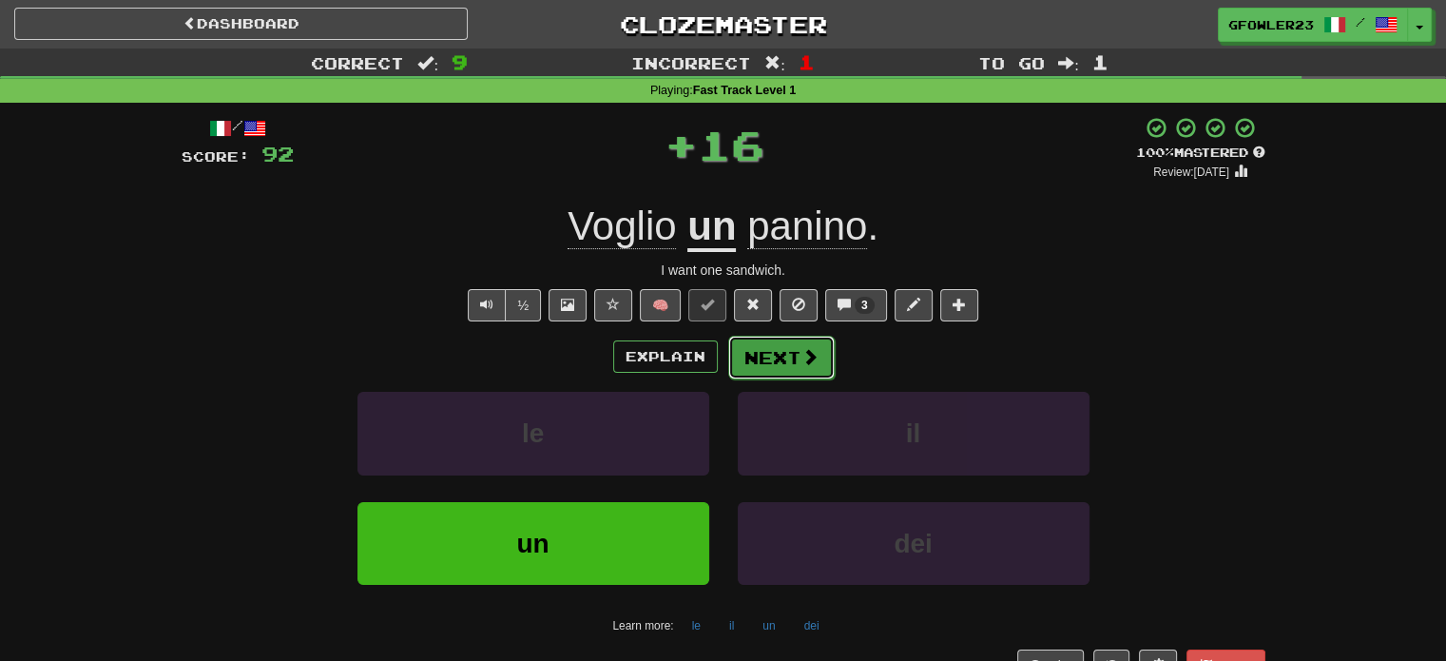
click at [777, 369] on button "Next" at bounding box center [781, 358] width 107 height 44
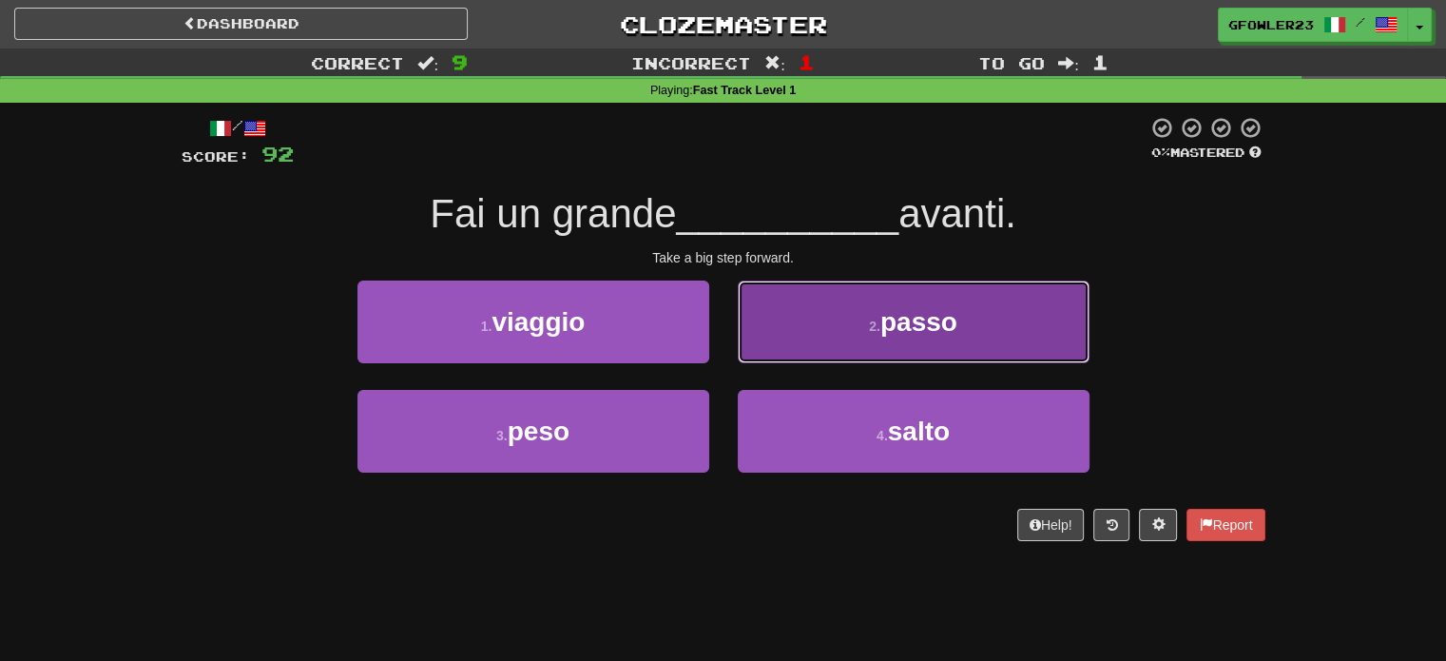
click at [856, 334] on button "2 . passo" at bounding box center [914, 322] width 352 height 83
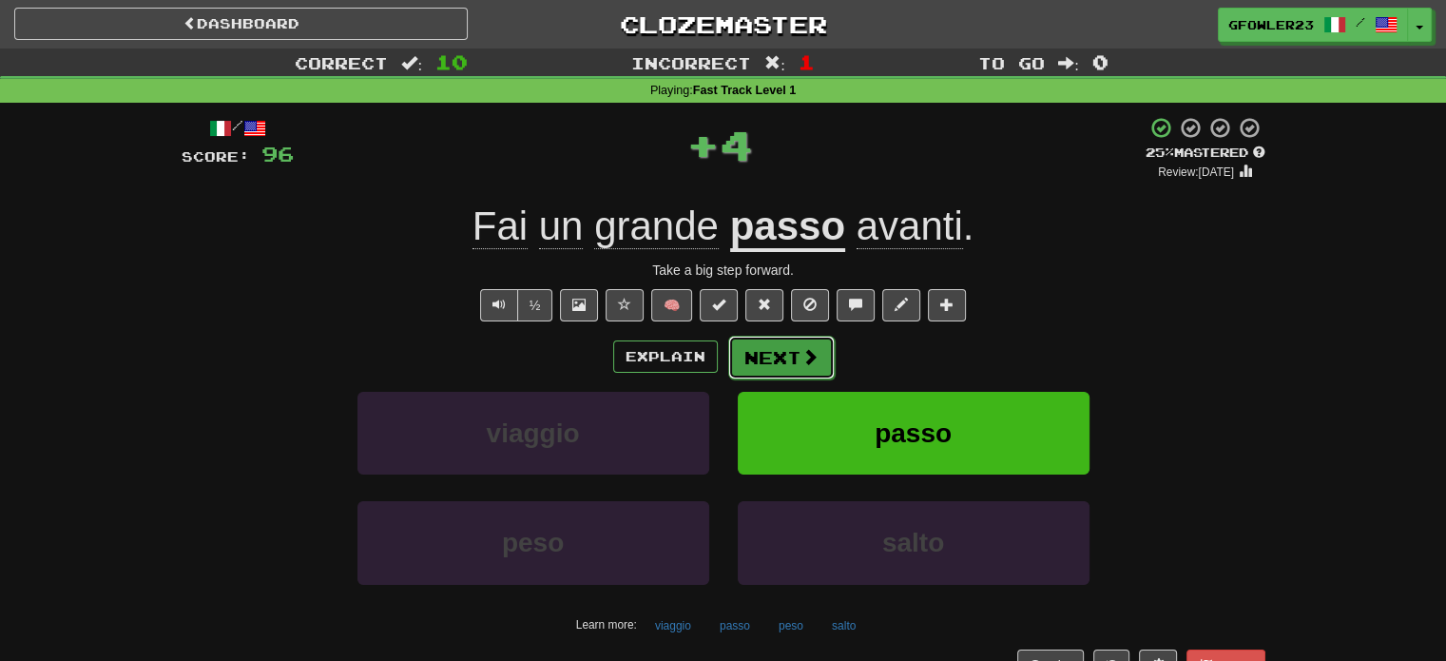
click at [804, 343] on button "Next" at bounding box center [781, 358] width 107 height 44
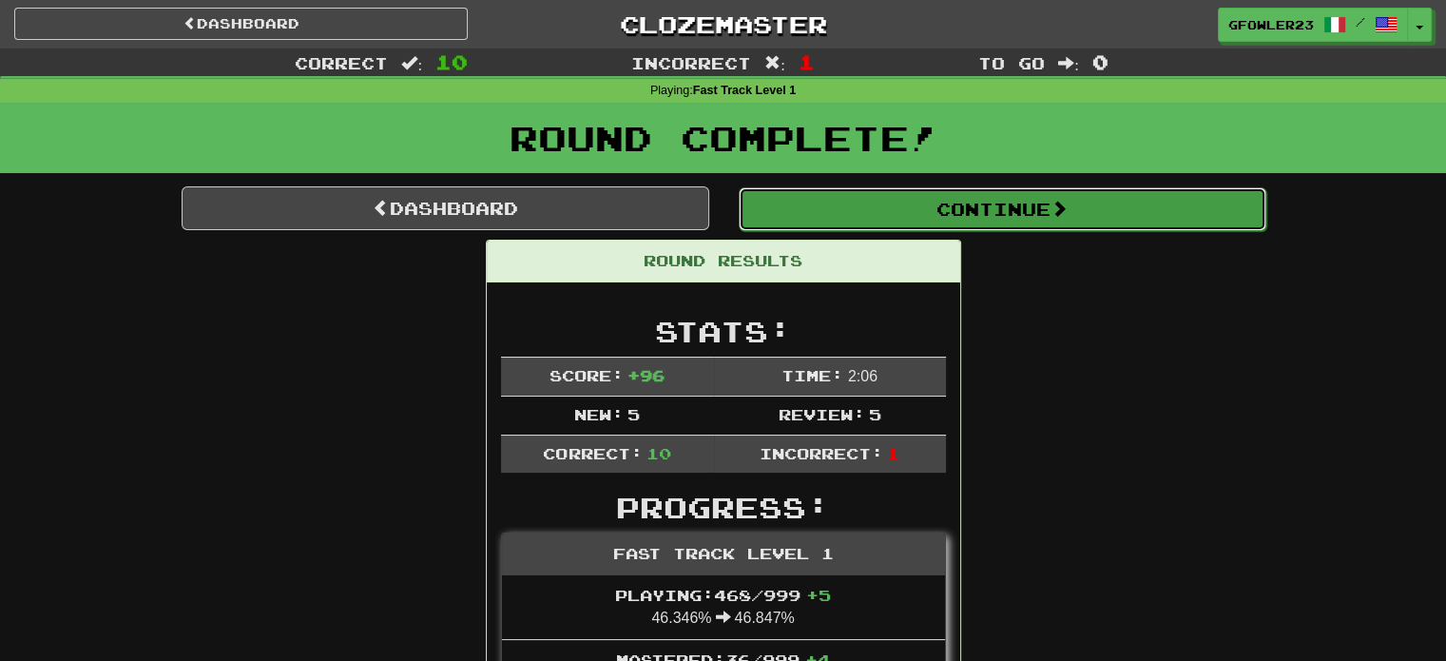
click at [1028, 204] on button "Continue" at bounding box center [1003, 209] width 528 height 44
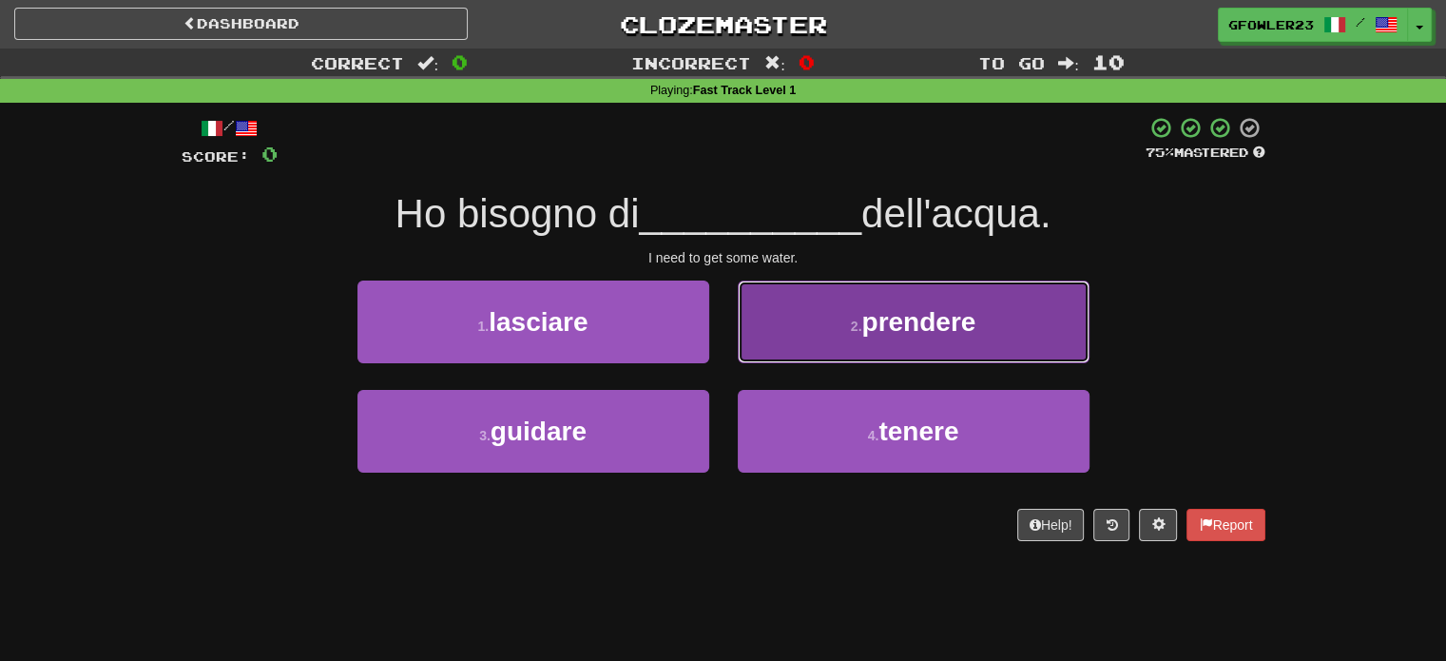
click at [912, 292] on button "2 . prendere" at bounding box center [914, 322] width 352 height 83
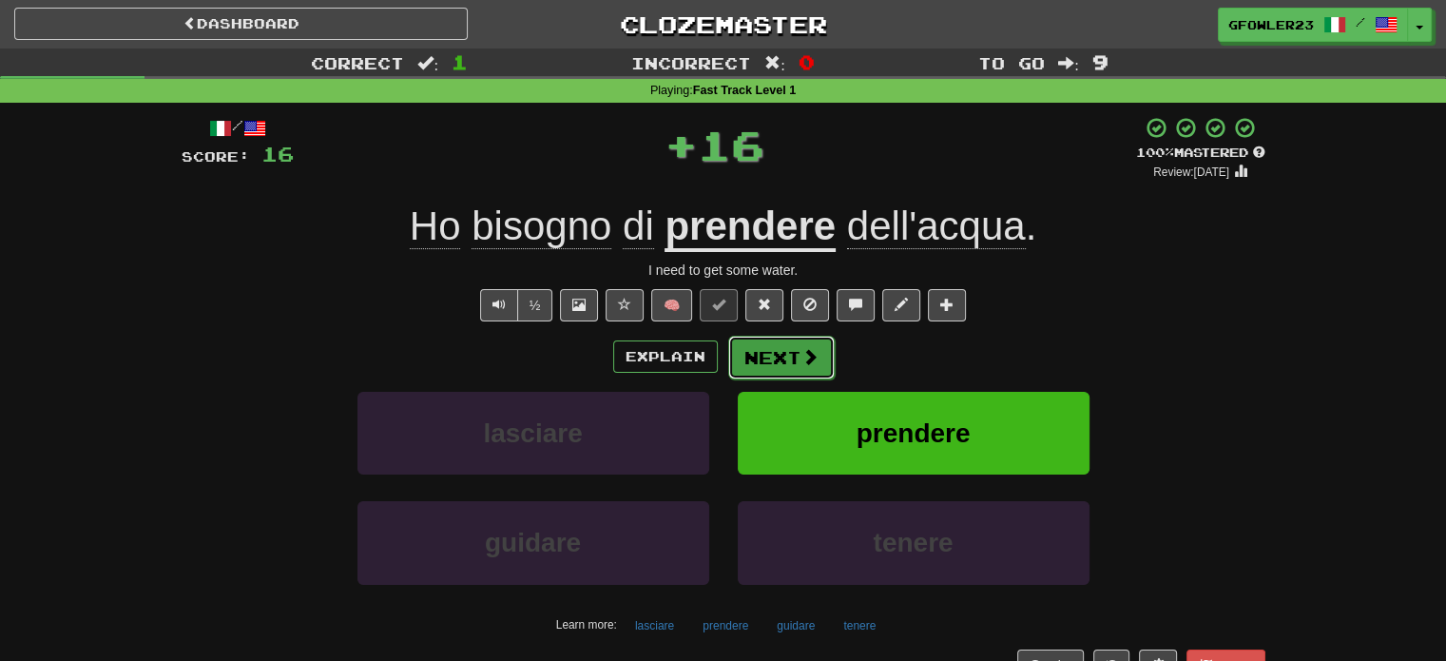
click at [767, 350] on button "Next" at bounding box center [781, 358] width 107 height 44
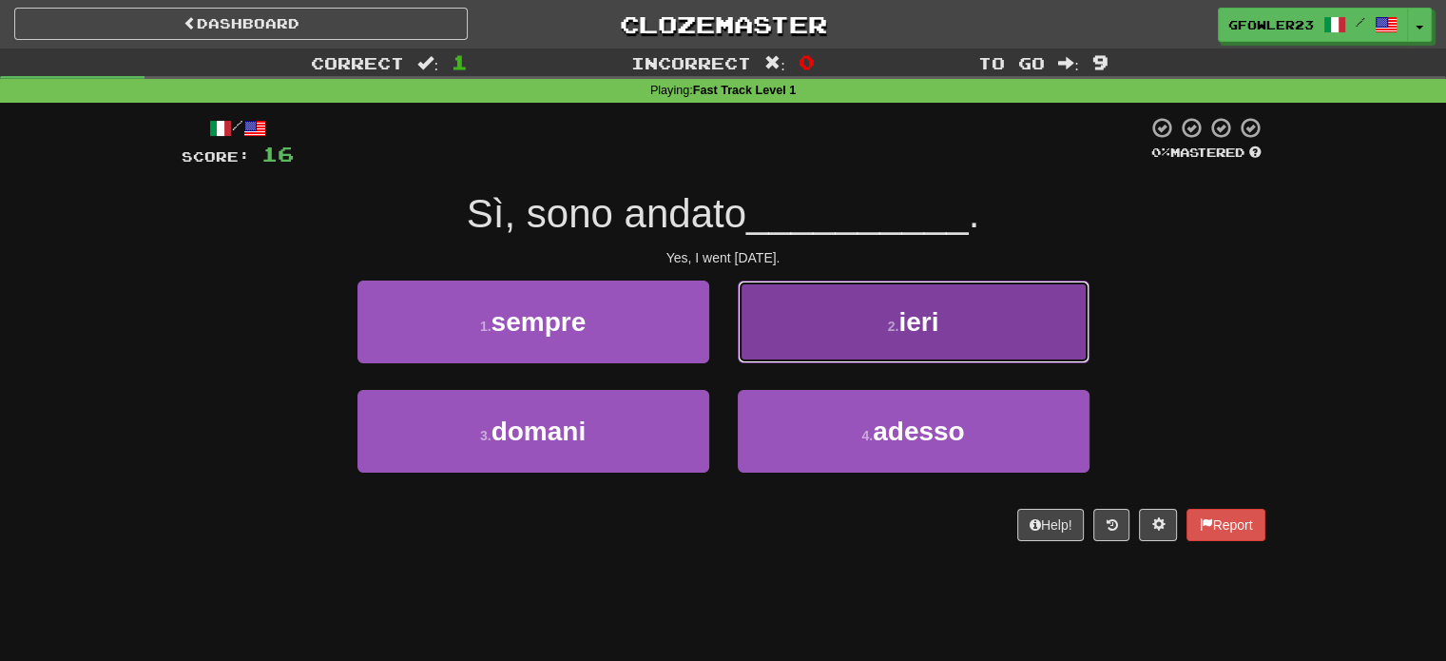
click at [745, 320] on button "2 . ieri" at bounding box center [914, 322] width 352 height 83
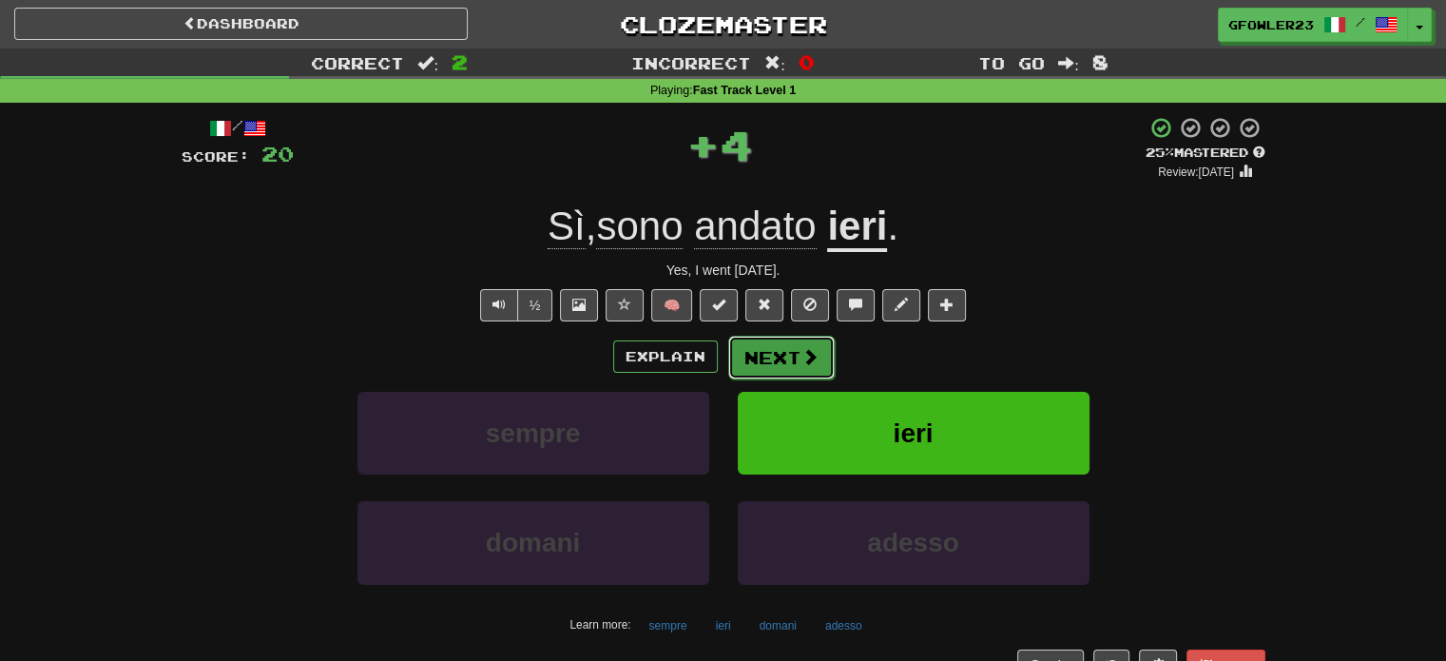
click at [762, 349] on button "Next" at bounding box center [781, 358] width 107 height 44
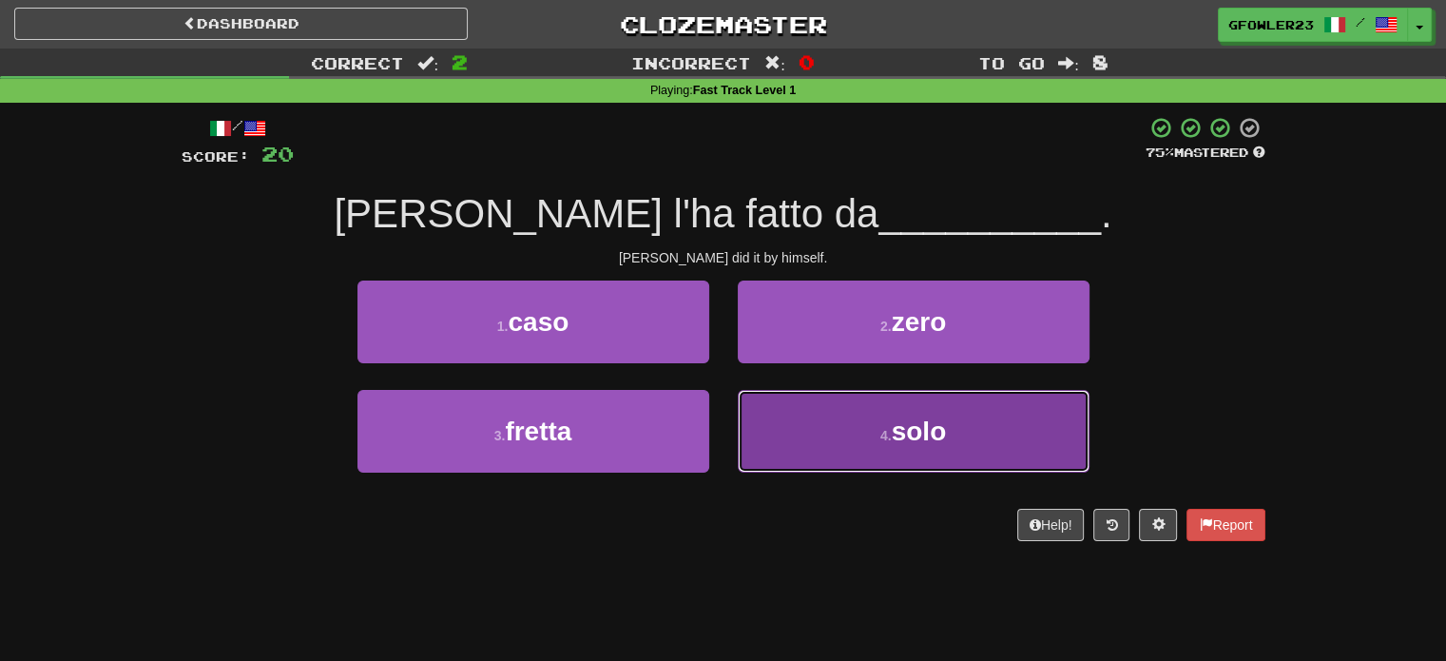
click at [791, 408] on button "4 . solo" at bounding box center [914, 431] width 352 height 83
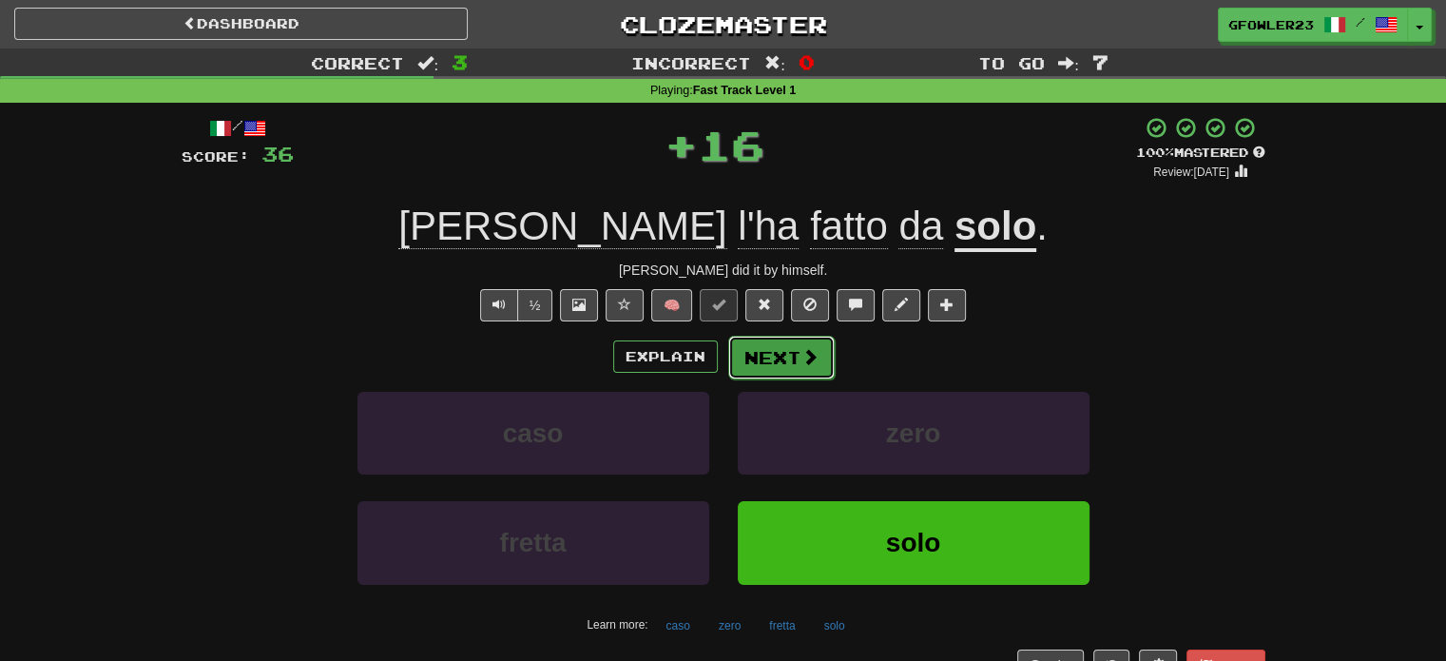
click at [751, 364] on button "Next" at bounding box center [781, 358] width 107 height 44
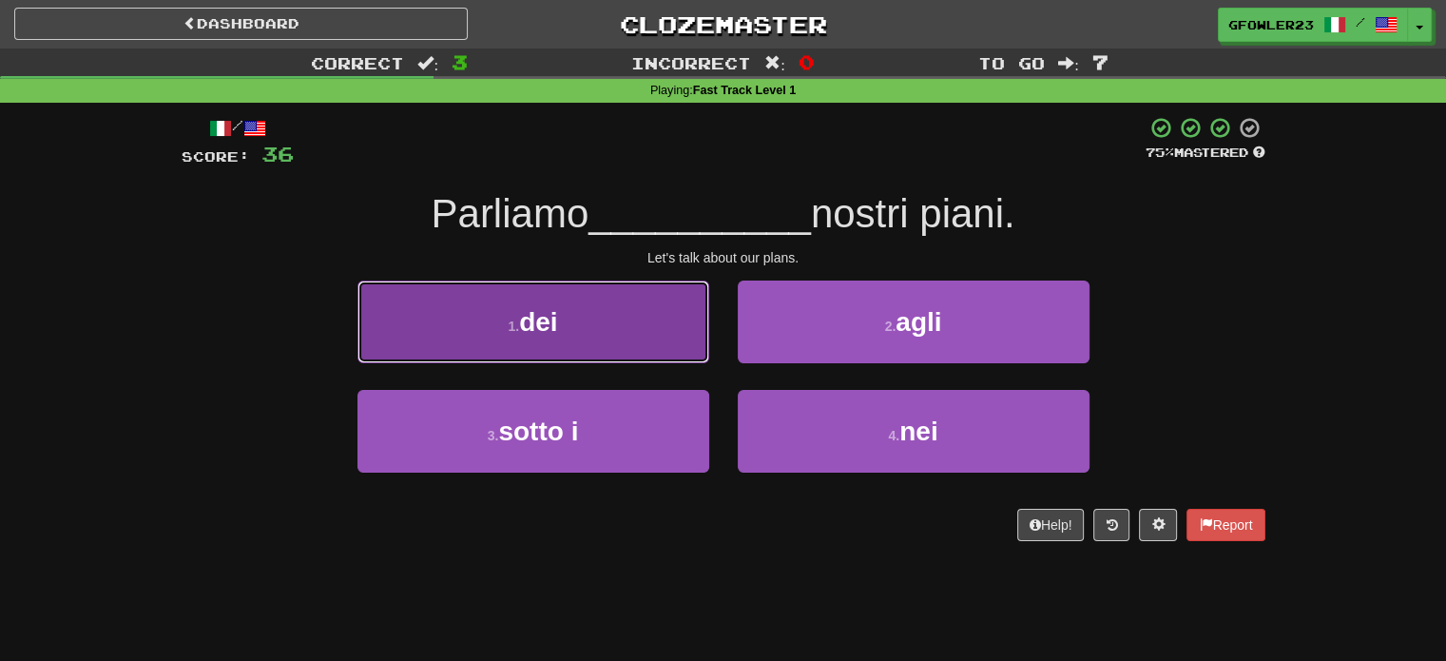
click at [640, 322] on button "1 . dei" at bounding box center [534, 322] width 352 height 83
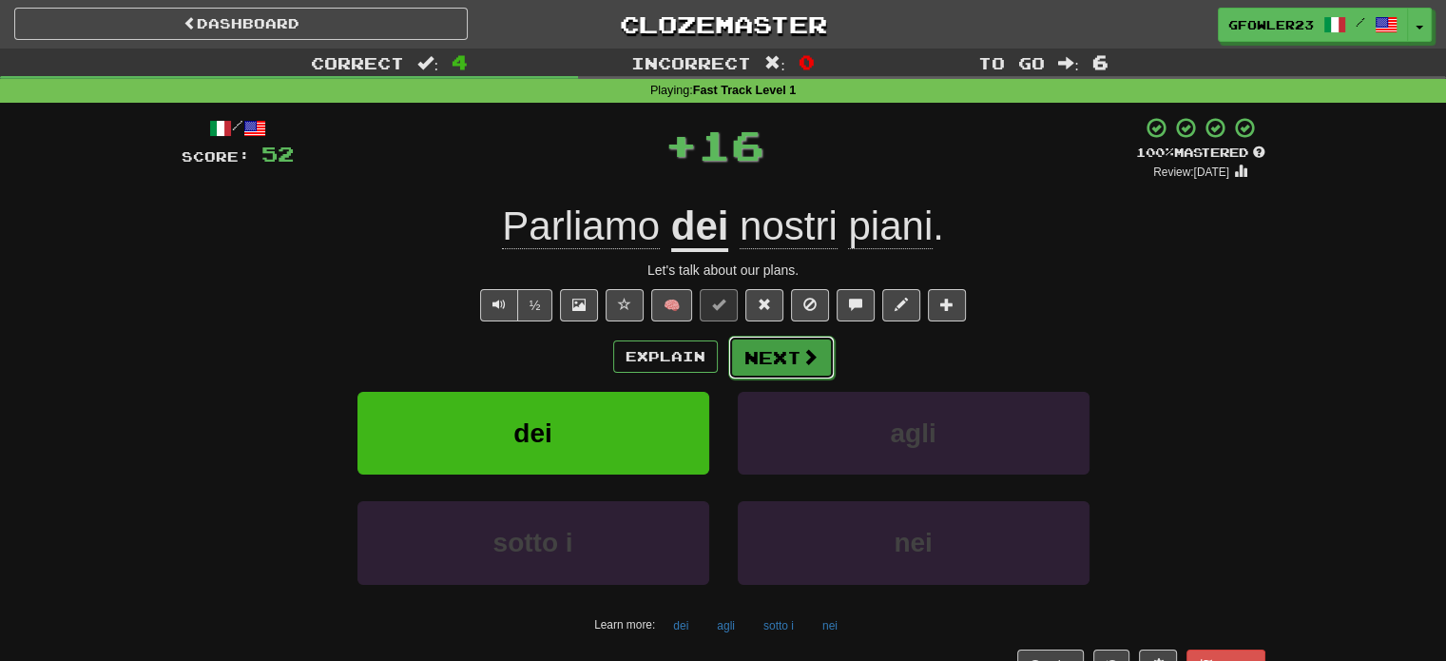
click at [815, 359] on span at bounding box center [810, 356] width 17 height 17
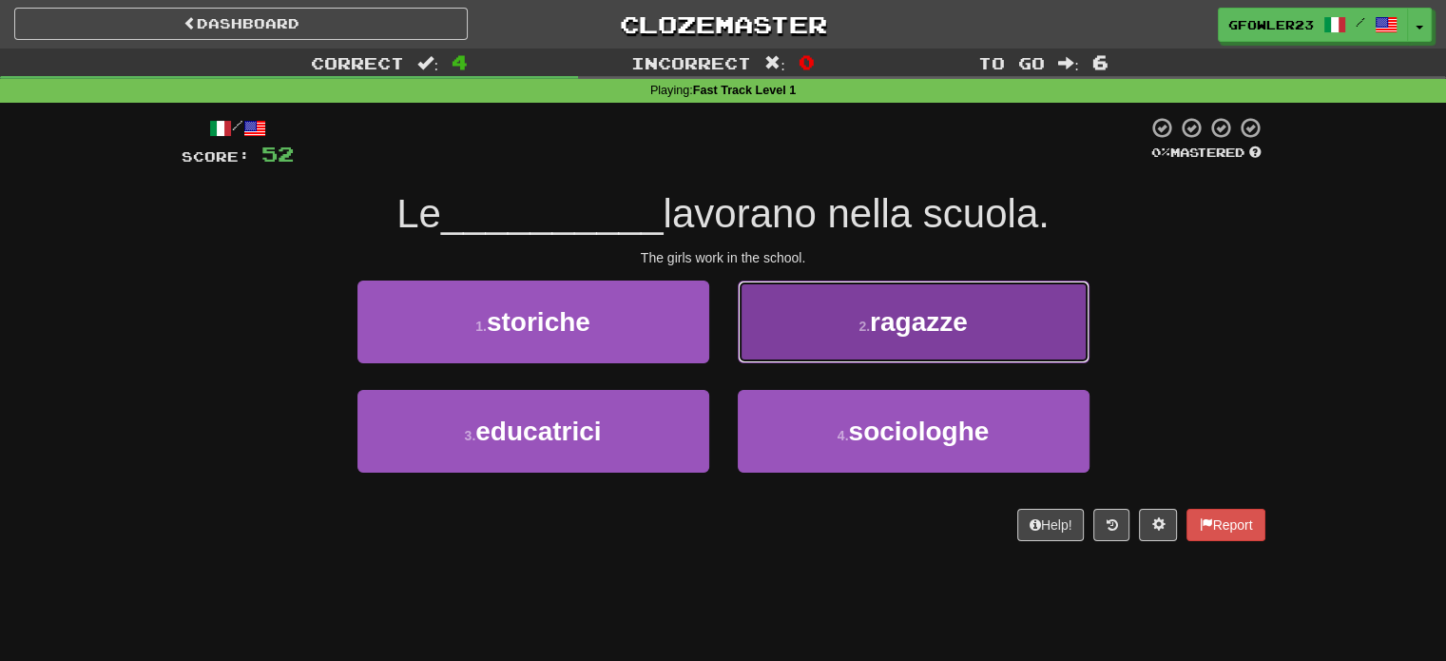
click at [828, 351] on button "2 . ragazze" at bounding box center [914, 322] width 352 height 83
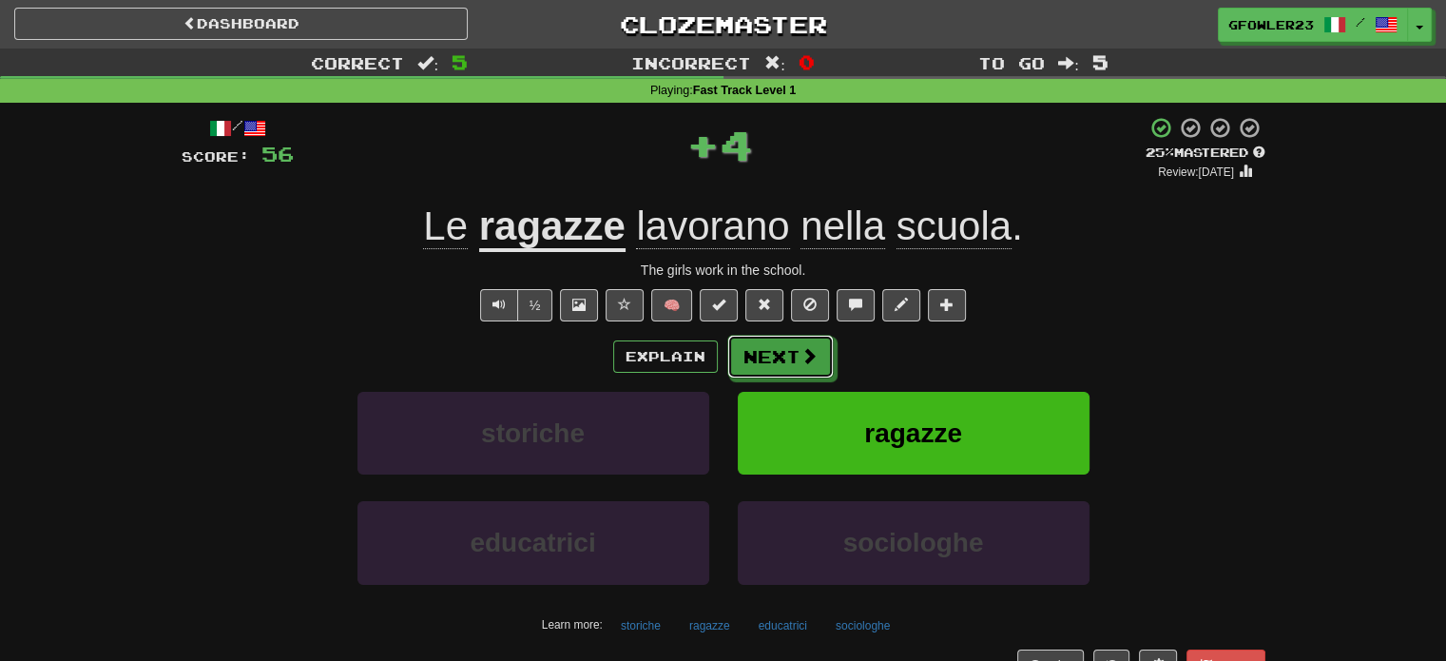
click at [828, 351] on button "Next" at bounding box center [780, 357] width 107 height 44
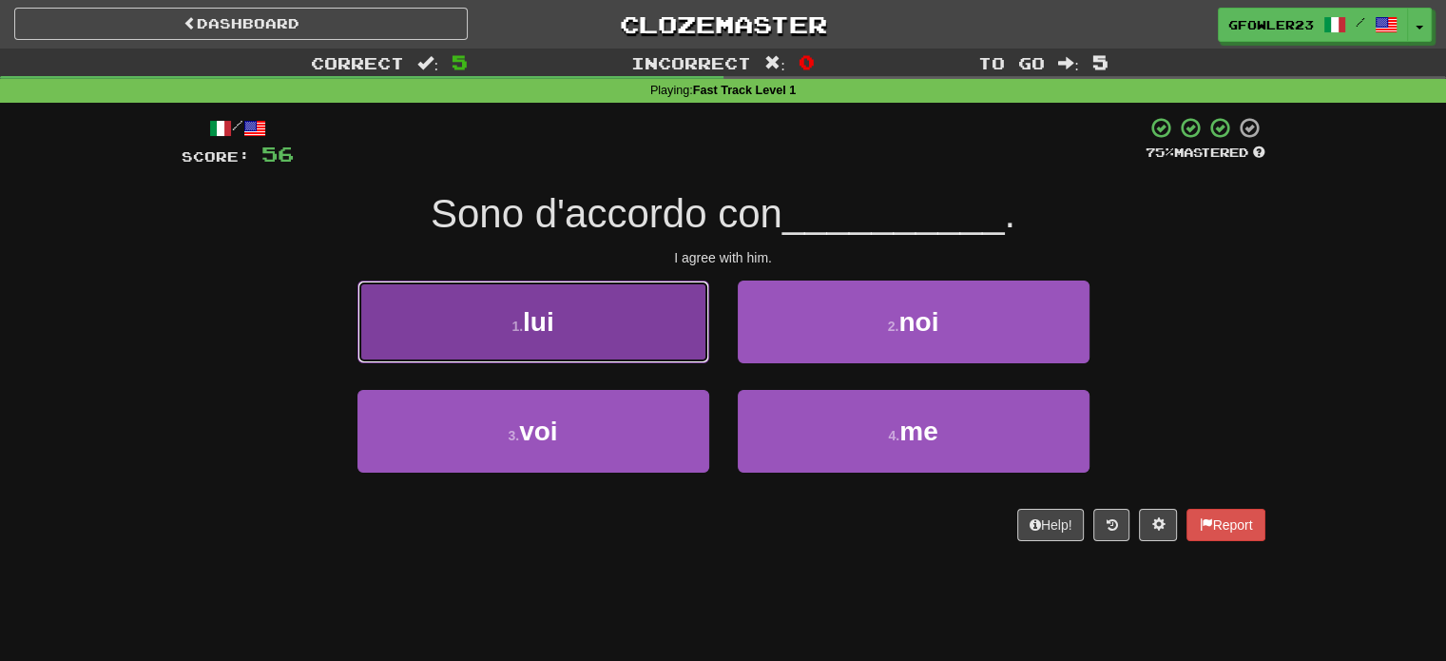
click at [654, 314] on button "1 . lui" at bounding box center [534, 322] width 352 height 83
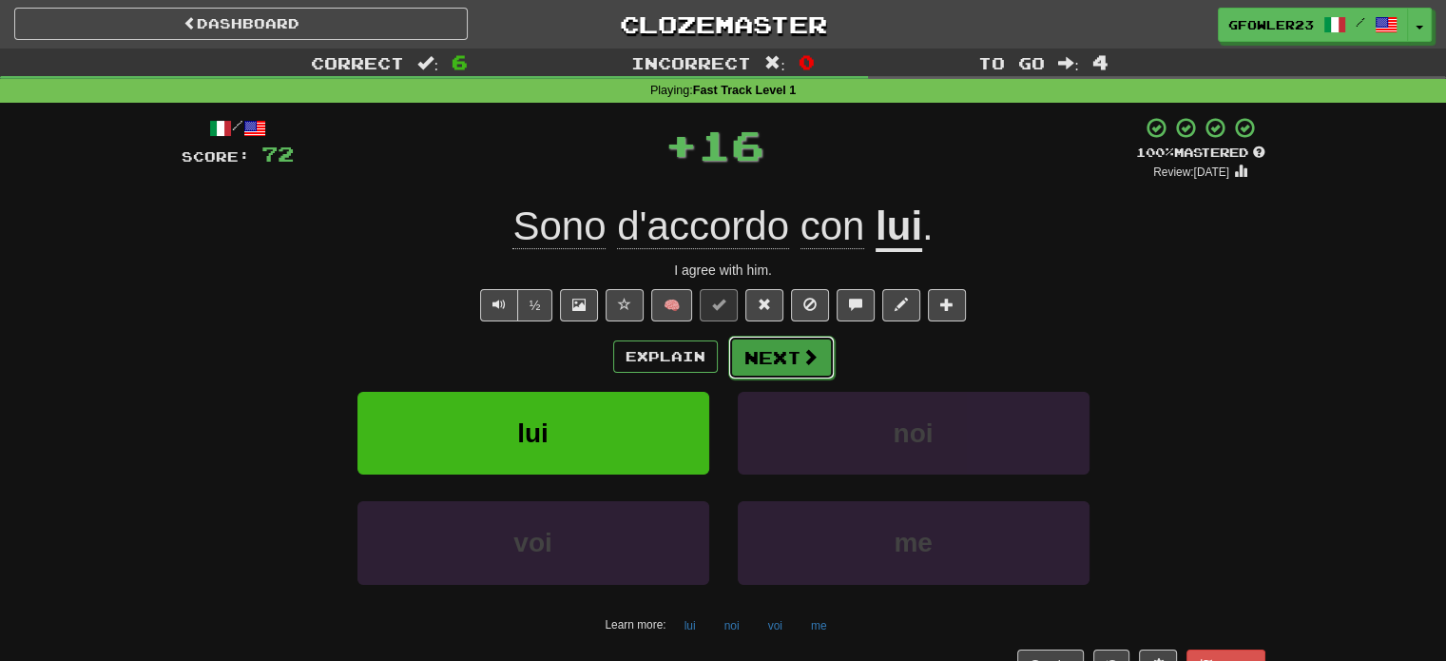
click at [788, 369] on button "Next" at bounding box center [781, 358] width 107 height 44
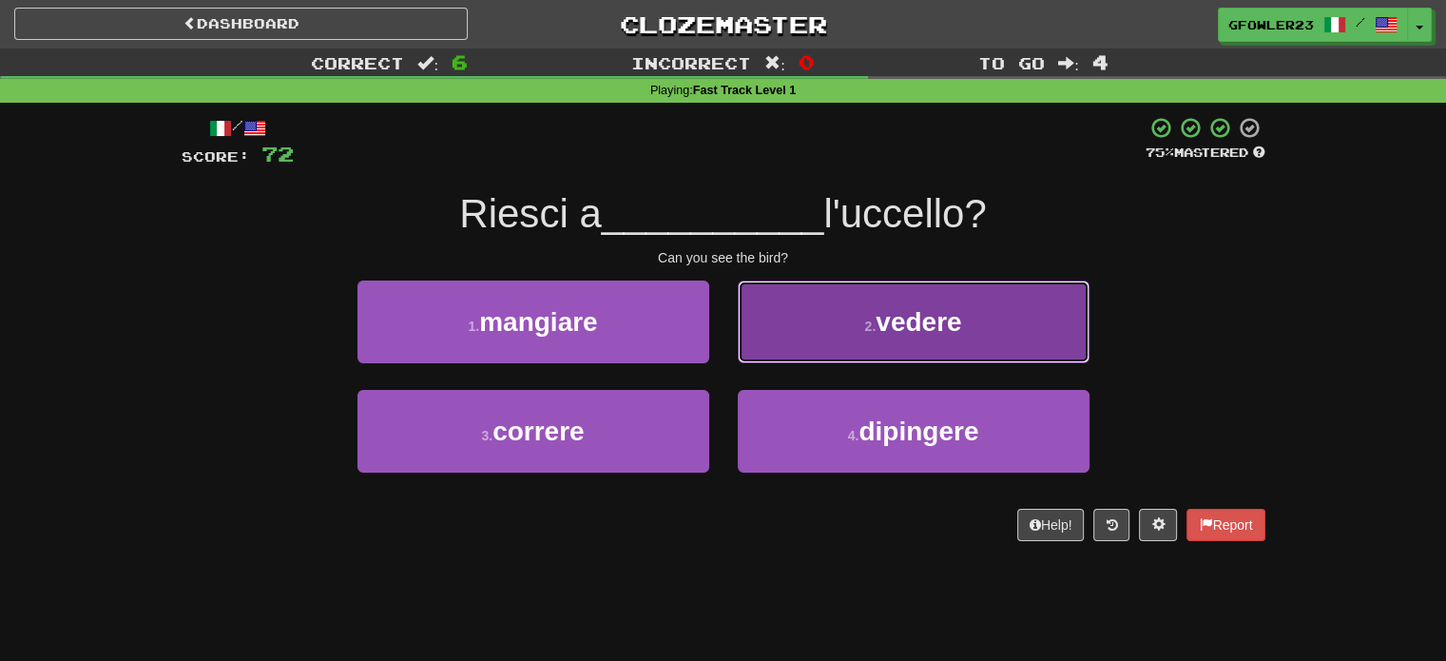
click at [829, 319] on button "2 . vedere" at bounding box center [914, 322] width 352 height 83
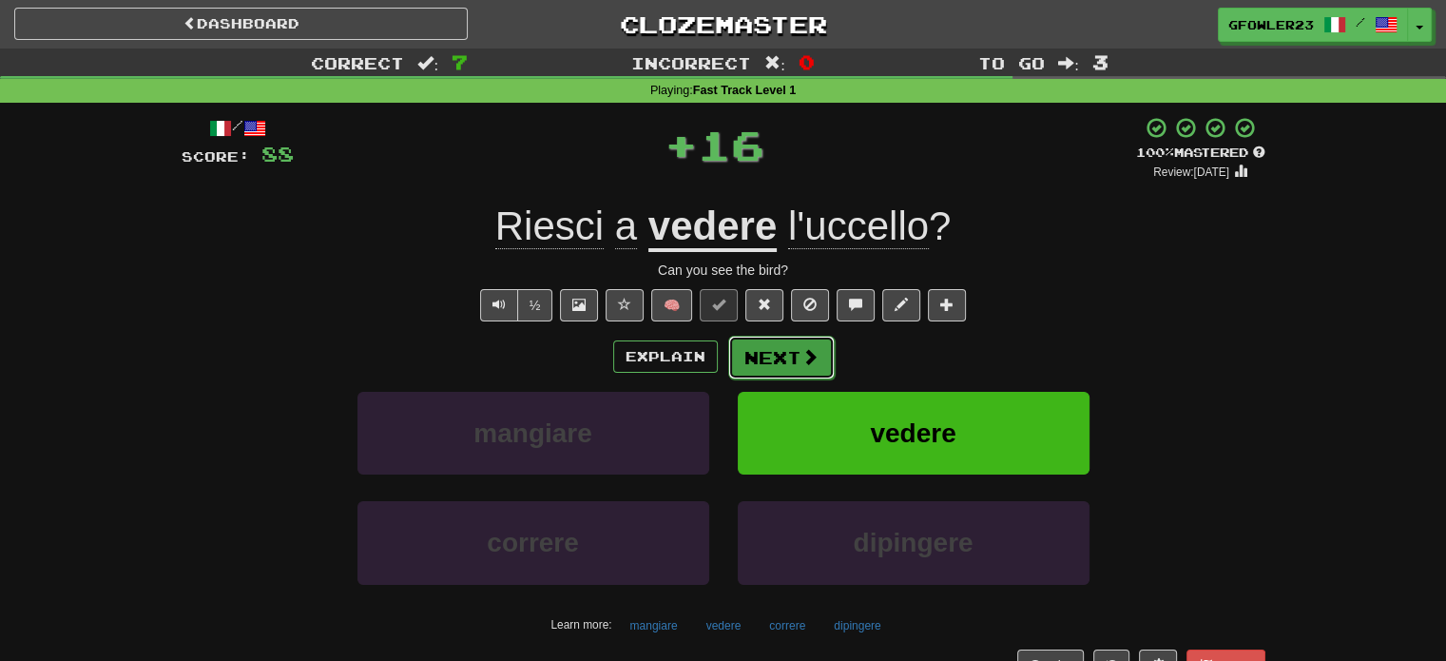
click at [764, 345] on button "Next" at bounding box center [781, 358] width 107 height 44
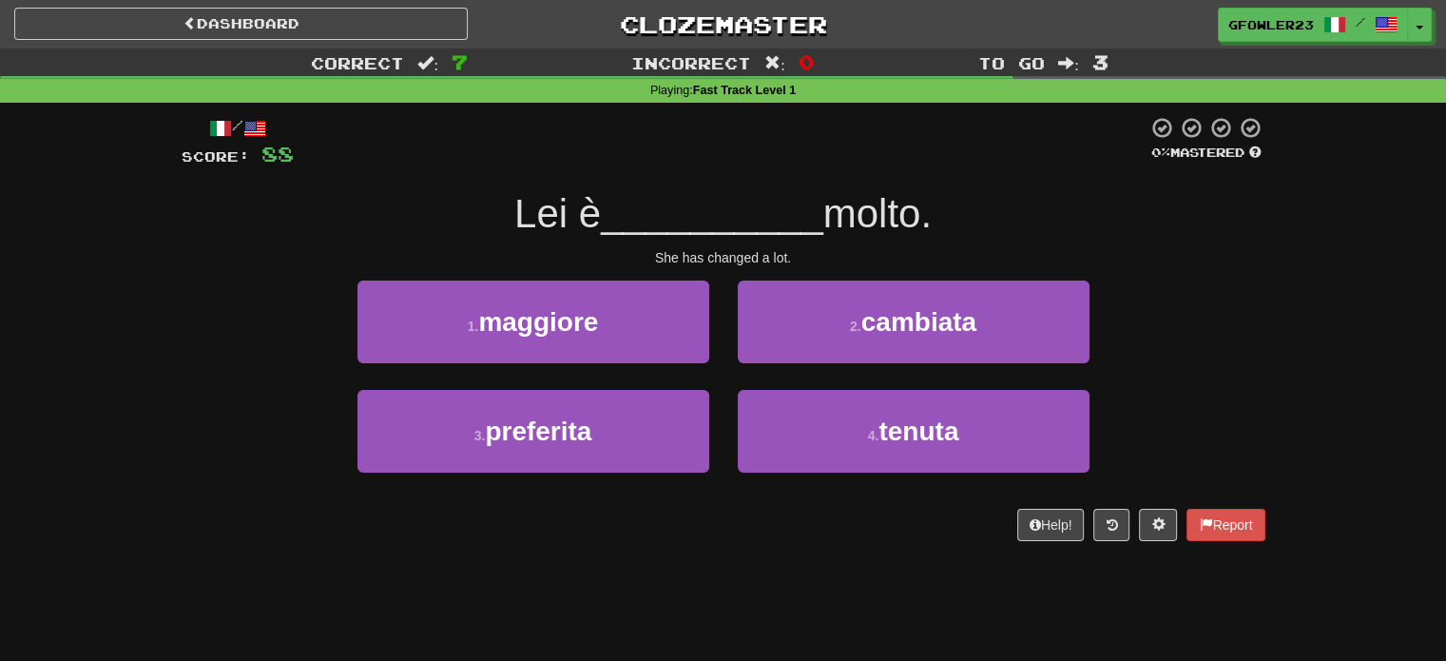
click at [780, 364] on div "2 . cambiata" at bounding box center [914, 335] width 380 height 109
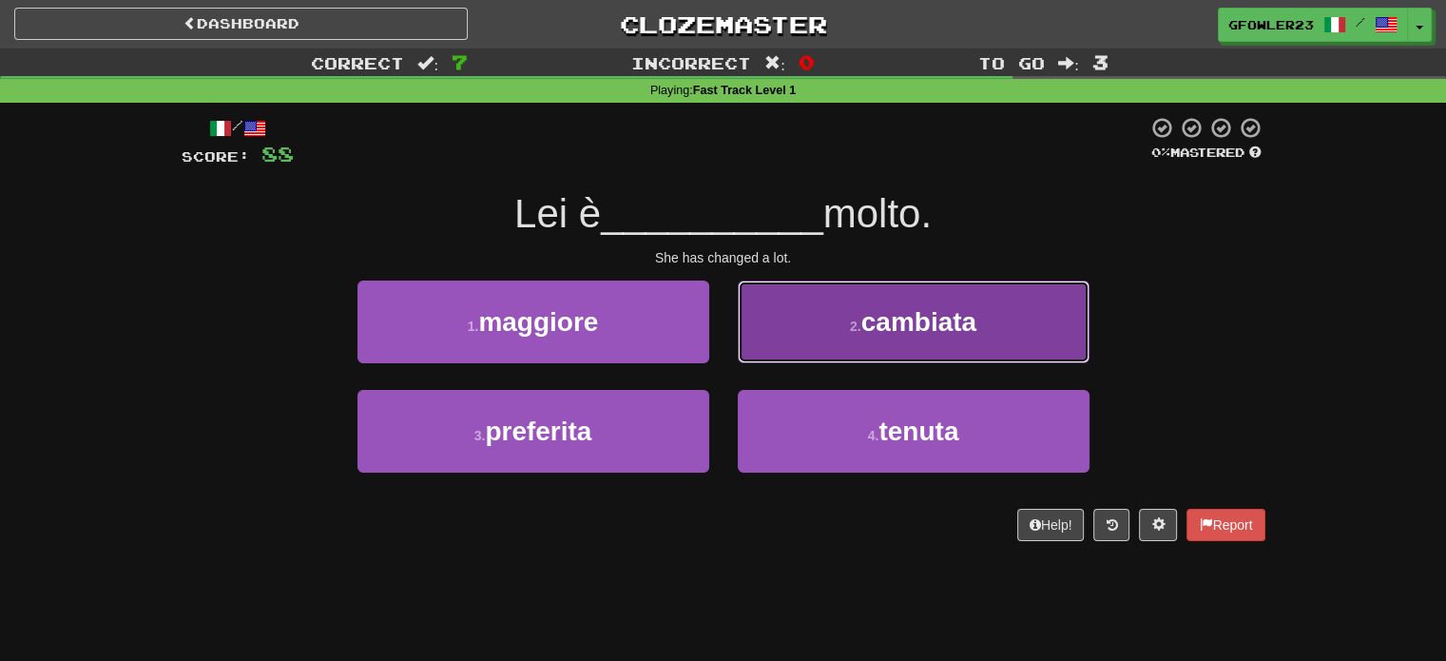
click at [789, 357] on button "2 . cambiata" at bounding box center [914, 322] width 352 height 83
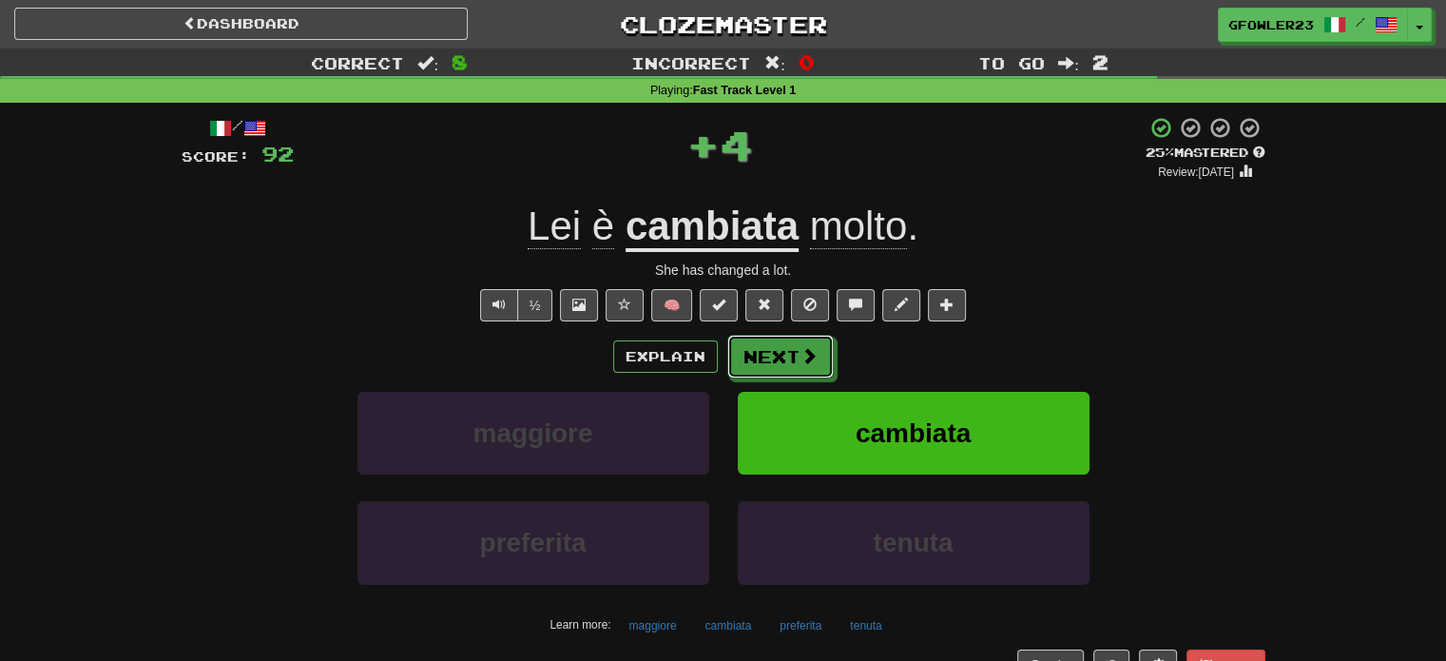
click at [789, 357] on button "Next" at bounding box center [780, 357] width 107 height 44
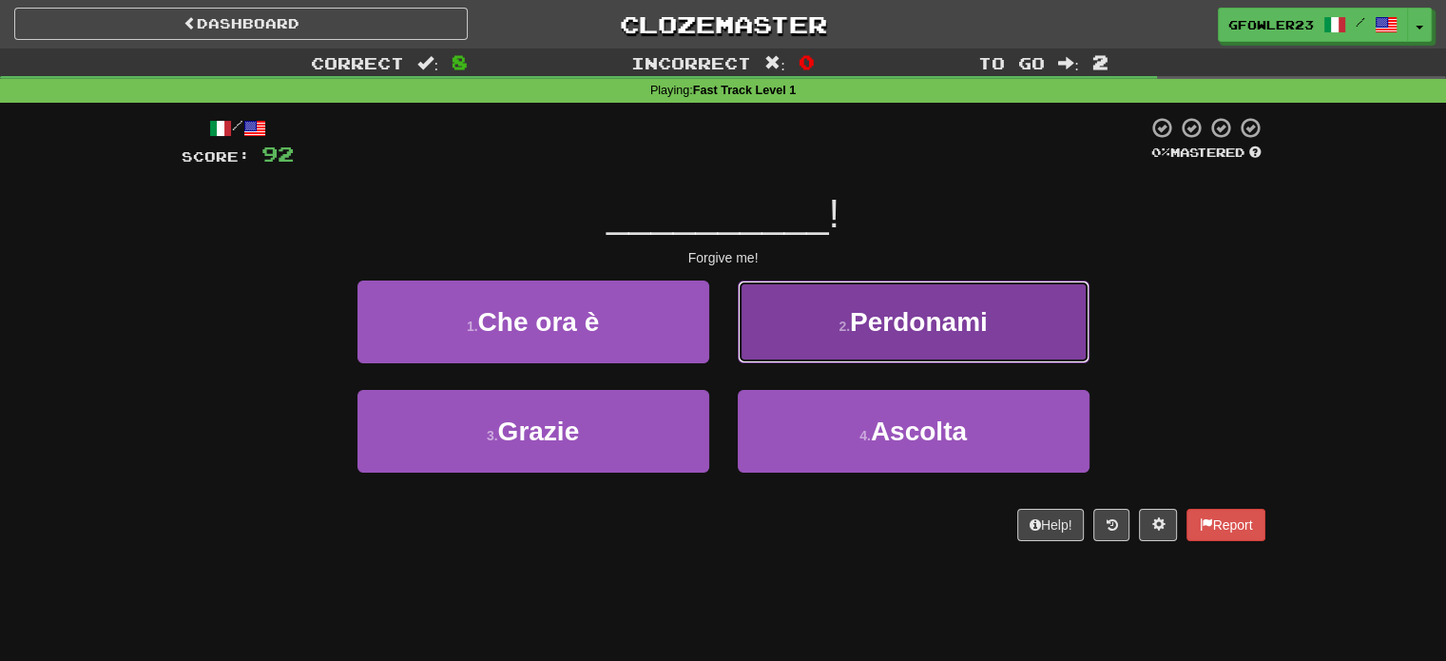
click at [831, 339] on button "2 . Perdonami" at bounding box center [914, 322] width 352 height 83
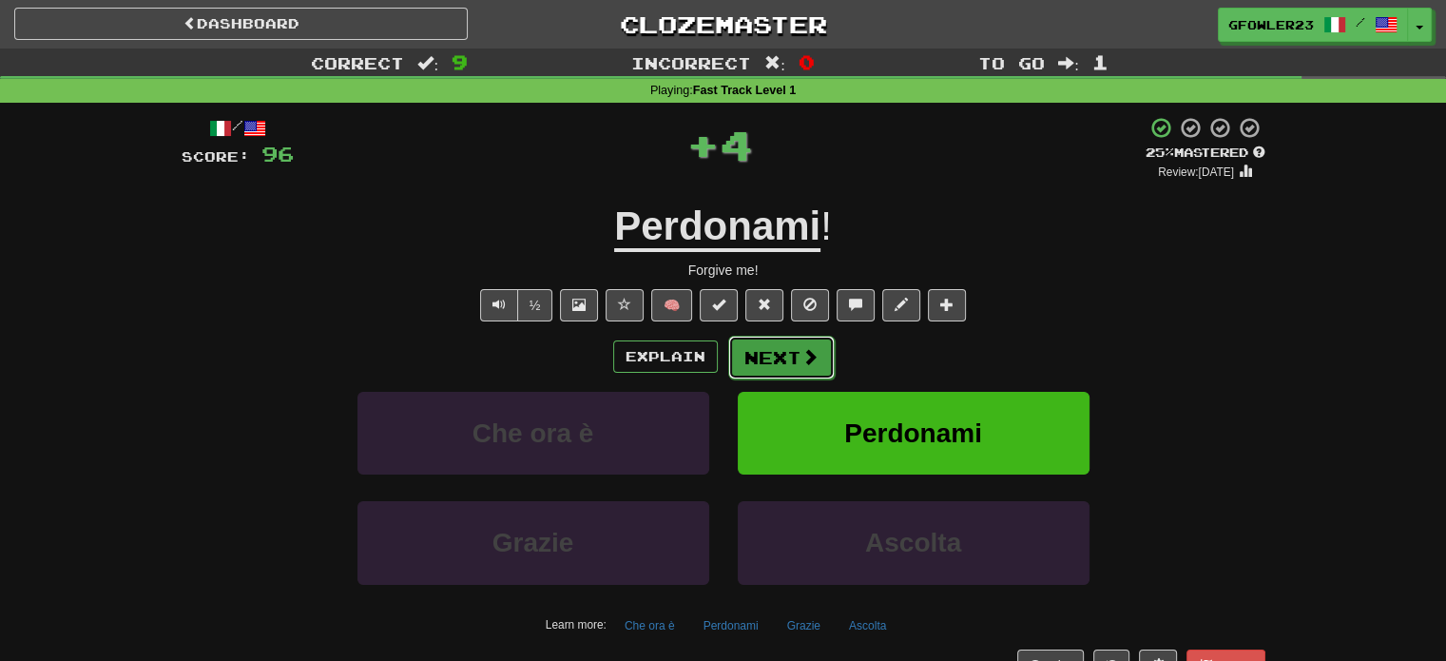
click at [802, 345] on button "Next" at bounding box center [781, 358] width 107 height 44
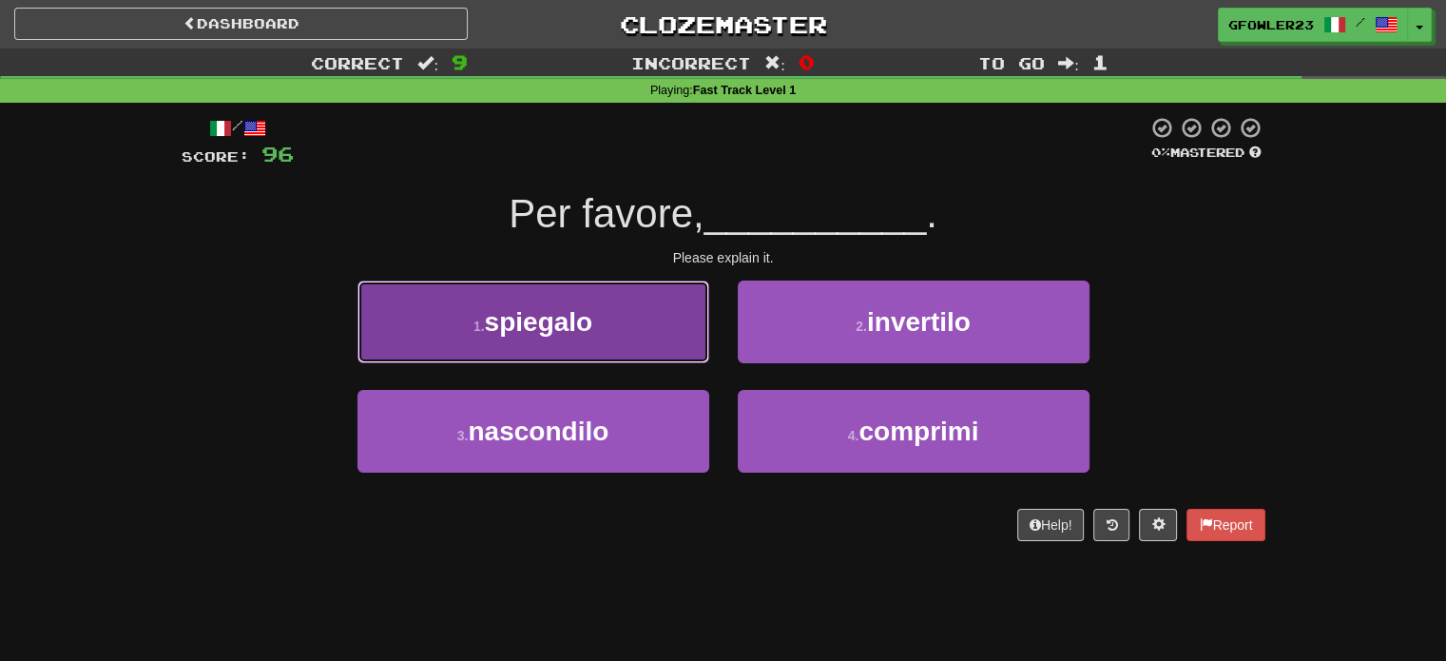
click at [653, 328] on button "1 . spiegalo" at bounding box center [534, 322] width 352 height 83
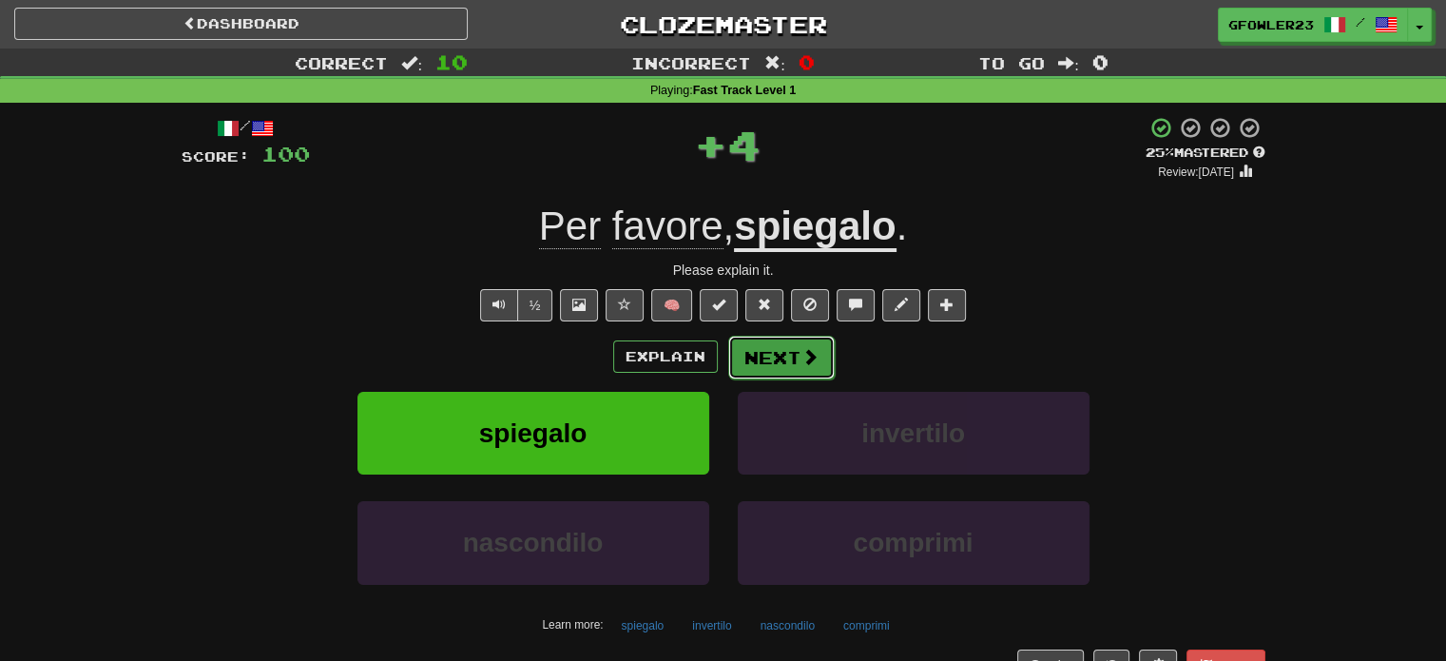
click at [791, 348] on button "Next" at bounding box center [781, 358] width 107 height 44
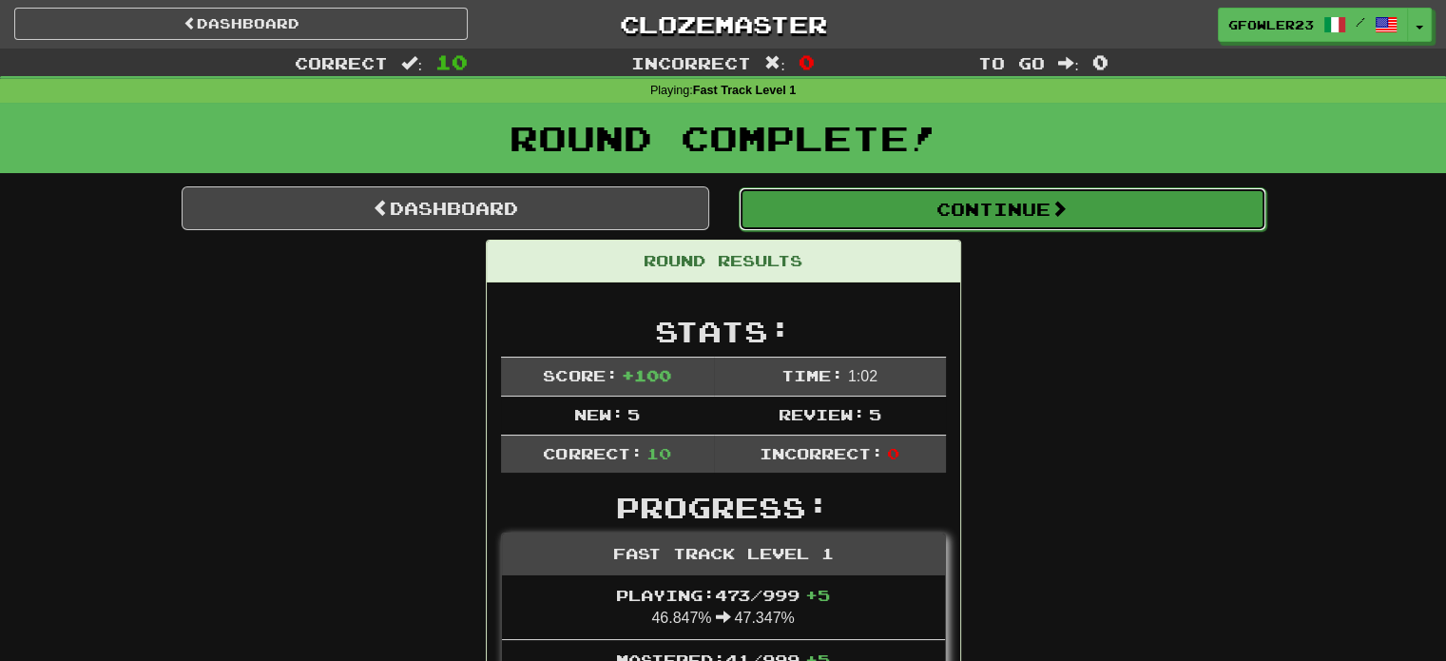
click at [800, 211] on button "Continue" at bounding box center [1003, 209] width 528 height 44
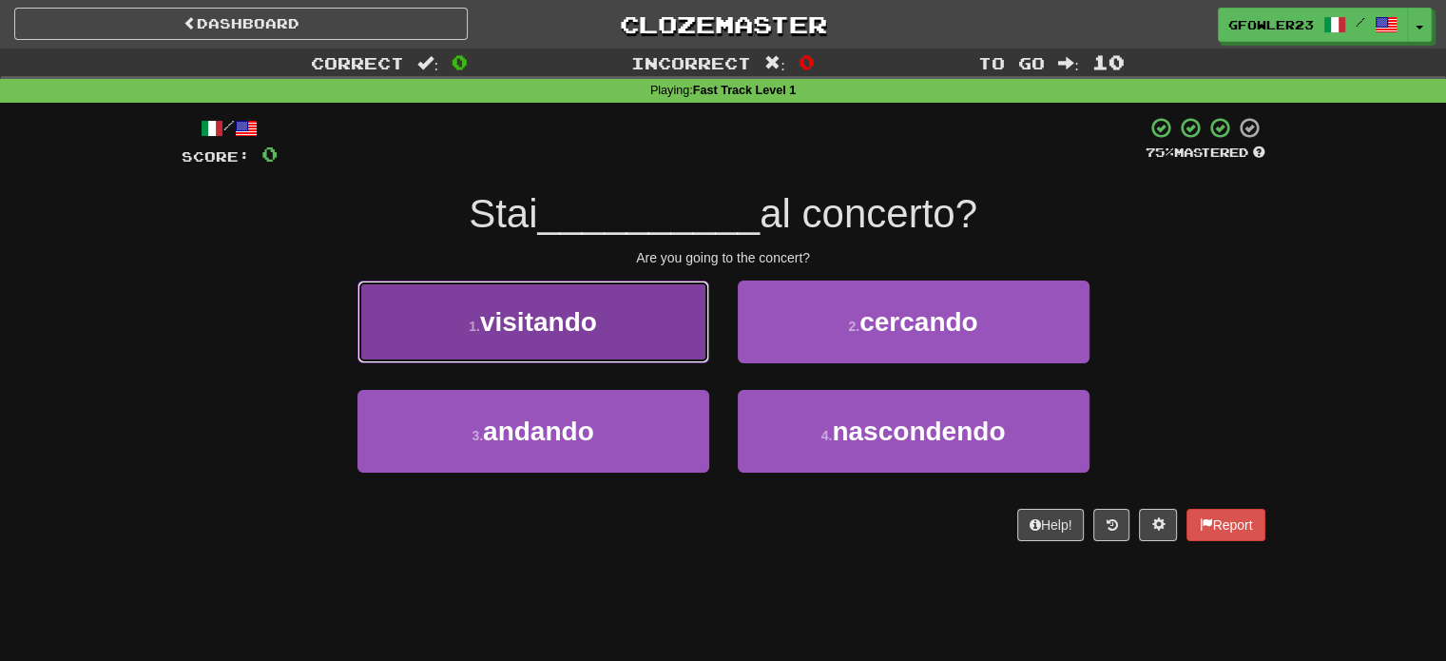
click at [655, 349] on button "1 . visitando" at bounding box center [534, 322] width 352 height 83
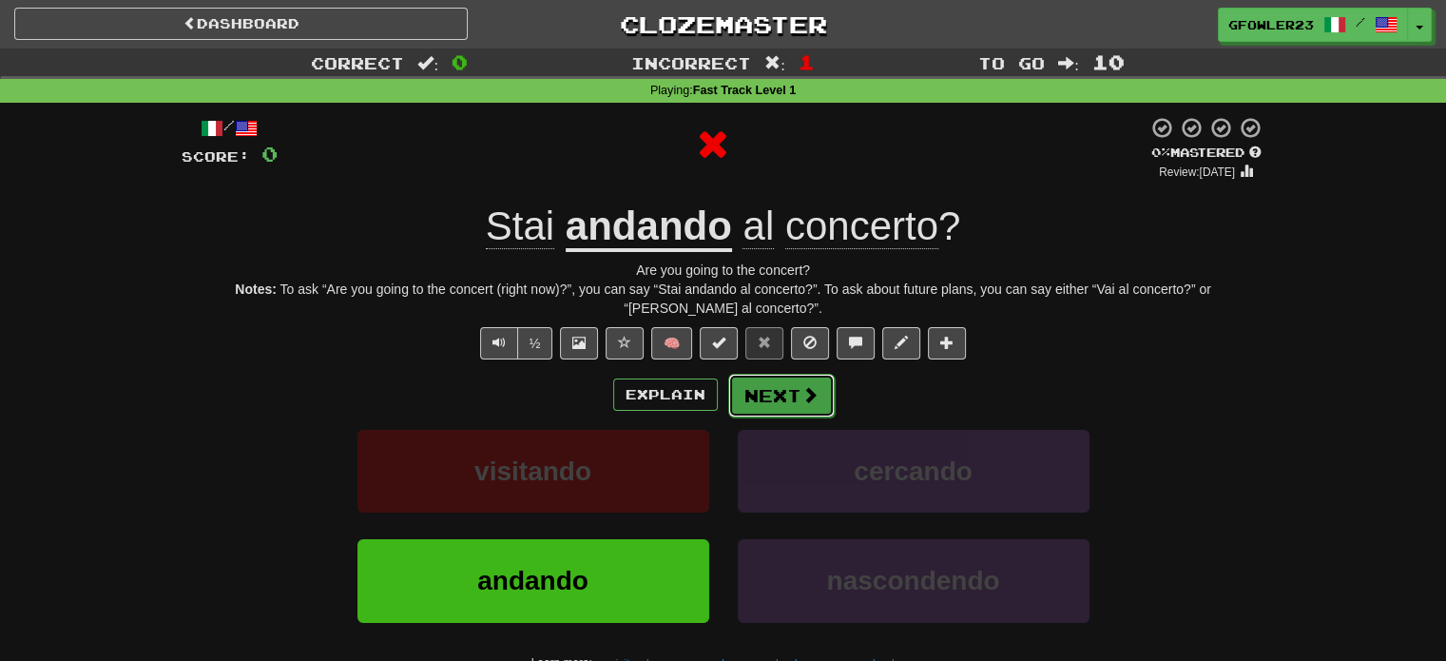
click at [783, 399] on button "Next" at bounding box center [781, 396] width 107 height 44
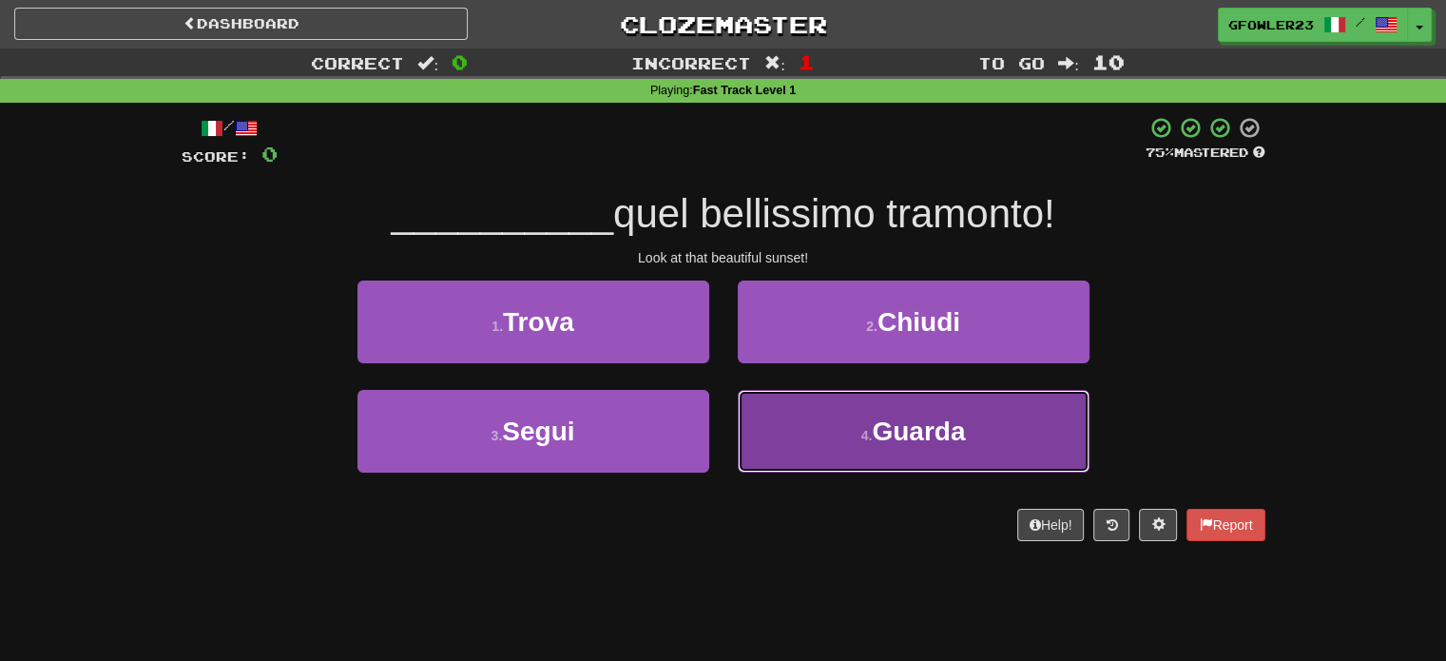
click at [838, 443] on button "4 . Guarda" at bounding box center [914, 431] width 352 height 83
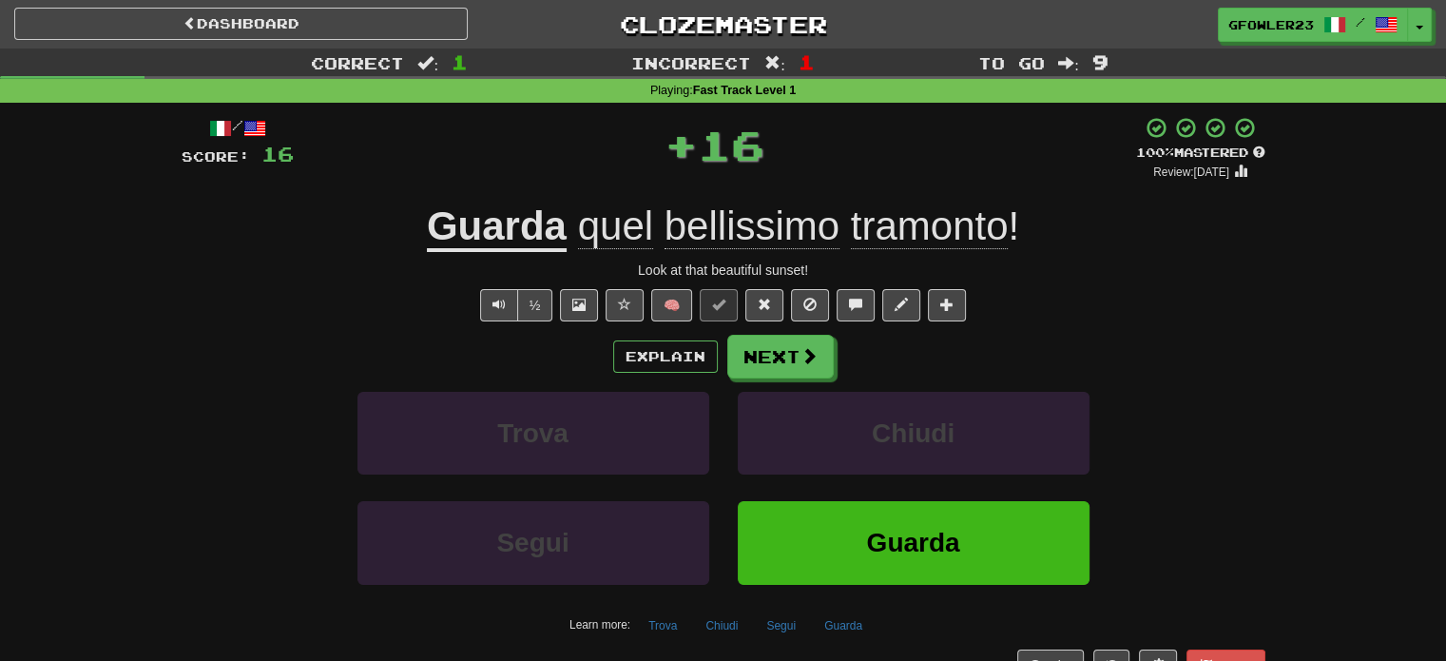
click at [831, 353] on div "Explain Next" at bounding box center [724, 357] width 1084 height 44
click at [768, 358] on button "Next" at bounding box center [781, 358] width 107 height 44
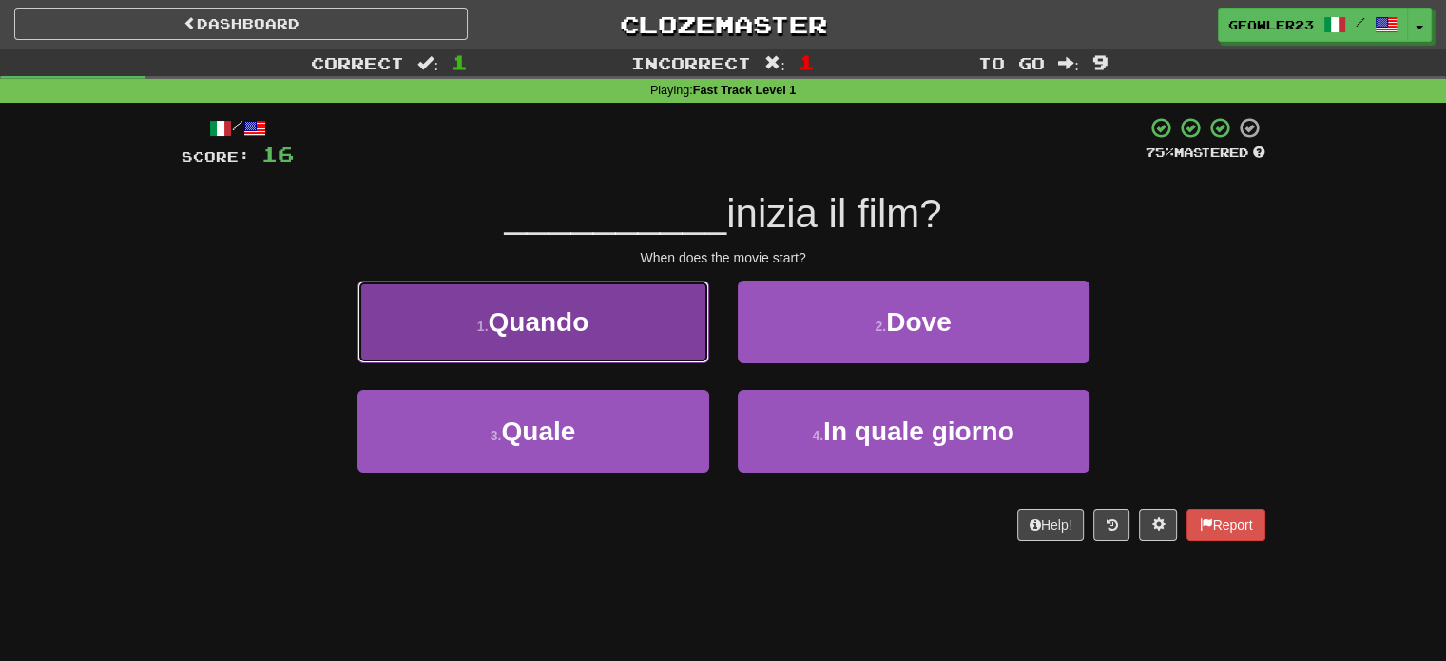
click at [684, 325] on button "1 . Quando" at bounding box center [534, 322] width 352 height 83
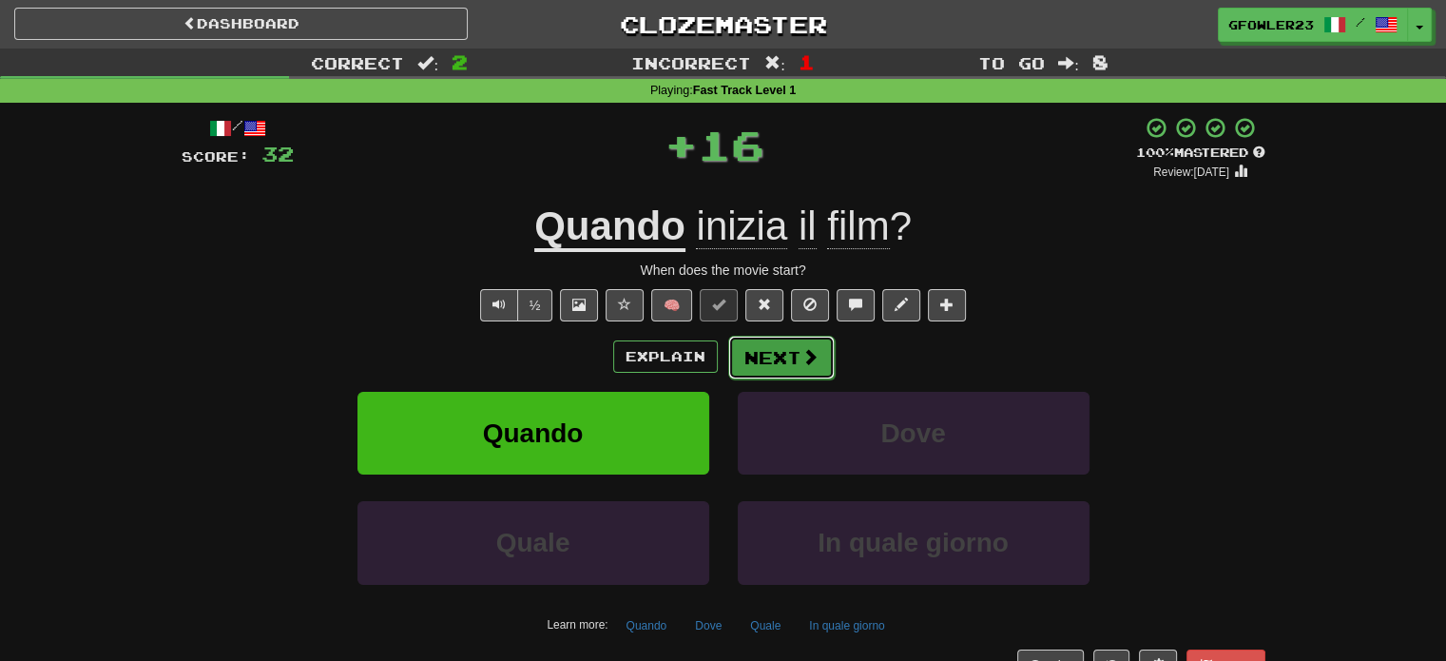
click at [764, 349] on button "Next" at bounding box center [781, 358] width 107 height 44
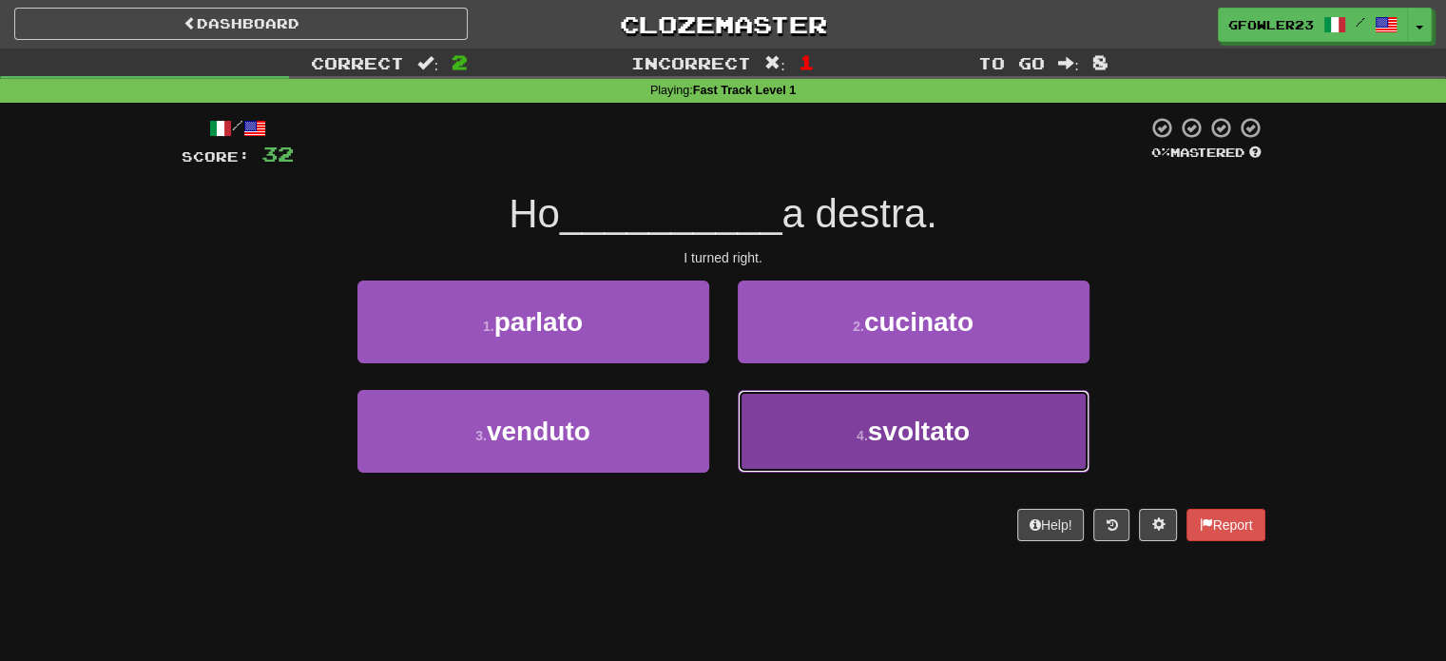
click at [821, 432] on button "4 . svoltato" at bounding box center [914, 431] width 352 height 83
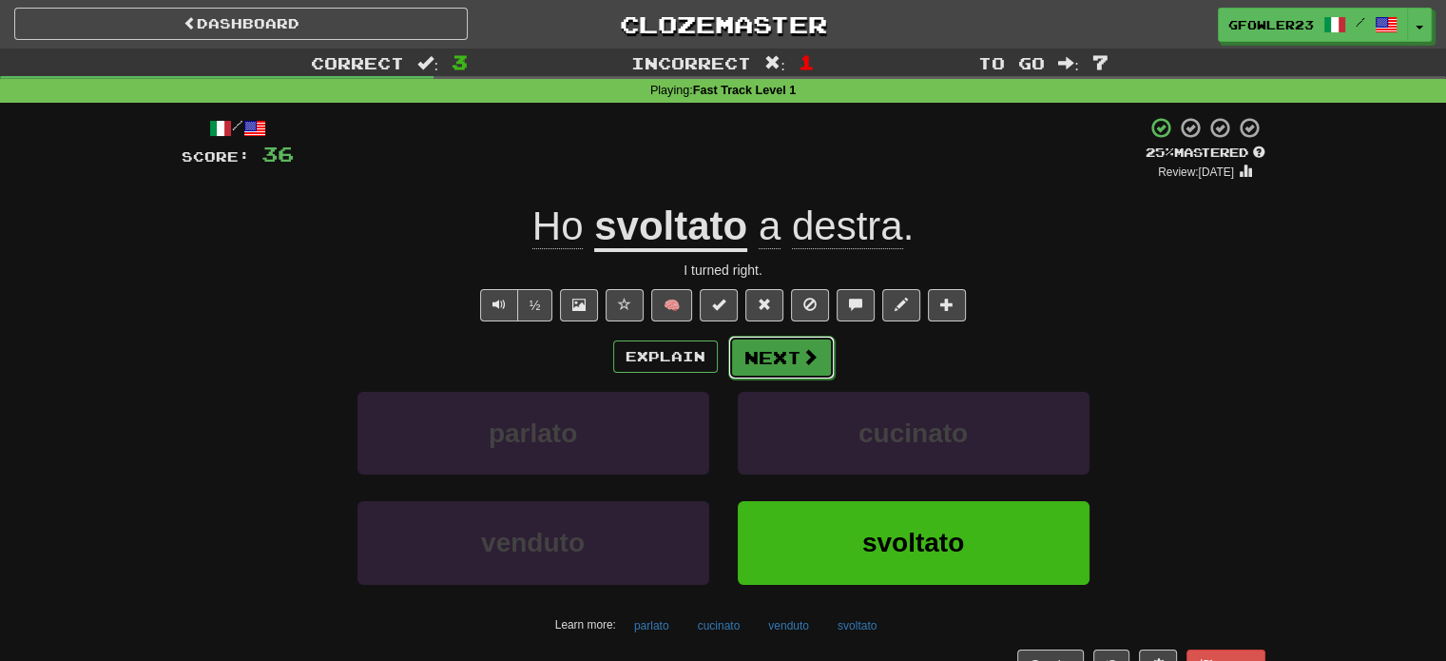
click at [809, 350] on span at bounding box center [810, 356] width 17 height 17
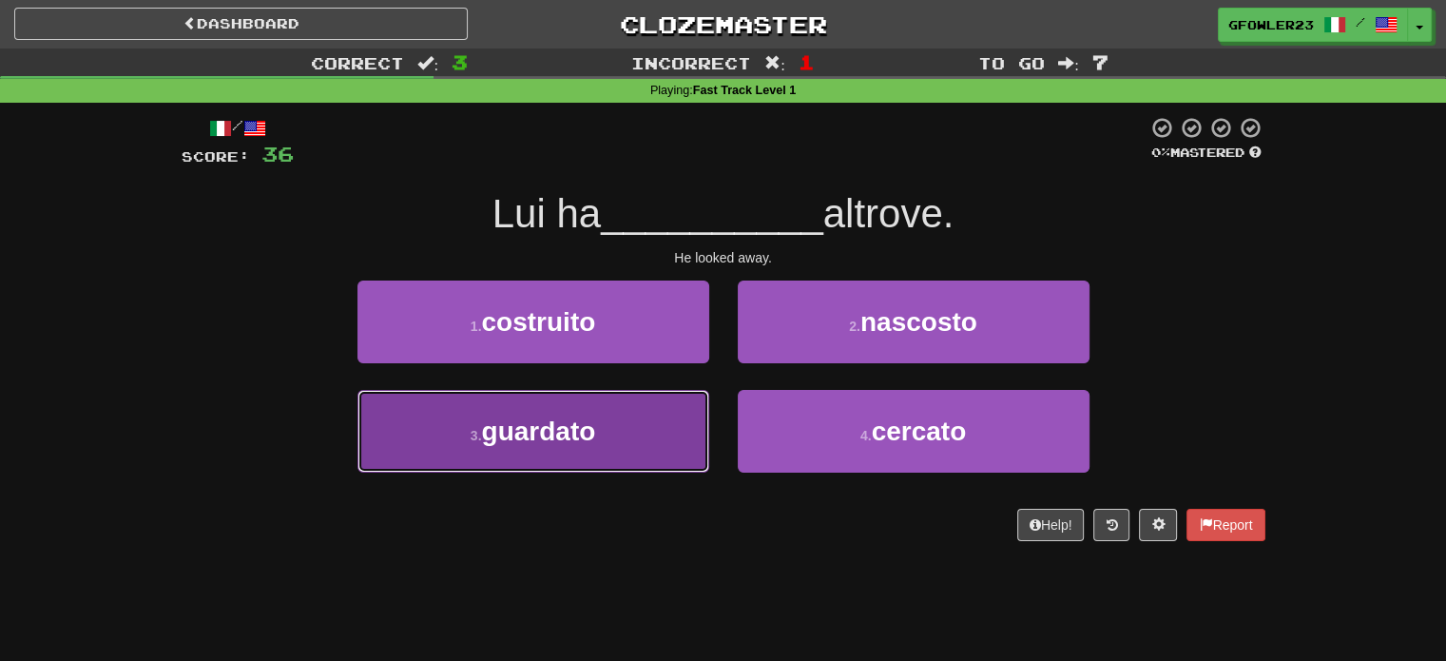
click at [676, 436] on button "3 . guardato" at bounding box center [534, 431] width 352 height 83
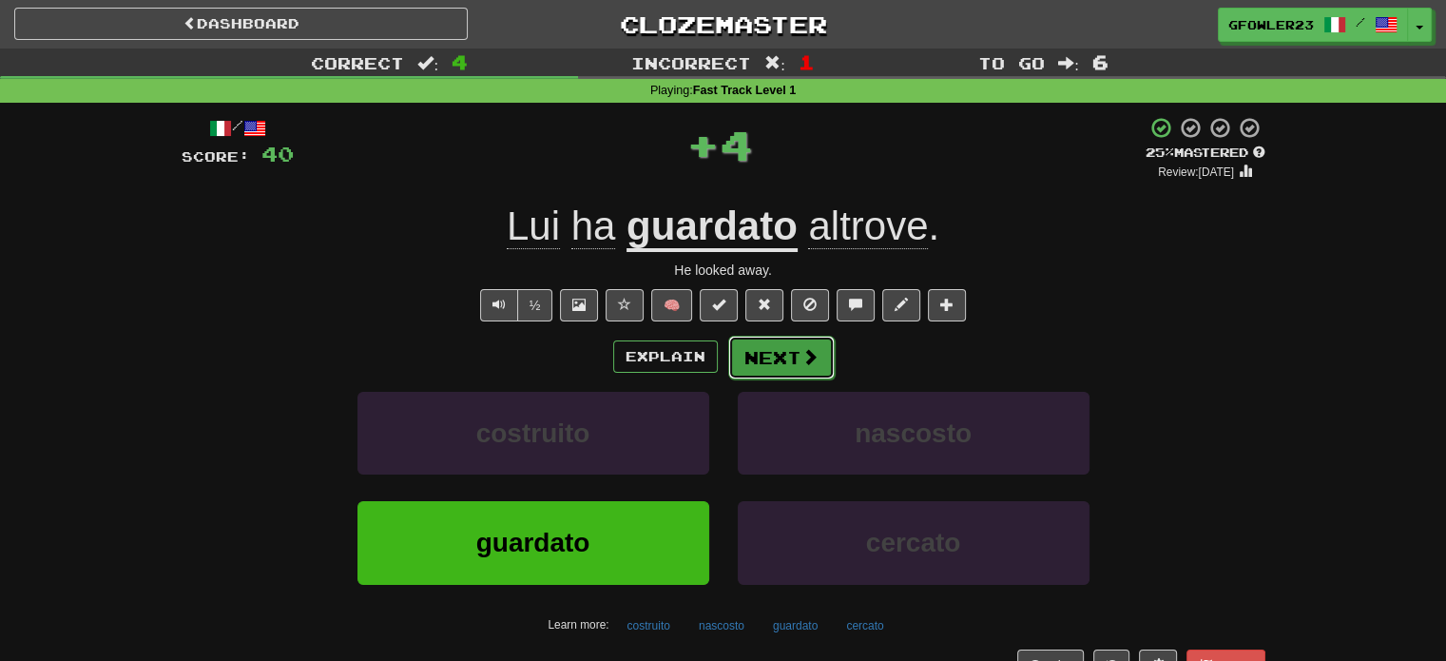
click at [784, 337] on button "Next" at bounding box center [781, 358] width 107 height 44
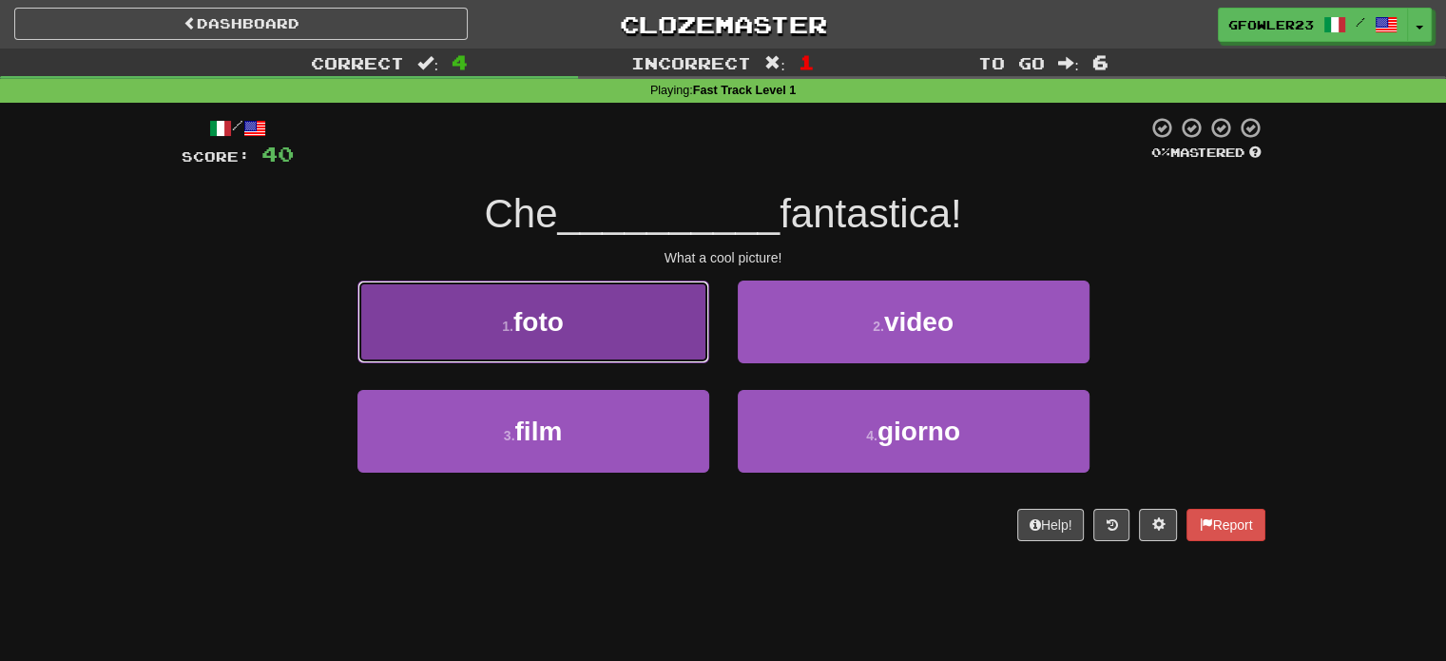
click at [688, 324] on button "1 . foto" at bounding box center [534, 322] width 352 height 83
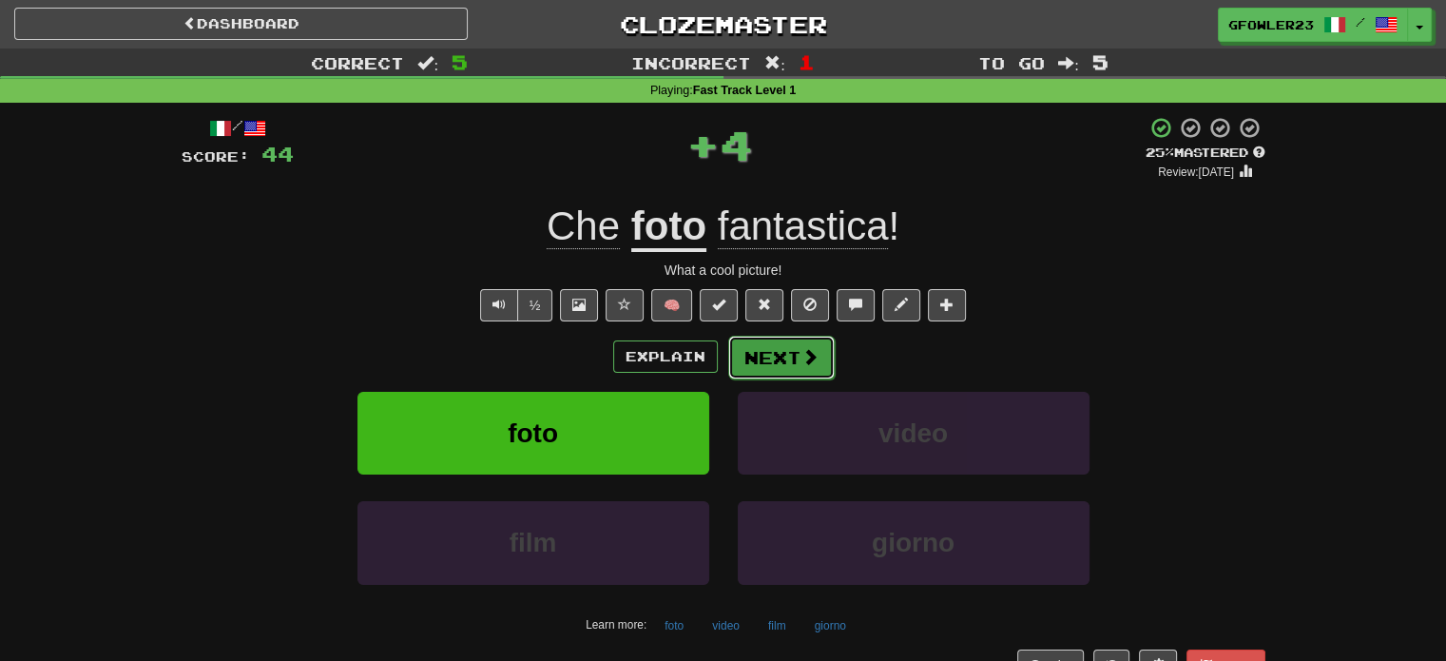
click at [808, 339] on button "Next" at bounding box center [781, 358] width 107 height 44
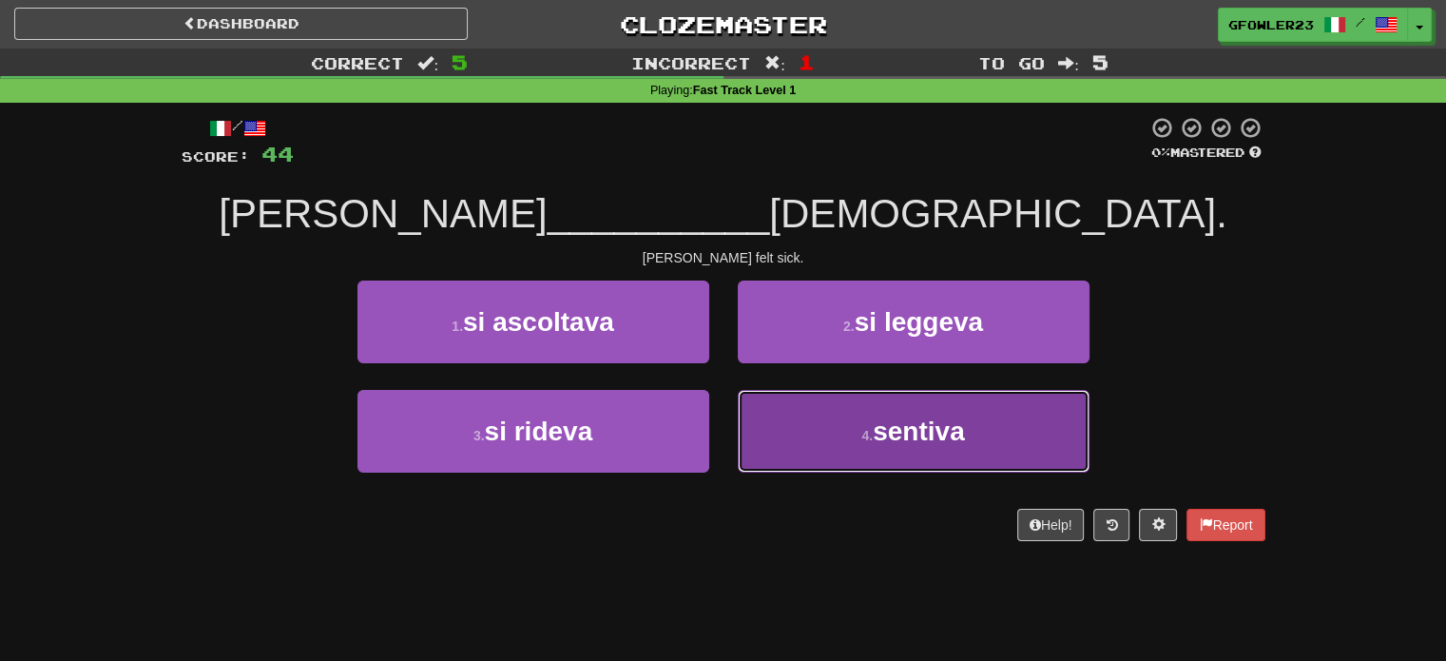
click at [772, 413] on button "4 . sentiva" at bounding box center [914, 431] width 352 height 83
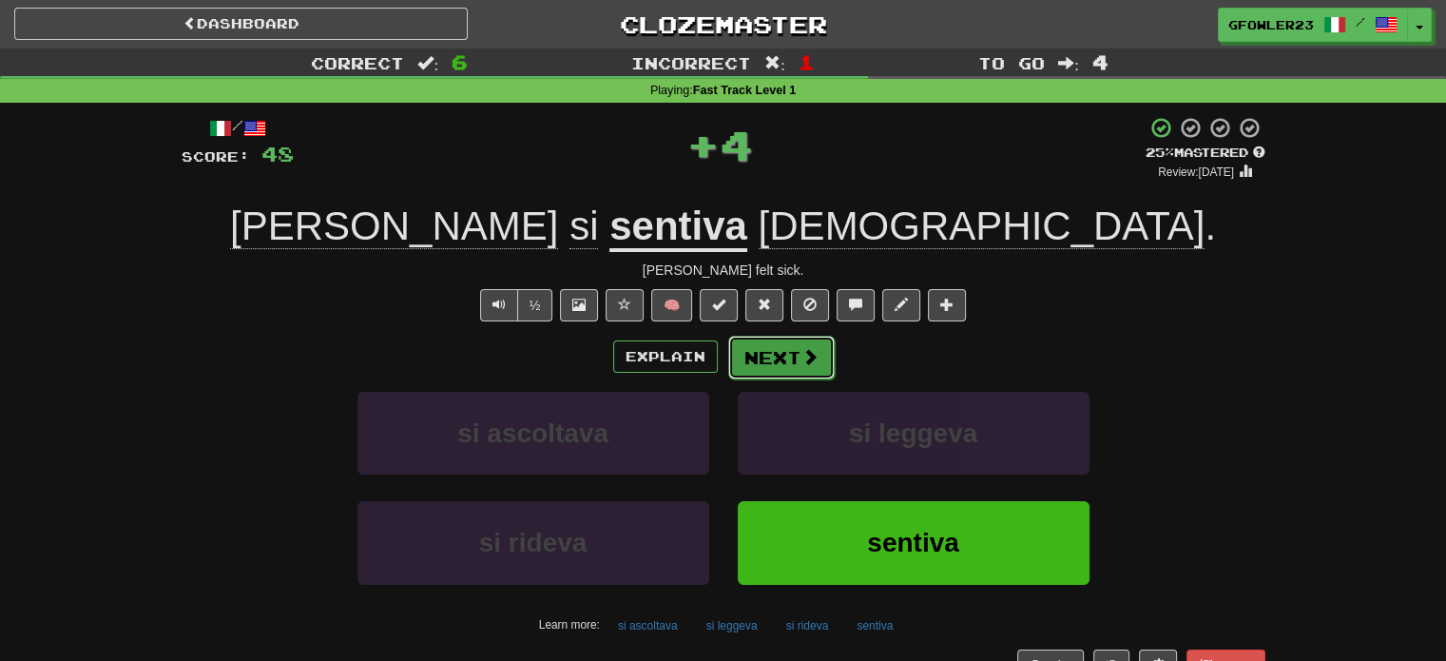
click at [785, 366] on button "Next" at bounding box center [781, 358] width 107 height 44
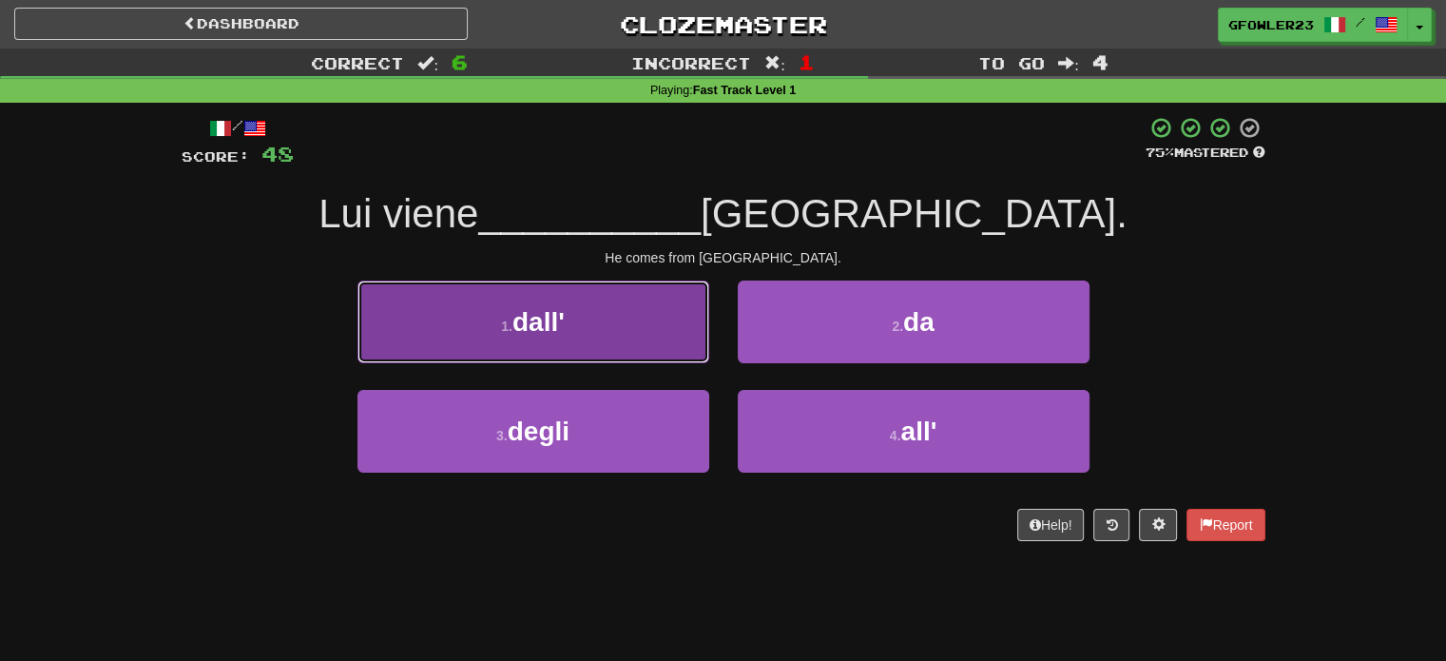
click at [678, 341] on button "1 . dall'" at bounding box center [534, 322] width 352 height 83
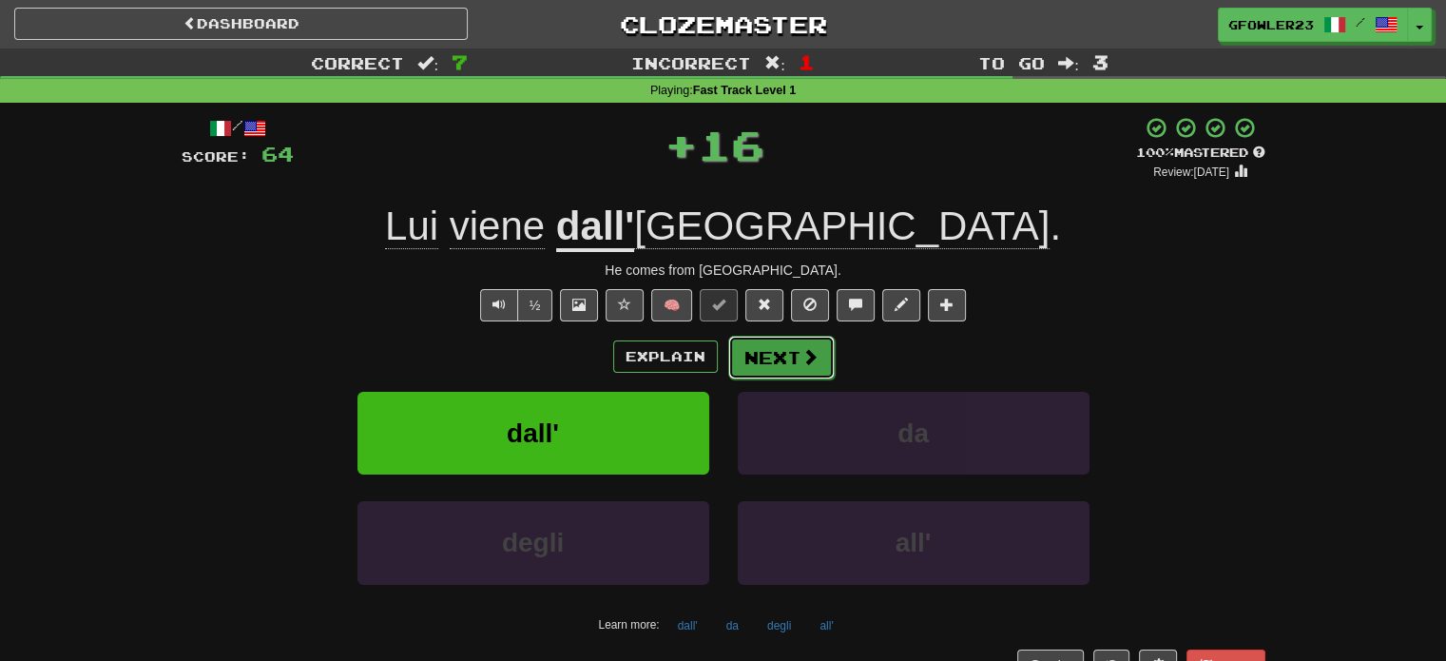
click at [745, 341] on button "Next" at bounding box center [781, 358] width 107 height 44
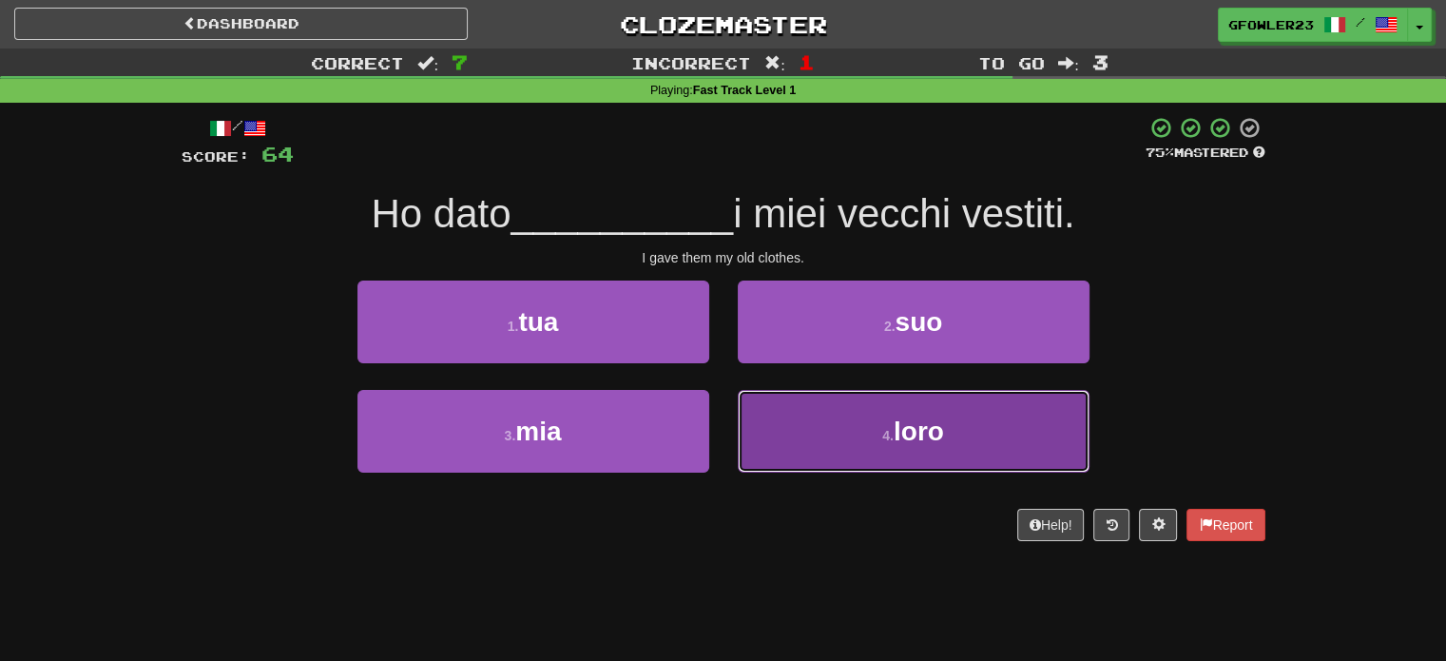
click at [816, 416] on button "4 . loro" at bounding box center [914, 431] width 352 height 83
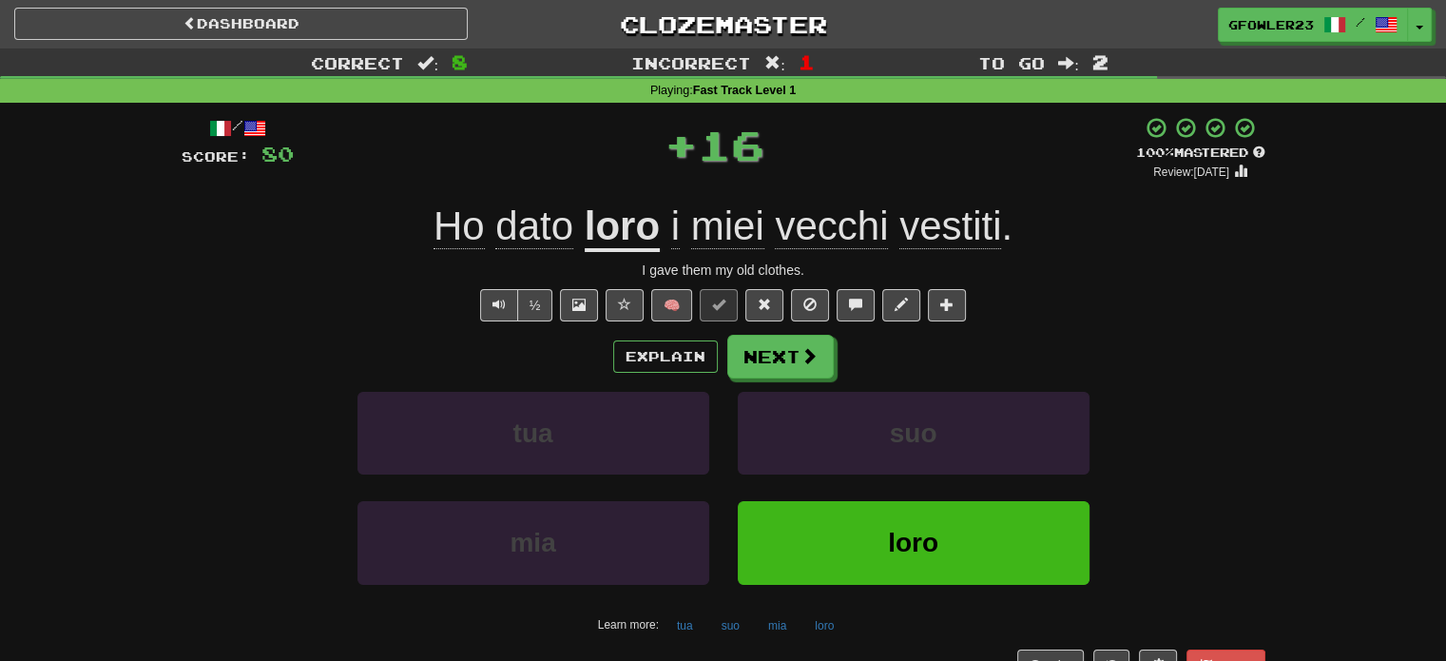
click at [832, 347] on div "Explain Next" at bounding box center [724, 357] width 1084 height 44
click at [803, 349] on span at bounding box center [810, 356] width 17 height 17
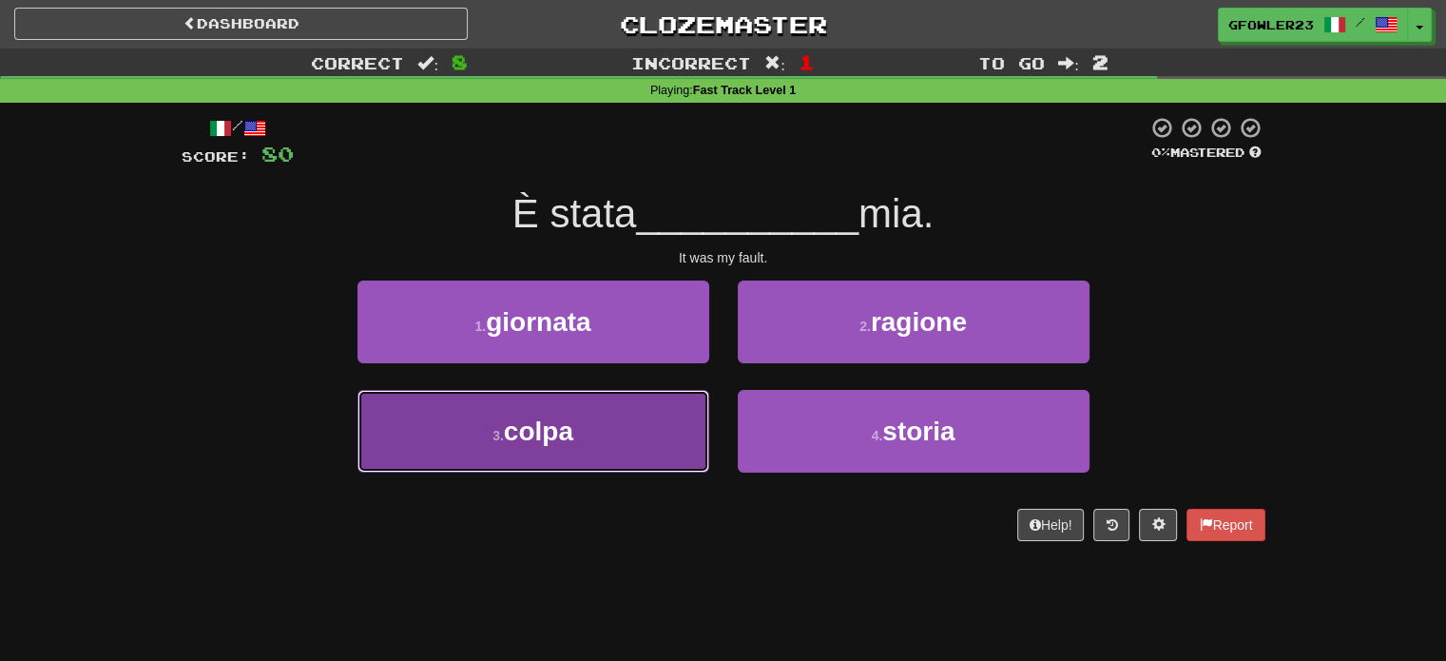
click at [645, 443] on button "3 . colpa" at bounding box center [534, 431] width 352 height 83
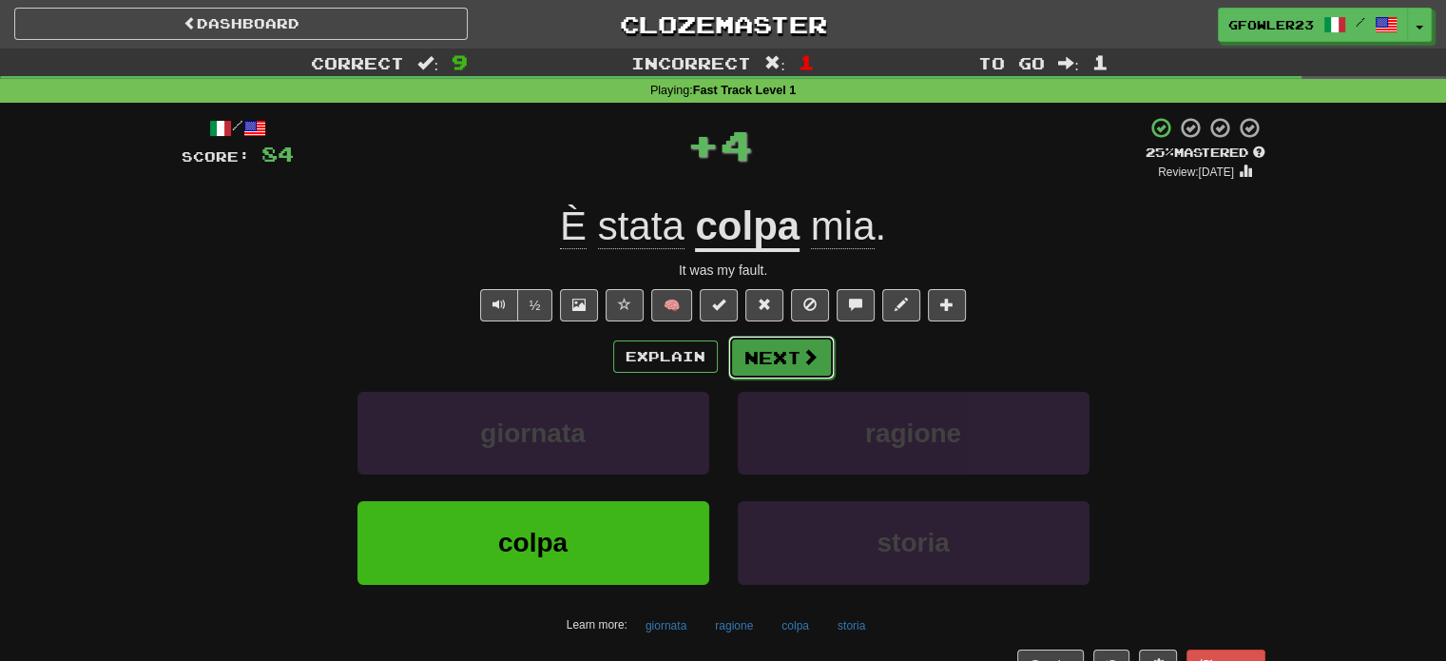
click at [791, 358] on button "Next" at bounding box center [781, 358] width 107 height 44
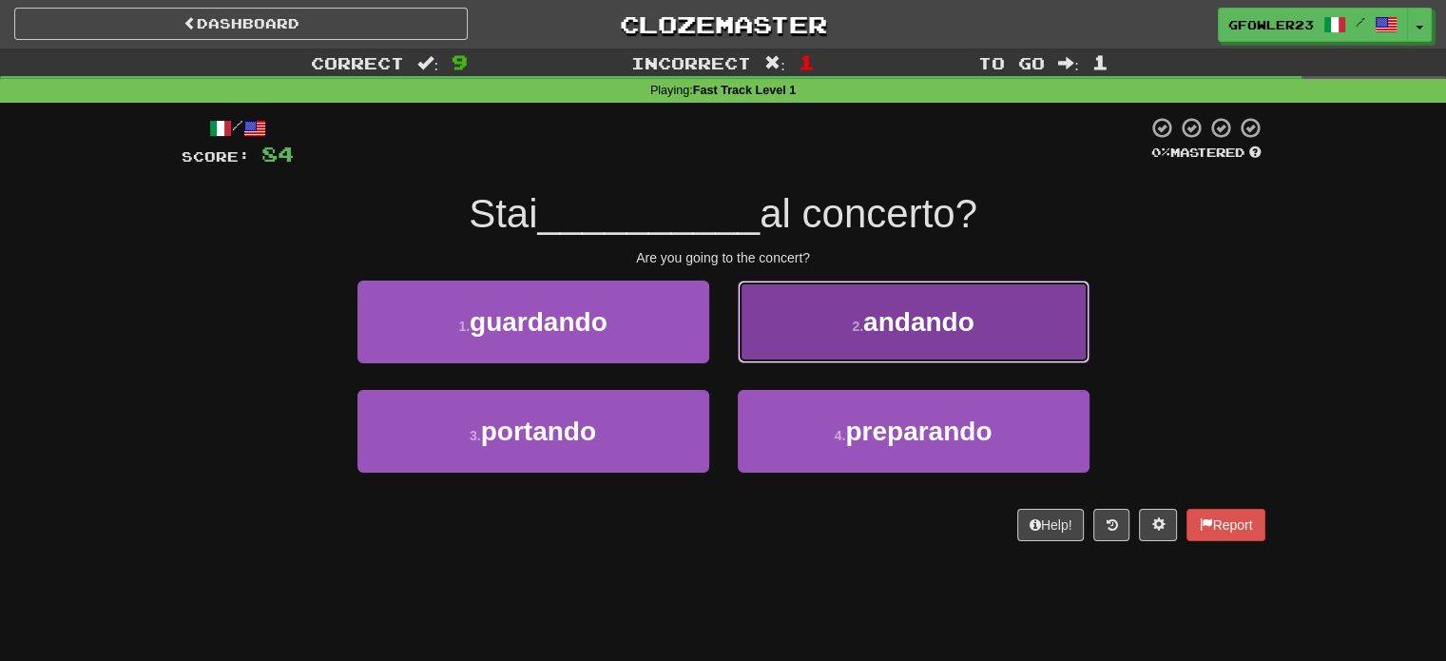
click at [801, 346] on button "2 . andando" at bounding box center [914, 322] width 352 height 83
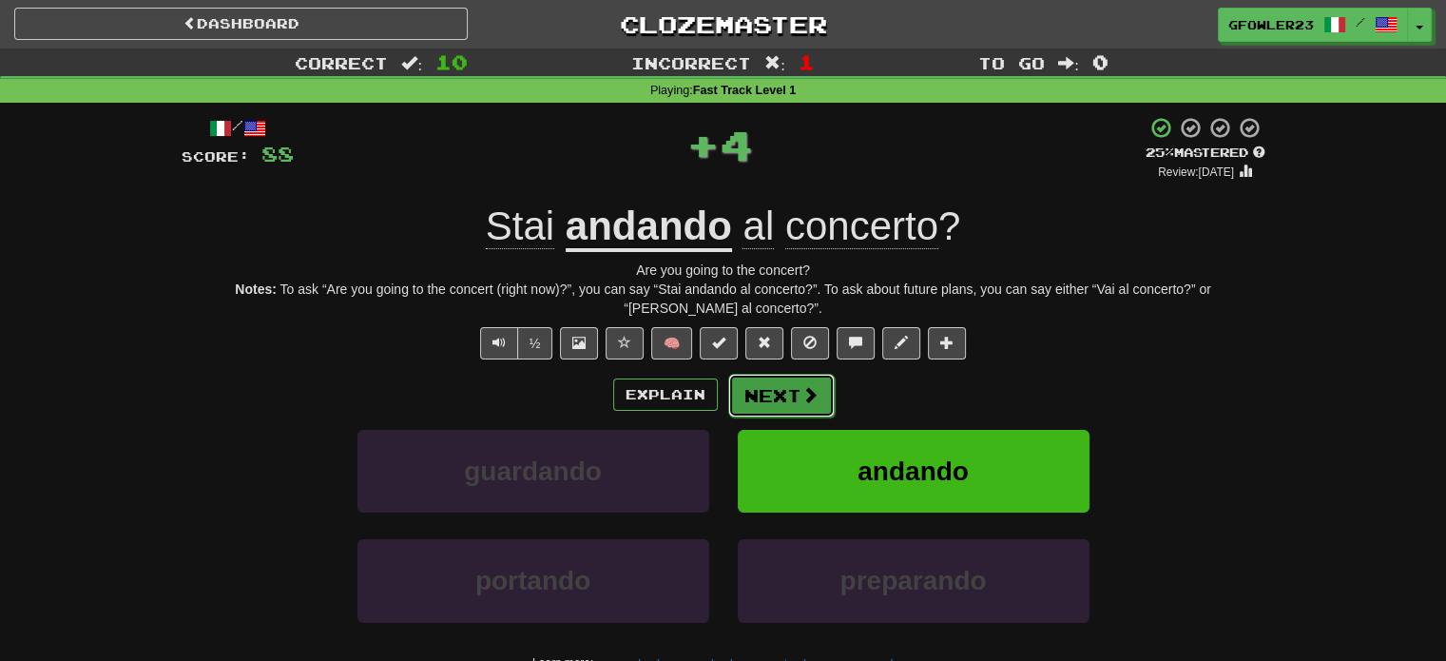
click at [803, 374] on button "Next" at bounding box center [781, 396] width 107 height 44
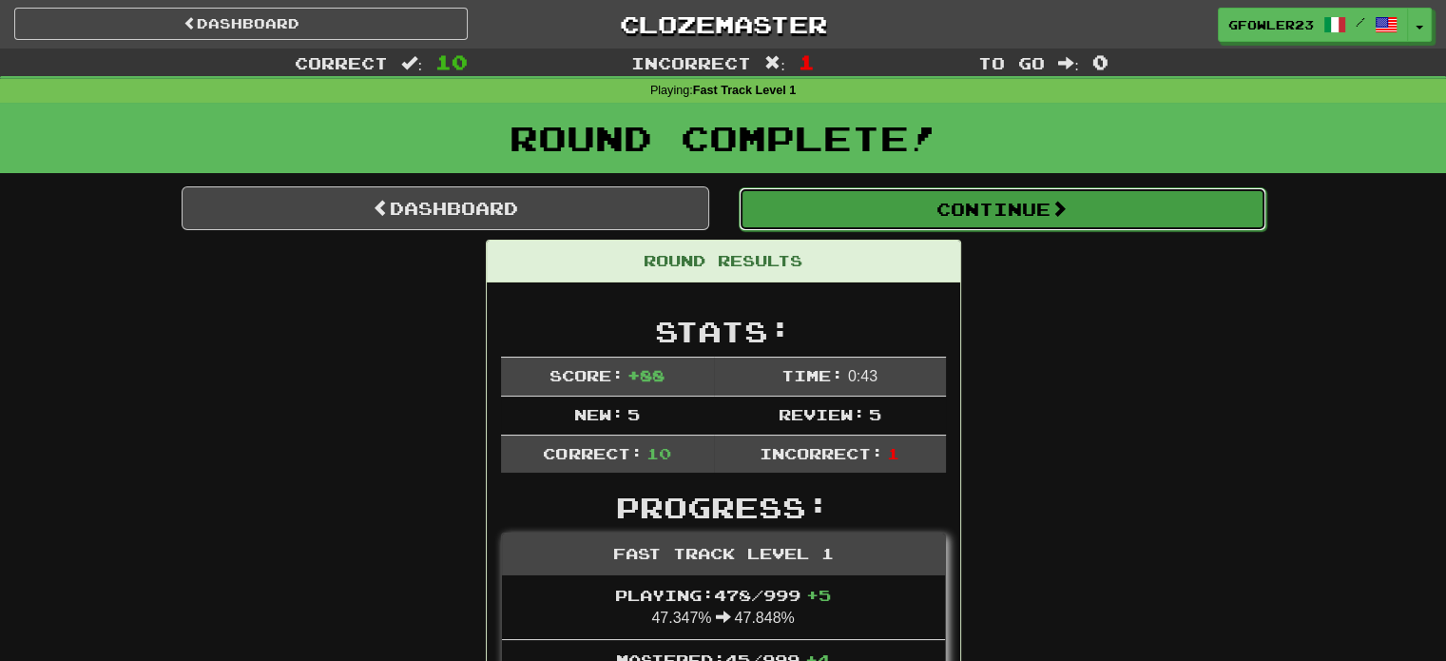
click at [843, 219] on button "Continue" at bounding box center [1003, 209] width 528 height 44
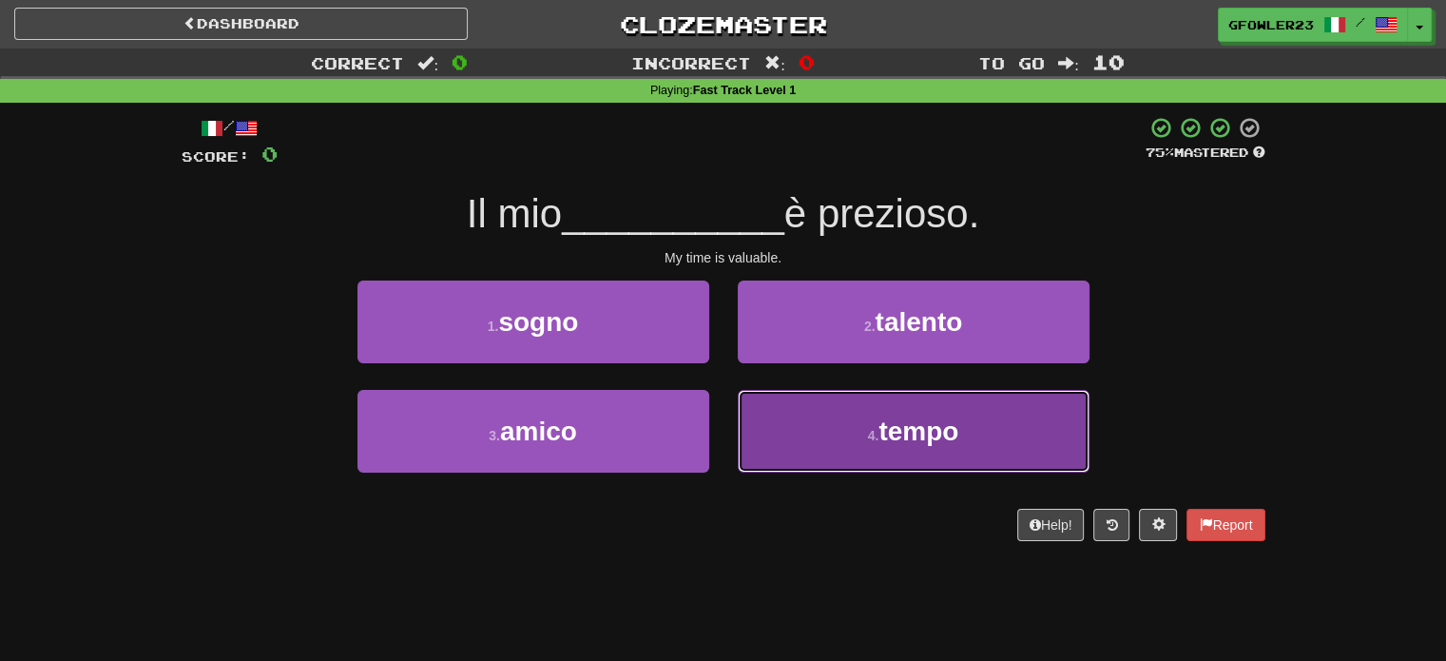
click at [847, 429] on button "4 . tempo" at bounding box center [914, 431] width 352 height 83
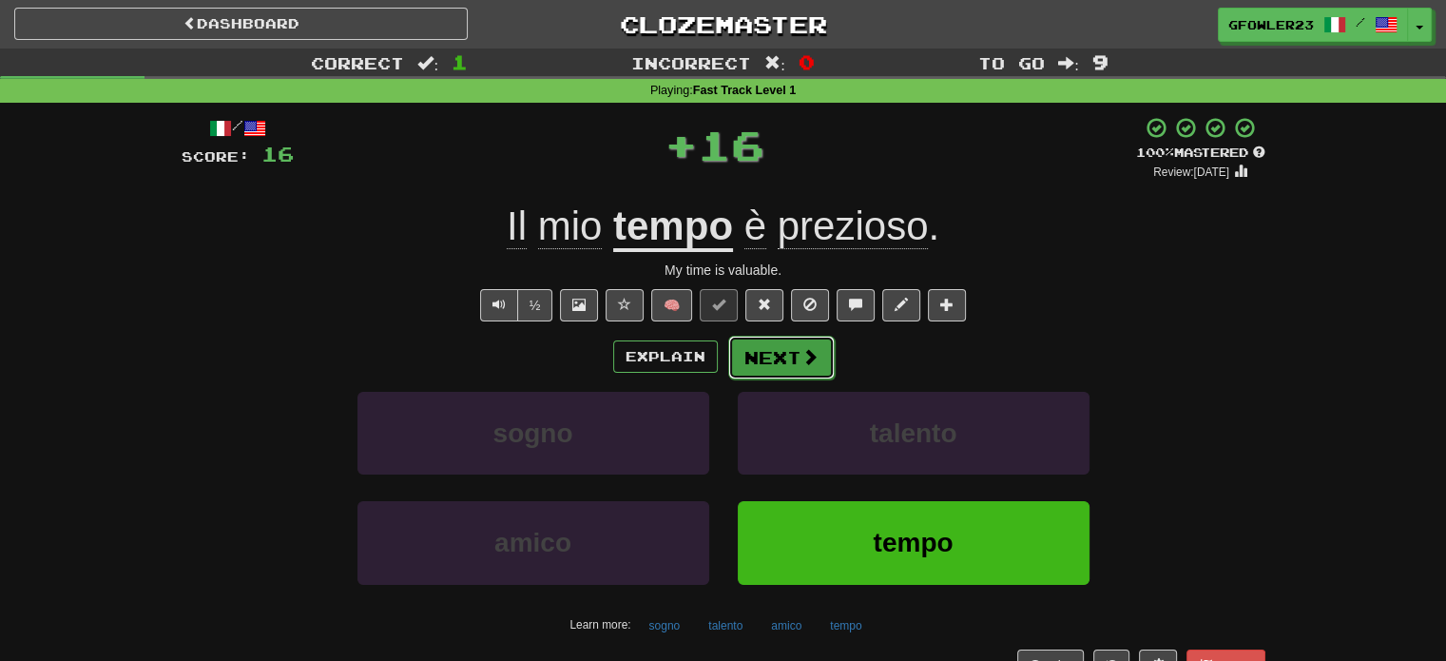
click at [806, 374] on button "Next" at bounding box center [781, 358] width 107 height 44
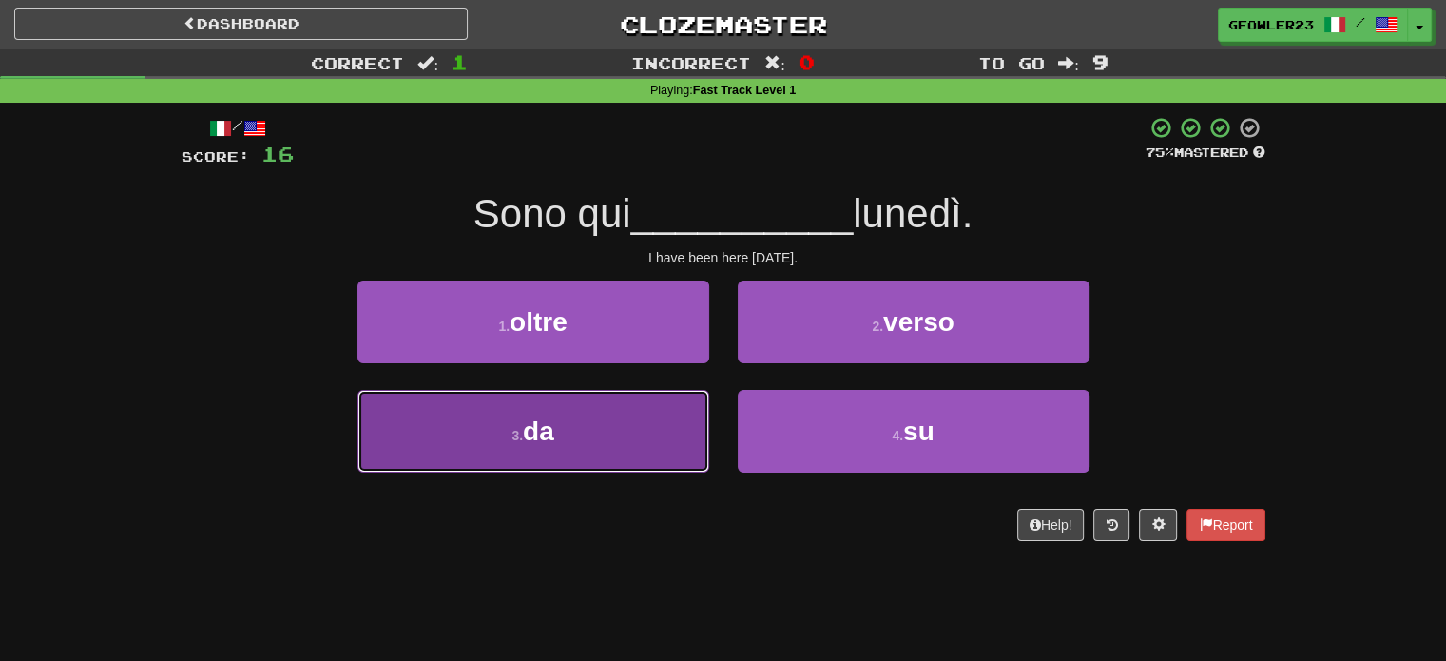
click at [641, 410] on button "3 . da" at bounding box center [534, 431] width 352 height 83
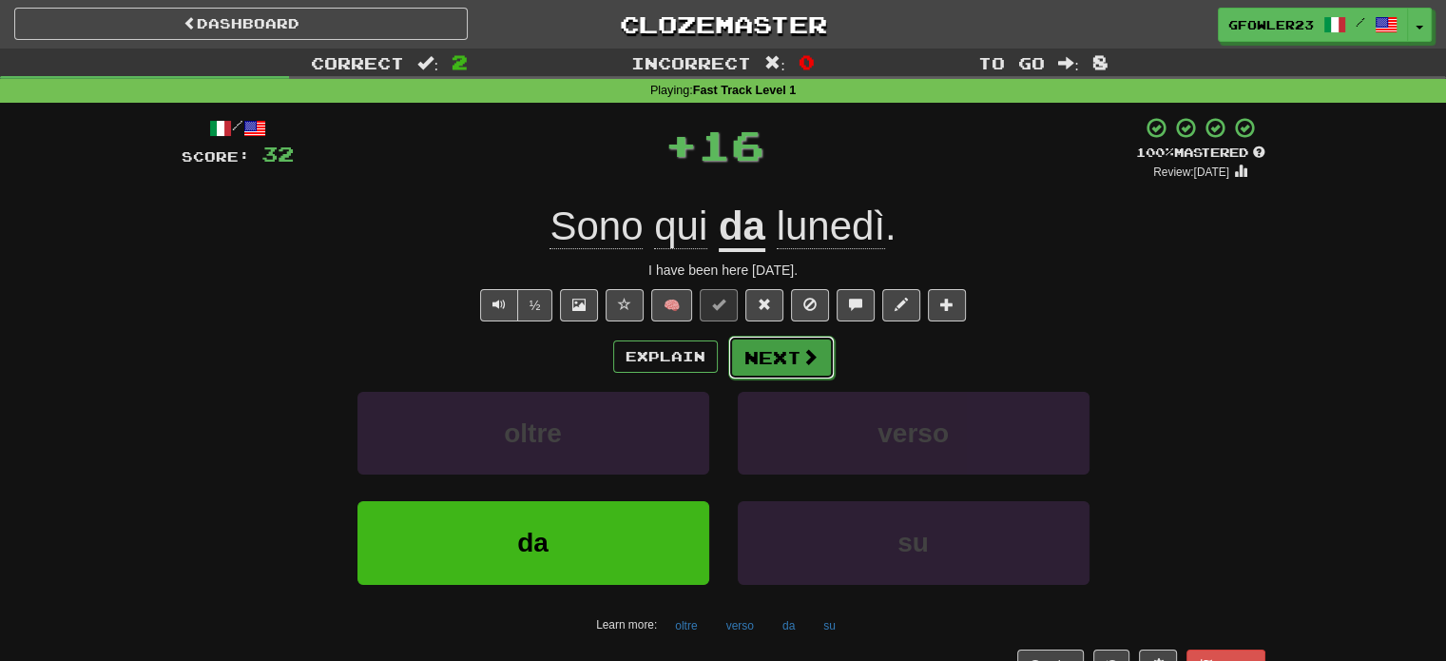
click at [760, 348] on button "Next" at bounding box center [781, 358] width 107 height 44
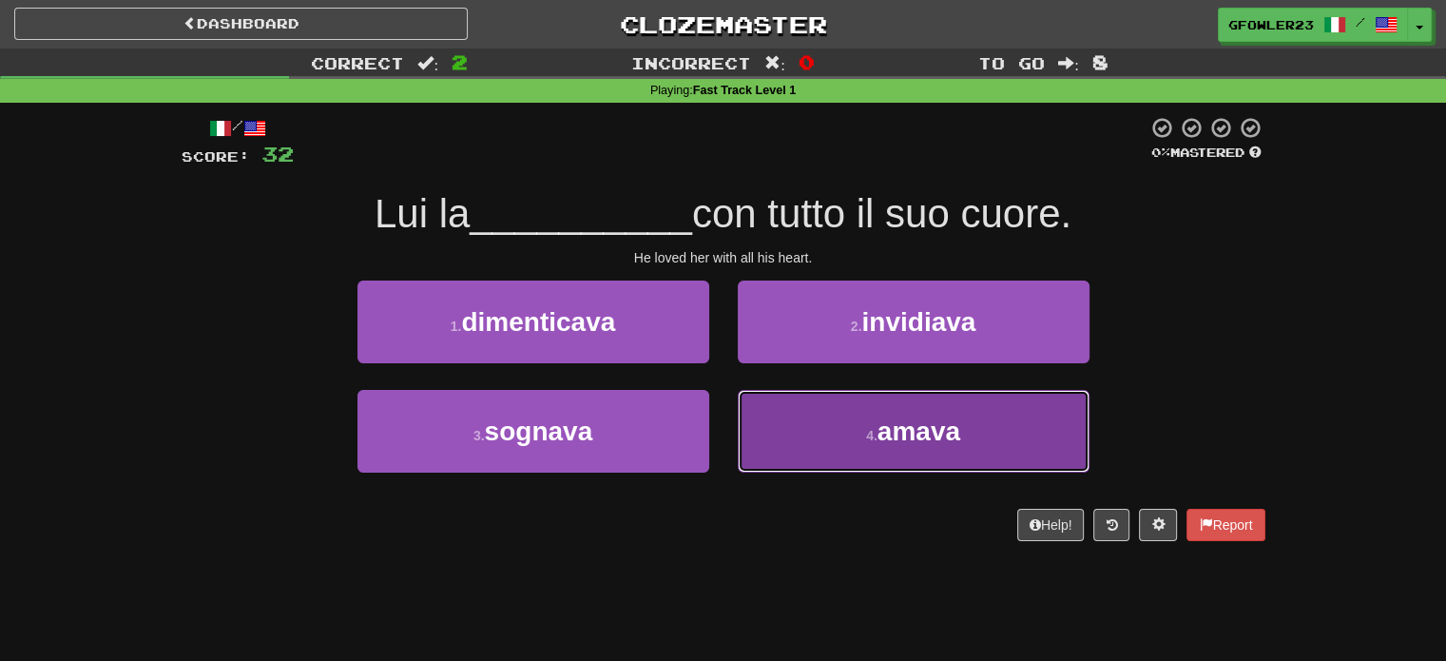
click at [804, 421] on button "4 . amava" at bounding box center [914, 431] width 352 height 83
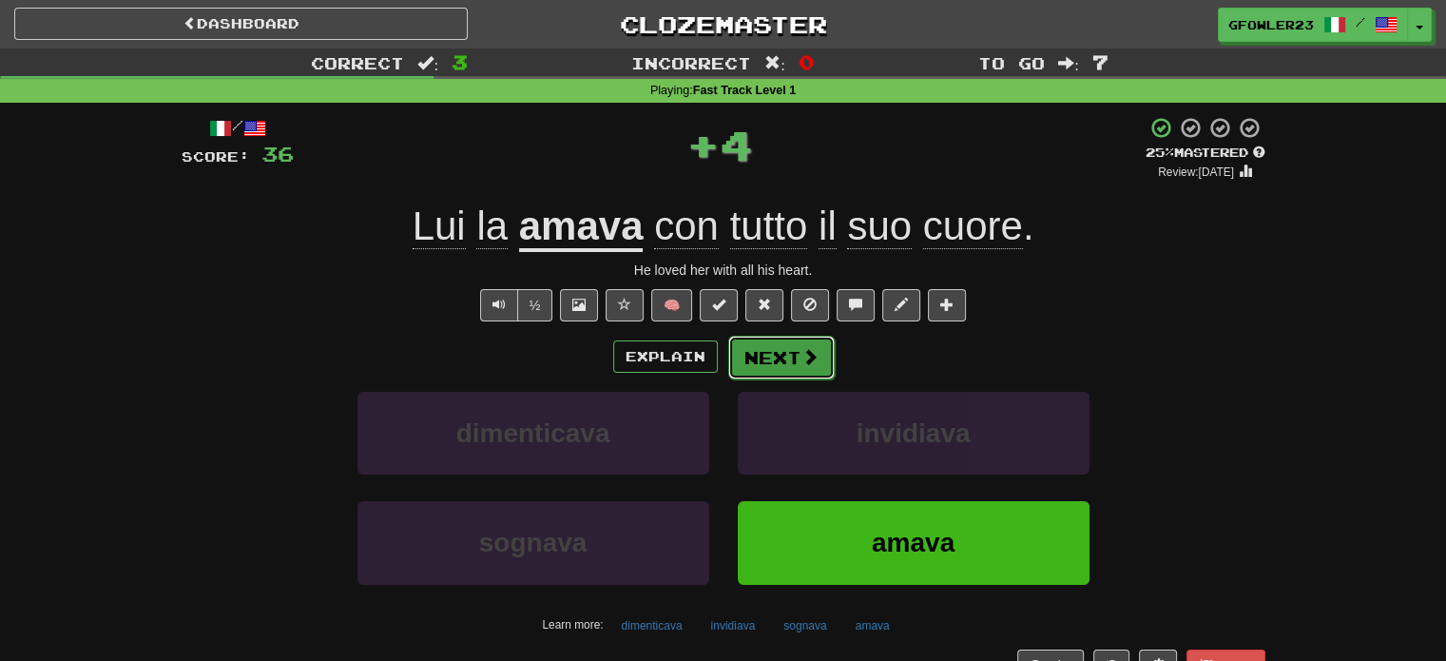
click at [776, 356] on button "Next" at bounding box center [781, 358] width 107 height 44
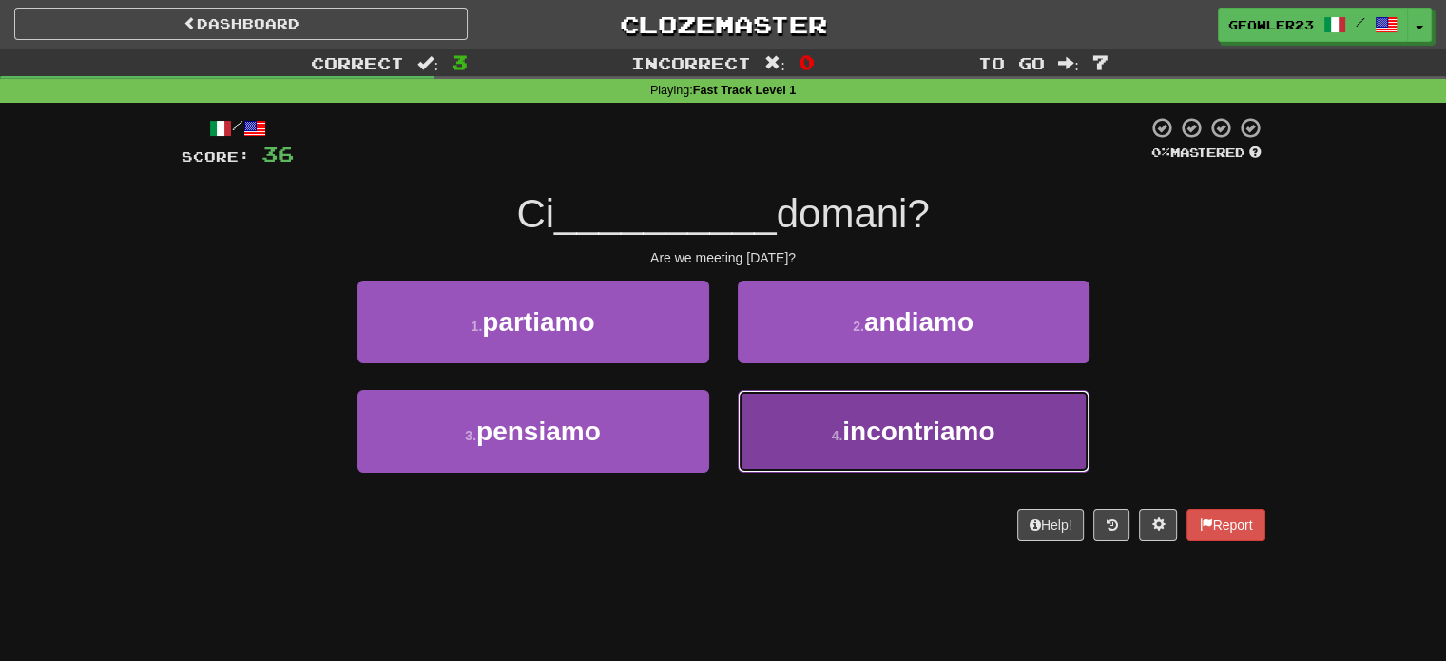
click at [784, 433] on button "4 . incontriamo" at bounding box center [914, 431] width 352 height 83
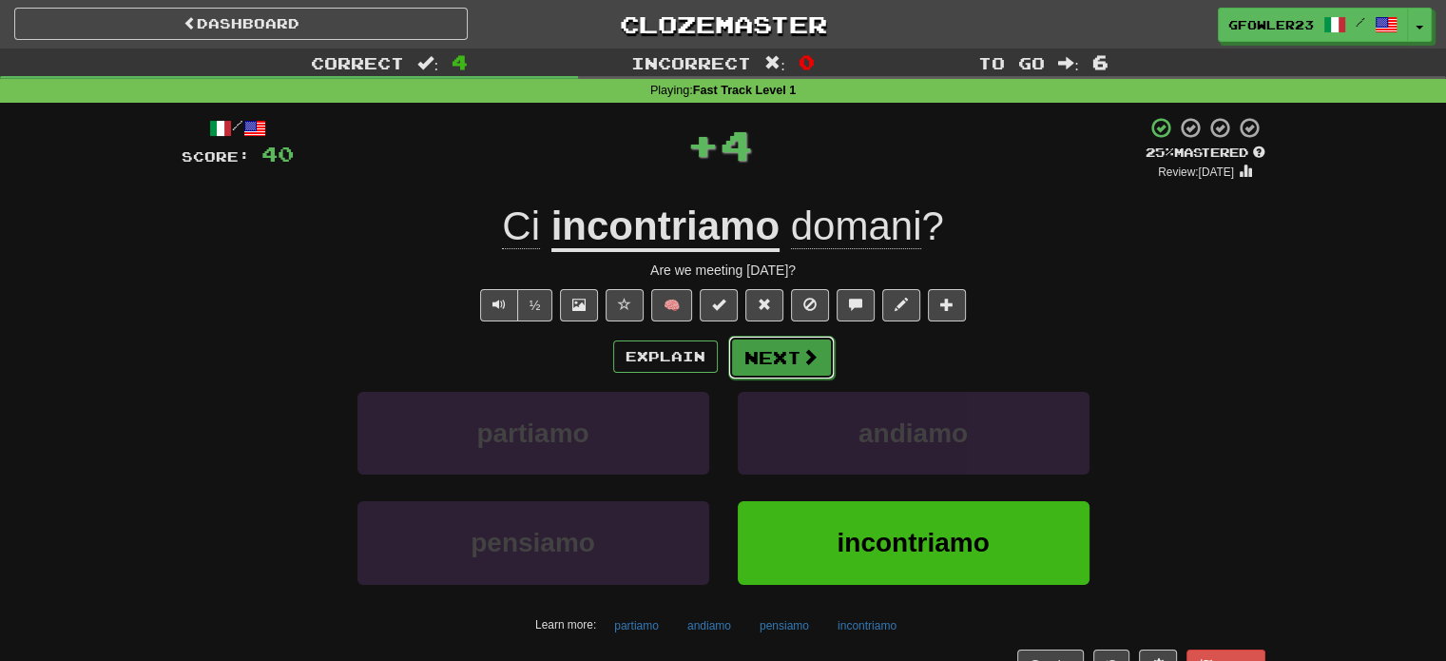
click at [758, 372] on button "Next" at bounding box center [781, 358] width 107 height 44
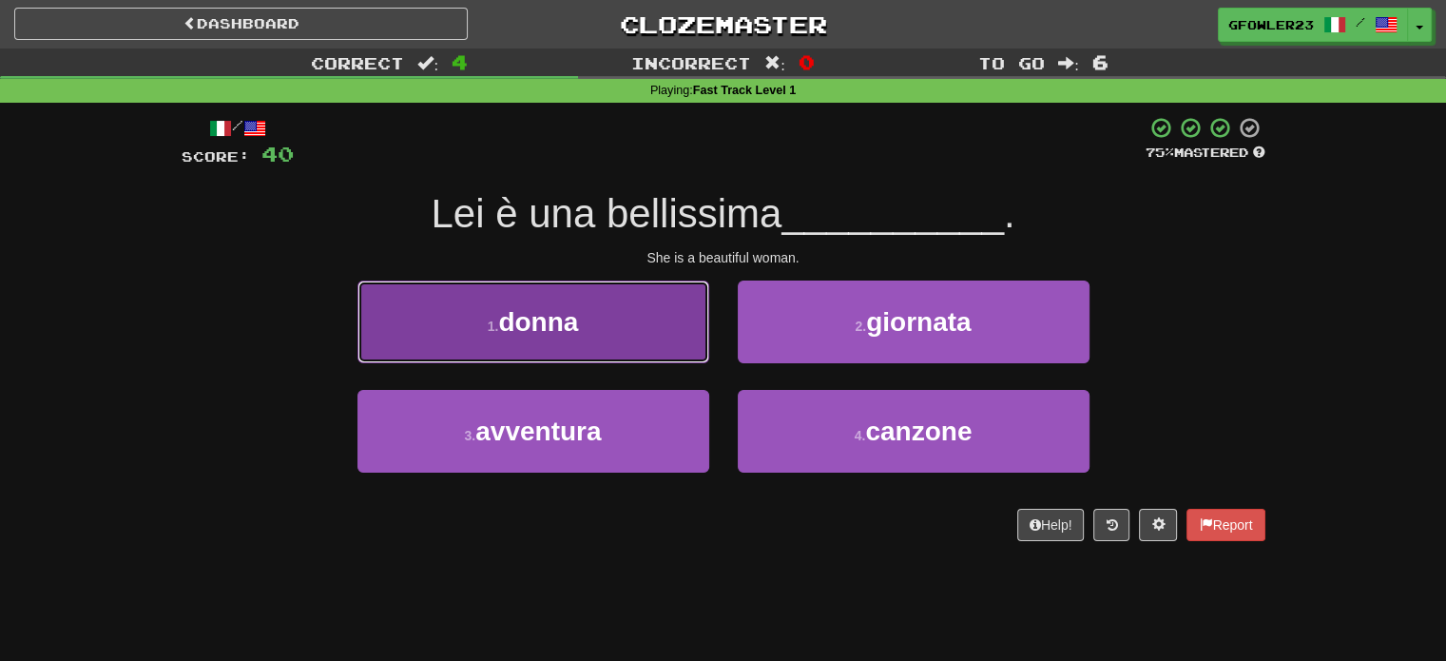
click at [669, 359] on button "1 . donna" at bounding box center [534, 322] width 352 height 83
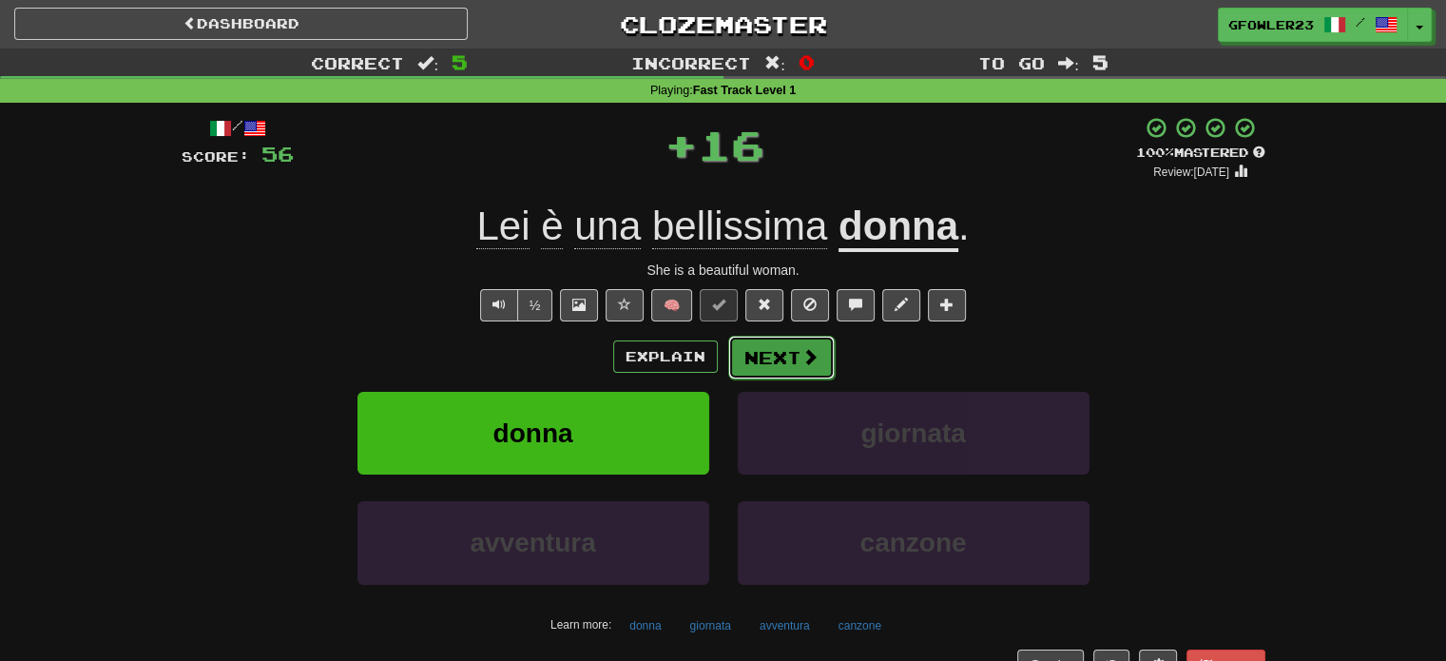
click at [765, 349] on button "Next" at bounding box center [781, 358] width 107 height 44
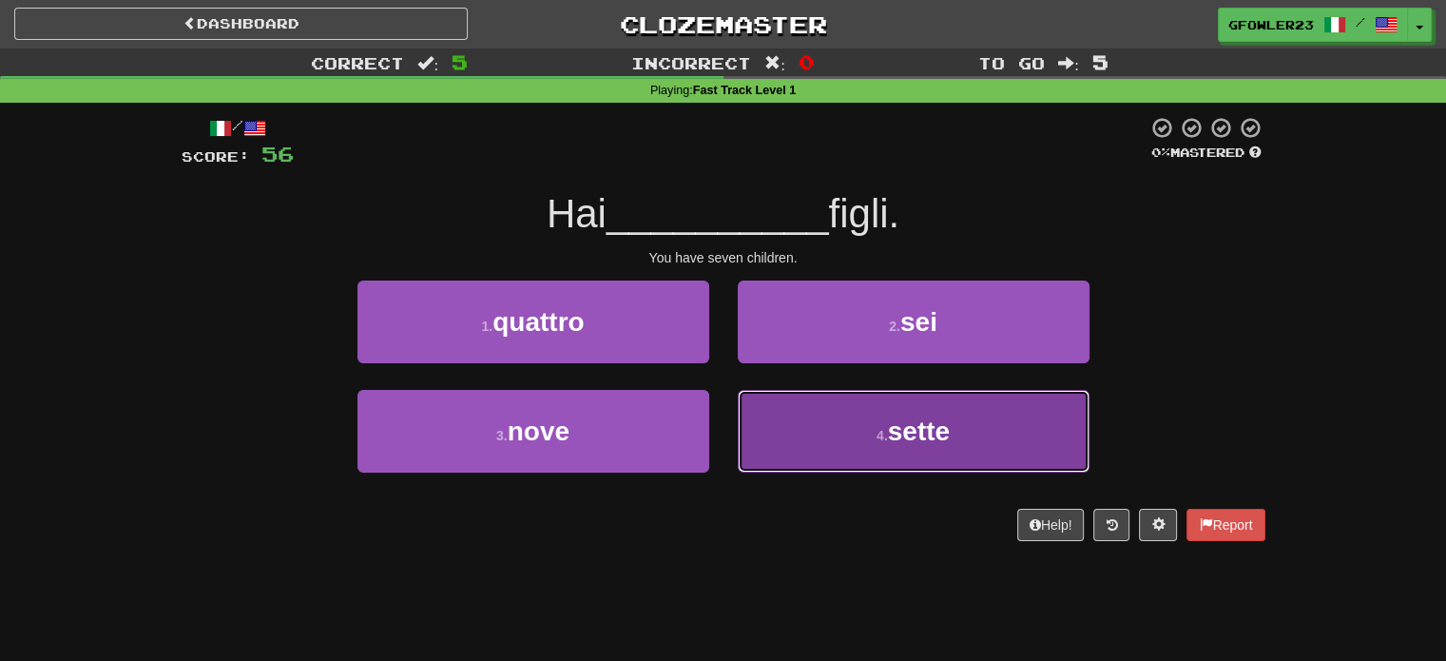
click at [778, 423] on button "4 . sette" at bounding box center [914, 431] width 352 height 83
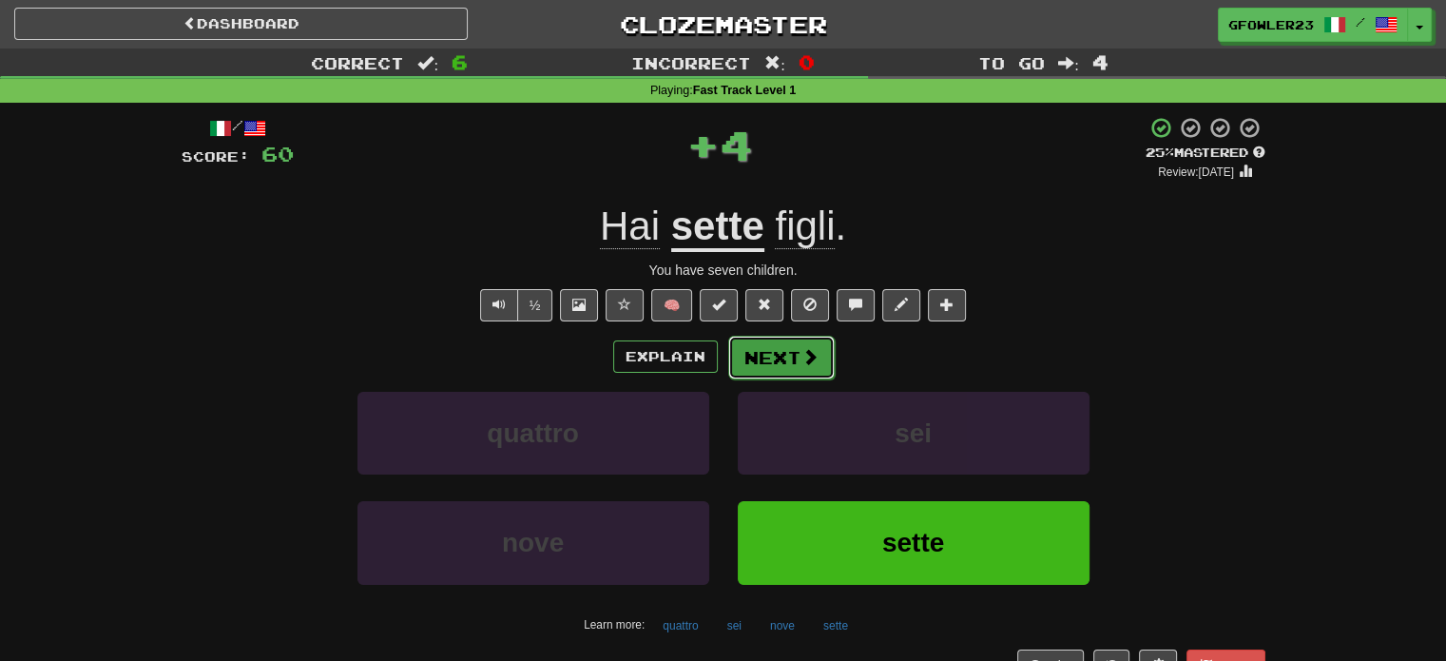
click at [756, 362] on button "Next" at bounding box center [781, 358] width 107 height 44
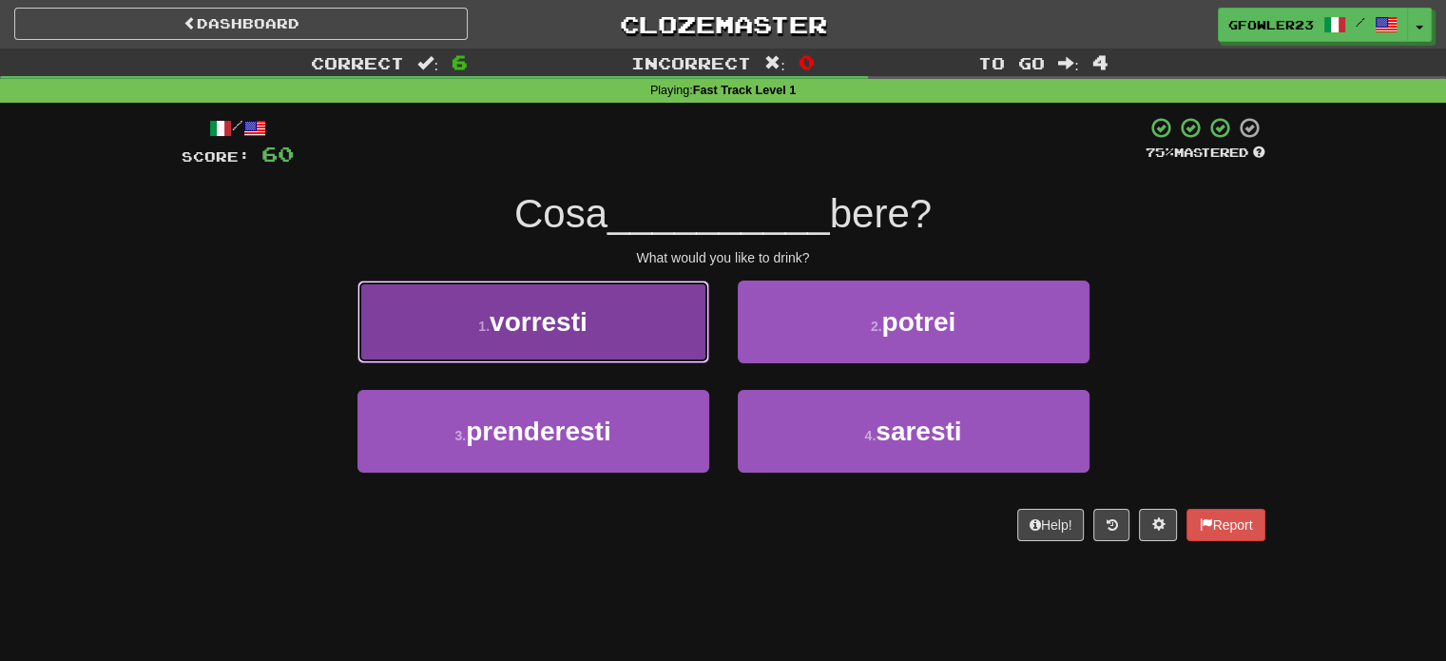
click at [669, 334] on button "1 . vorresti" at bounding box center [534, 322] width 352 height 83
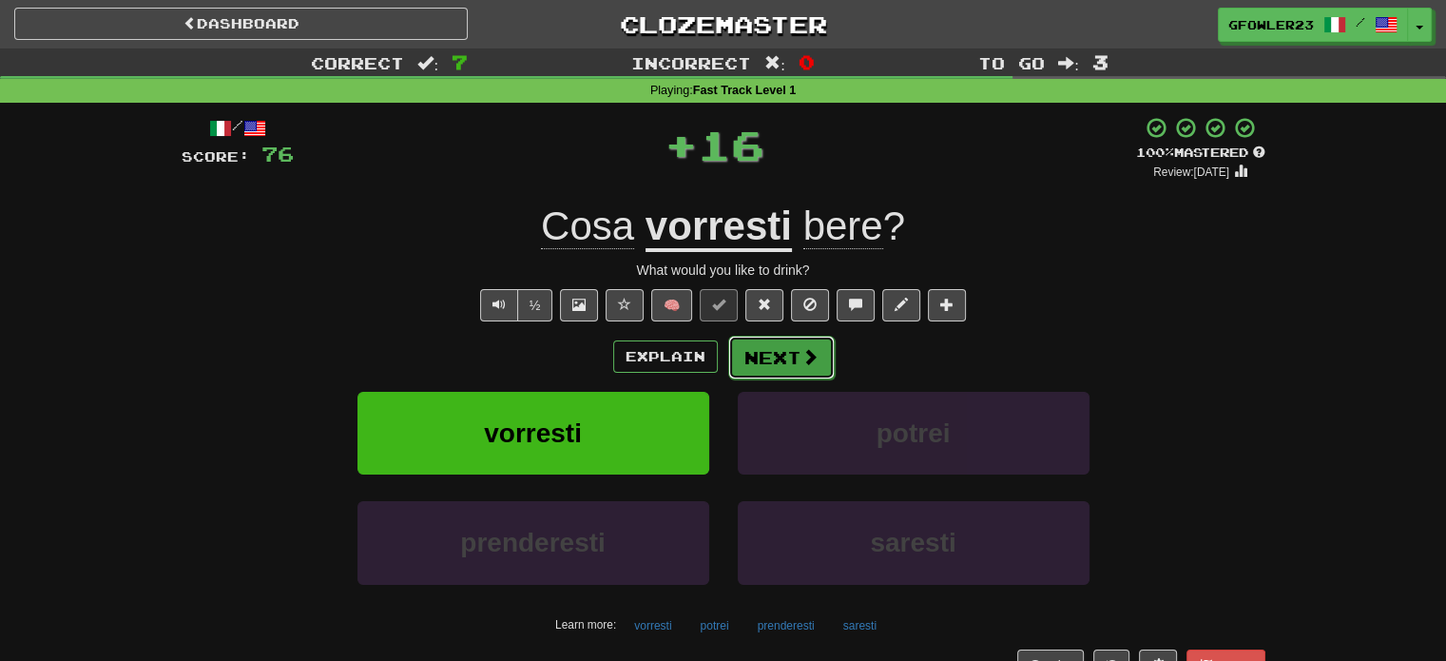
click at [751, 374] on button "Next" at bounding box center [781, 358] width 107 height 44
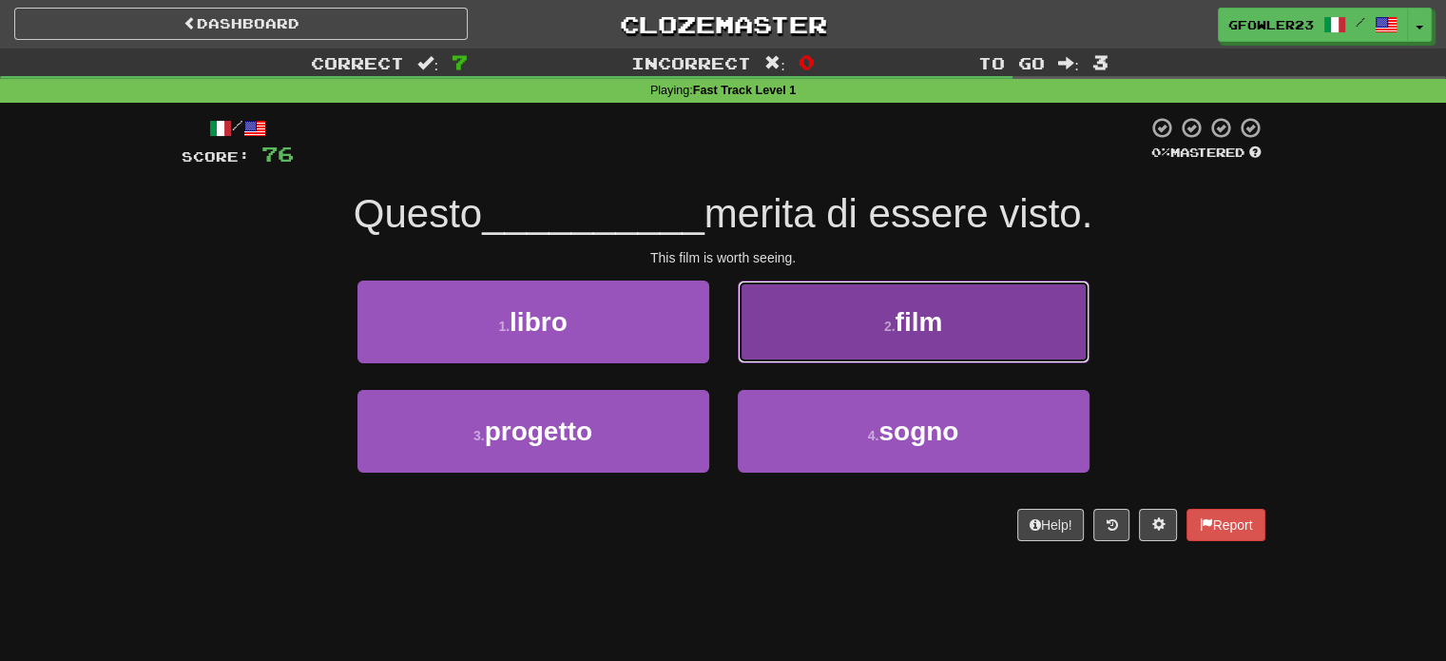
click at [808, 315] on button "2 . film" at bounding box center [914, 322] width 352 height 83
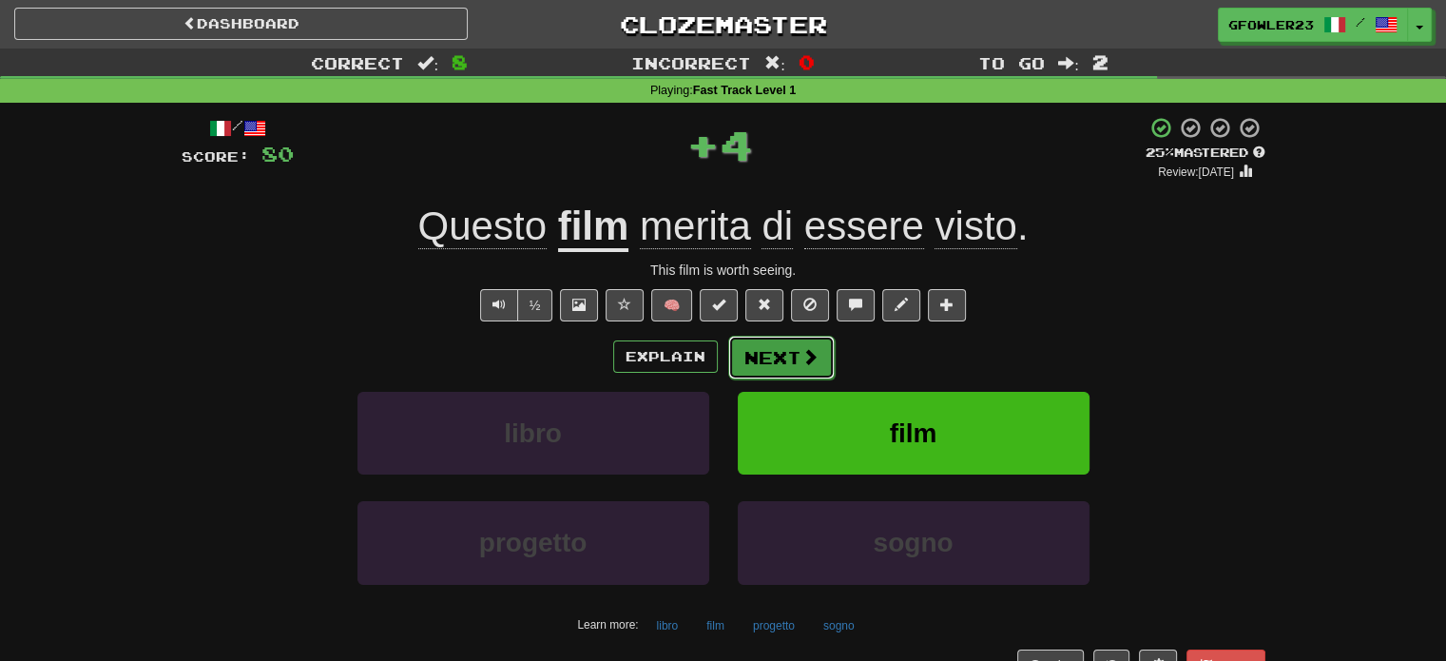
click at [775, 341] on button "Next" at bounding box center [781, 358] width 107 height 44
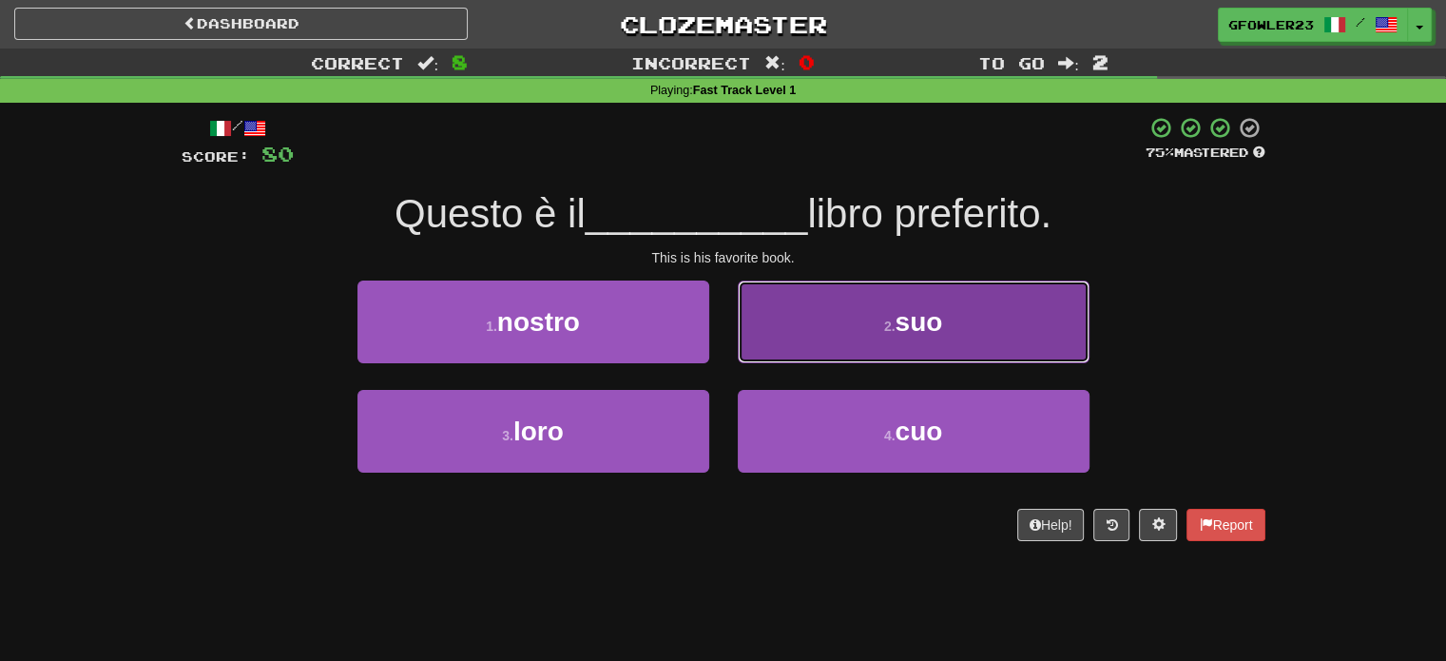
click at [847, 348] on button "2 . suo" at bounding box center [914, 322] width 352 height 83
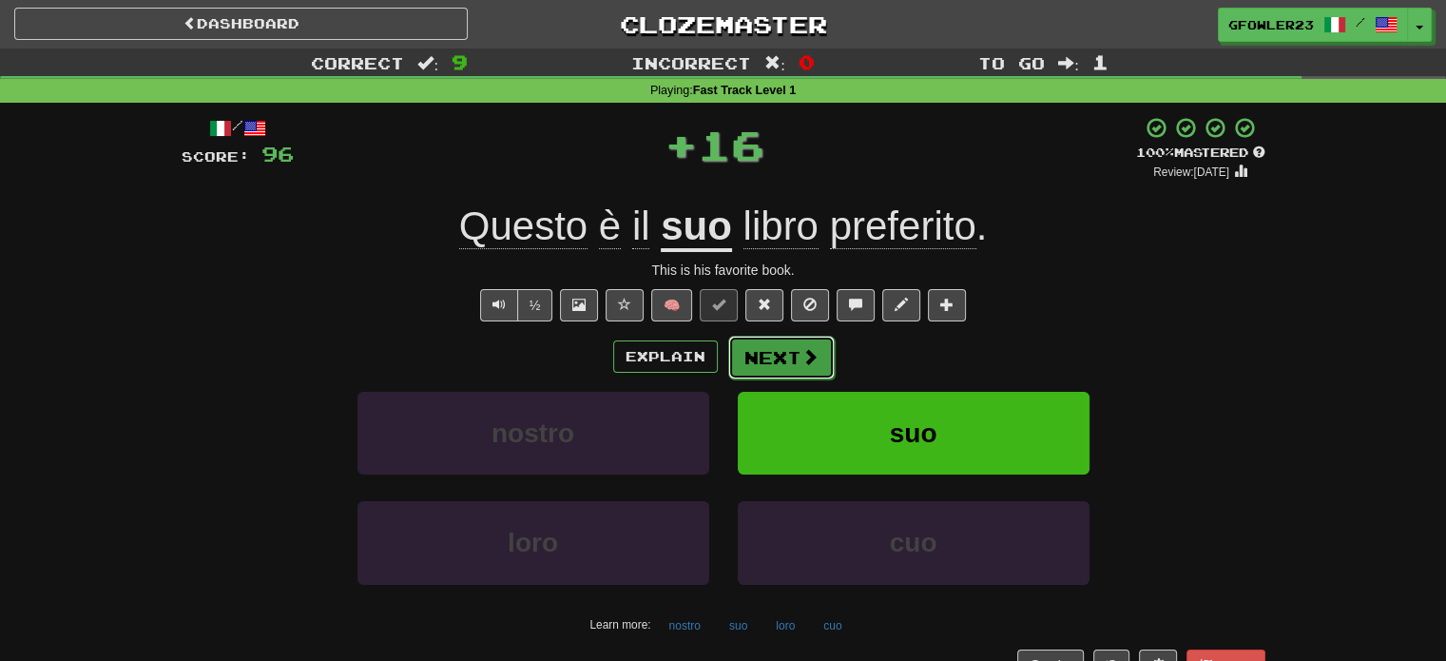
click at [761, 360] on button "Next" at bounding box center [781, 358] width 107 height 44
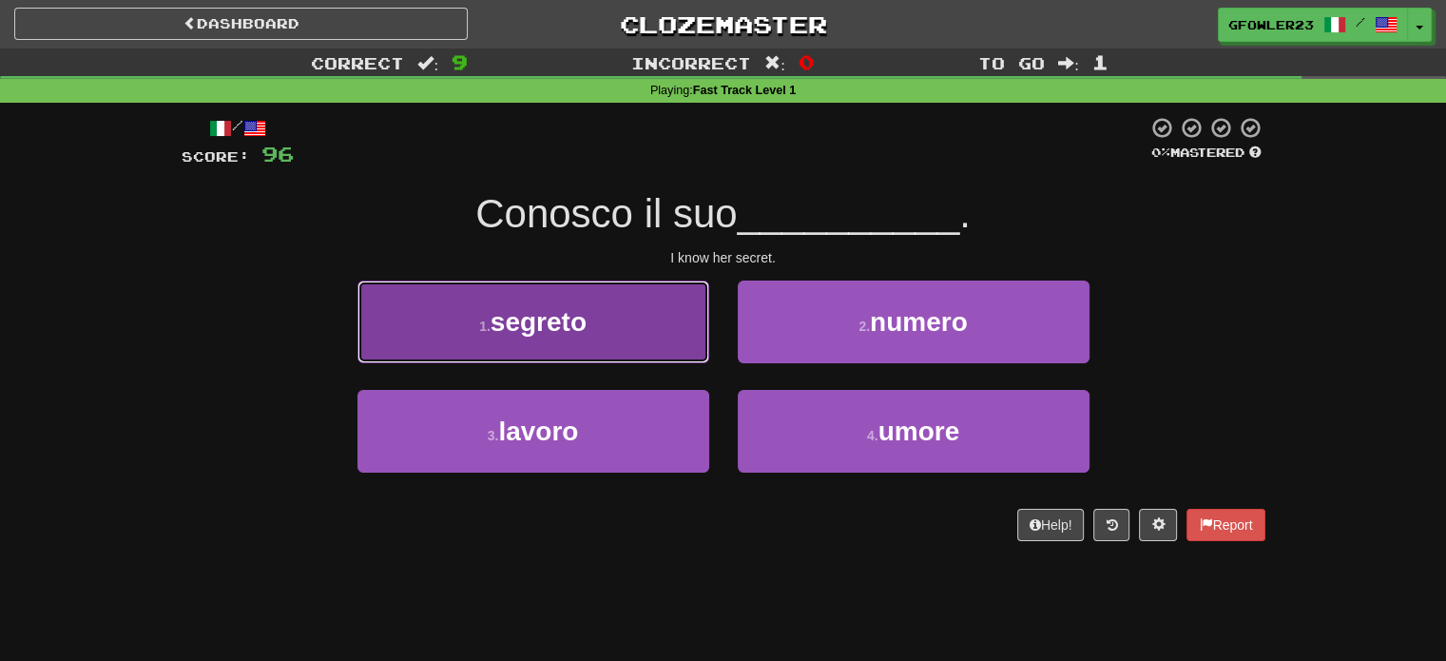
click at [672, 312] on button "1 . segreto" at bounding box center [534, 322] width 352 height 83
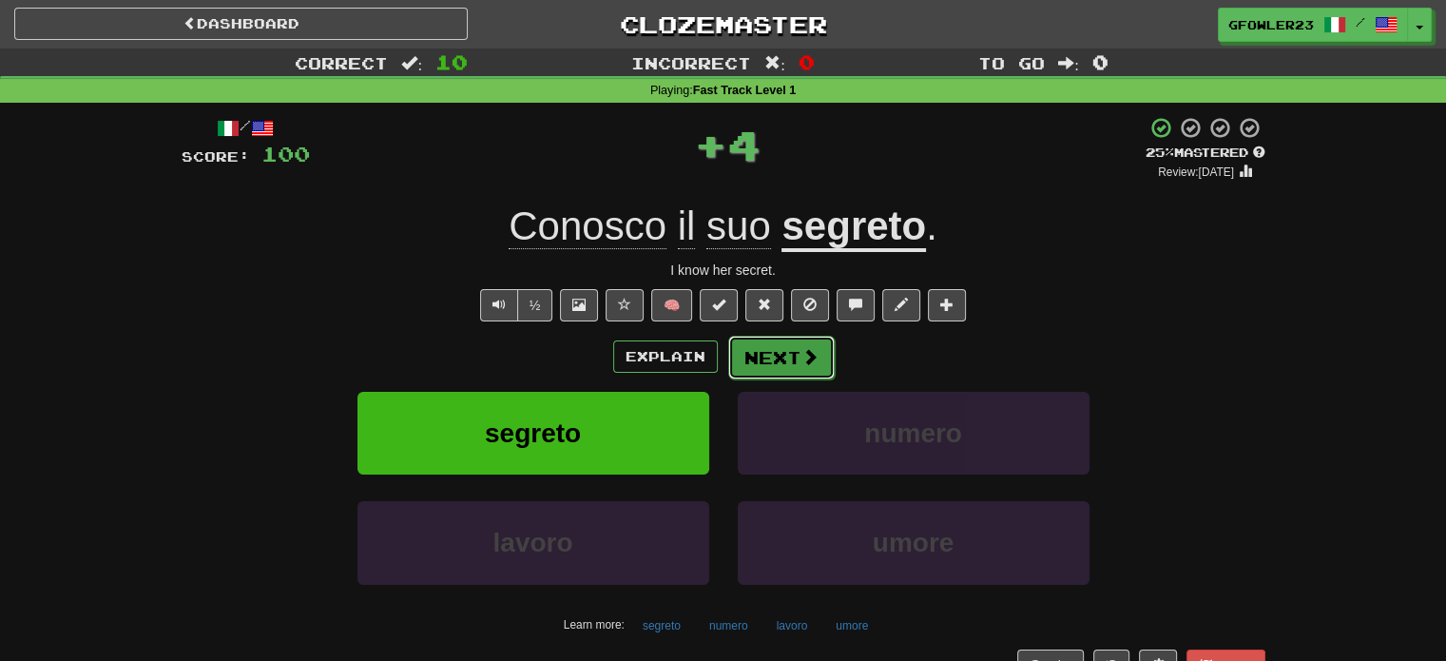
click at [770, 367] on button "Next" at bounding box center [781, 358] width 107 height 44
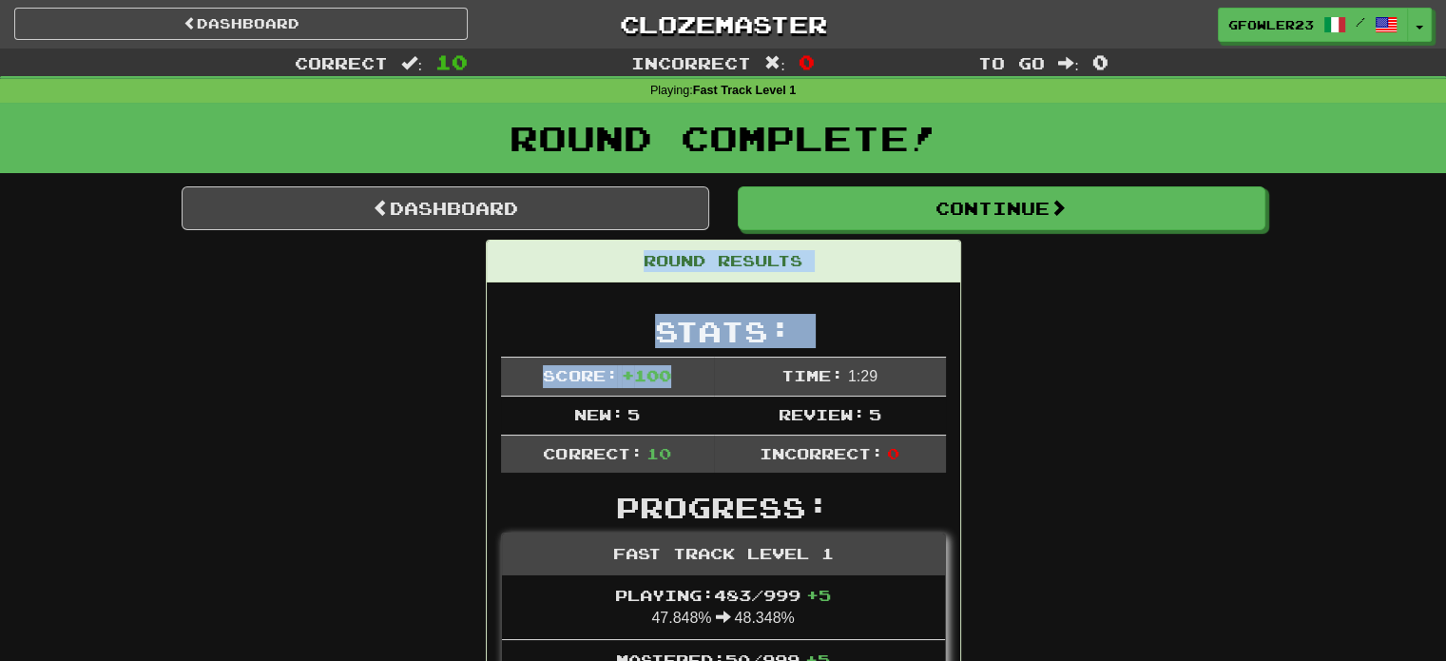
drag, startPoint x: 770, startPoint y: 367, endPoint x: 1000, endPoint y: 230, distance: 267.8
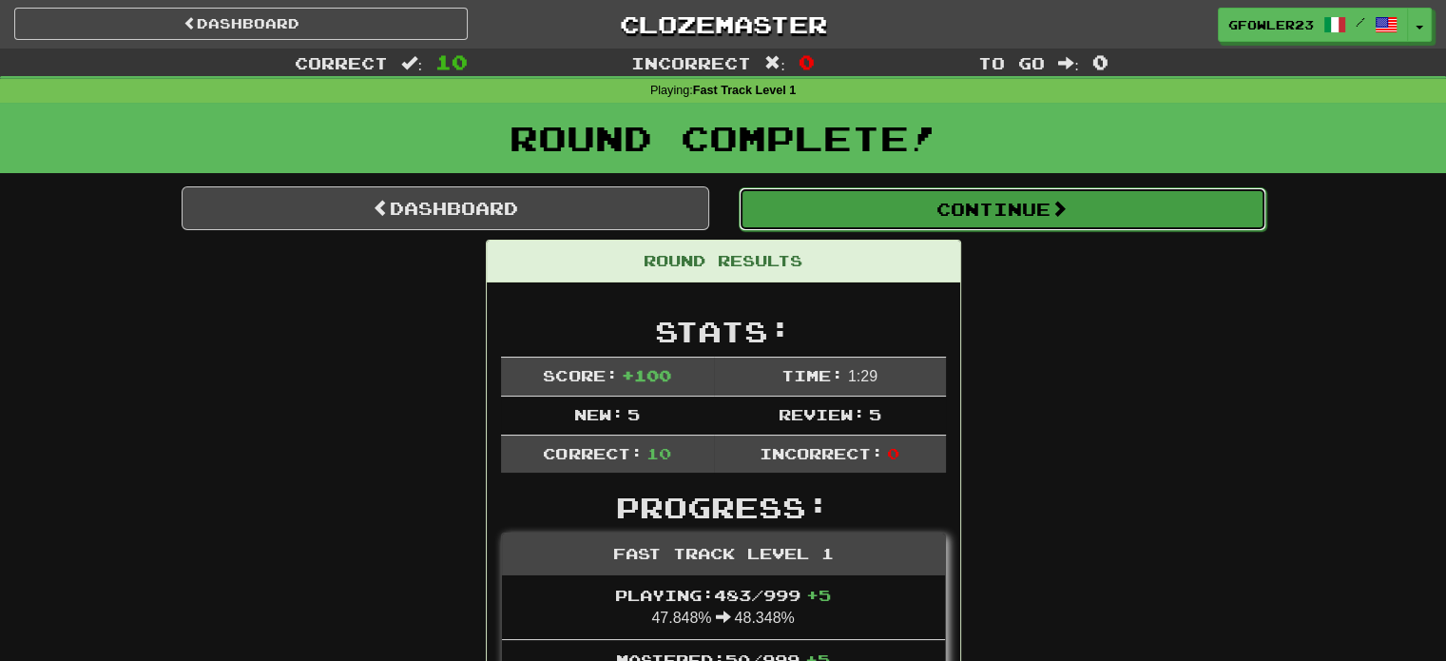
click at [1044, 204] on button "Continue" at bounding box center [1003, 209] width 528 height 44
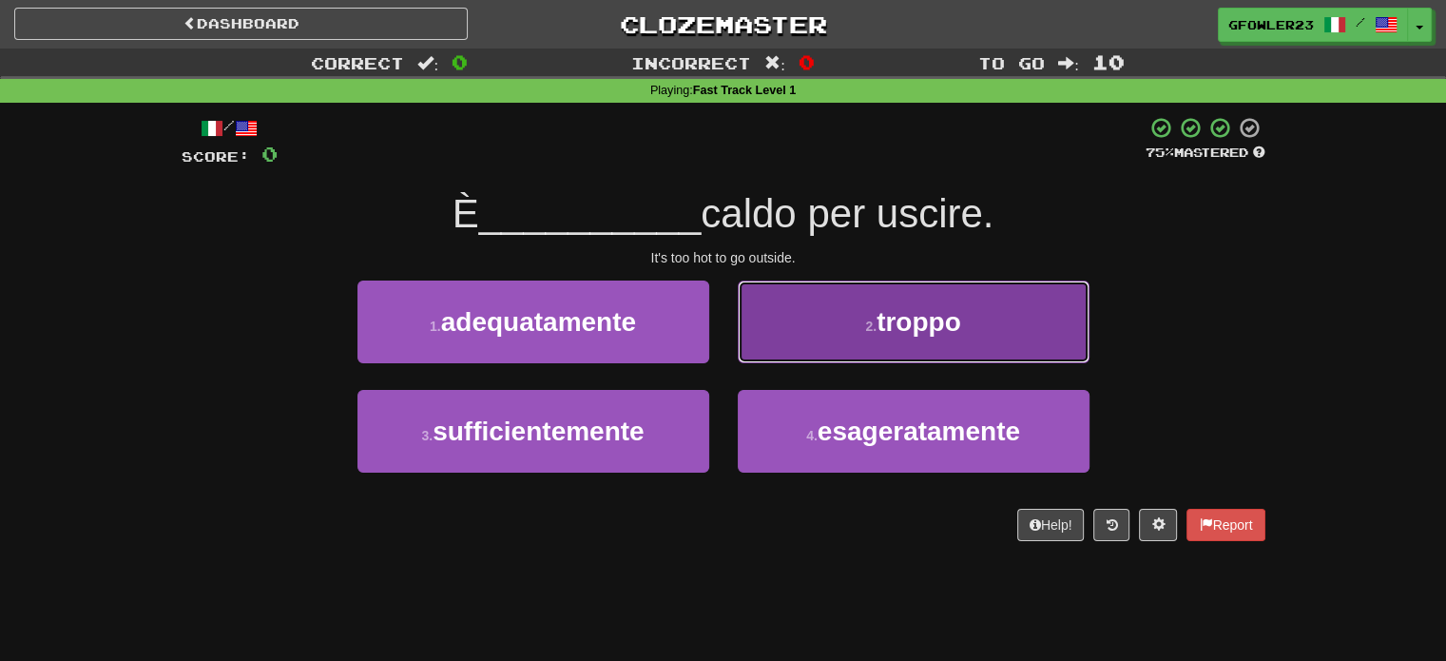
click at [925, 309] on span "troppo" at bounding box center [919, 321] width 85 height 29
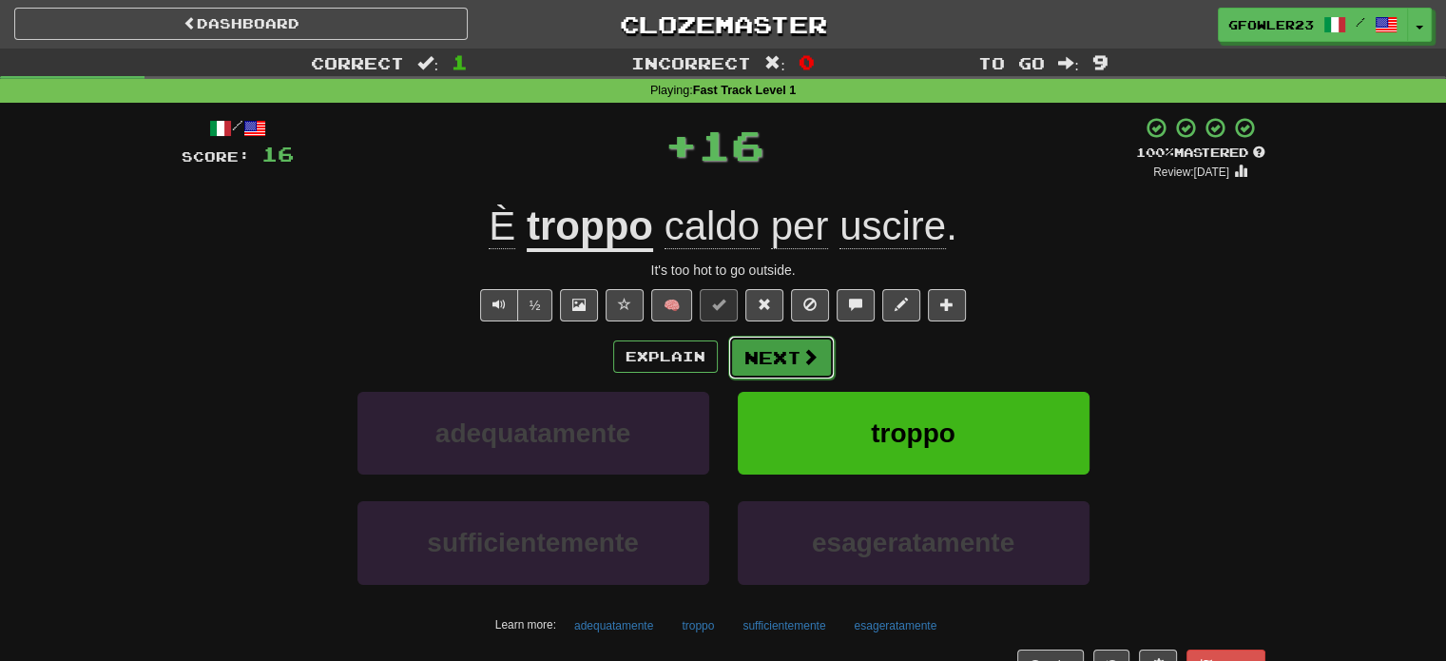
click at [774, 359] on button "Next" at bounding box center [781, 358] width 107 height 44
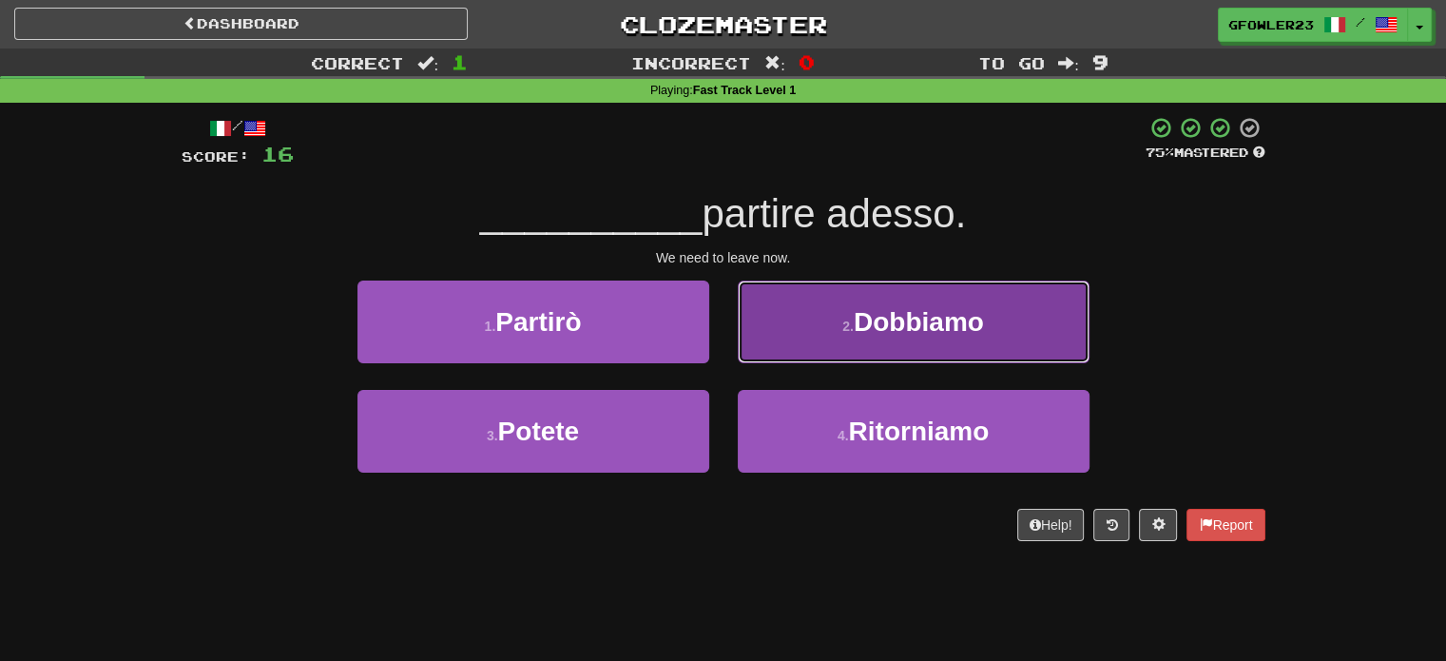
click at [824, 344] on button "2 . Dobbiamo" at bounding box center [914, 322] width 352 height 83
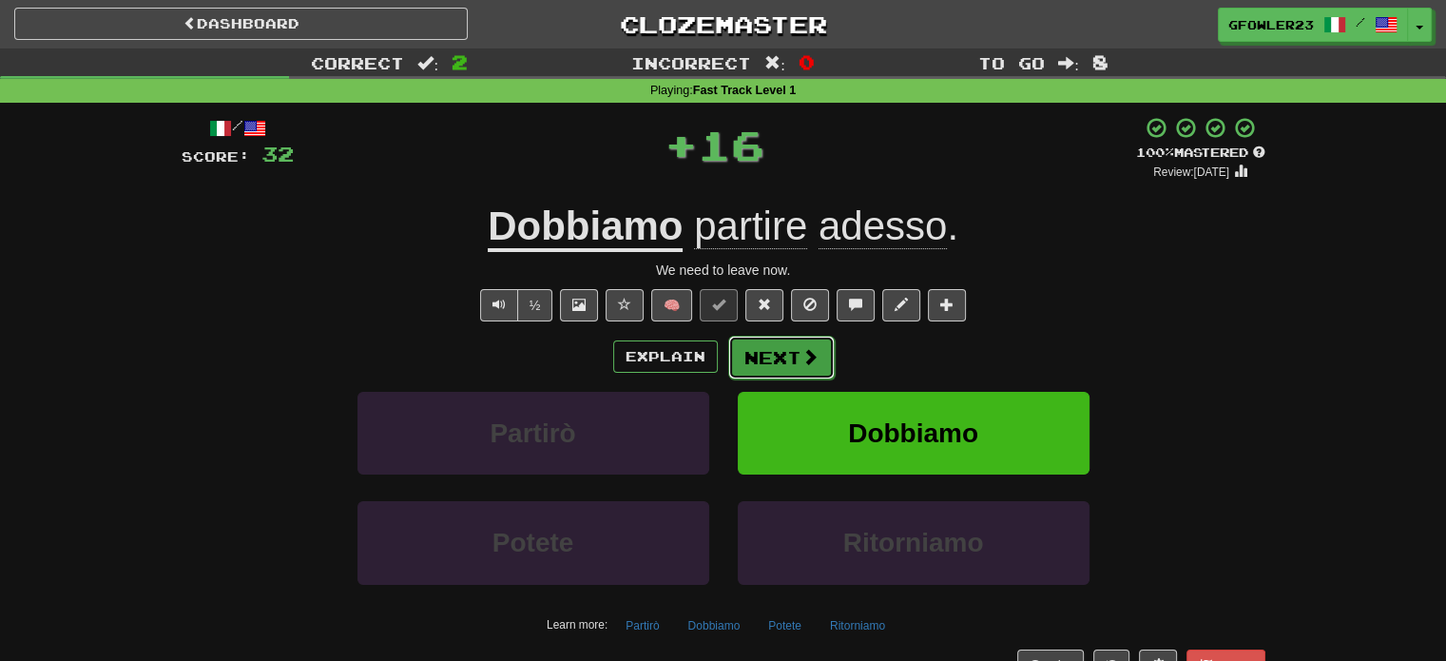
click at [789, 349] on button "Next" at bounding box center [781, 358] width 107 height 44
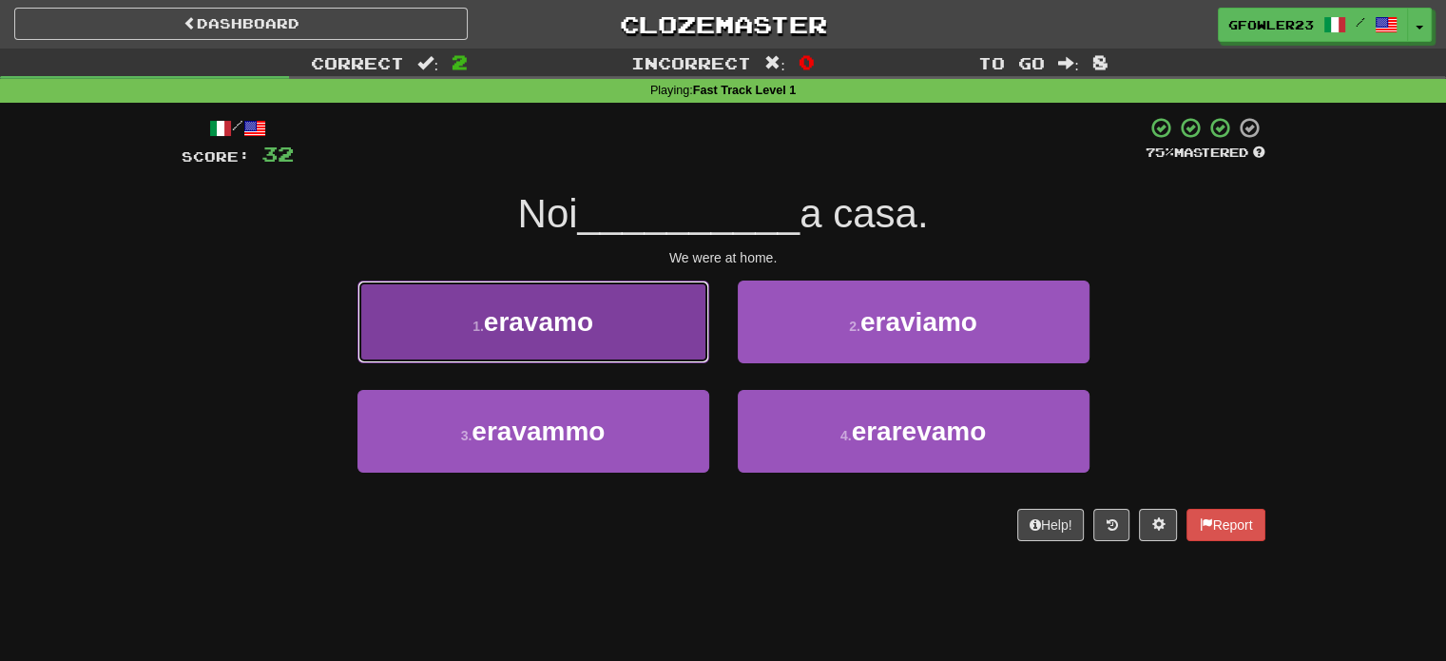
click at [658, 349] on button "1 . eravamo" at bounding box center [534, 322] width 352 height 83
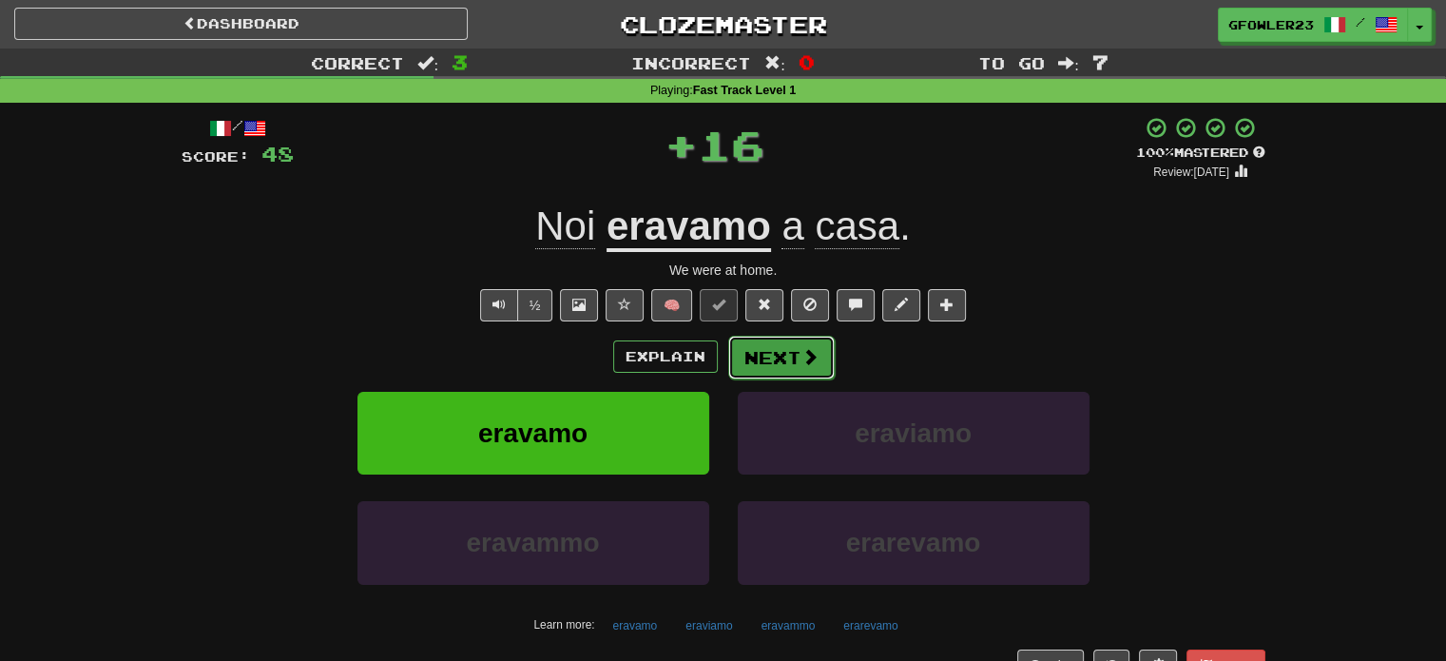
click at [811, 362] on span at bounding box center [810, 356] width 17 height 17
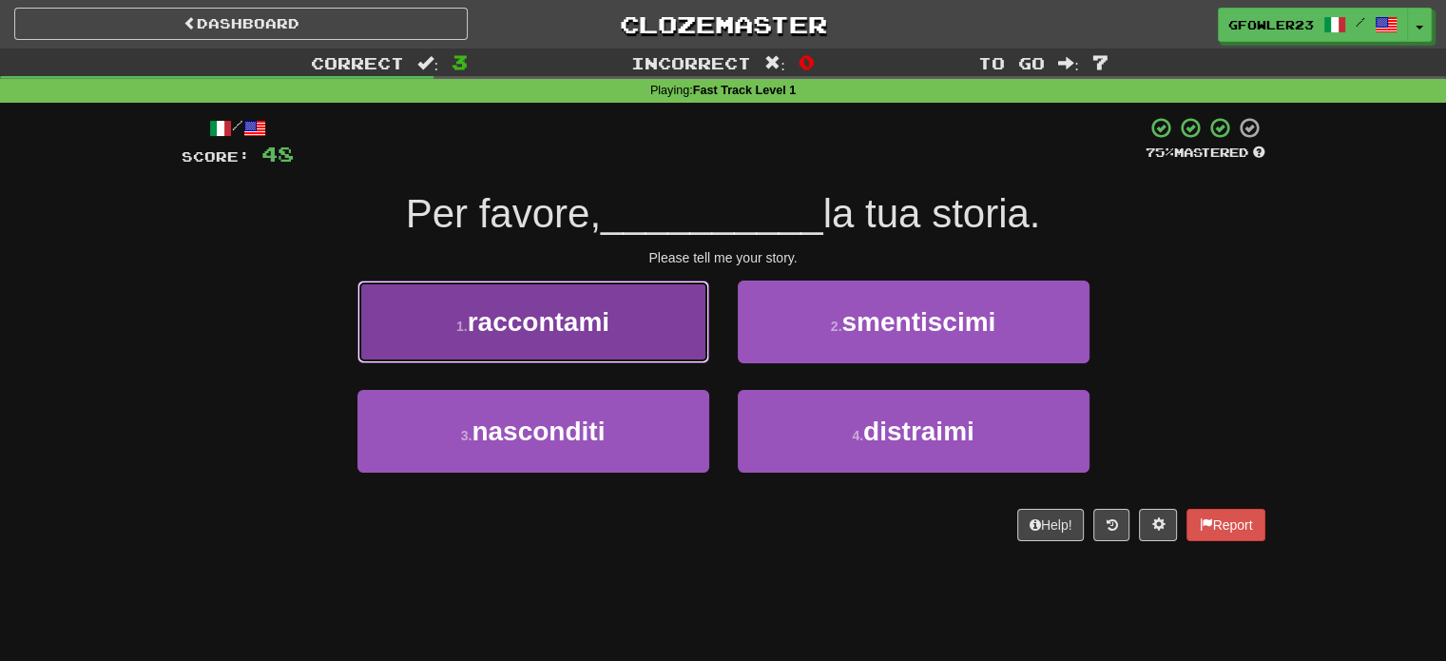
click at [654, 347] on button "1 . raccontami" at bounding box center [534, 322] width 352 height 83
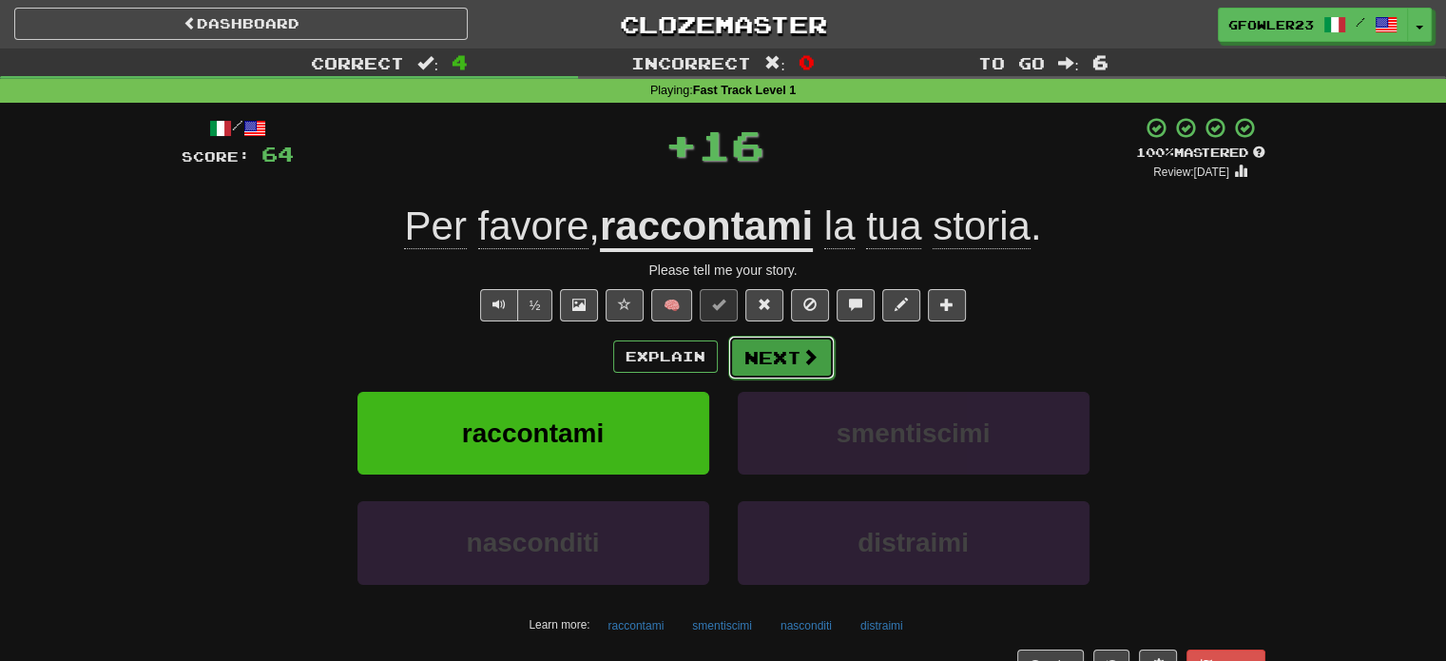
click at [787, 360] on button "Next" at bounding box center [781, 358] width 107 height 44
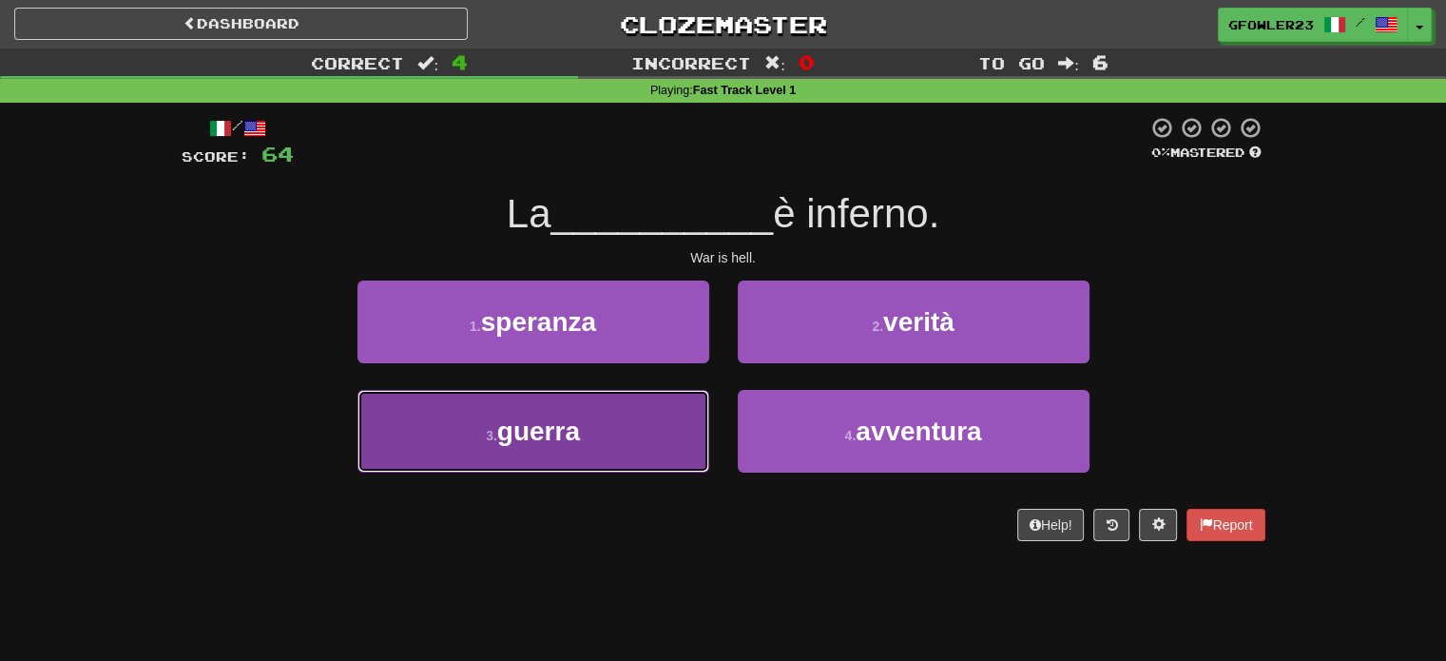
click at [543, 466] on button "3 . guerra" at bounding box center [534, 431] width 352 height 83
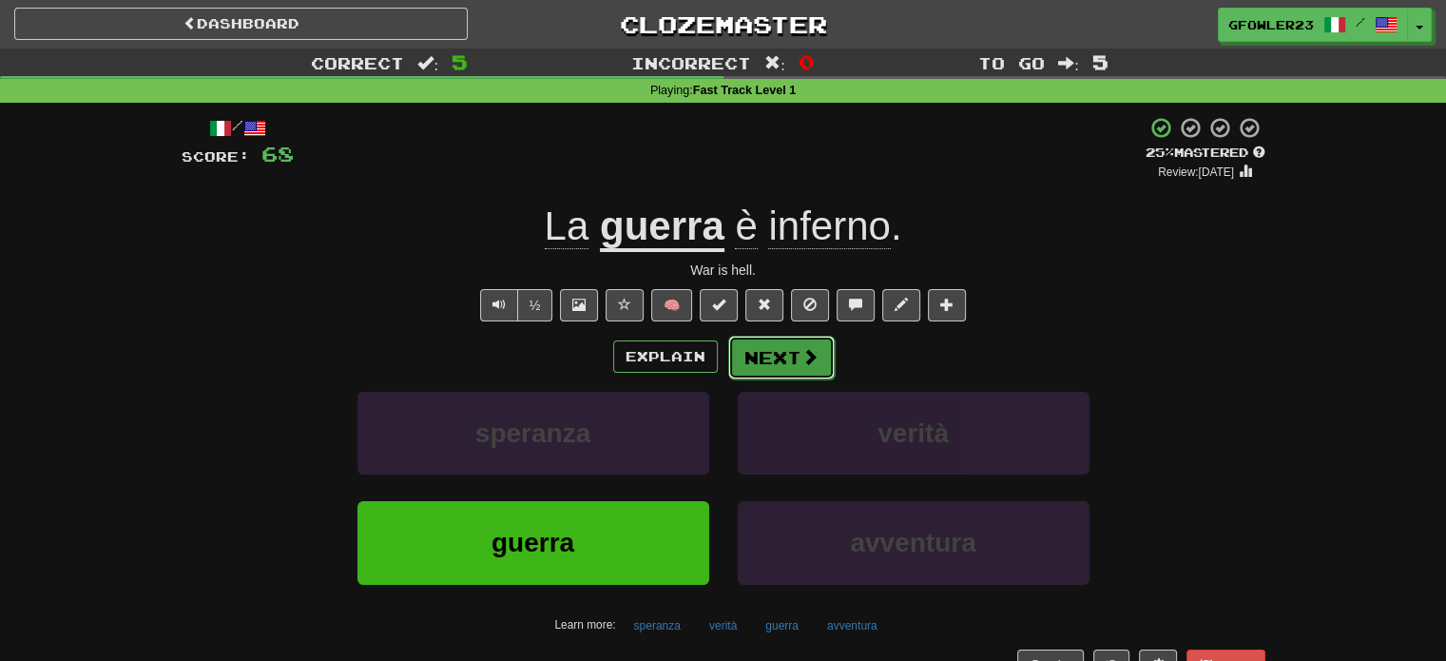
click at [779, 343] on button "Next" at bounding box center [781, 358] width 107 height 44
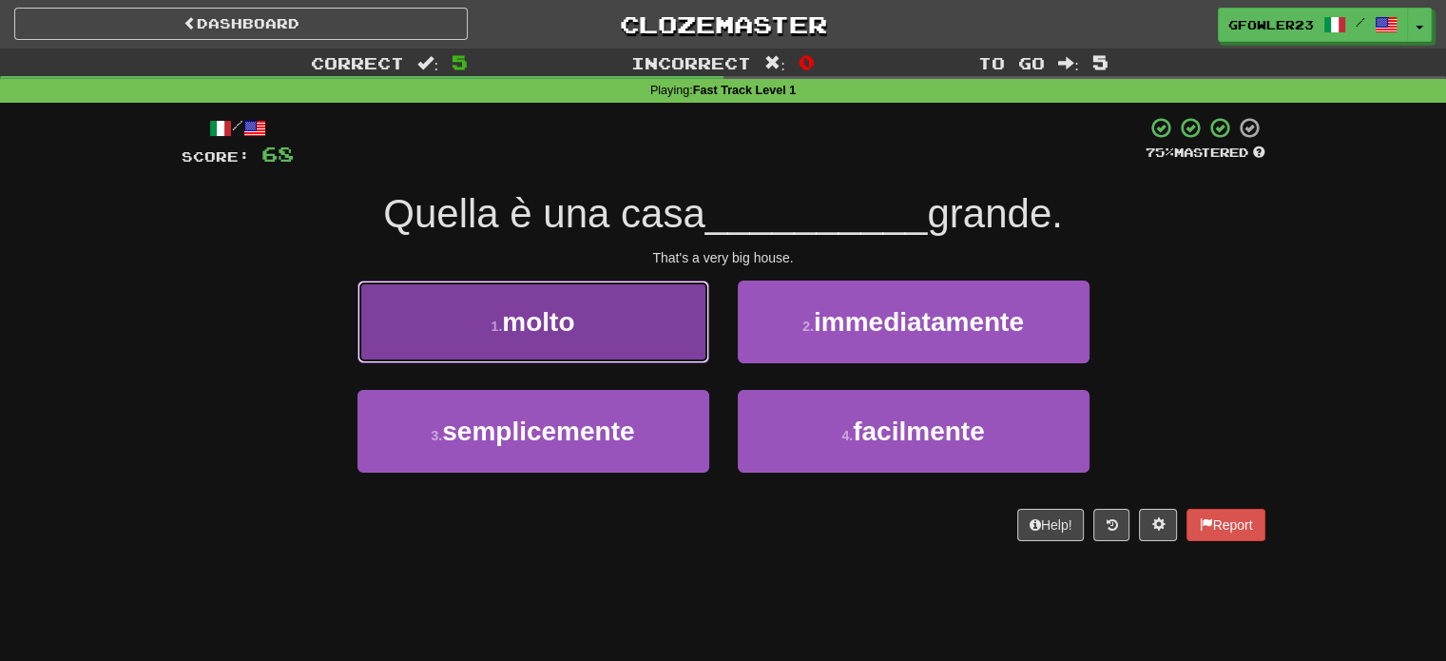
click at [644, 341] on button "1 . molto" at bounding box center [534, 322] width 352 height 83
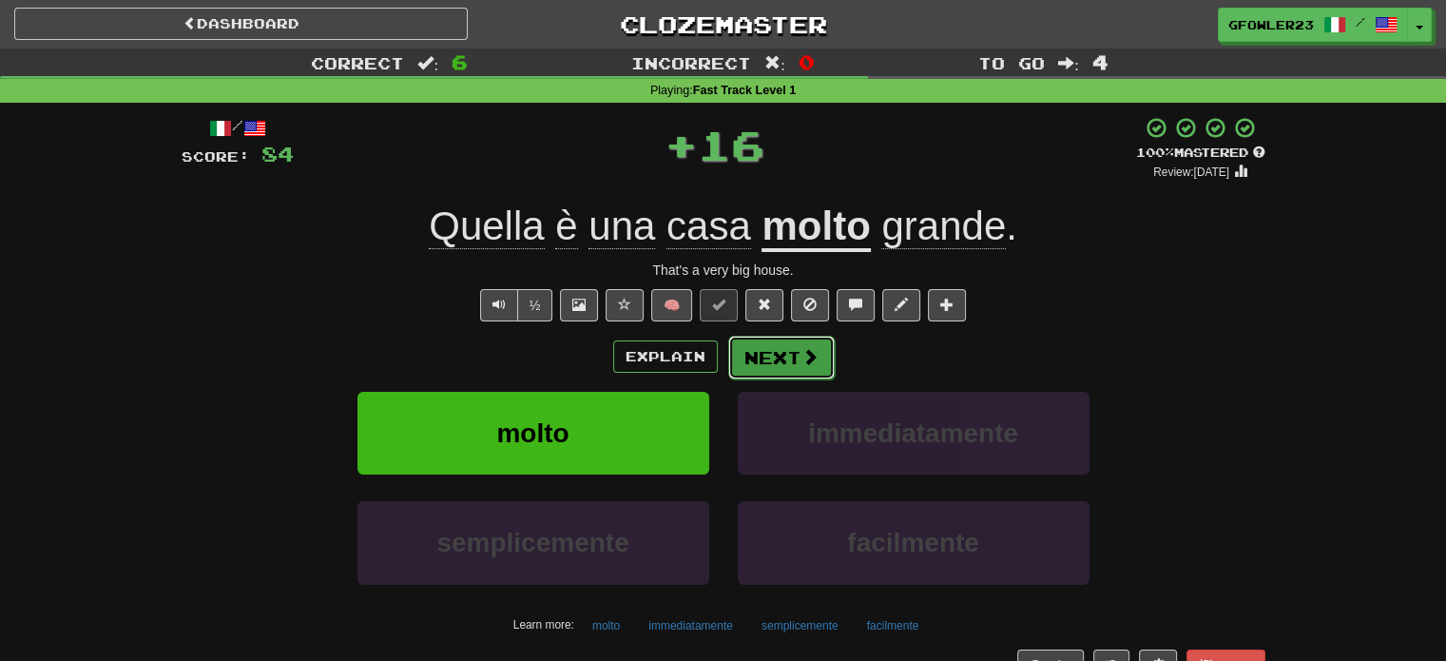
click at [802, 354] on span at bounding box center [810, 356] width 17 height 17
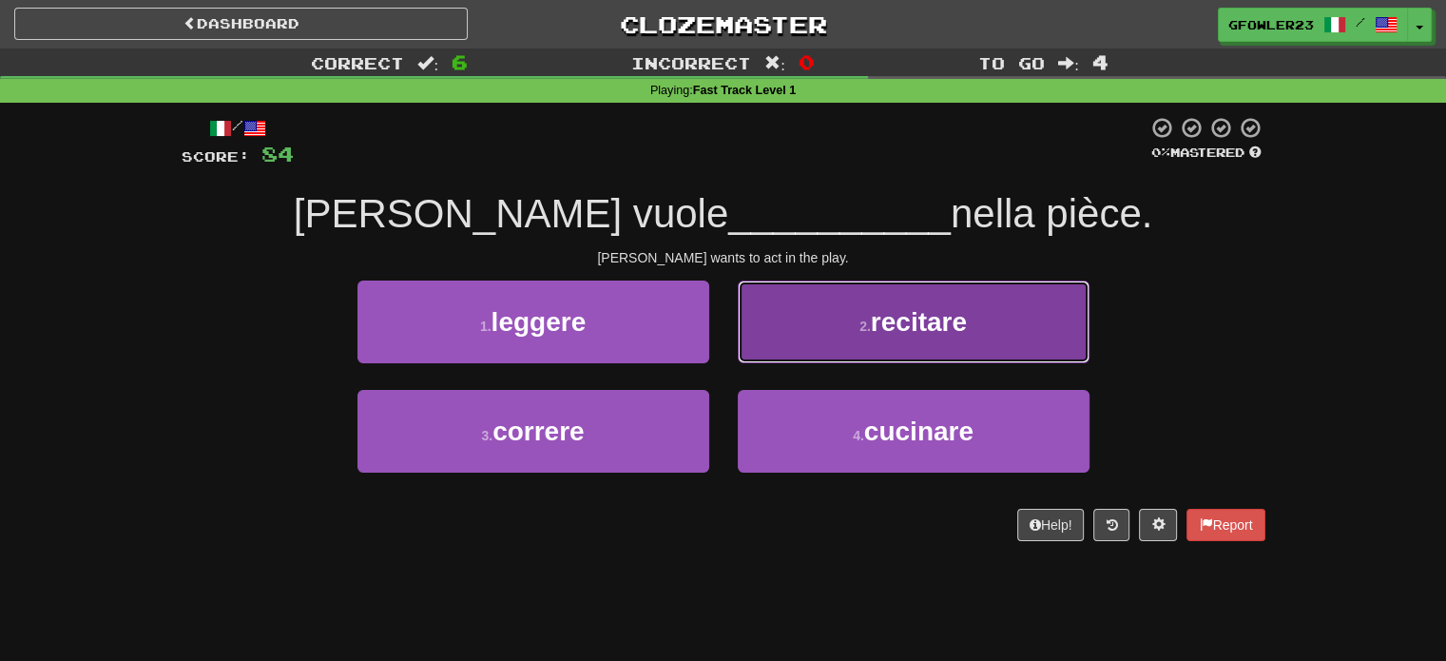
click at [827, 319] on button "2 . recitare" at bounding box center [914, 322] width 352 height 83
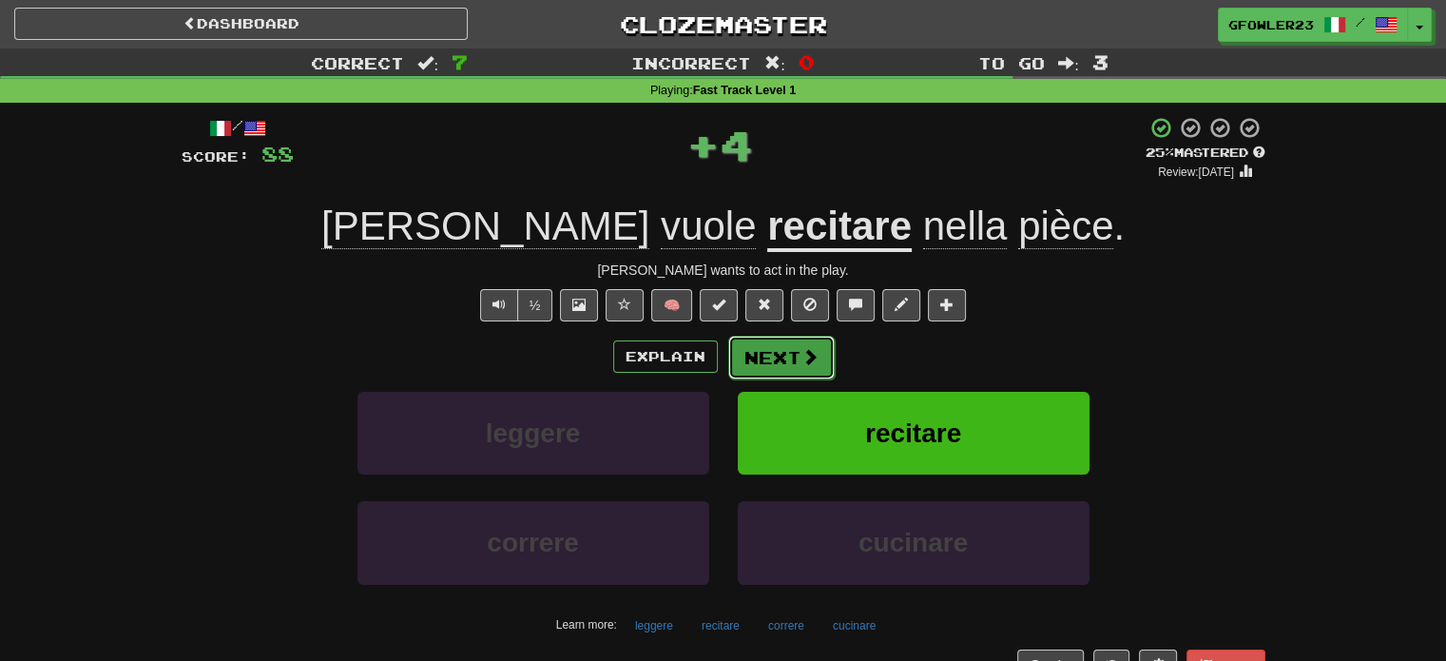
click at [780, 376] on button "Next" at bounding box center [781, 358] width 107 height 44
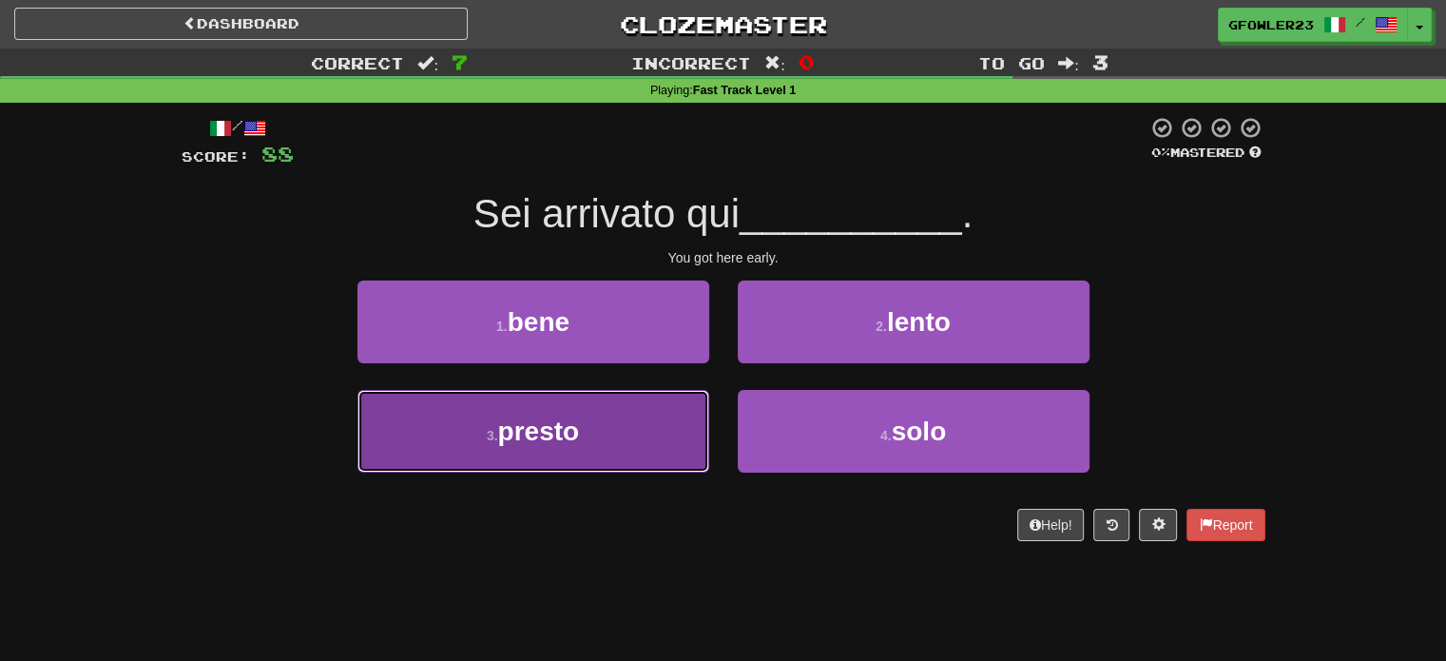
click at [687, 456] on button "3 . presto" at bounding box center [534, 431] width 352 height 83
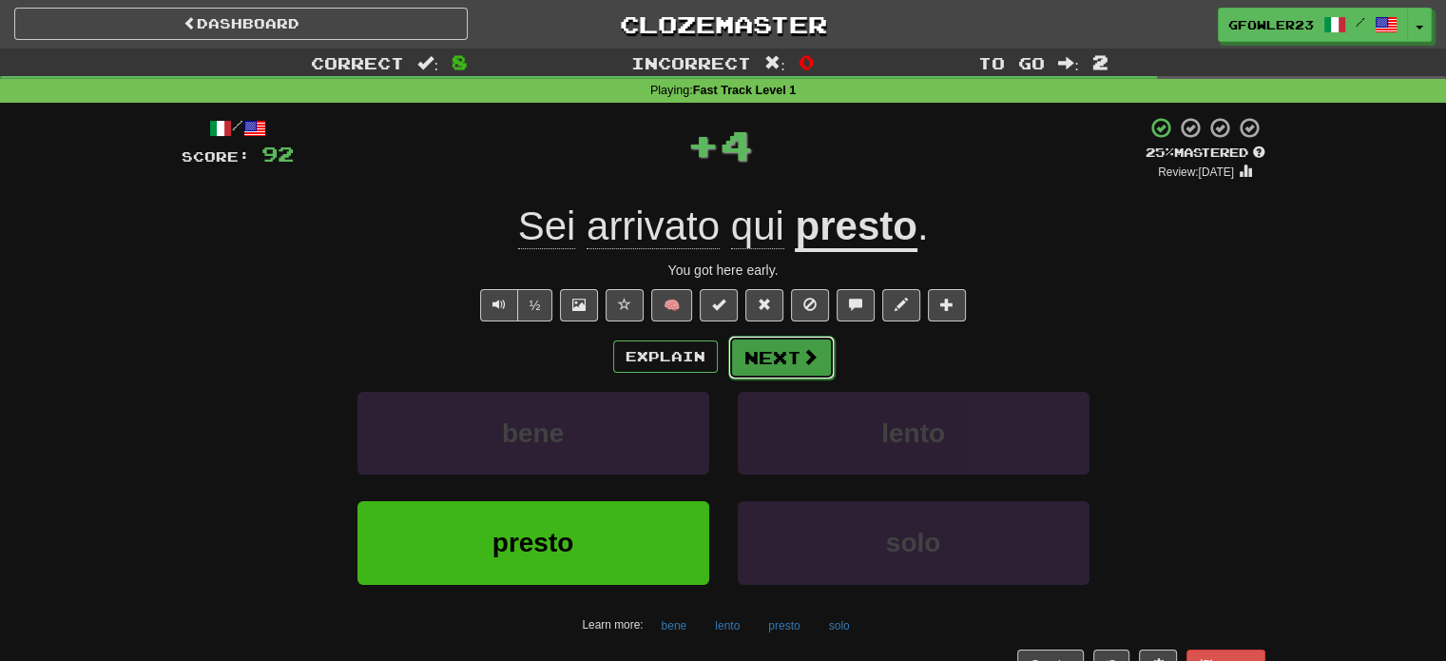
click at [816, 360] on span at bounding box center [810, 356] width 17 height 17
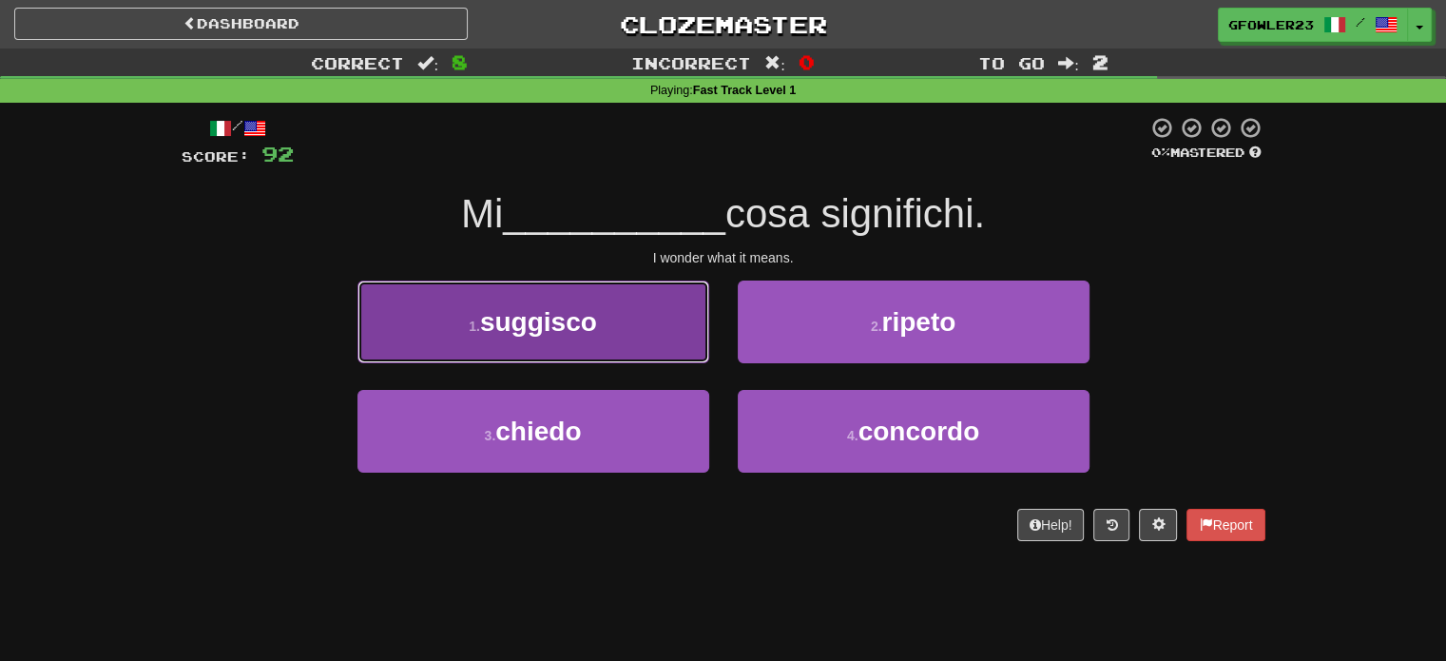
click at [687, 338] on button "1 . suggisco" at bounding box center [534, 322] width 352 height 83
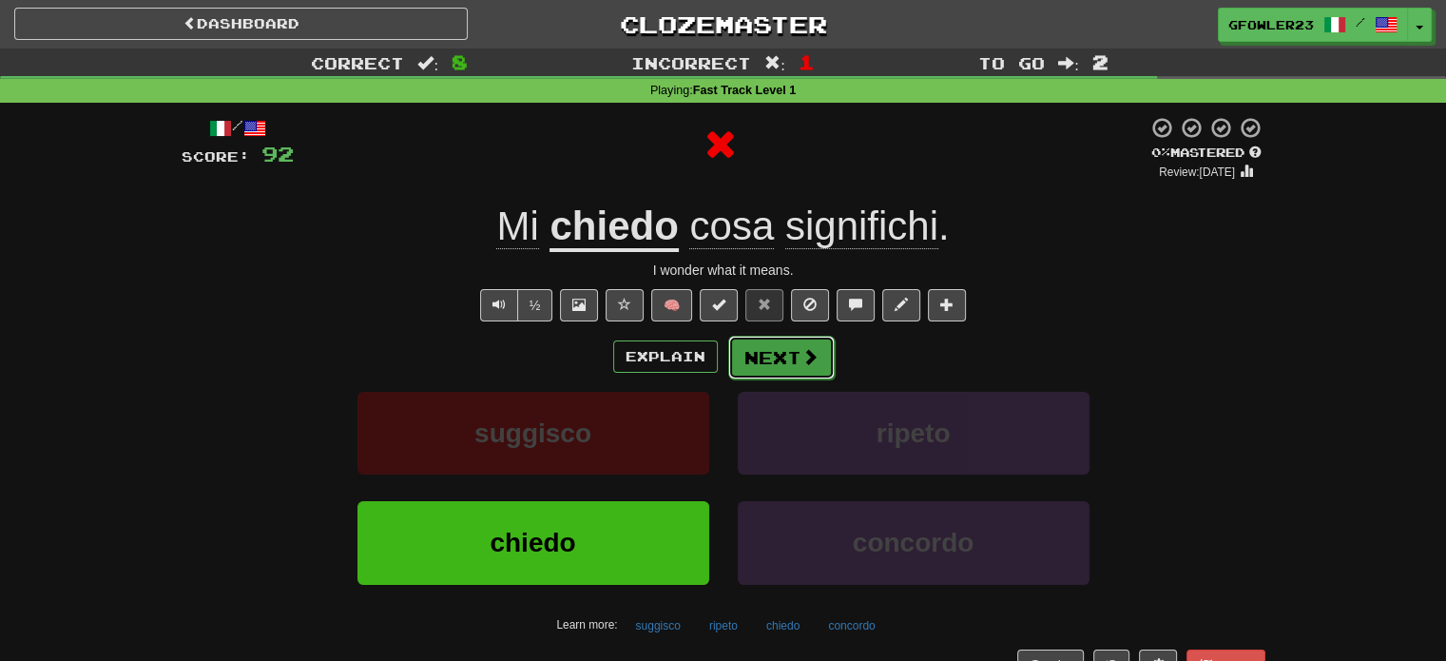
click at [763, 350] on button "Next" at bounding box center [781, 358] width 107 height 44
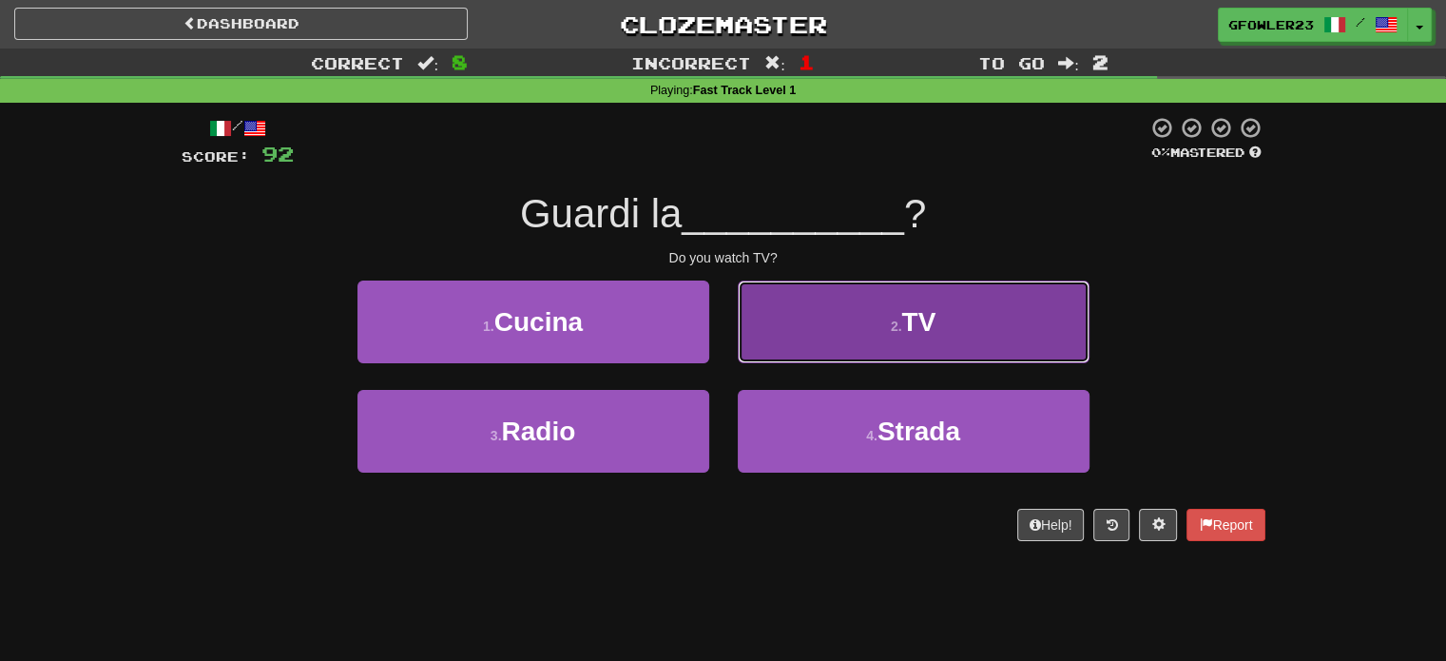
click at [786, 349] on button "2 . TV" at bounding box center [914, 322] width 352 height 83
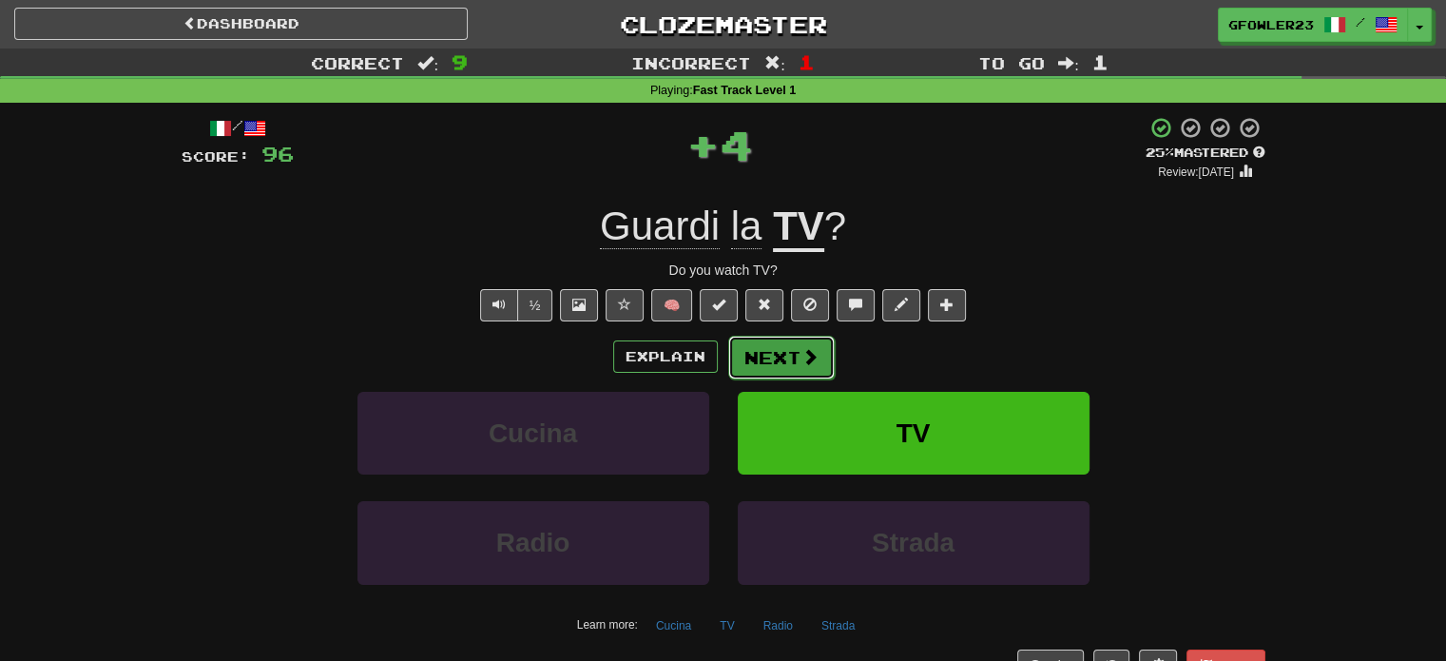
click at [784, 347] on button "Next" at bounding box center [781, 358] width 107 height 44
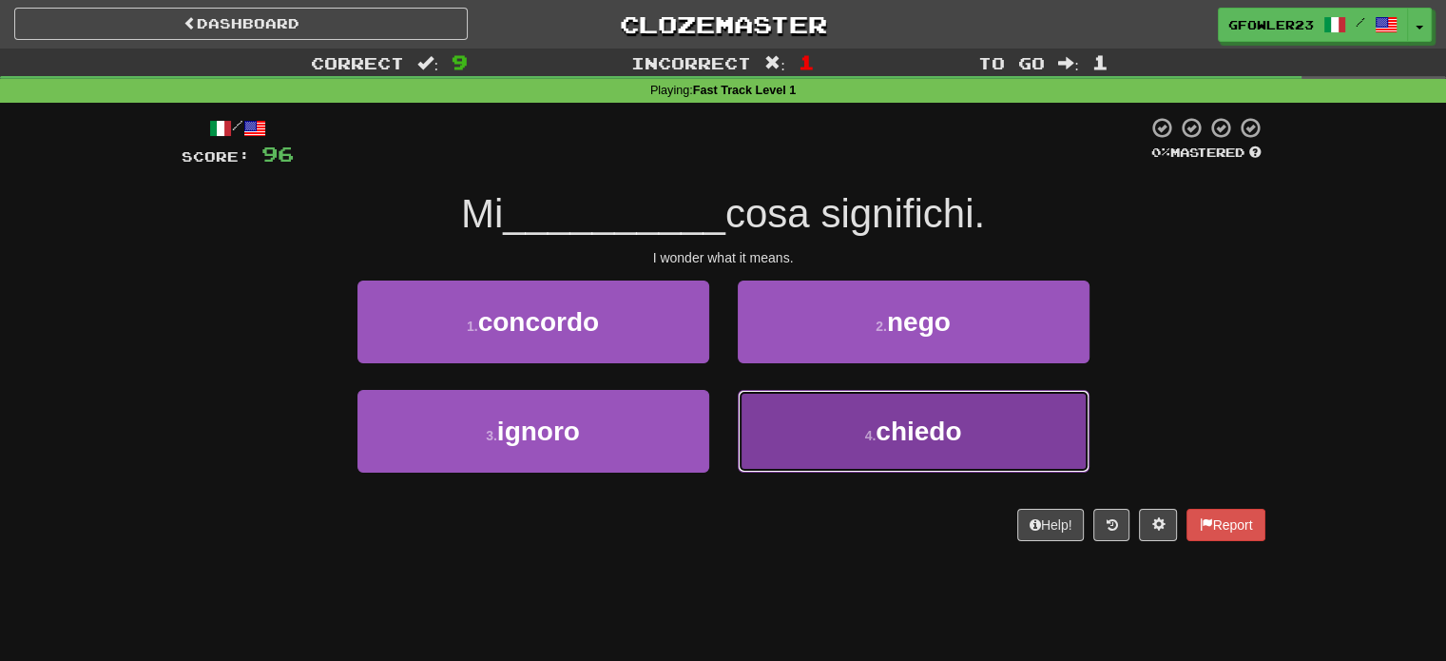
click at [821, 427] on button "4 . chiedo" at bounding box center [914, 431] width 352 height 83
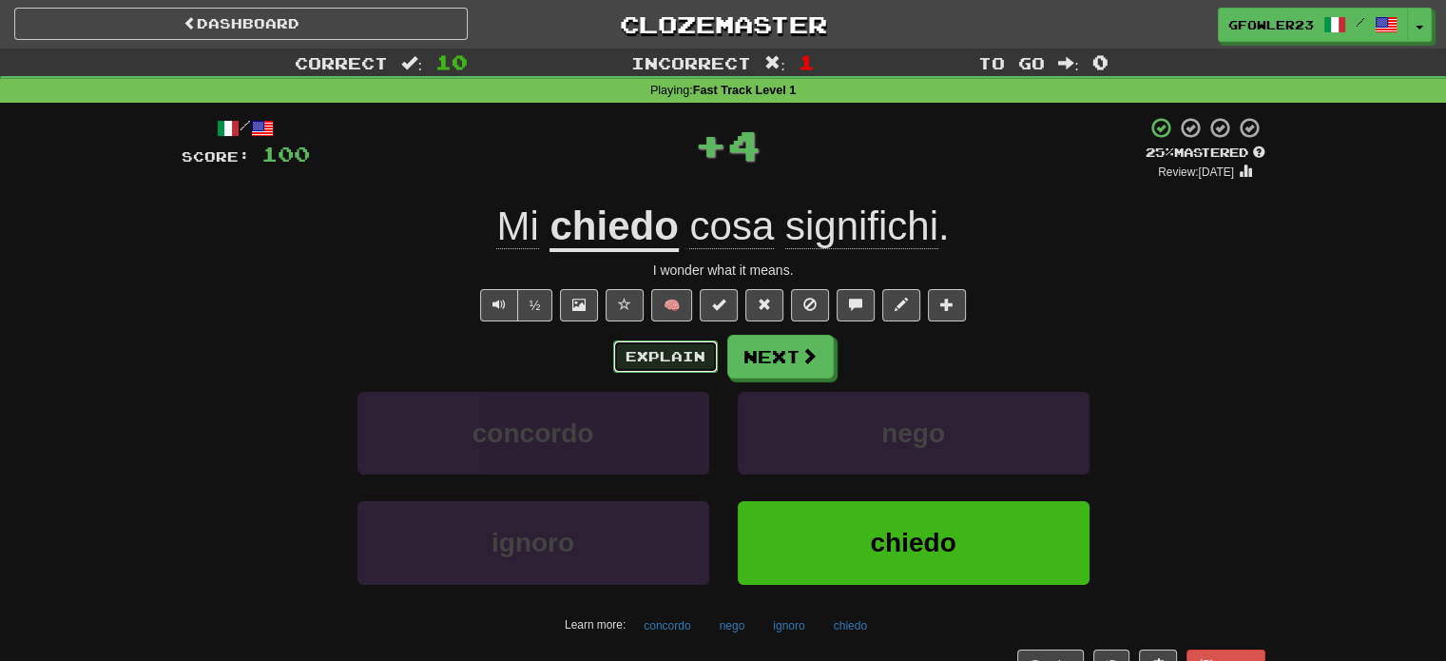
click at [702, 348] on button "Explain" at bounding box center [665, 356] width 105 height 32
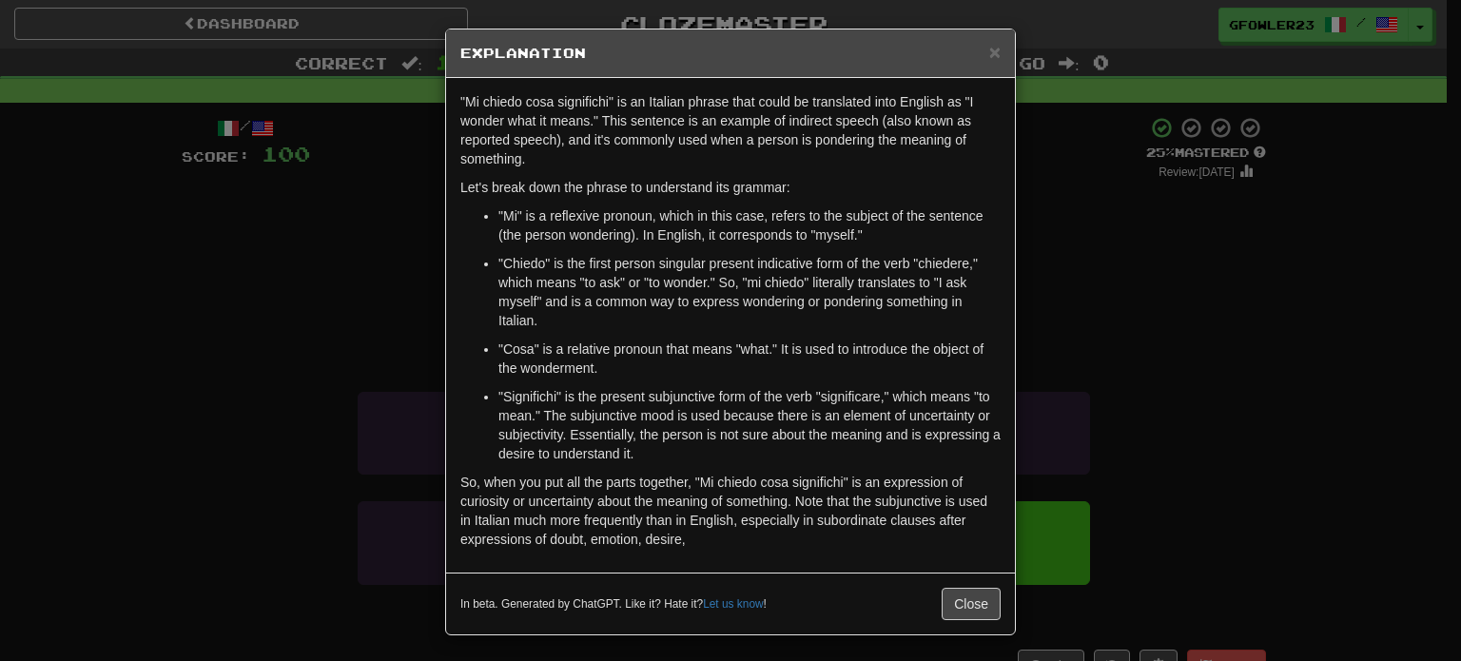
click at [929, 506] on p "So, when you put all the parts together, "Mi chiedo cosa significhi" is an expr…" at bounding box center [730, 511] width 540 height 76
click at [954, 596] on button "Close" at bounding box center [970, 604] width 59 height 32
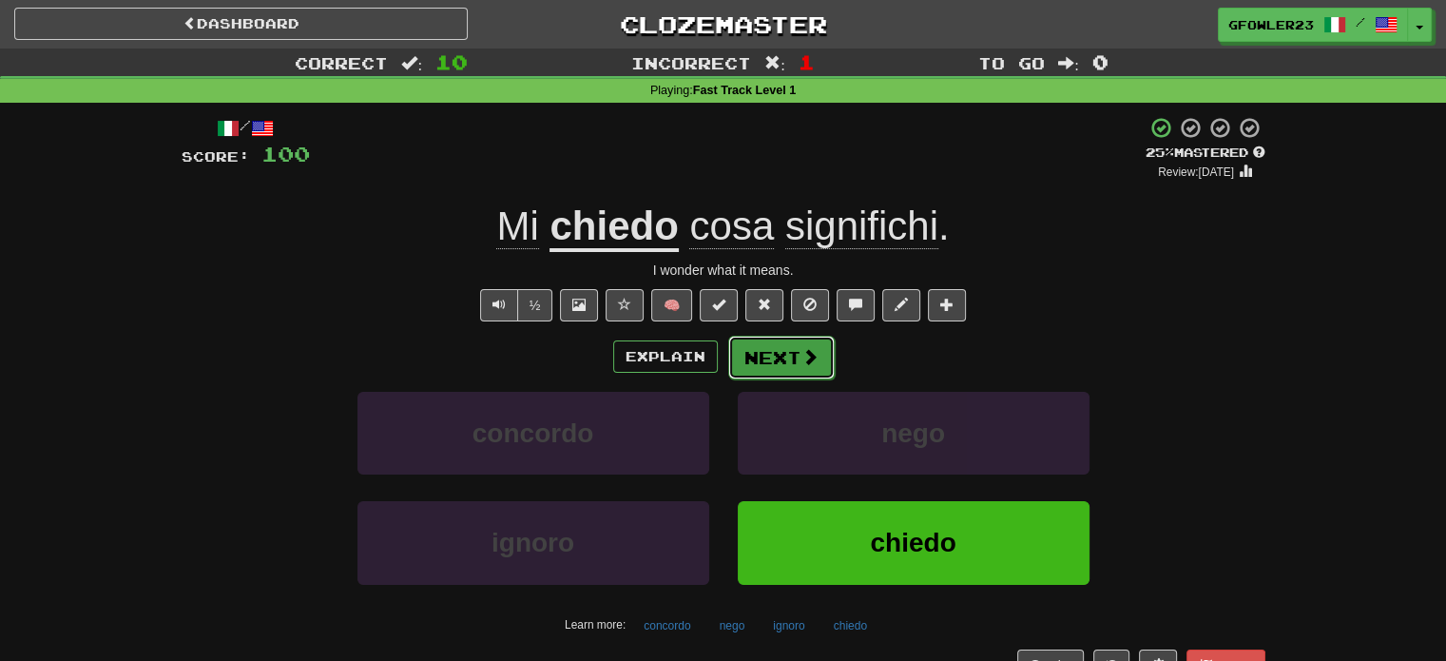
click at [777, 353] on button "Next" at bounding box center [781, 358] width 107 height 44
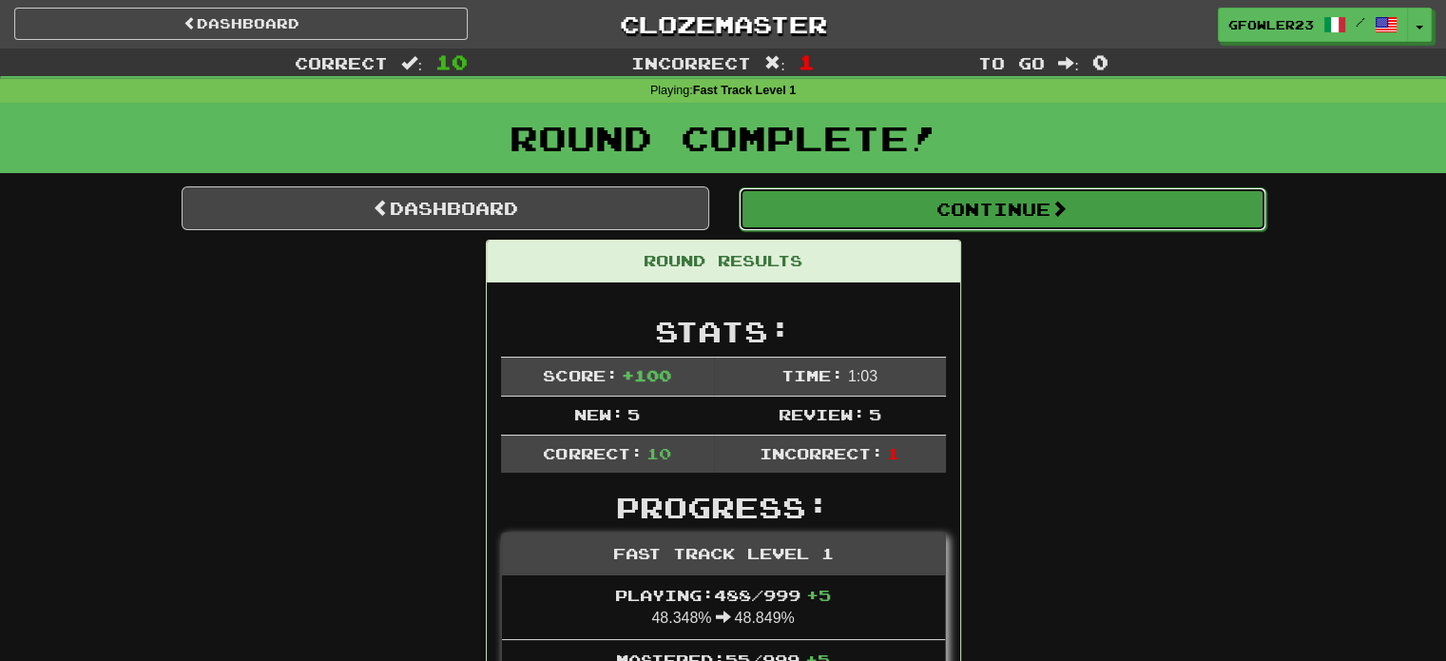
click at [871, 218] on button "Continue" at bounding box center [1003, 209] width 528 height 44
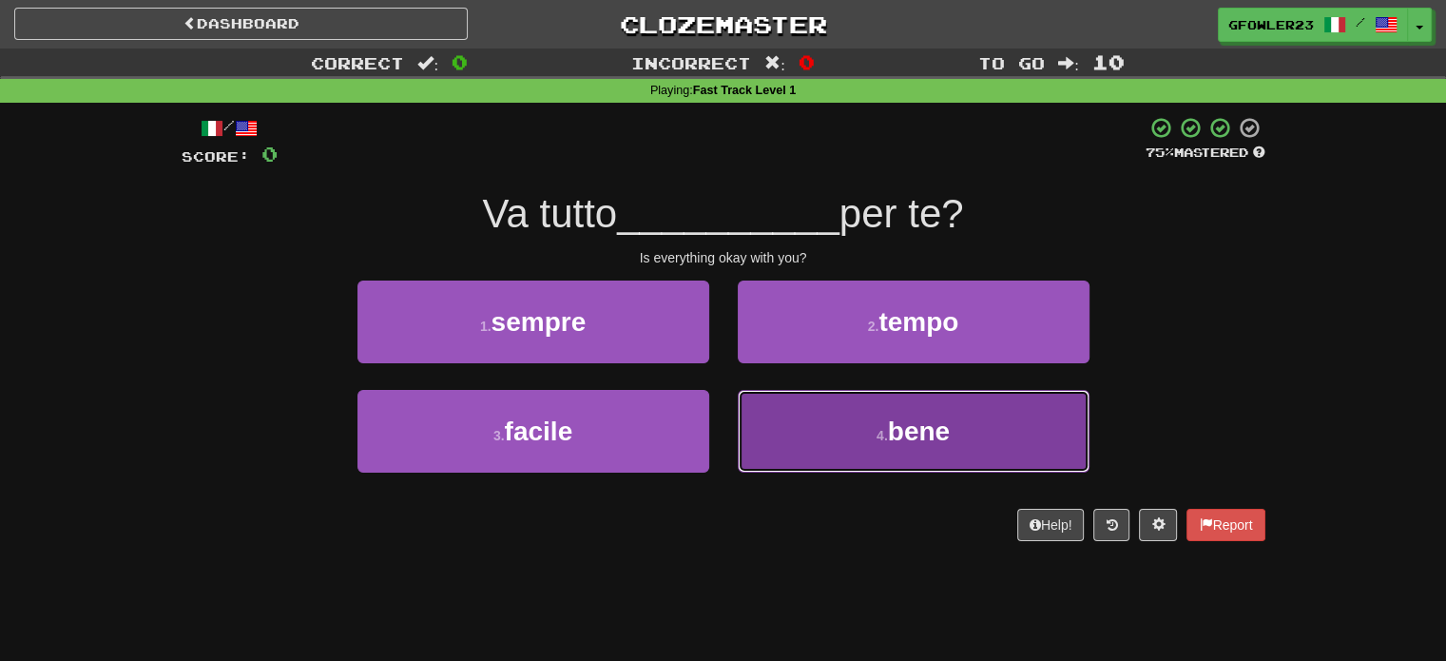
click at [841, 413] on button "4 . bene" at bounding box center [914, 431] width 352 height 83
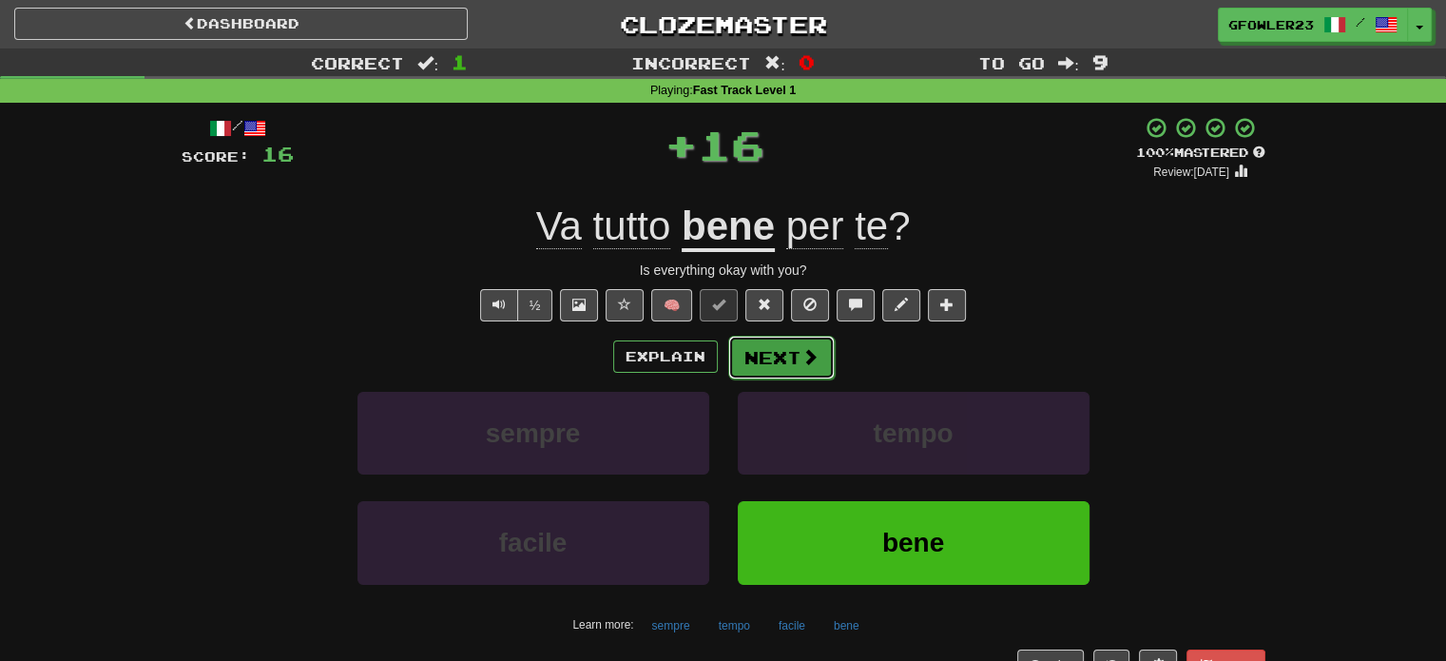
click at [787, 351] on button "Next" at bounding box center [781, 358] width 107 height 44
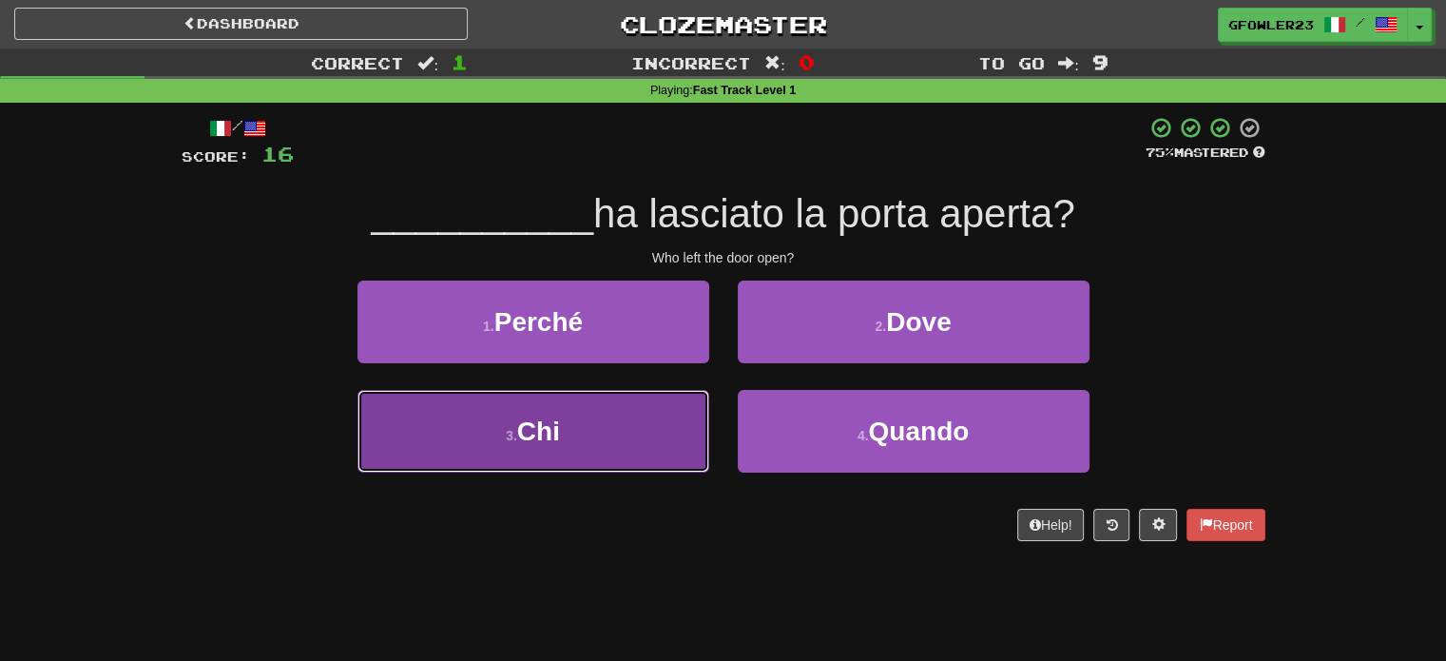
click at [701, 443] on button "3 . Chi" at bounding box center [534, 431] width 352 height 83
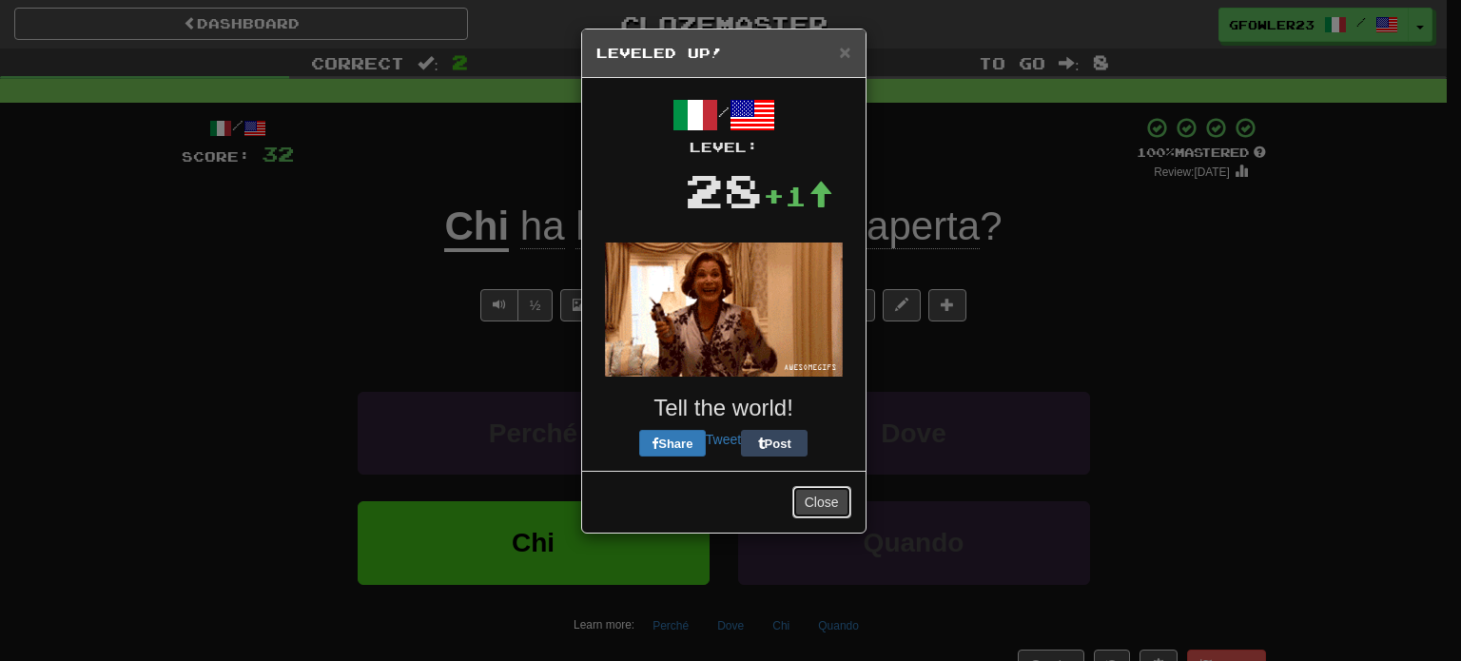
click at [821, 512] on button "Close" at bounding box center [821, 502] width 59 height 32
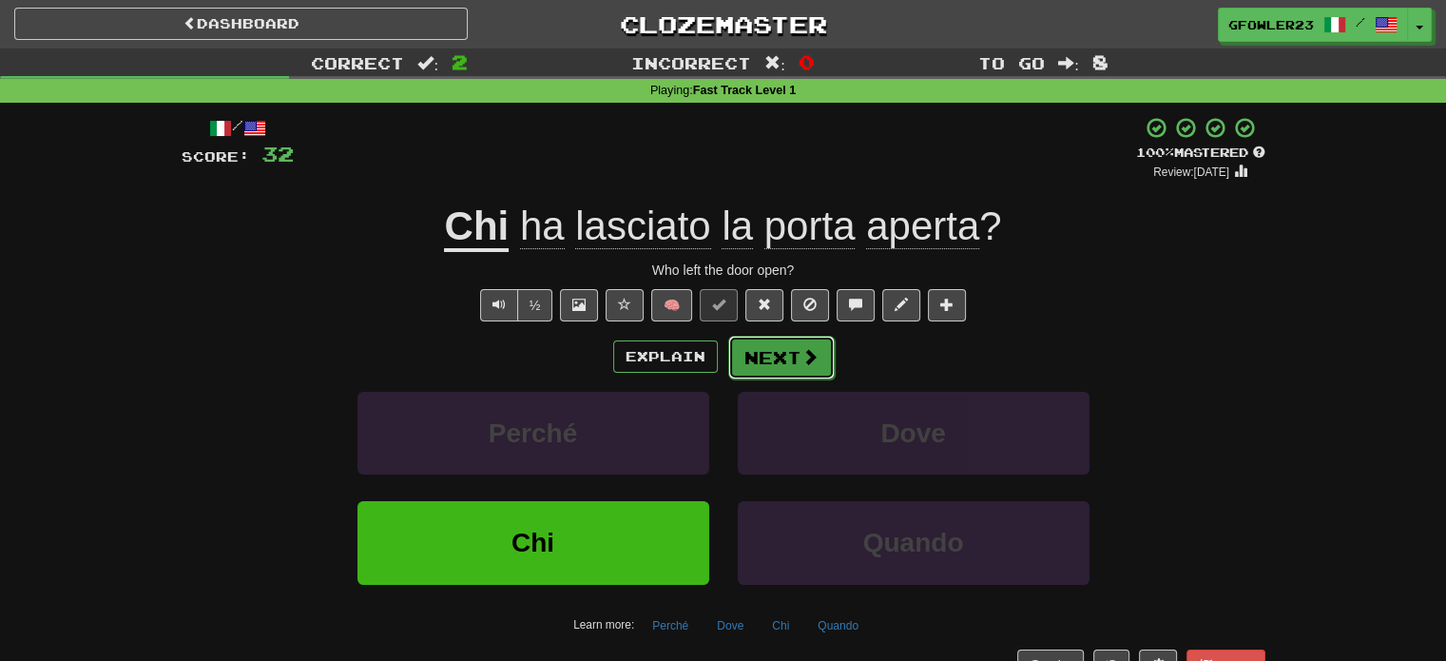
click at [806, 360] on span at bounding box center [810, 356] width 17 height 17
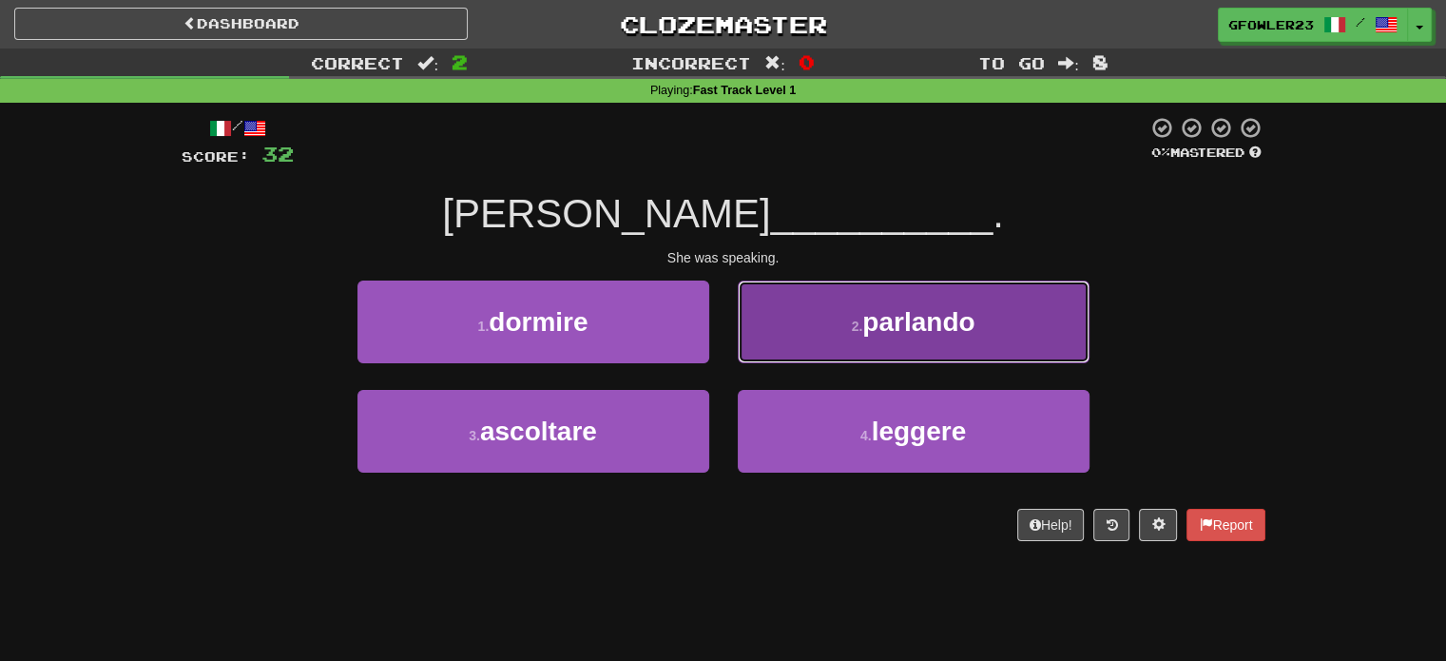
click at [920, 317] on span "parlando" at bounding box center [919, 321] width 112 height 29
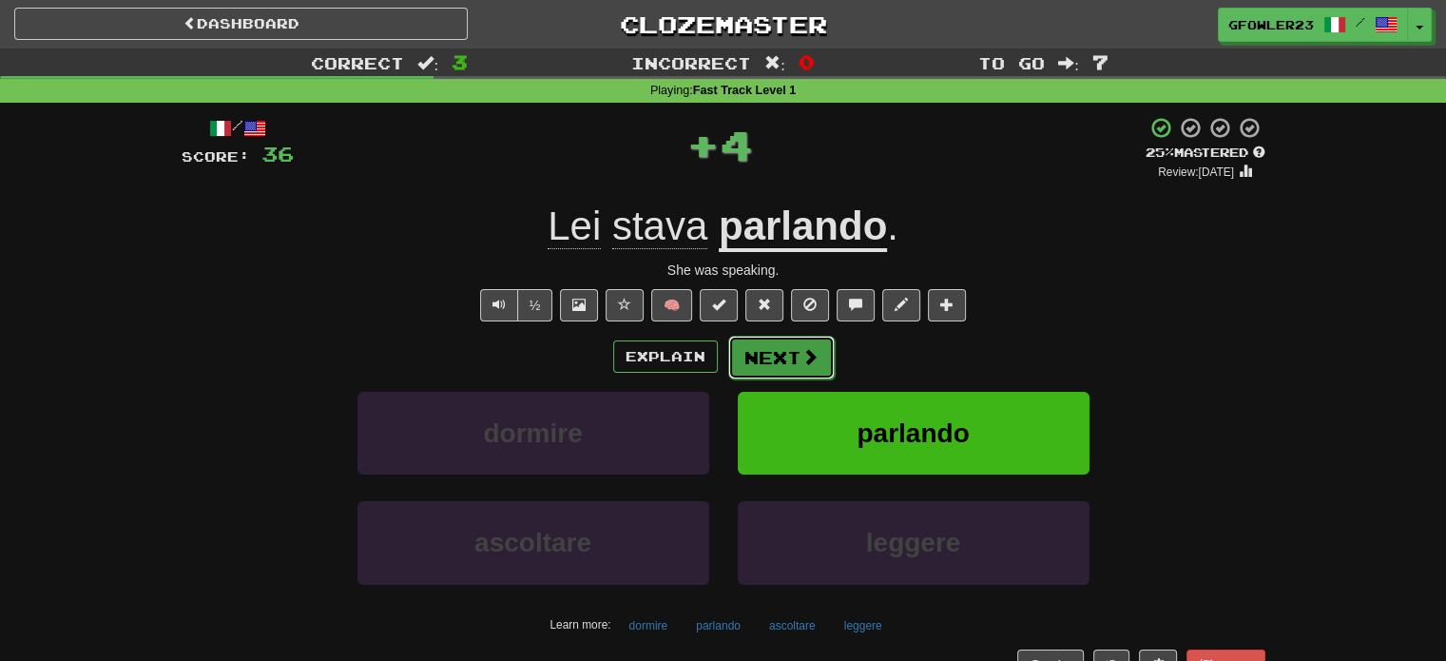
click at [772, 345] on button "Next" at bounding box center [781, 358] width 107 height 44
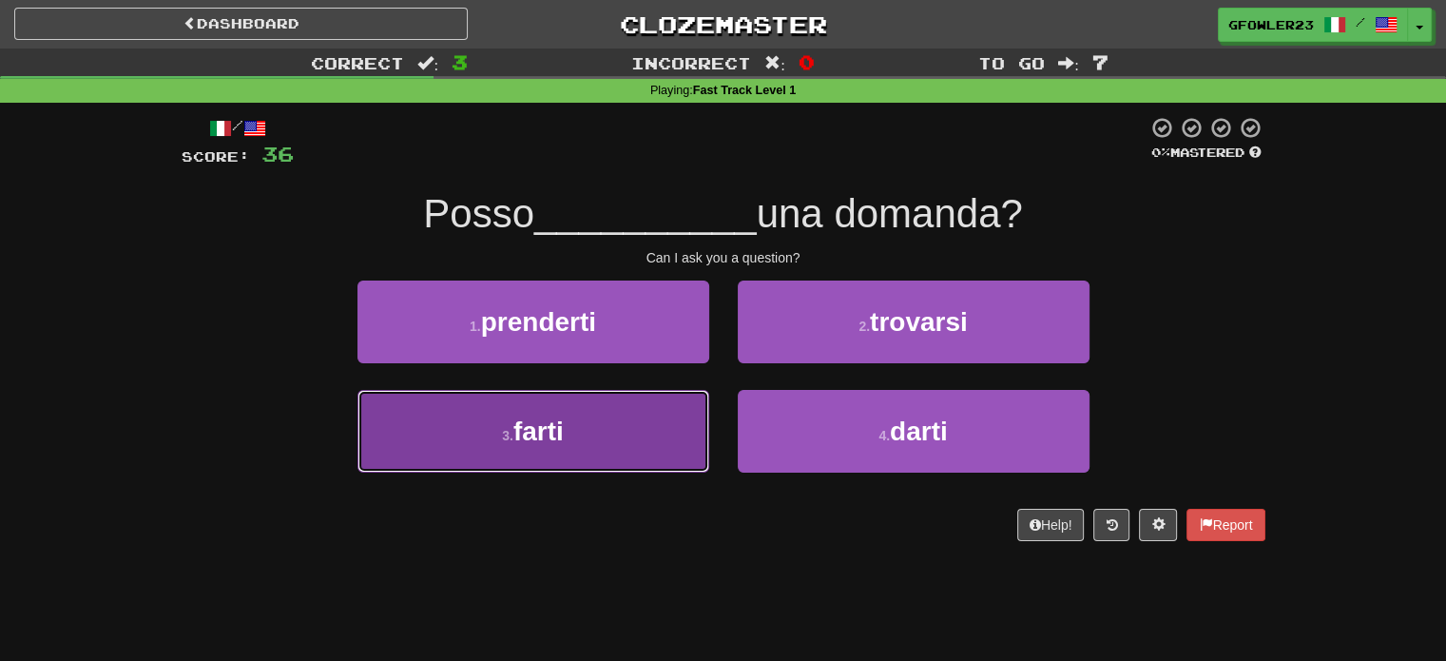
click at [665, 449] on button "3 . farti" at bounding box center [534, 431] width 352 height 83
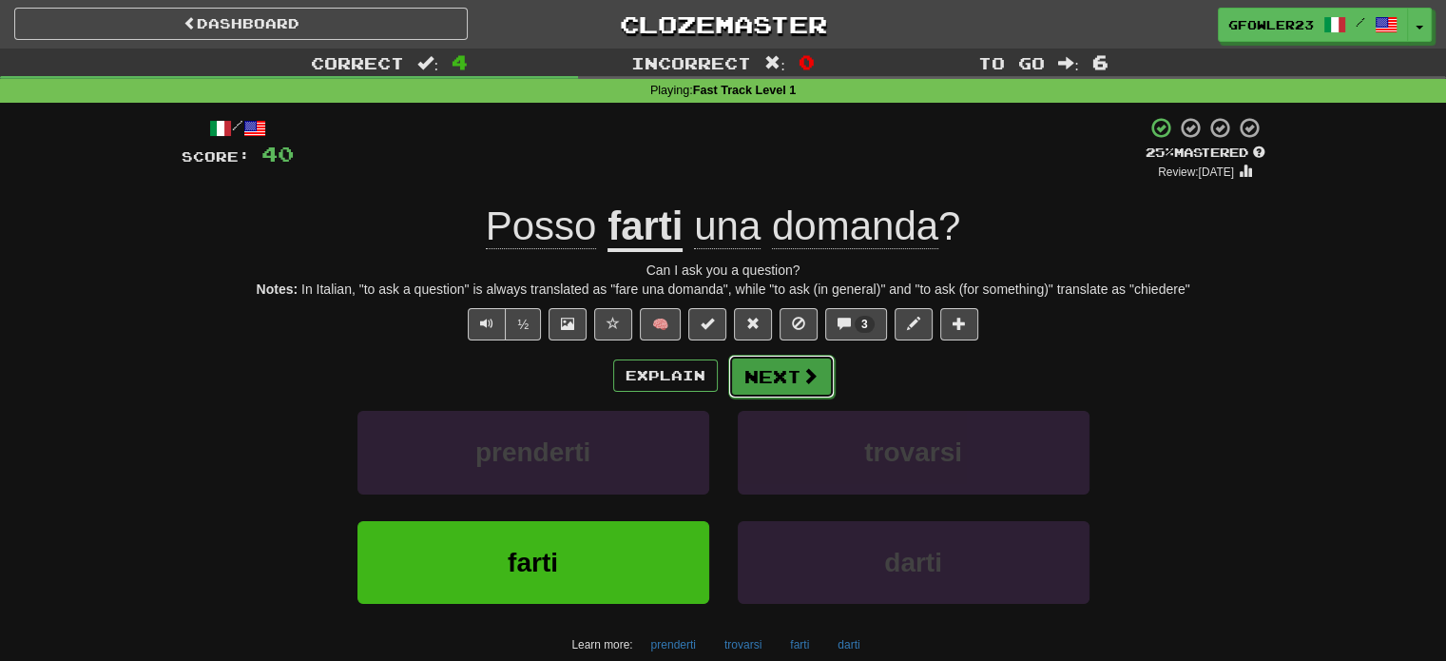
click at [771, 389] on button "Next" at bounding box center [781, 377] width 107 height 44
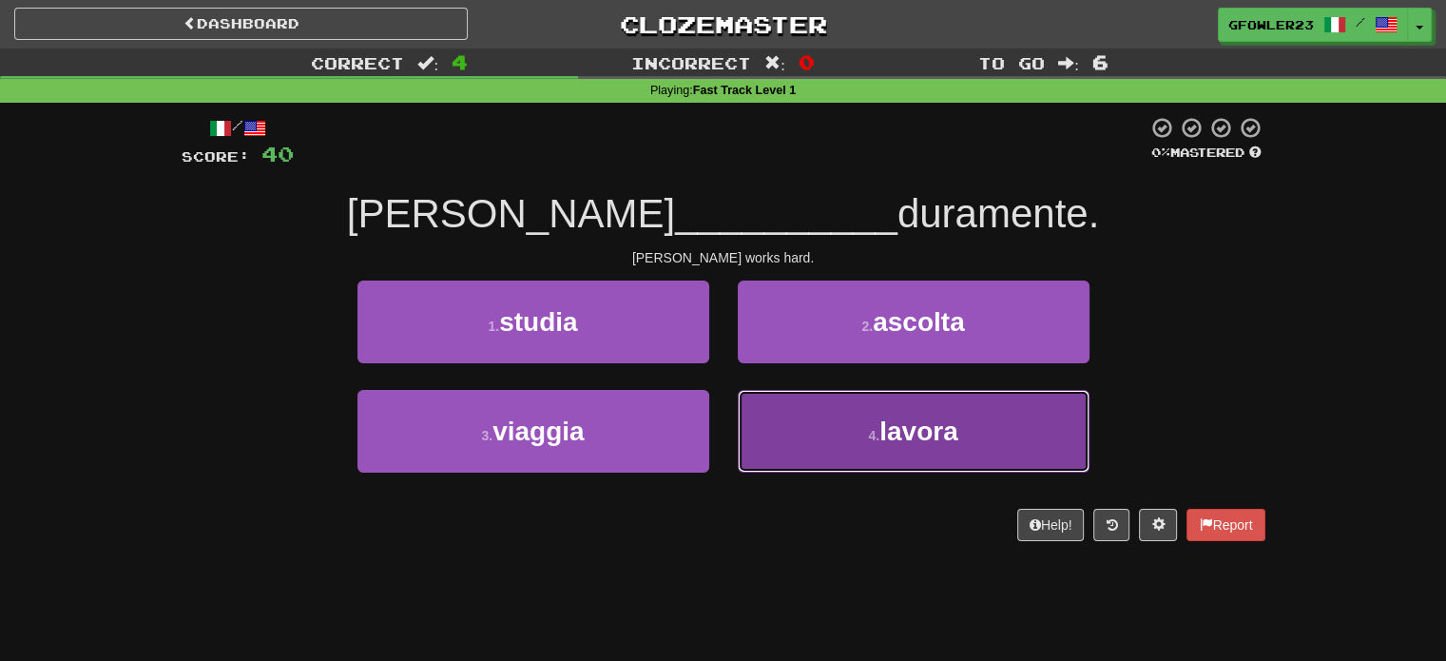
click at [836, 410] on button "4 . lavora" at bounding box center [914, 431] width 352 height 83
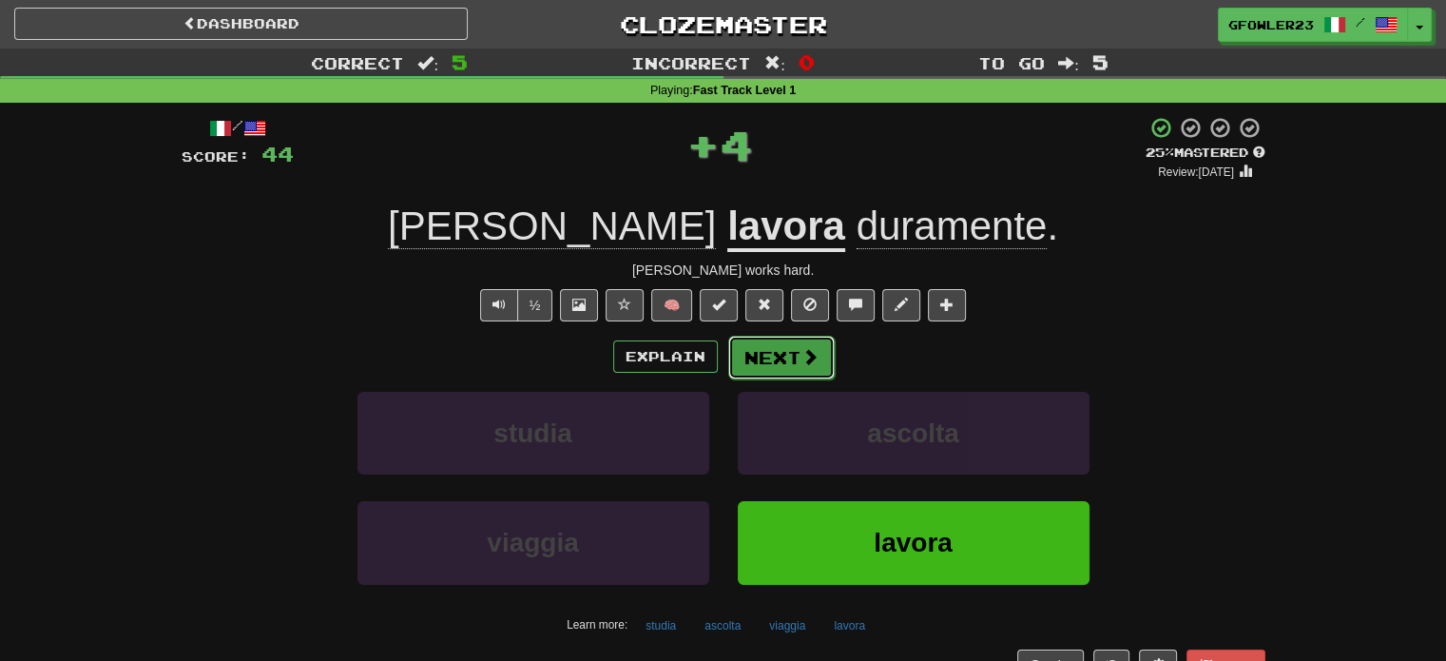
click at [784, 359] on button "Next" at bounding box center [781, 358] width 107 height 44
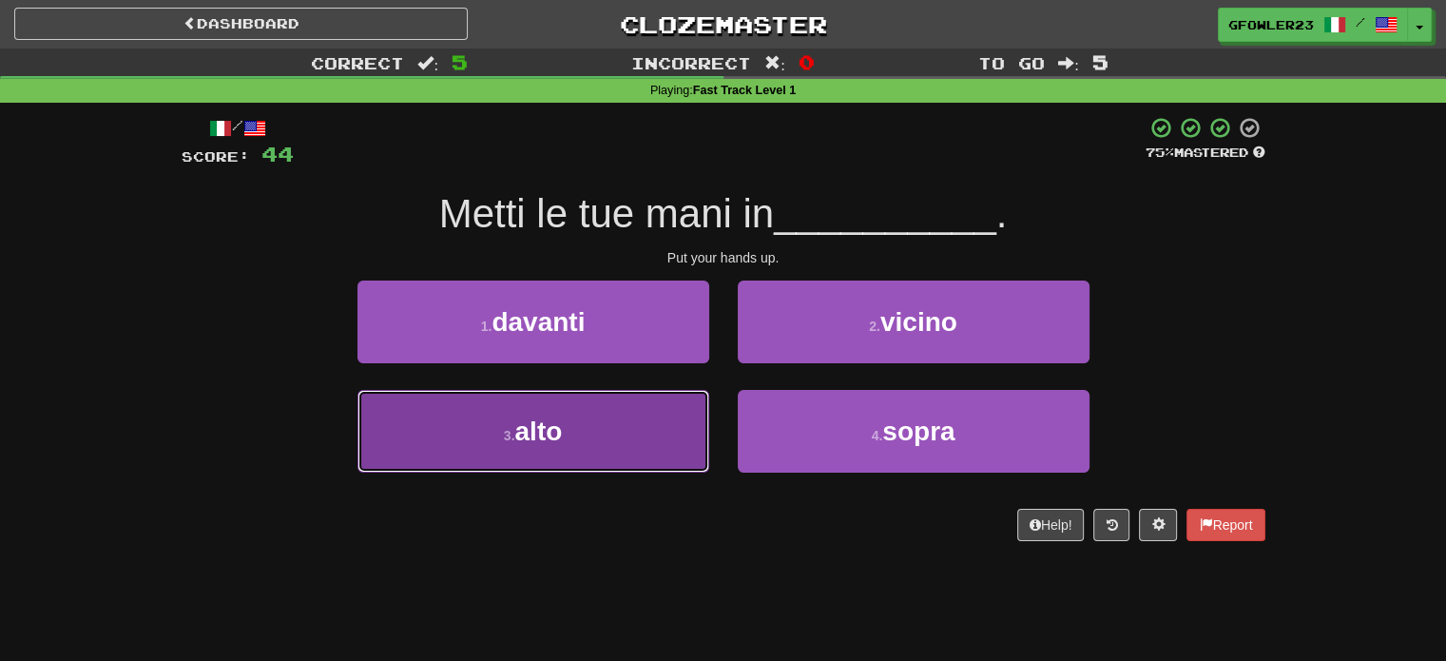
click at [669, 457] on button "3 . alto" at bounding box center [534, 431] width 352 height 83
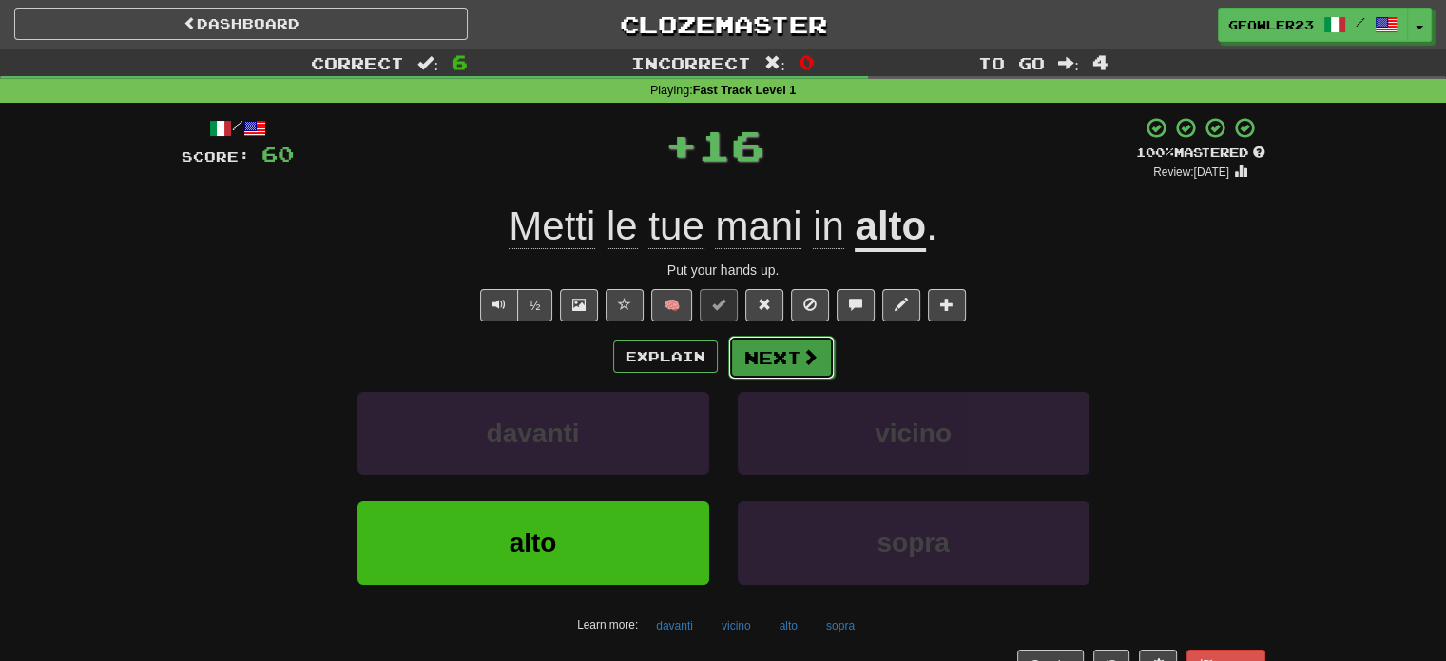
click at [810, 350] on span at bounding box center [810, 356] width 17 height 17
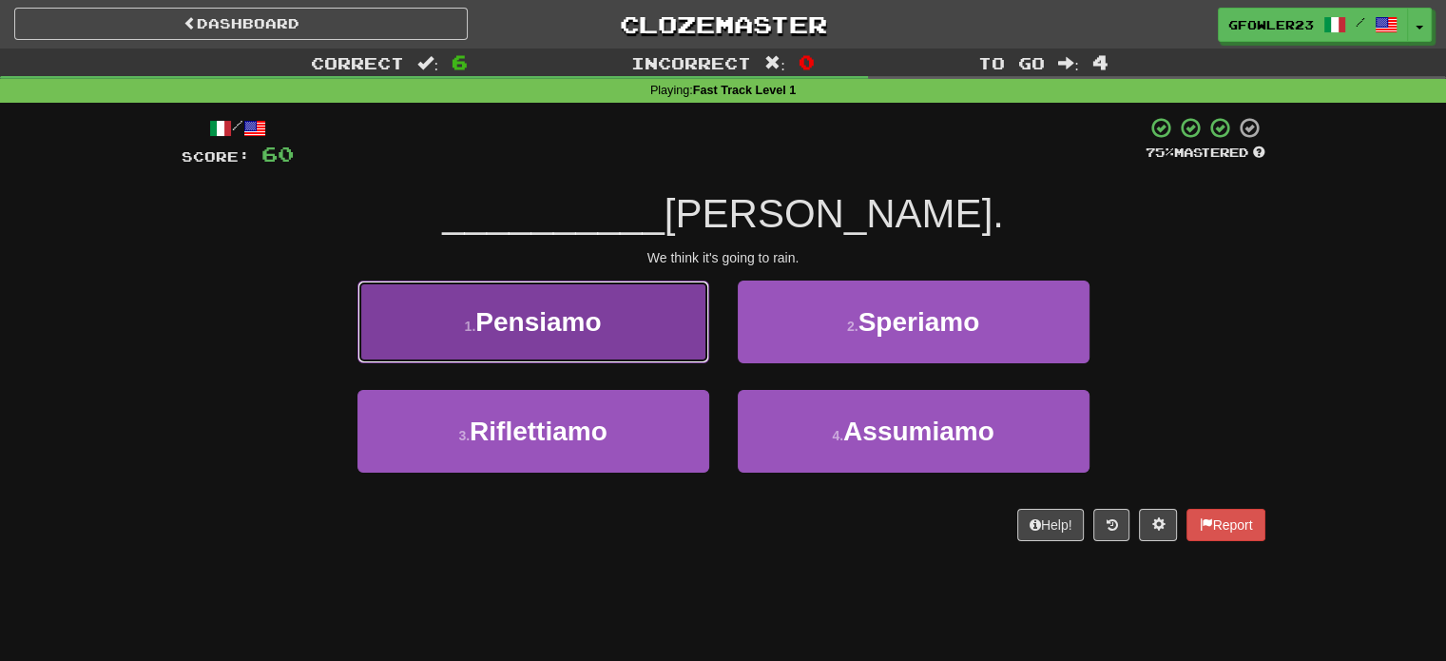
click at [675, 340] on button "1 . Pensiamo" at bounding box center [534, 322] width 352 height 83
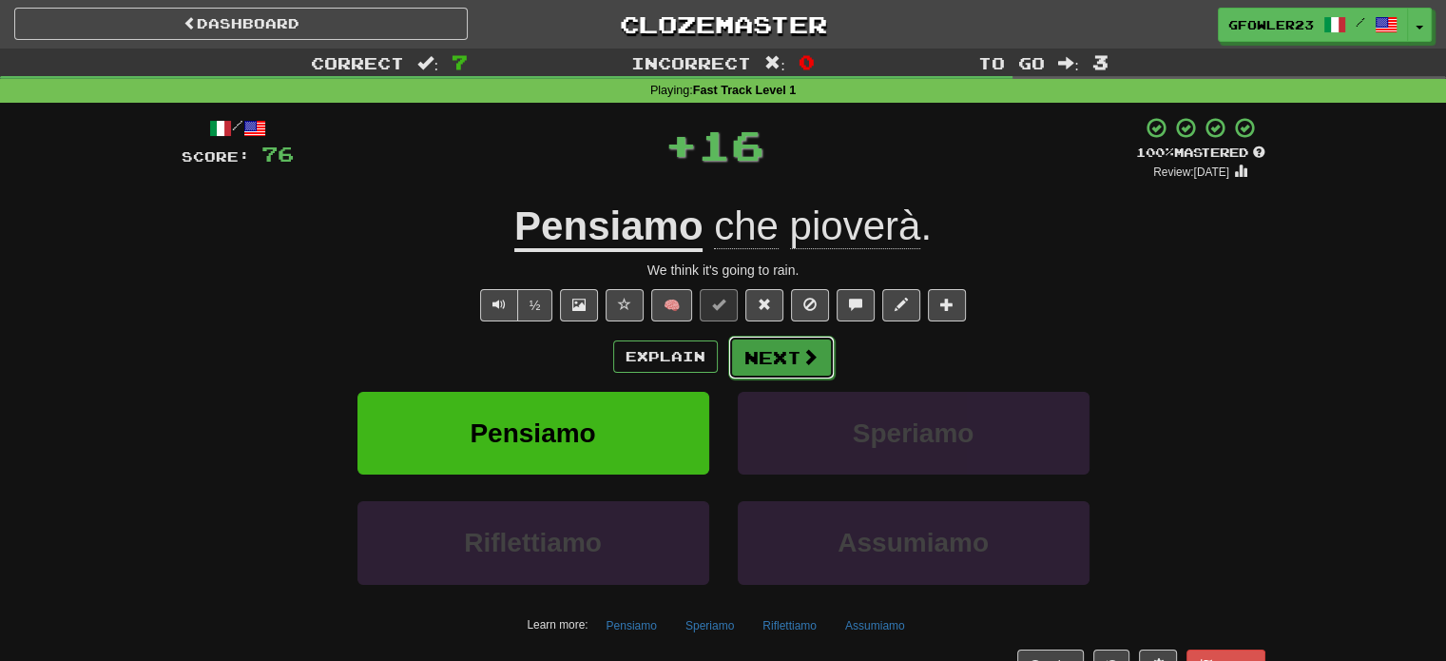
click at [776, 358] on button "Next" at bounding box center [781, 358] width 107 height 44
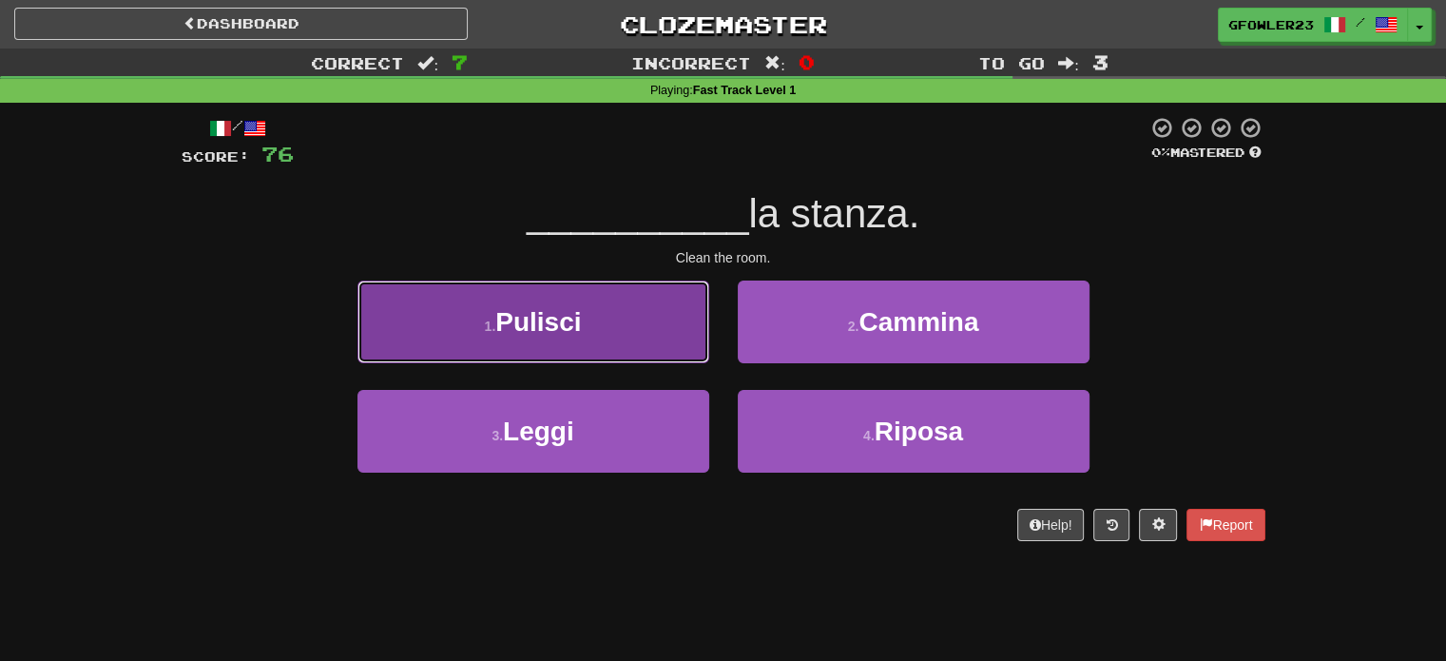
click at [669, 356] on button "1 . Pulisci" at bounding box center [534, 322] width 352 height 83
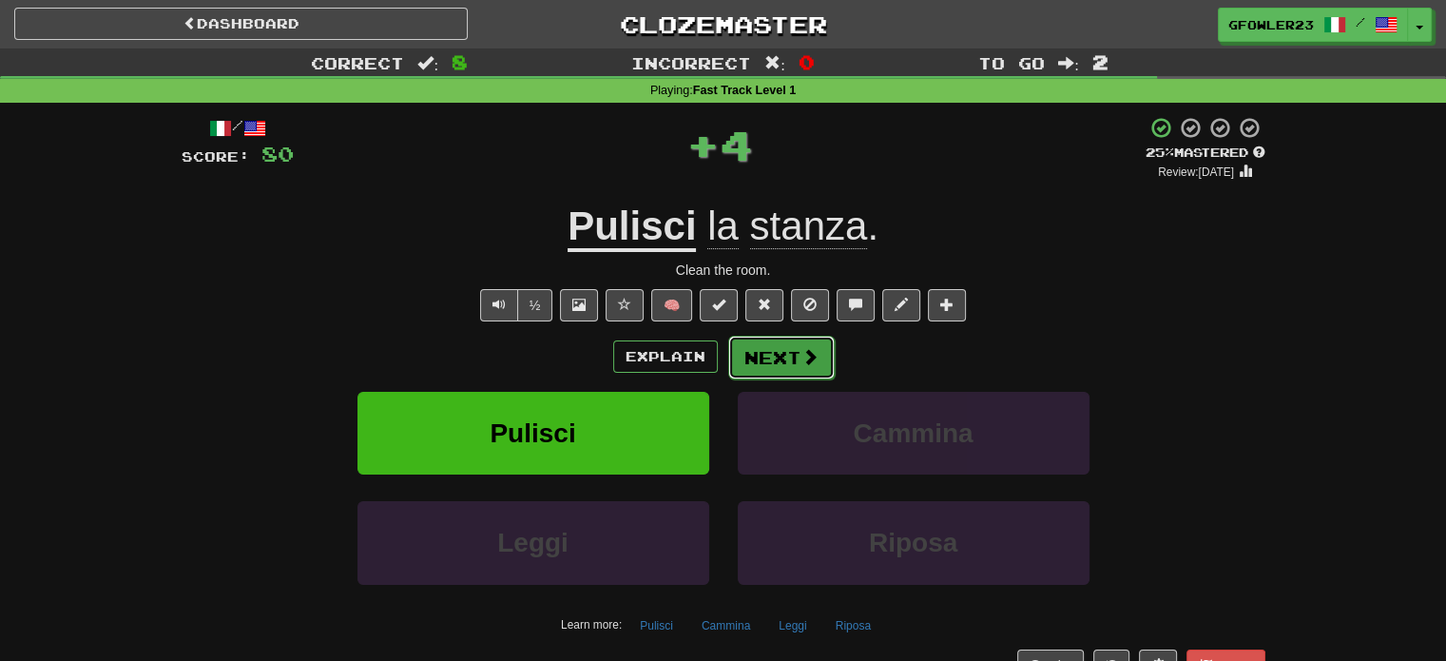
click at [748, 368] on button "Next" at bounding box center [781, 358] width 107 height 44
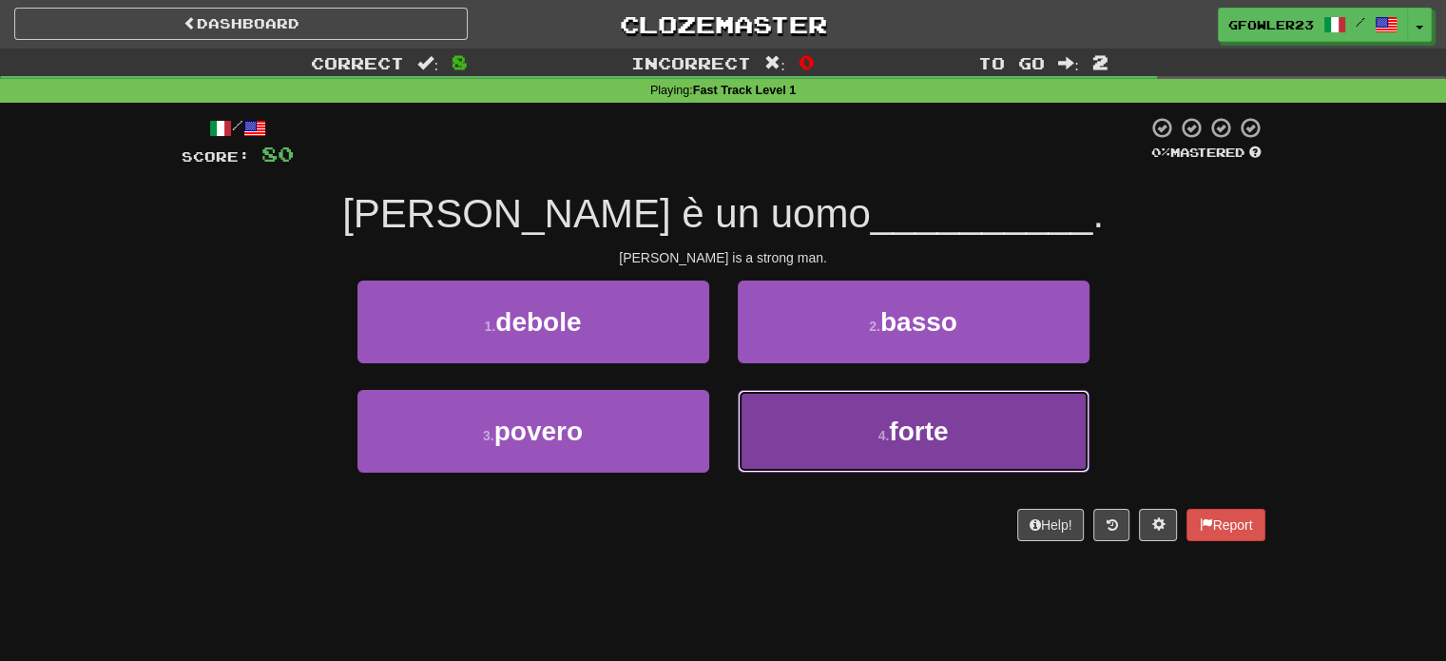
click at [843, 419] on button "4 . forte" at bounding box center [914, 431] width 352 height 83
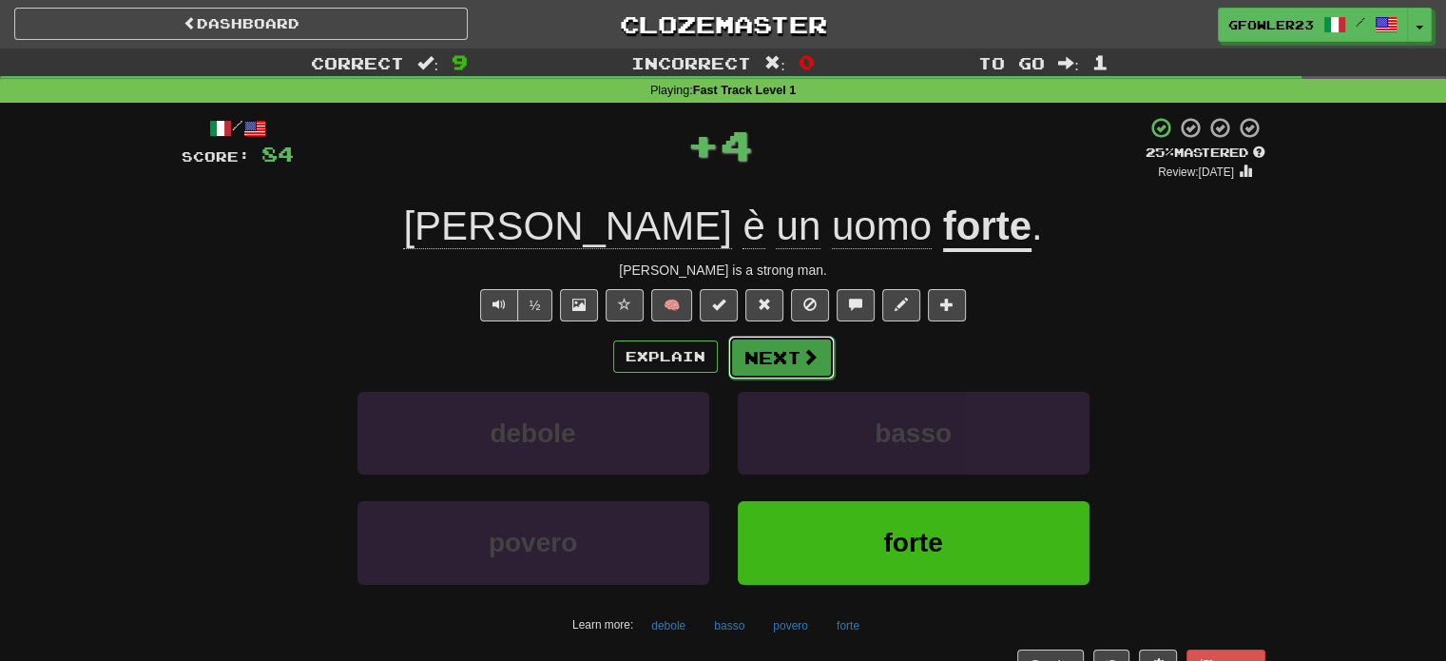
click at [801, 368] on button "Next" at bounding box center [781, 358] width 107 height 44
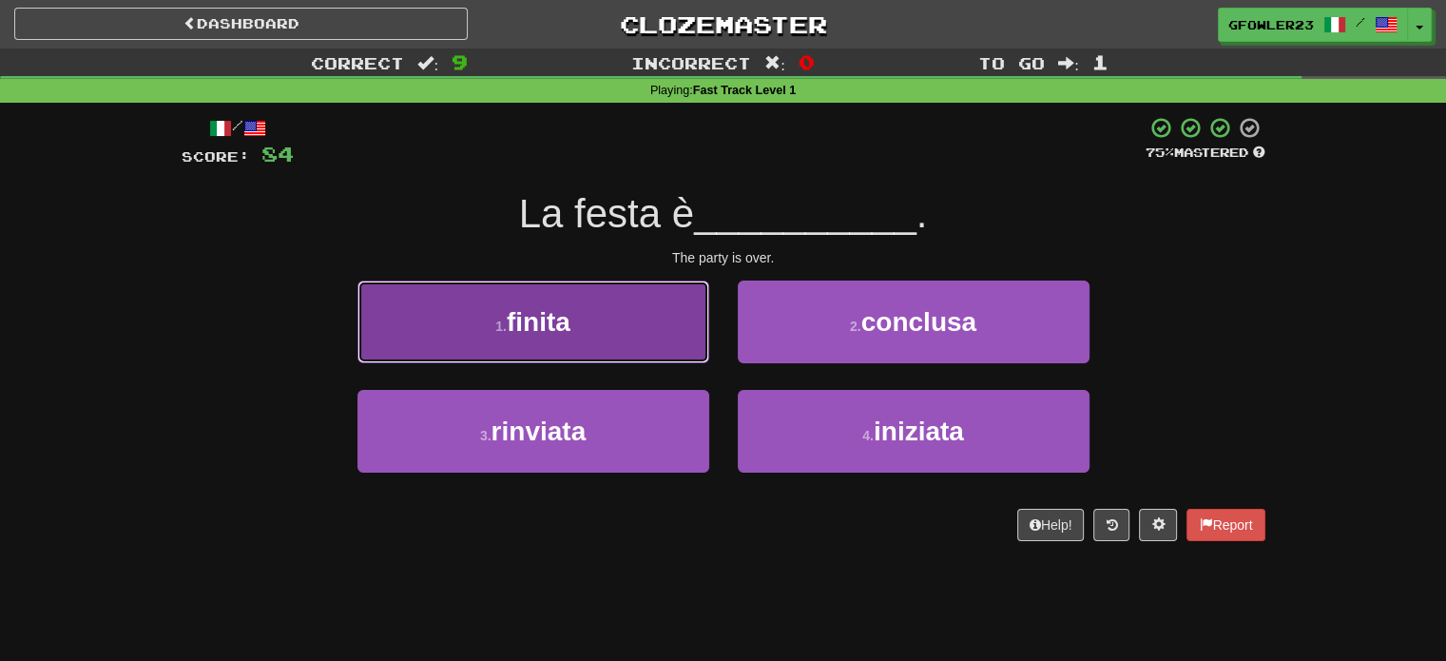
click at [669, 292] on button "1 . finita" at bounding box center [534, 322] width 352 height 83
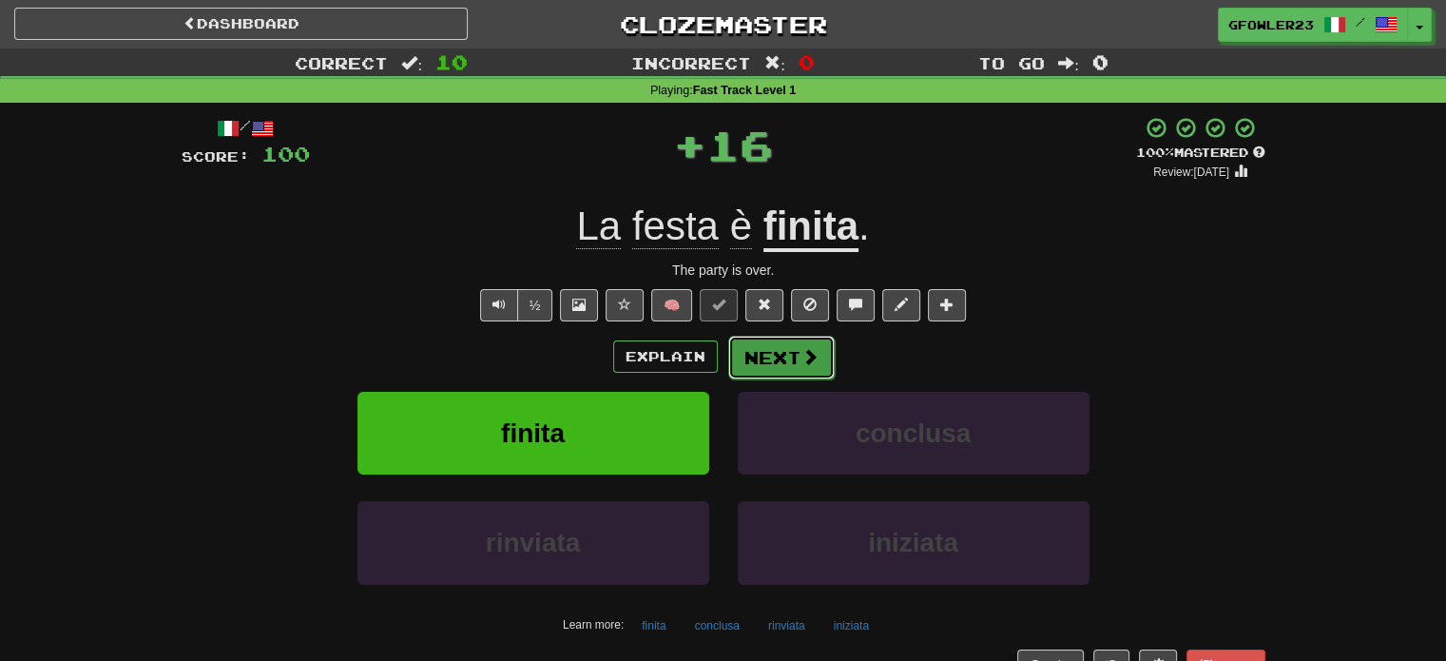
click at [789, 359] on button "Next" at bounding box center [781, 358] width 107 height 44
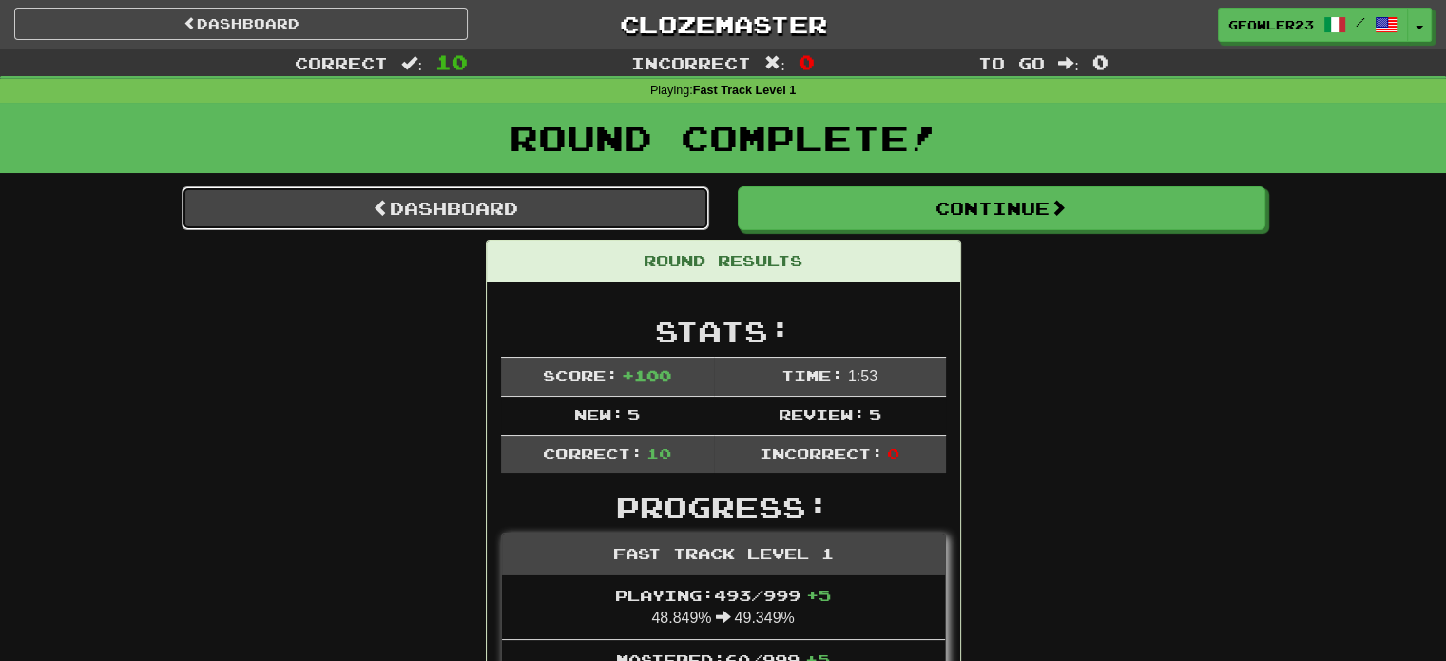
click at [536, 208] on link "Dashboard" at bounding box center [446, 208] width 528 height 44
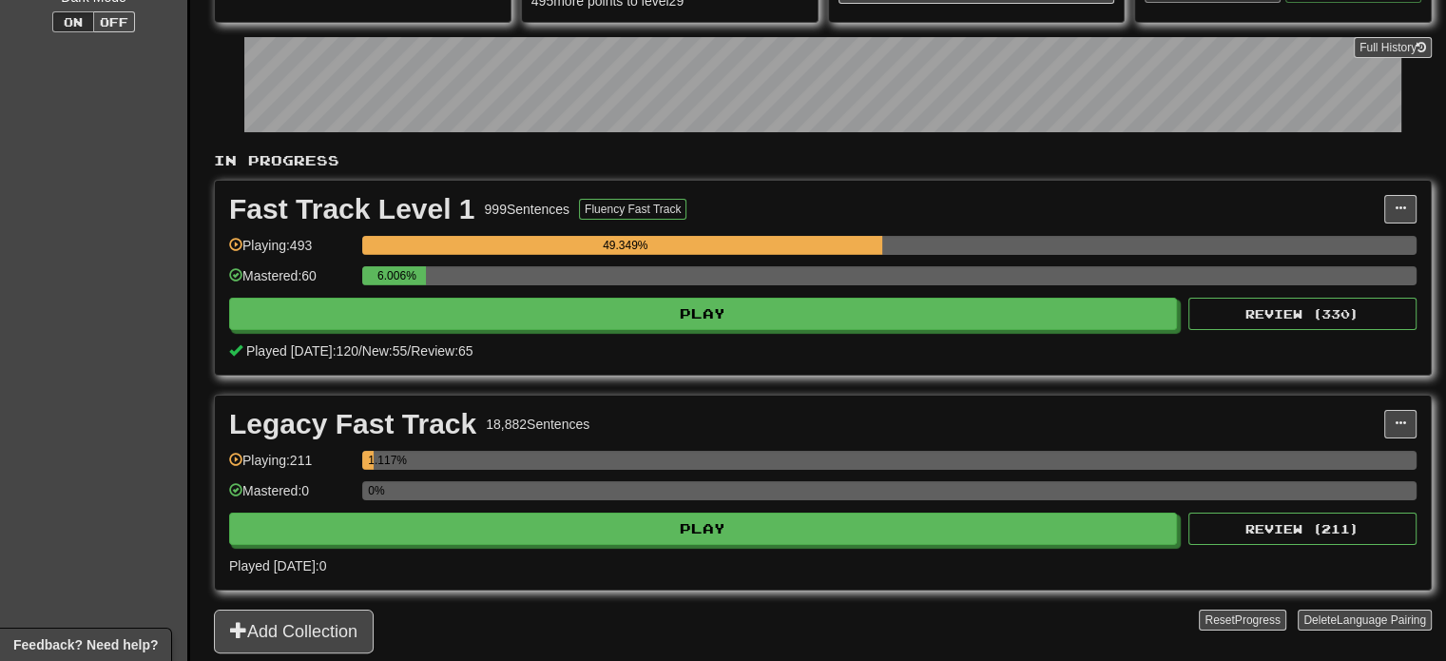
scroll to position [259, 0]
